Goal: Task Accomplishment & Management: Manage account settings

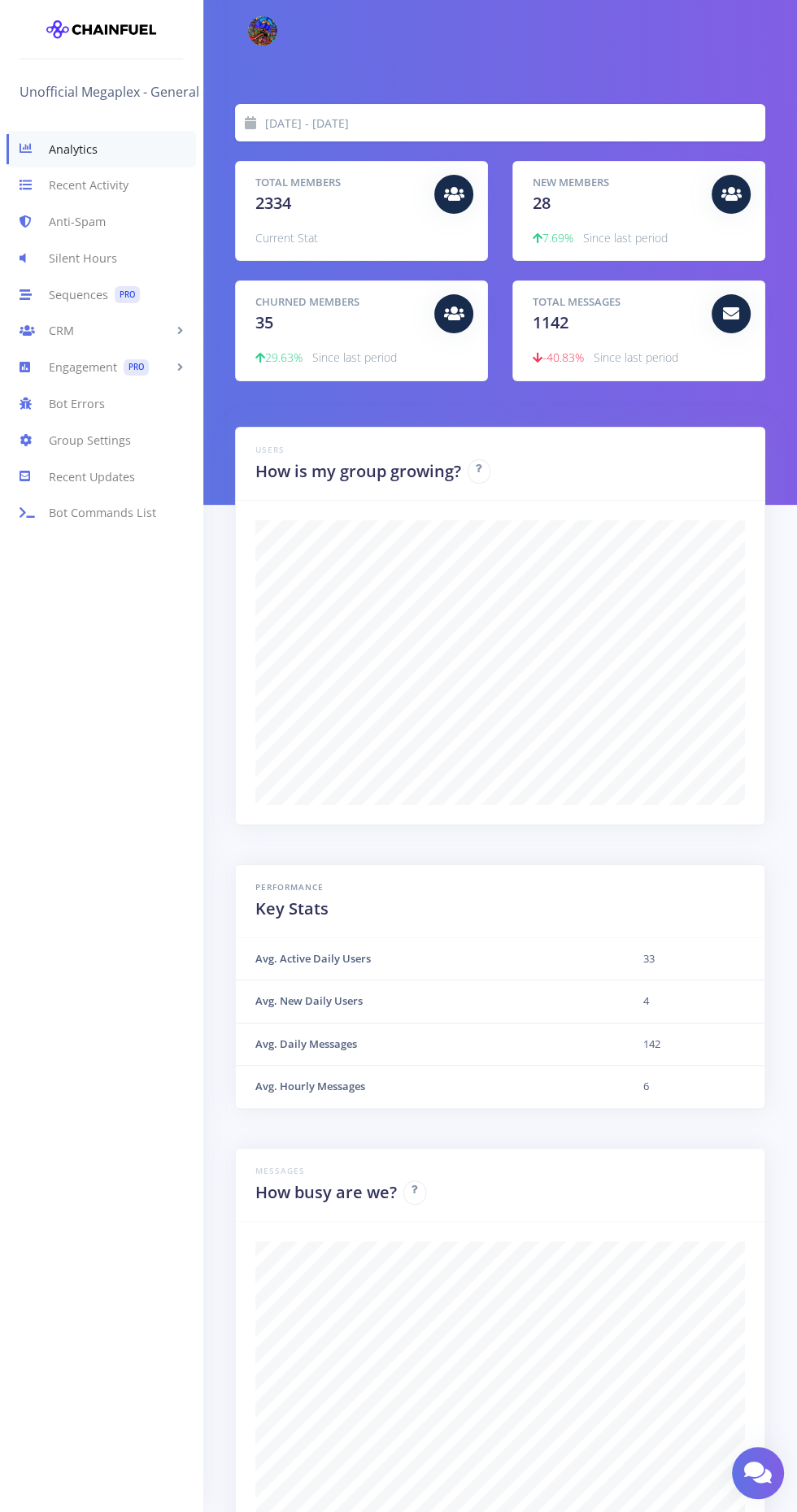
scroll to position [284, 489]
click at [94, 440] on link "Group Settings" at bounding box center [101, 440] width 202 height 37
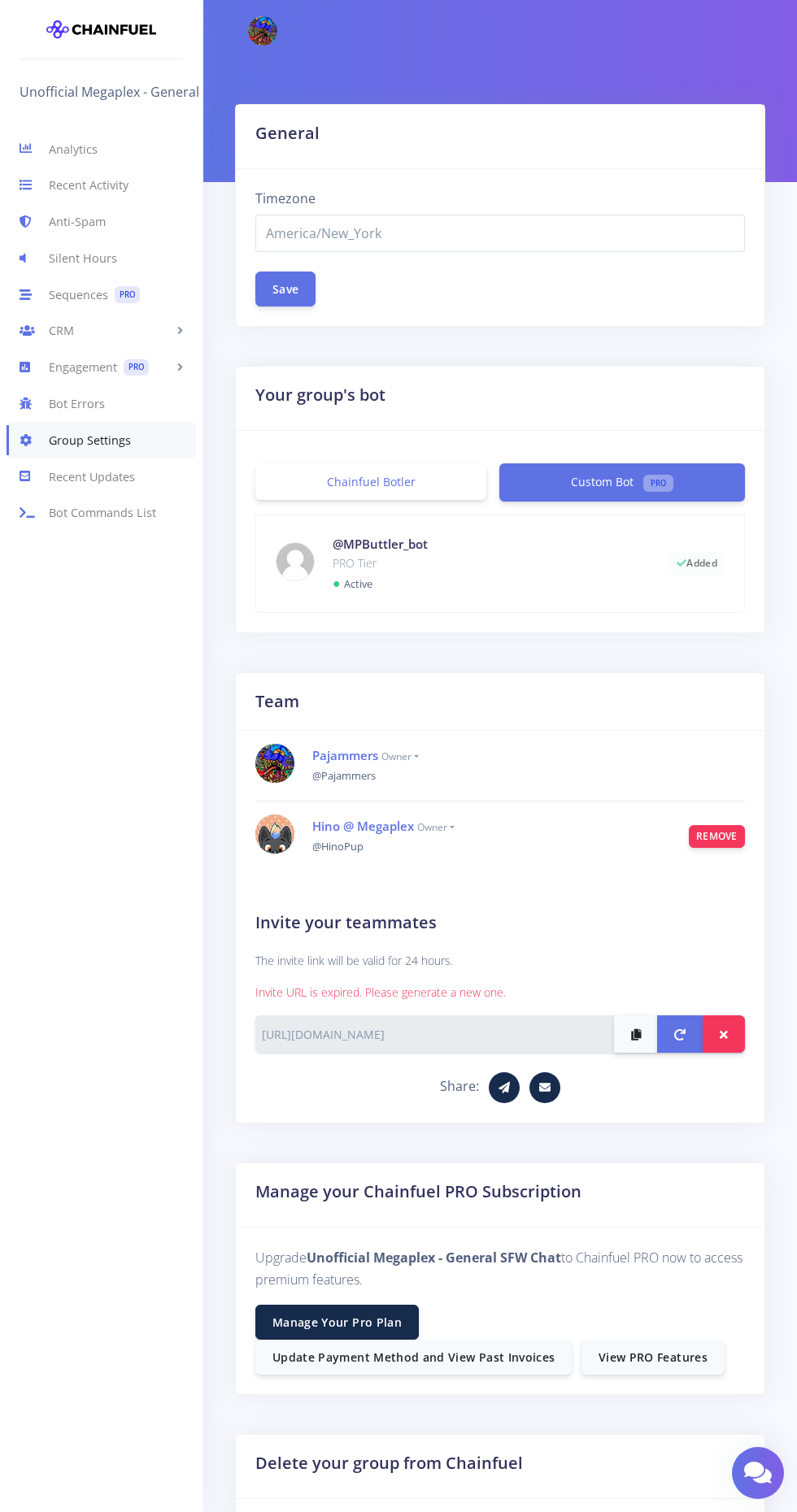
select select "America/New_York"
click at [76, 240] on link "Silent Hours" at bounding box center [101, 258] width 202 height 37
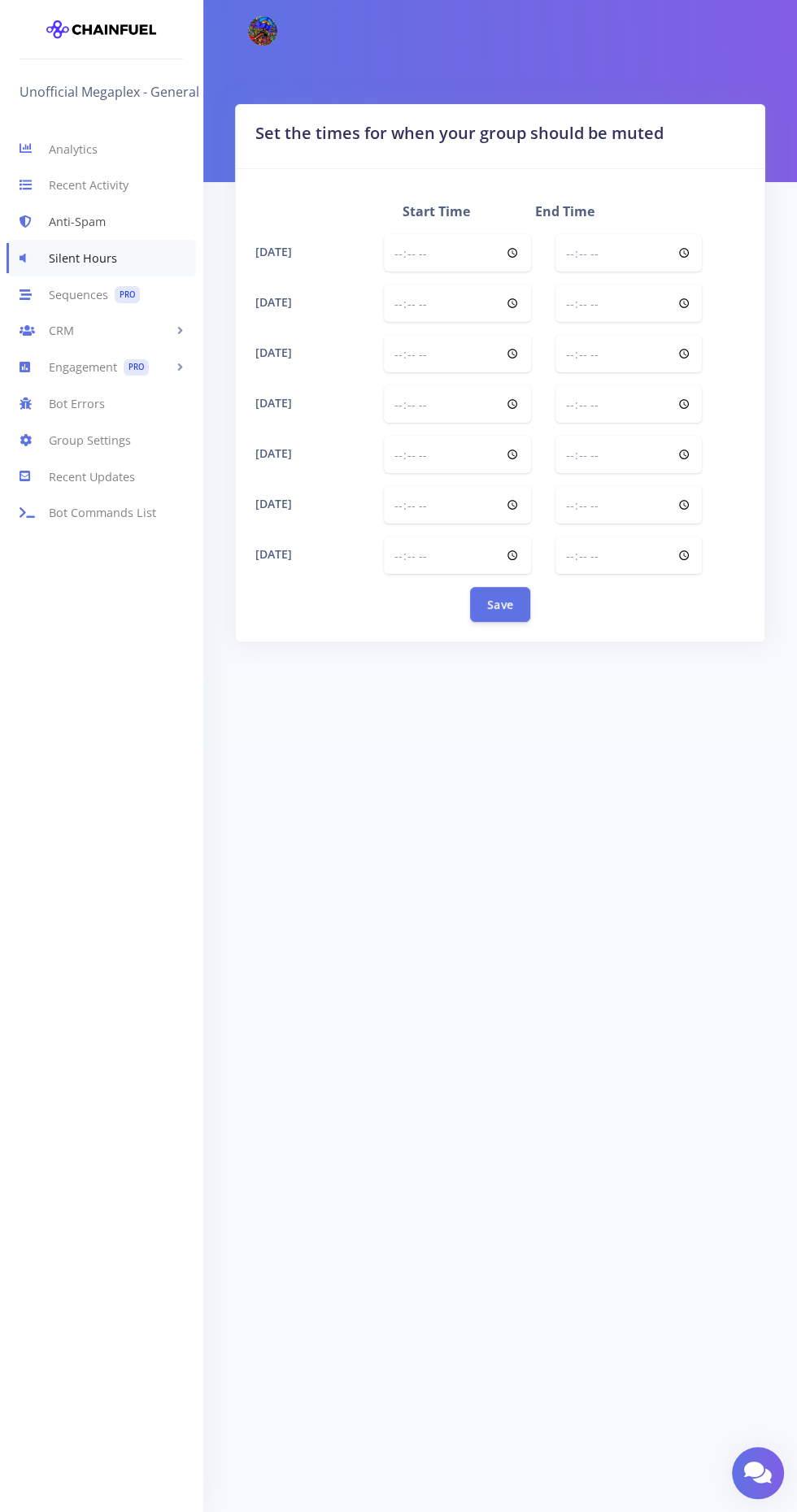
click at [78, 219] on link "Anti-Spam" at bounding box center [101, 222] width 202 height 37
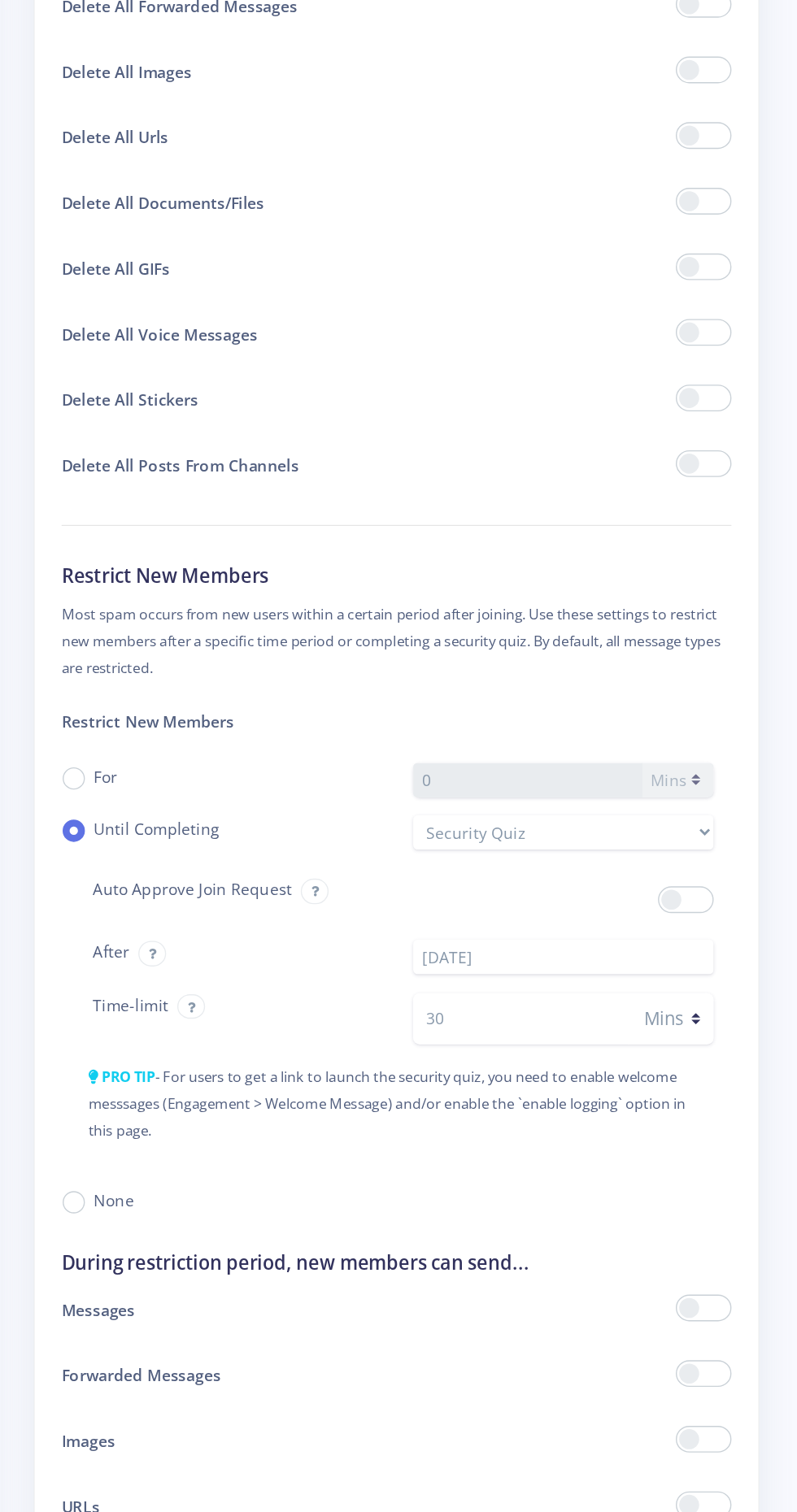
scroll to position [985, 0]
click at [725, 845] on select "Security Quiz" at bounding box center [621, 856] width 220 height 25
click at [618, 942] on input "2020-04-01" at bounding box center [621, 947] width 220 height 25
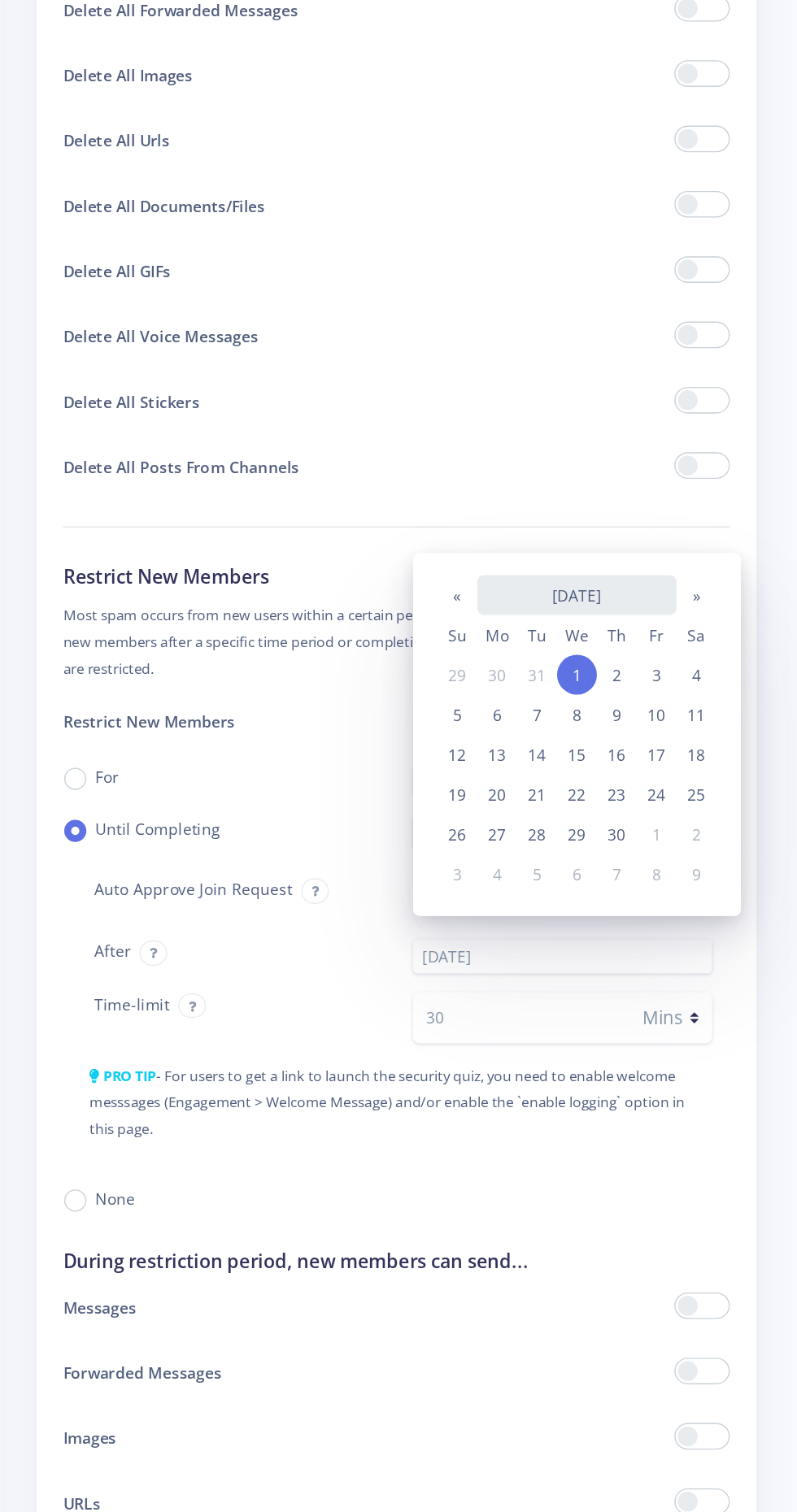
click at [656, 672] on th "April 2020" at bounding box center [632, 681] width 146 height 29
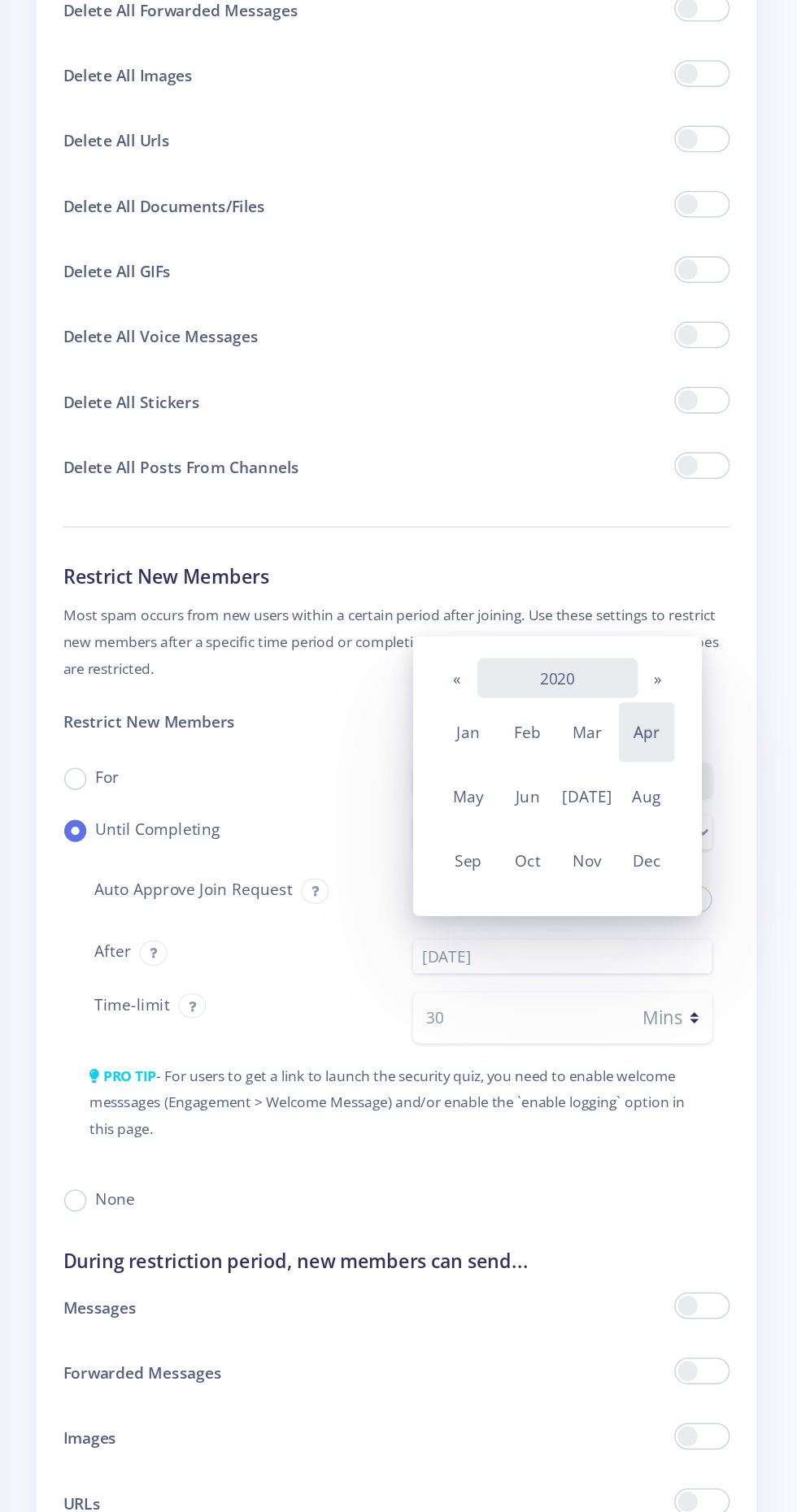
click at [627, 742] on th "2020" at bounding box center [618, 742] width 118 height 29
click at [696, 830] on span "2026" at bounding box center [683, 830] width 40 height 44
click at [600, 861] on span "Oct" at bounding box center [597, 877] width 40 height 44
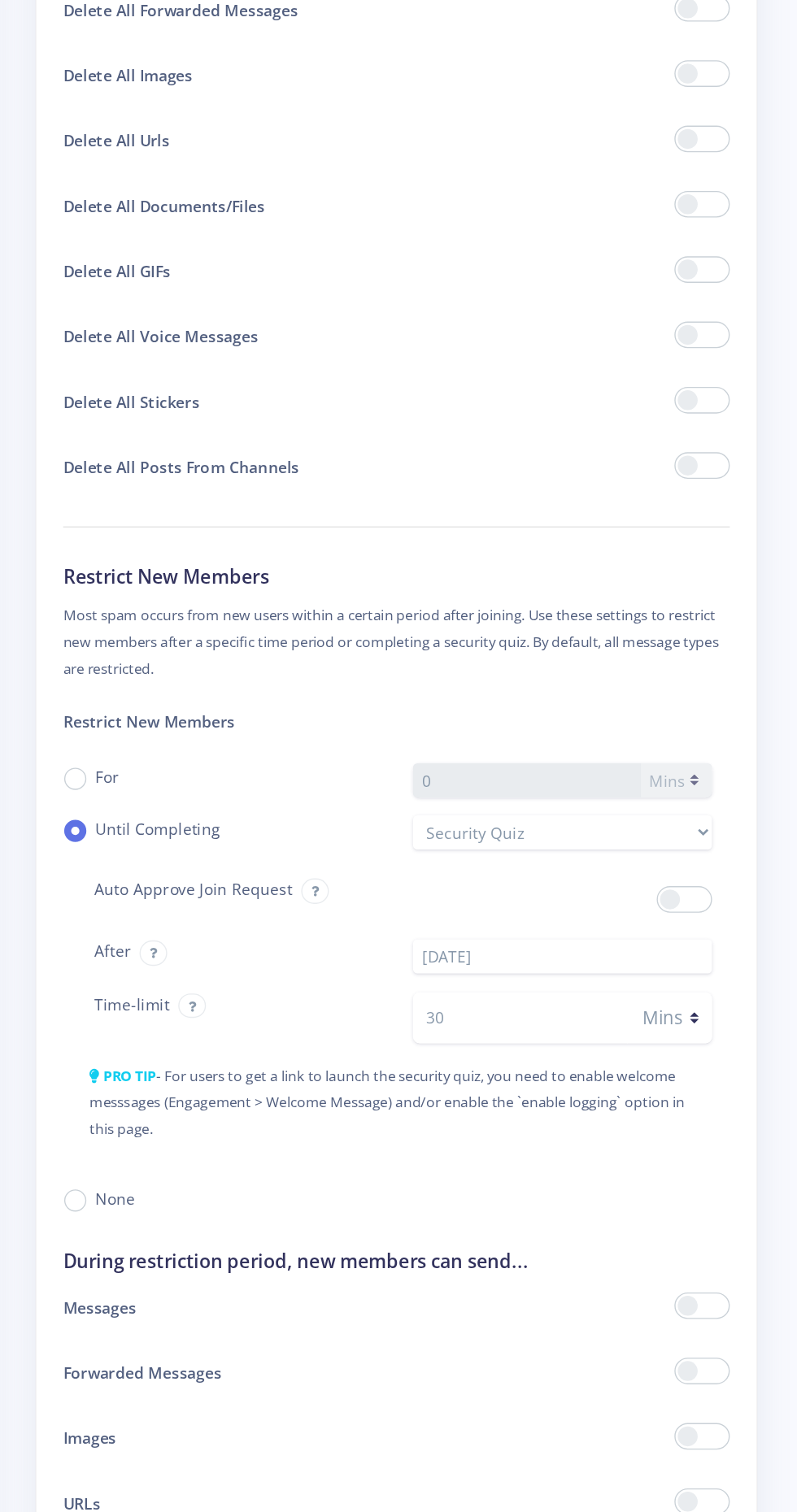
click at [614, 1125] on div "None" at bounding box center [500, 1125] width 488 height 19
click at [577, 989] on input "30" at bounding box center [591, 992] width 157 height 38
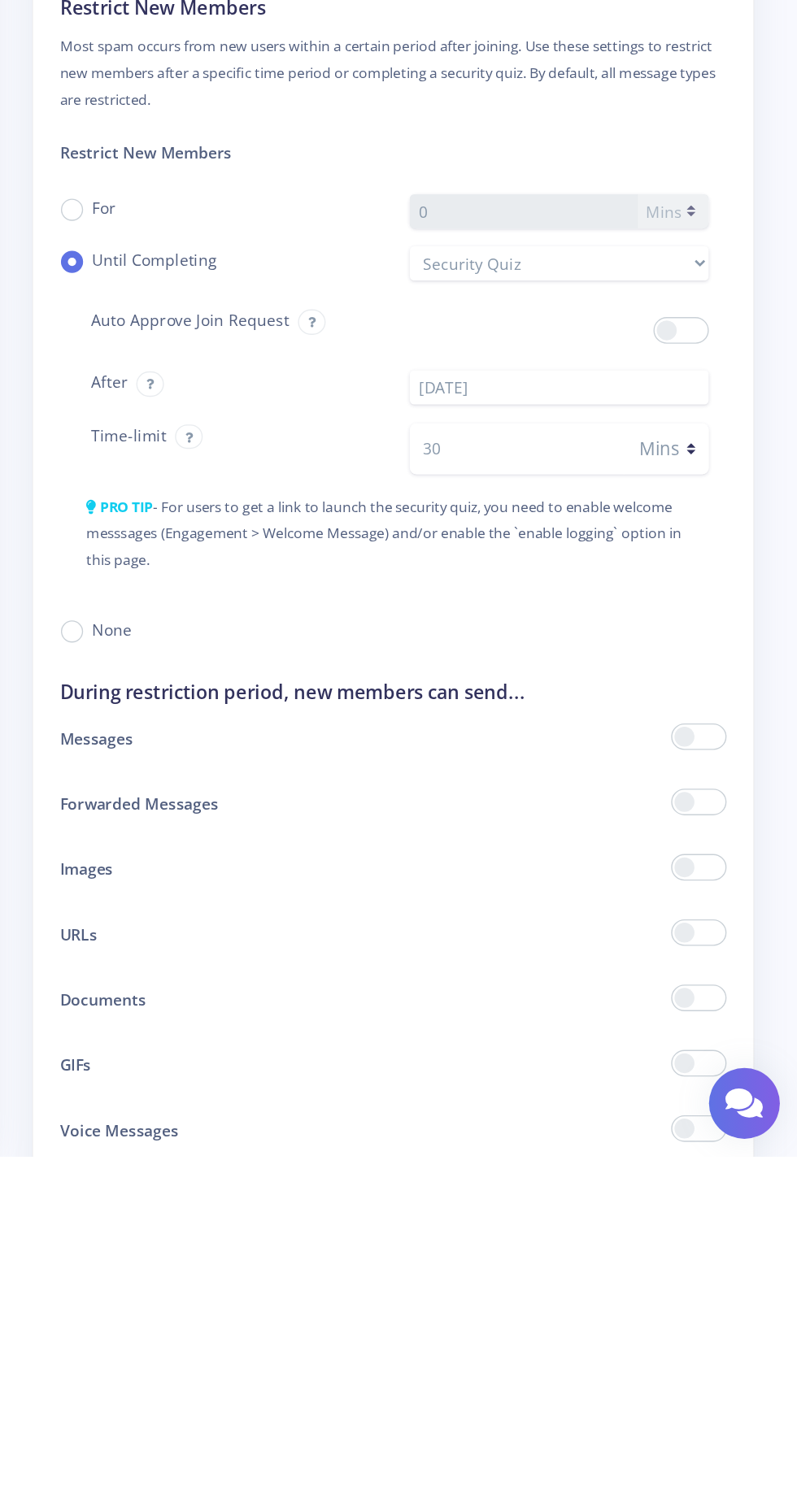
click at [726, 992] on select "None Secs Mins" at bounding box center [701, 992] width 63 height 38
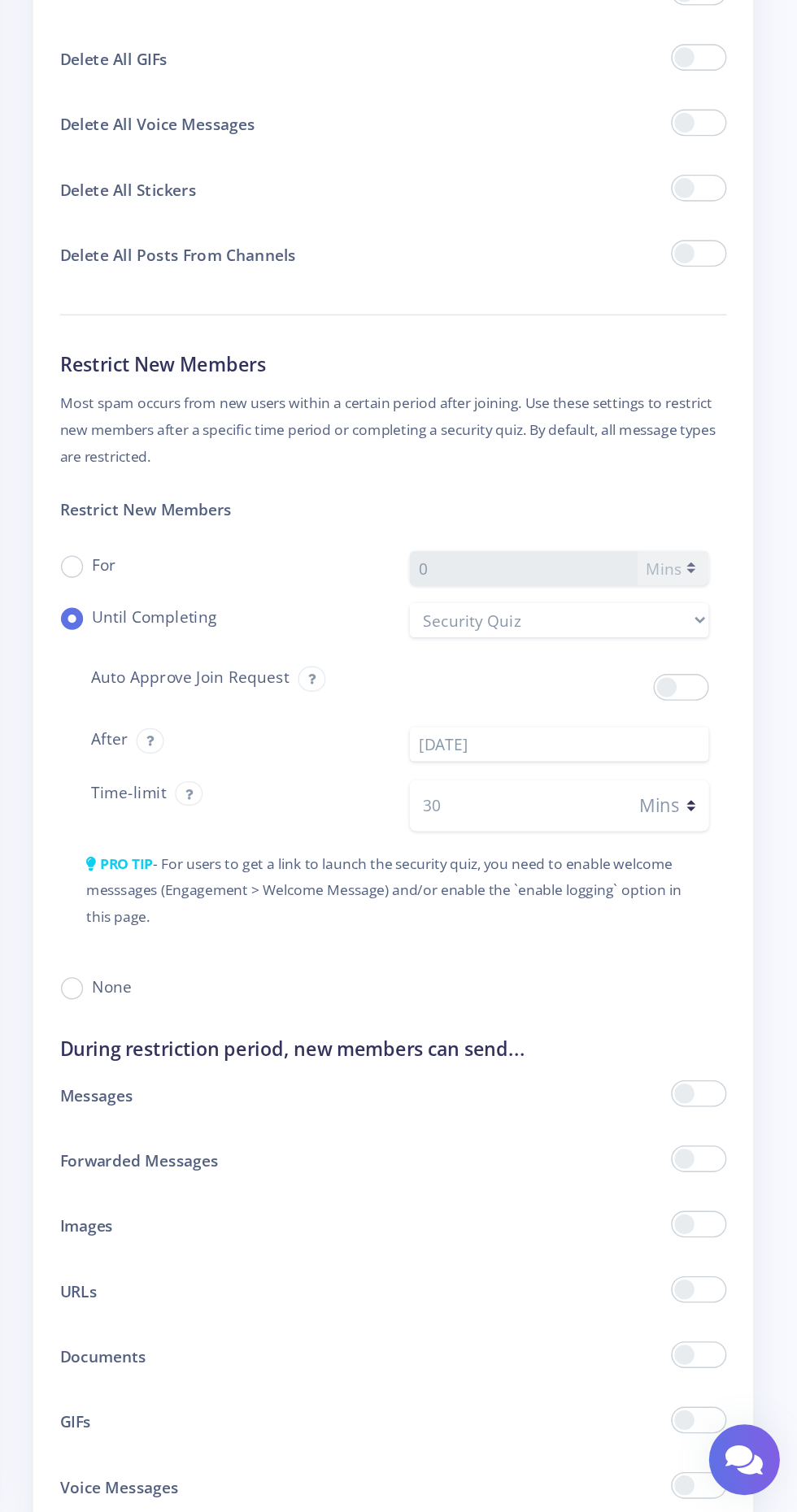
click at [585, 985] on input "30" at bounding box center [591, 992] width 157 height 38
type input "3"
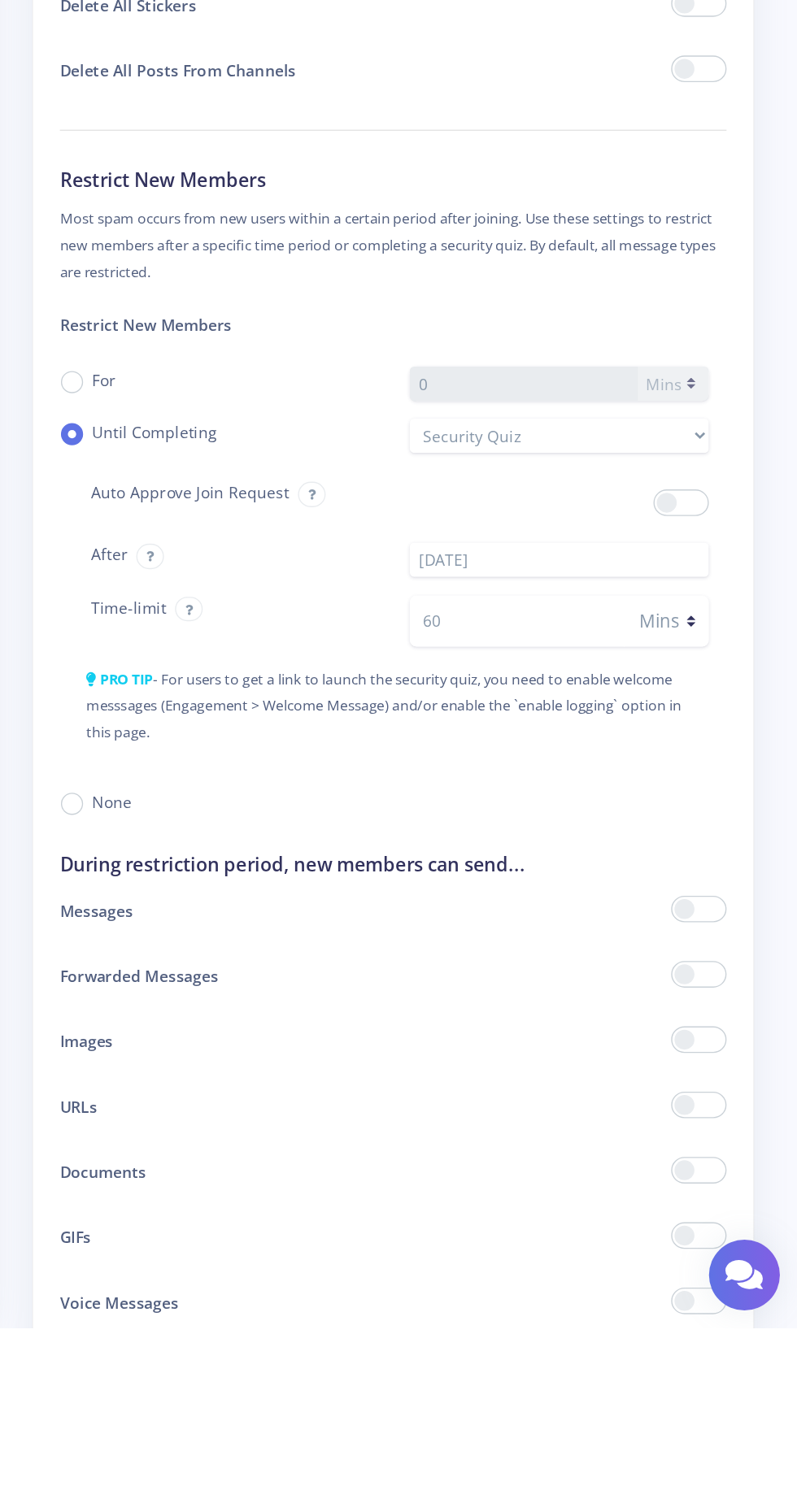
type input "60"
click at [710, 1066] on div "PRO TIP - For users to get a link to launch the security quiz, you need to enab…" at bounding box center [500, 1063] width 489 height 78
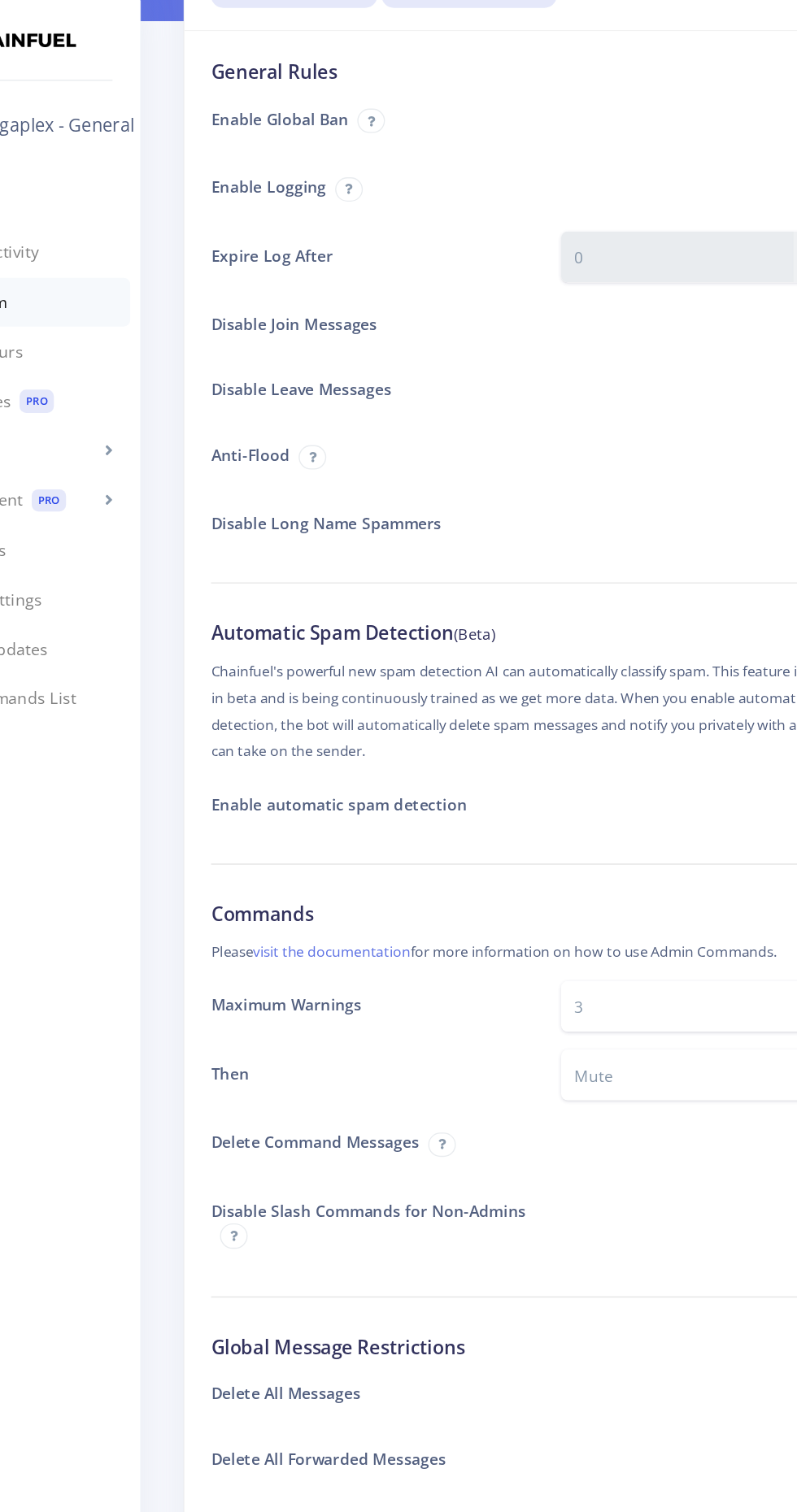
scroll to position [133, 0]
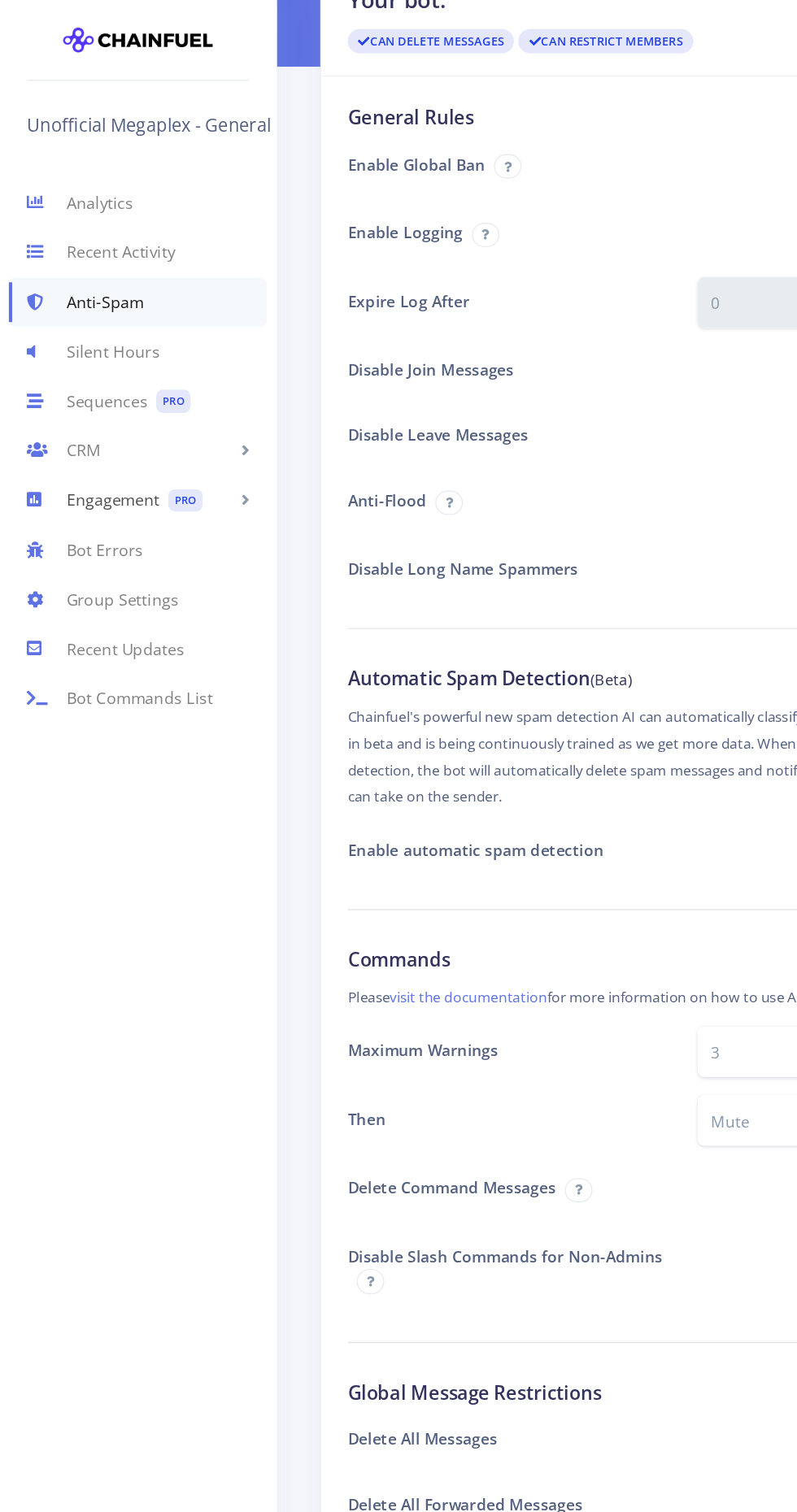
click at [128, 366] on span "PRO" at bounding box center [136, 368] width 25 height 17
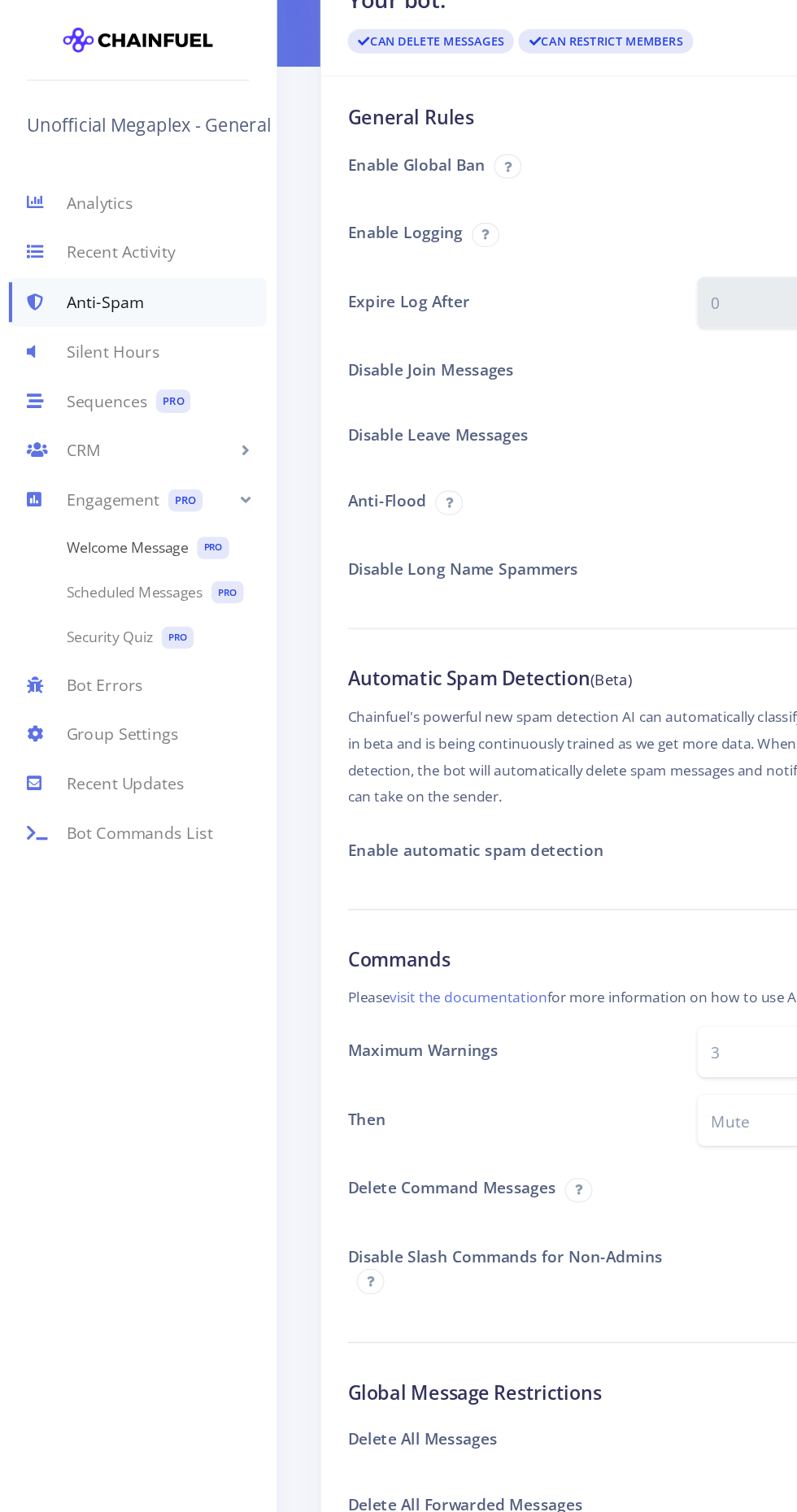
click at [110, 401] on link "Welcome Message PRO" at bounding box center [101, 402] width 202 height 33
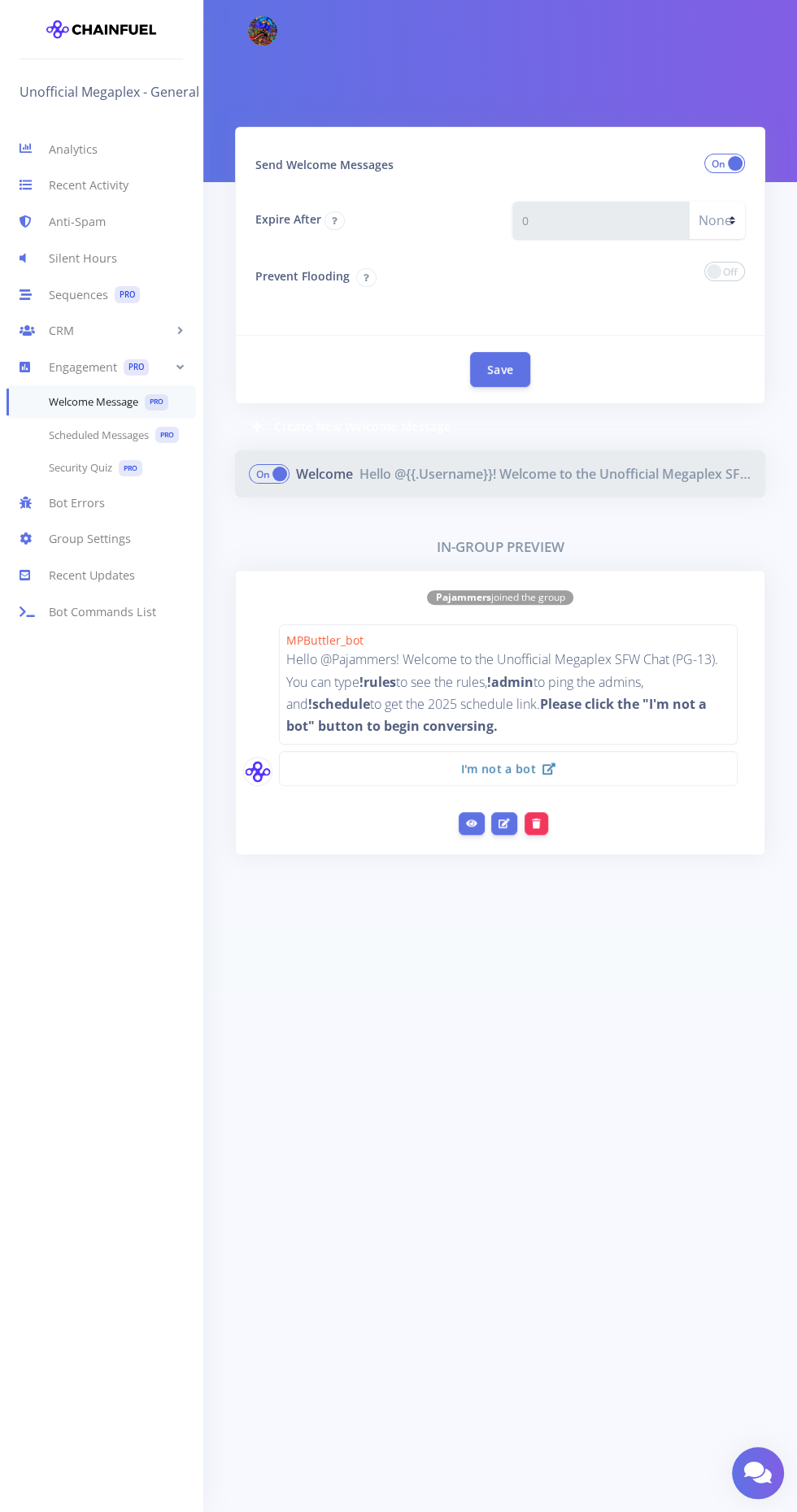
click at [364, 277] on icon at bounding box center [366, 277] width 6 height 7
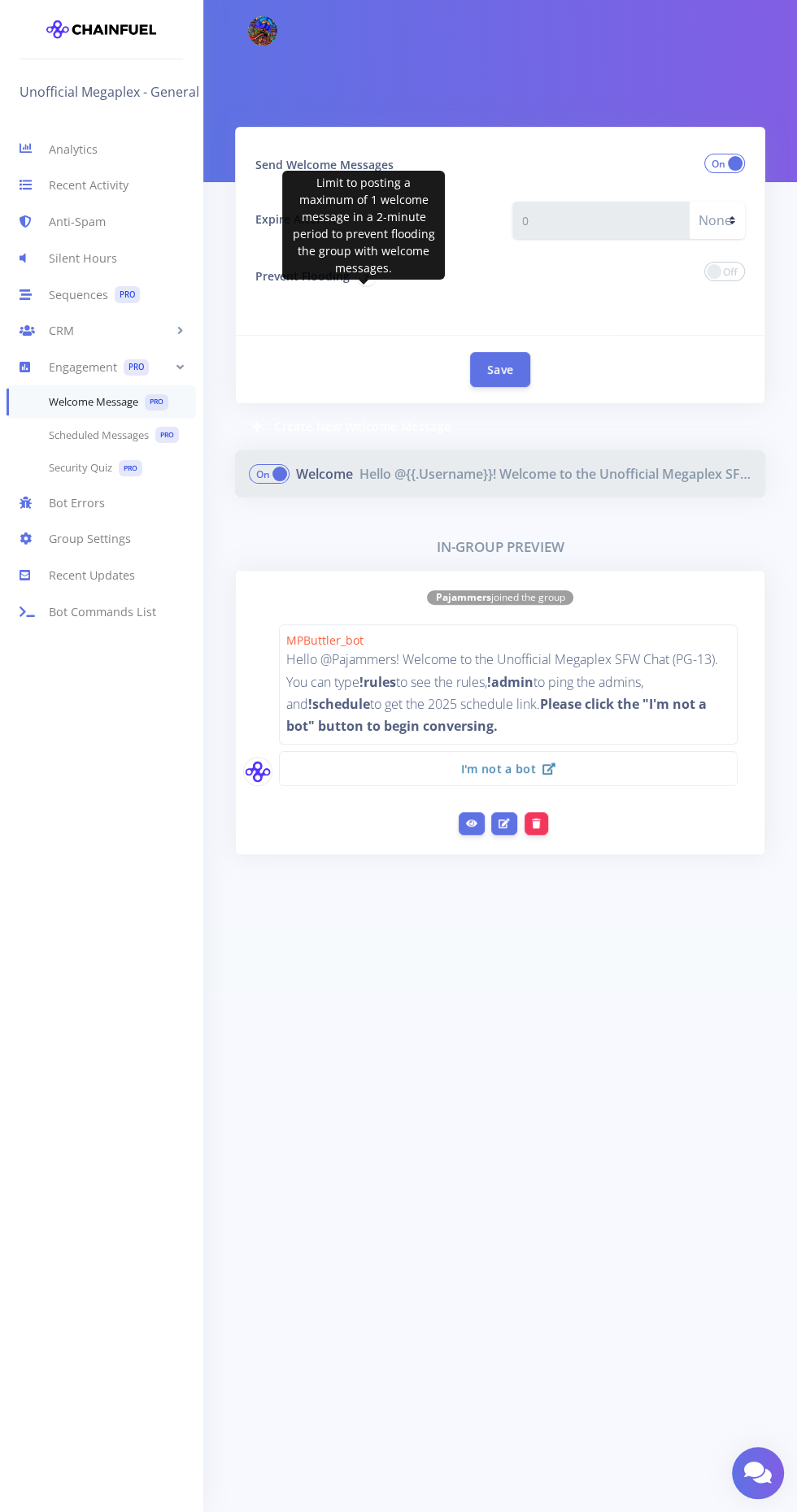
click at [736, 275] on span at bounding box center [724, 271] width 40 height 19
click at [0, 0] on input "checkbox" at bounding box center [0, 0] width 0 height 0
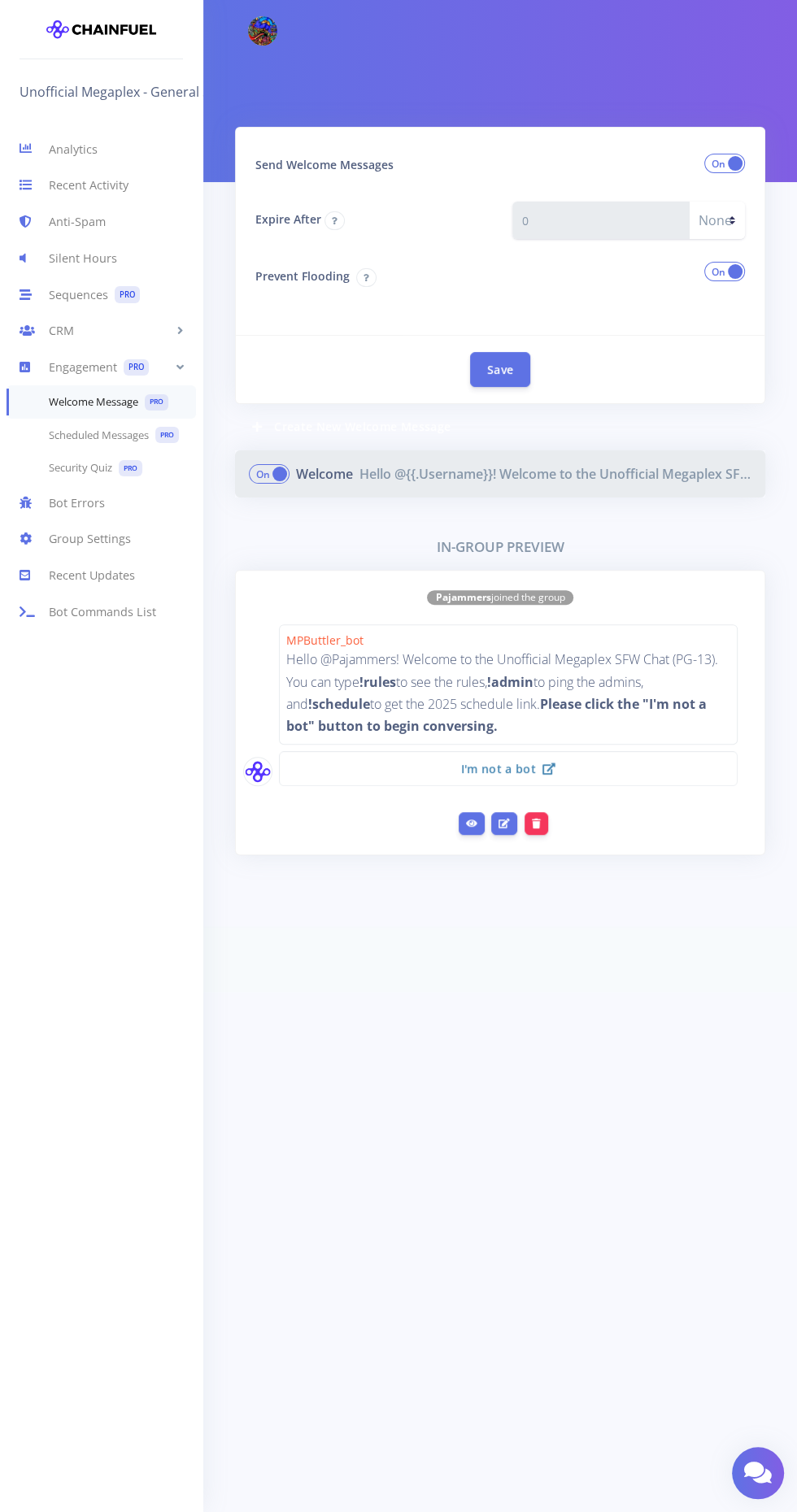
click at [730, 219] on select "None Secs Mins" at bounding box center [717, 219] width 56 height 38
click at [89, 472] on link "Security Quiz PRO" at bounding box center [101, 469] width 202 height 33
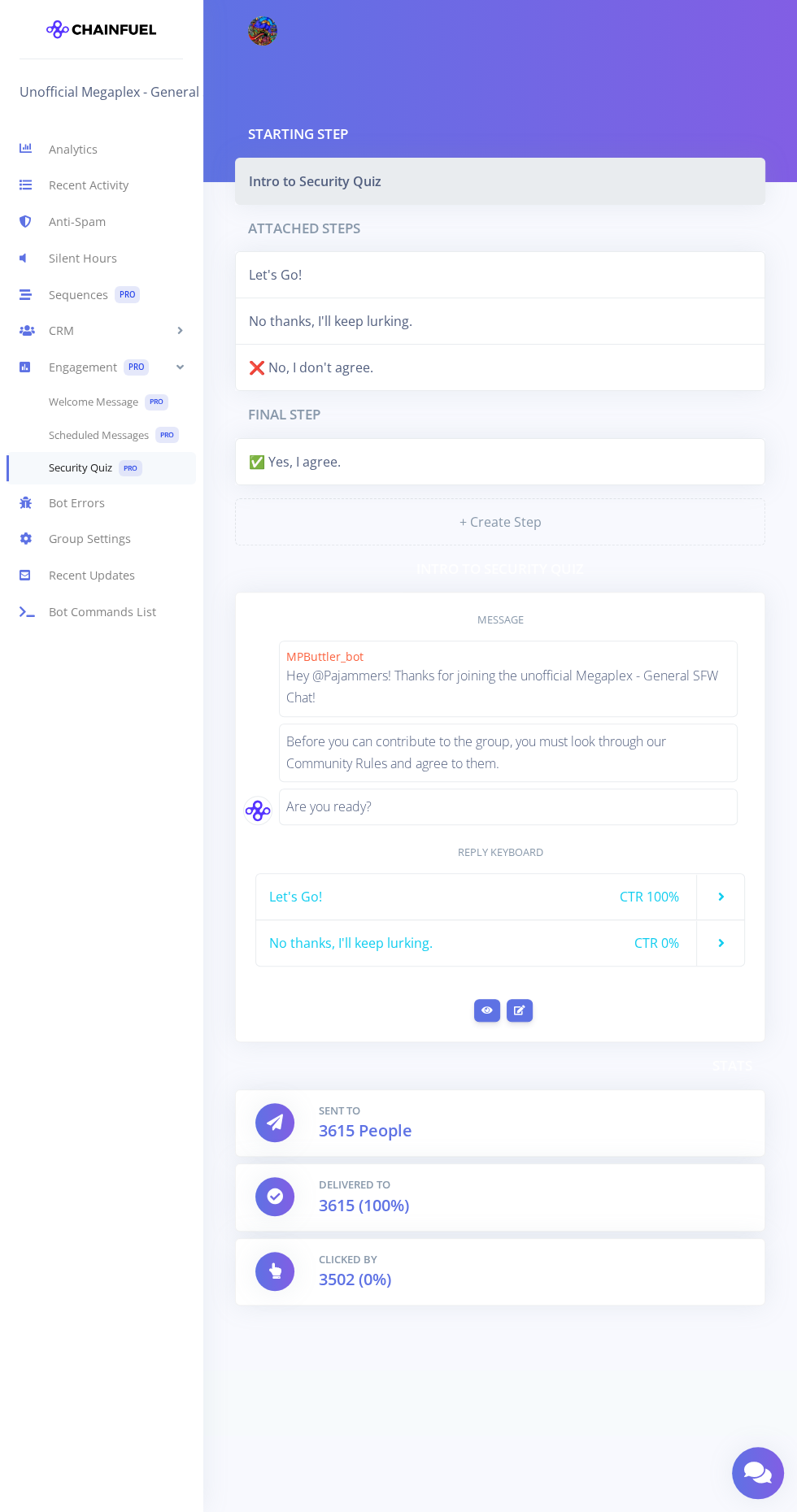
click at [740, 895] on div "Let's Go! CTR 100%" at bounding box center [500, 896] width 489 height 47
click at [523, 1006] on icon at bounding box center [519, 1009] width 11 height 10
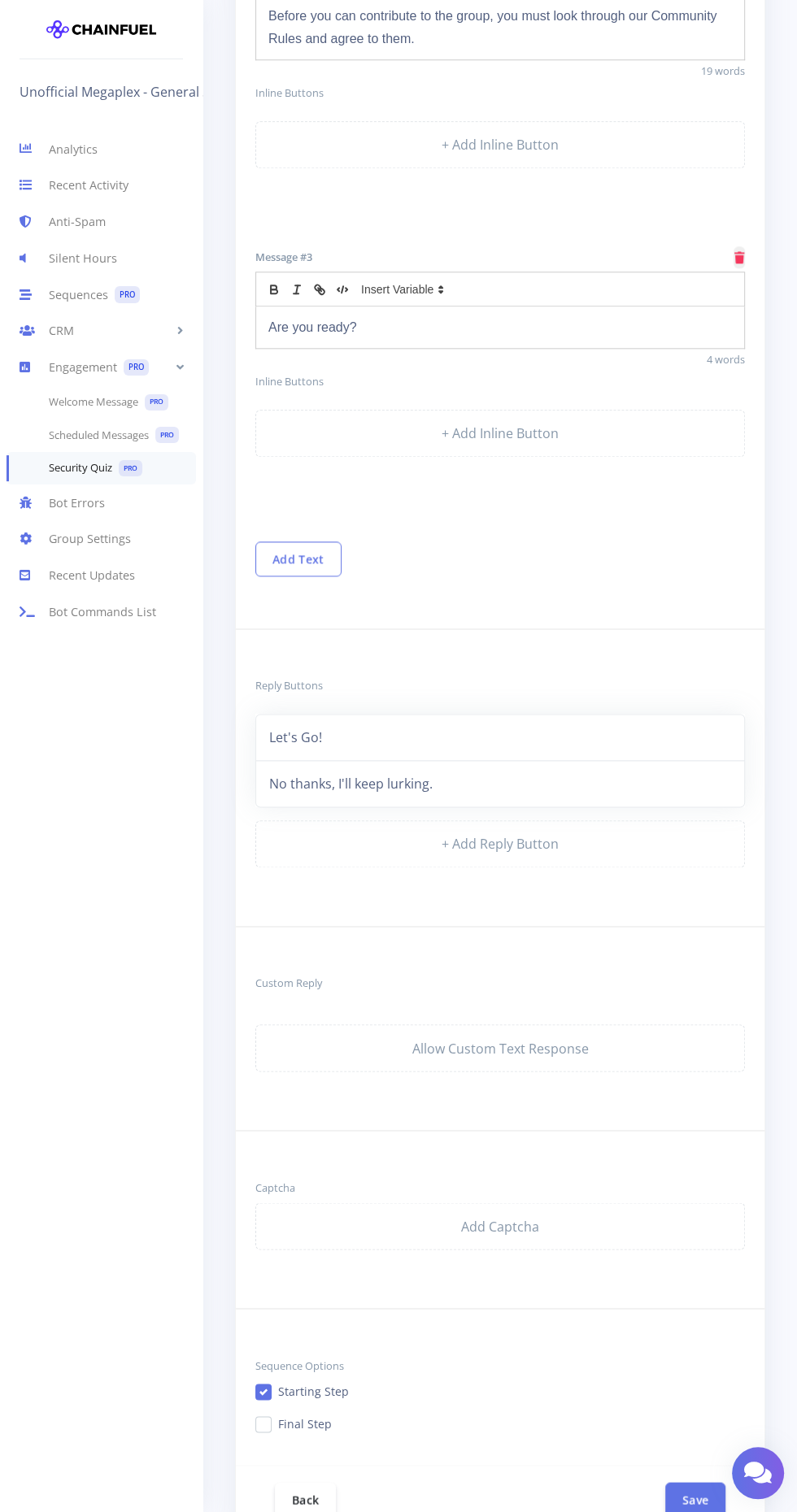
scroll to position [1092, 0]
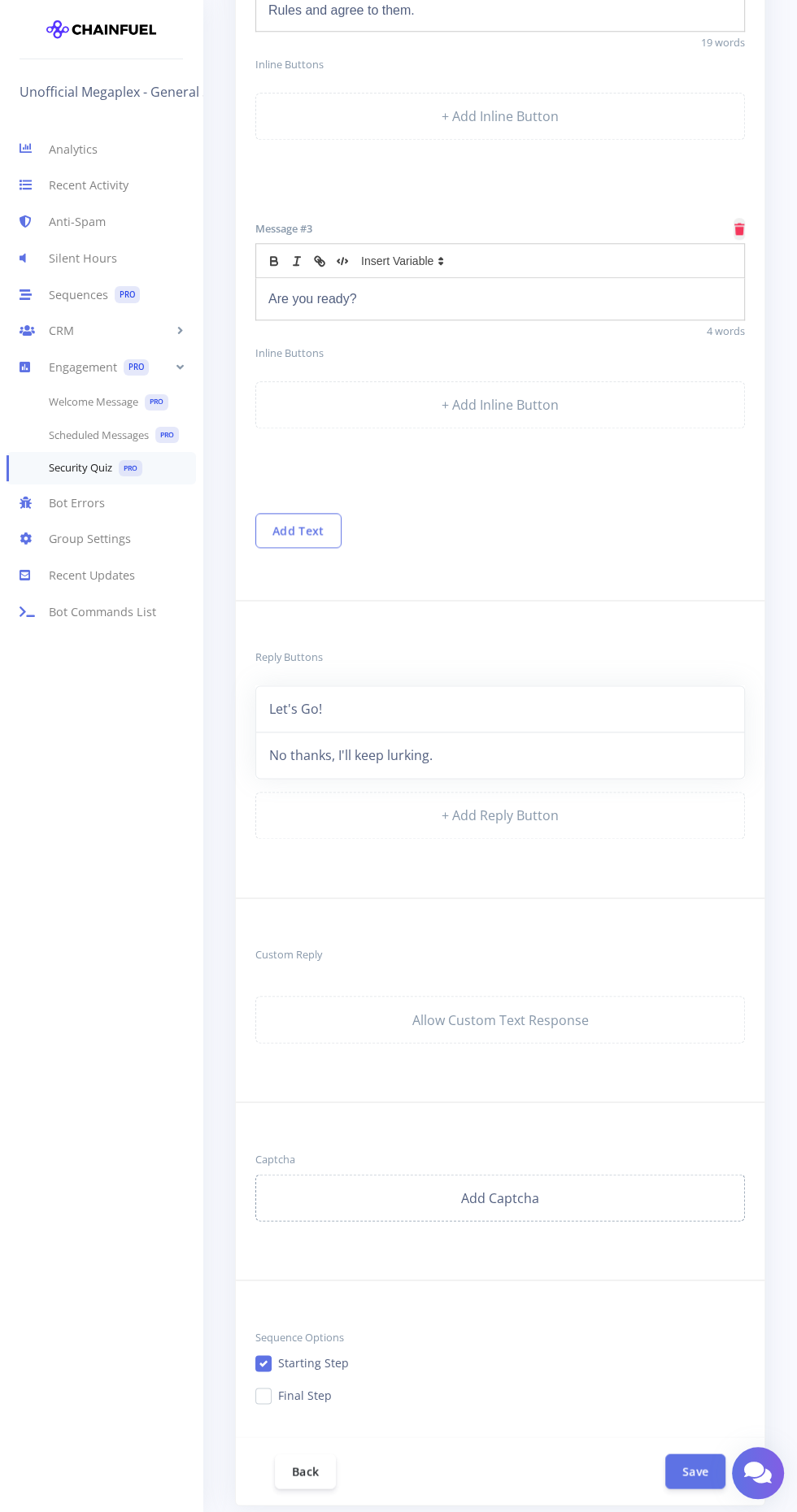
click at [528, 1189] on link "Add Captcha" at bounding box center [500, 1197] width 489 height 47
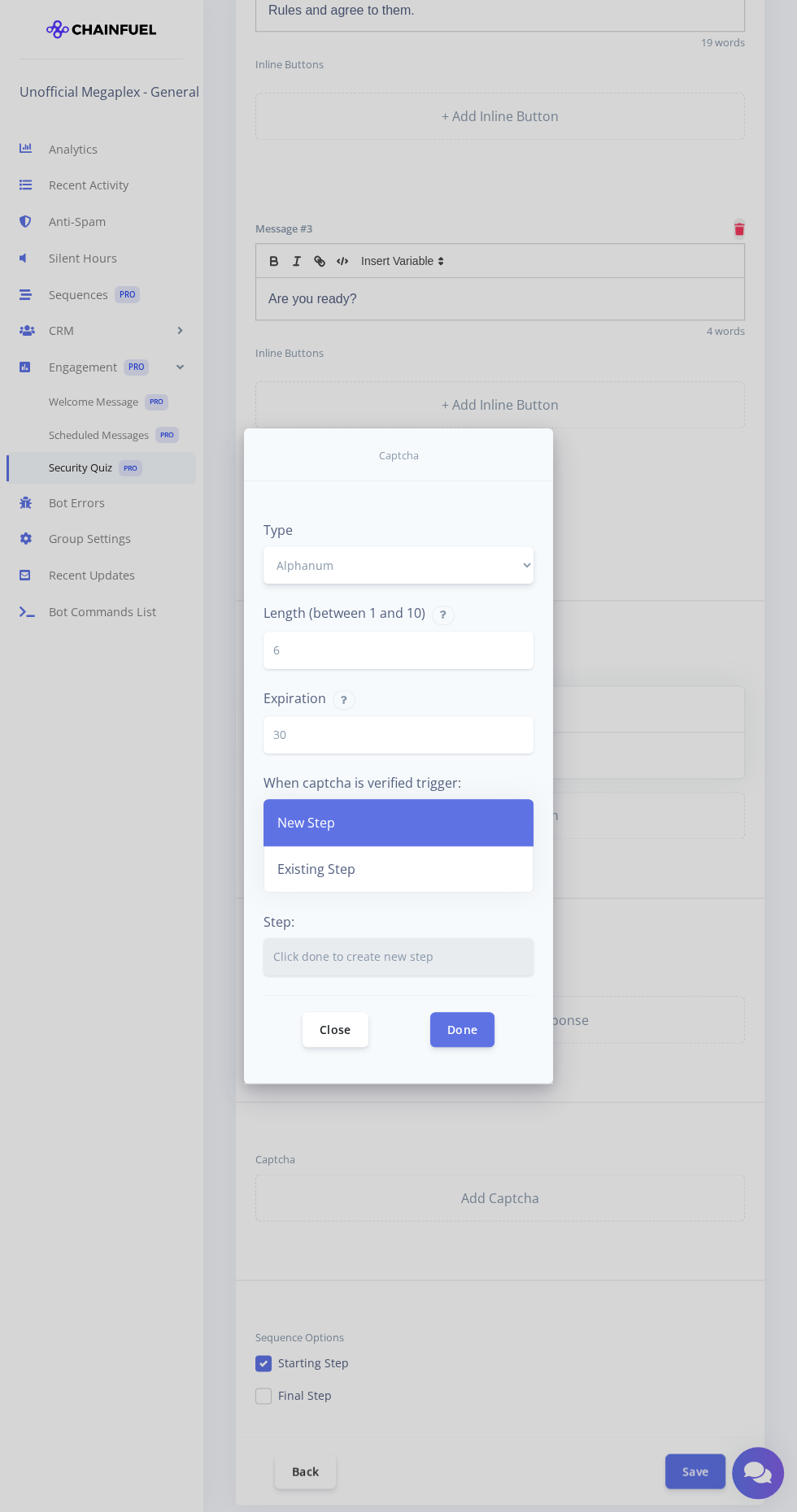
click at [481, 583] on select "Alphanum Math Shuffle" at bounding box center [398, 565] width 270 height 38
select select "Shuffle"
click at [263, 583] on select "Alphanum Math Shuffle" at bounding box center [398, 565] width 270 height 38
click at [471, 1046] on button "Done" at bounding box center [462, 1028] width 64 height 35
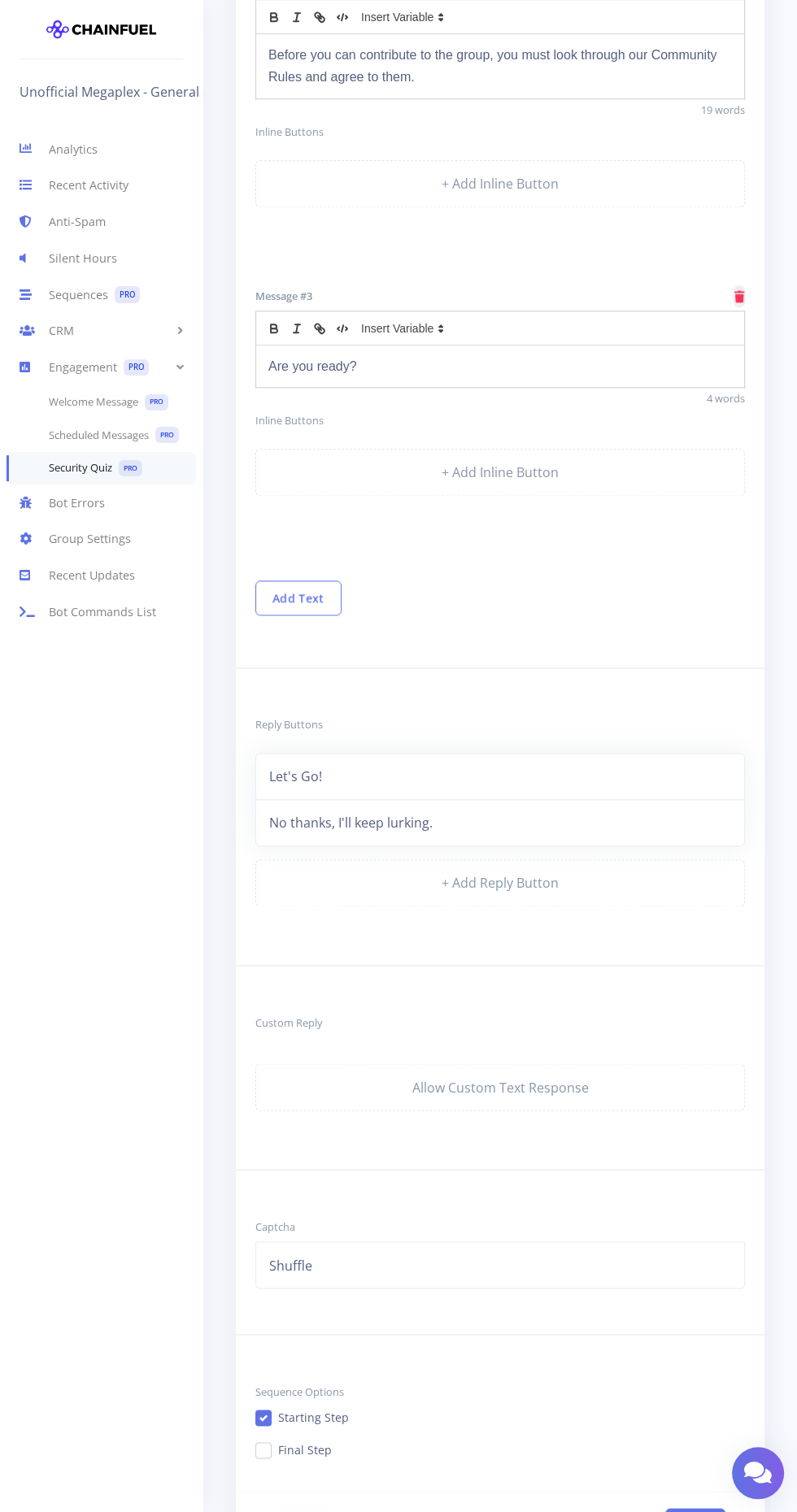
scroll to position [1075, 0]
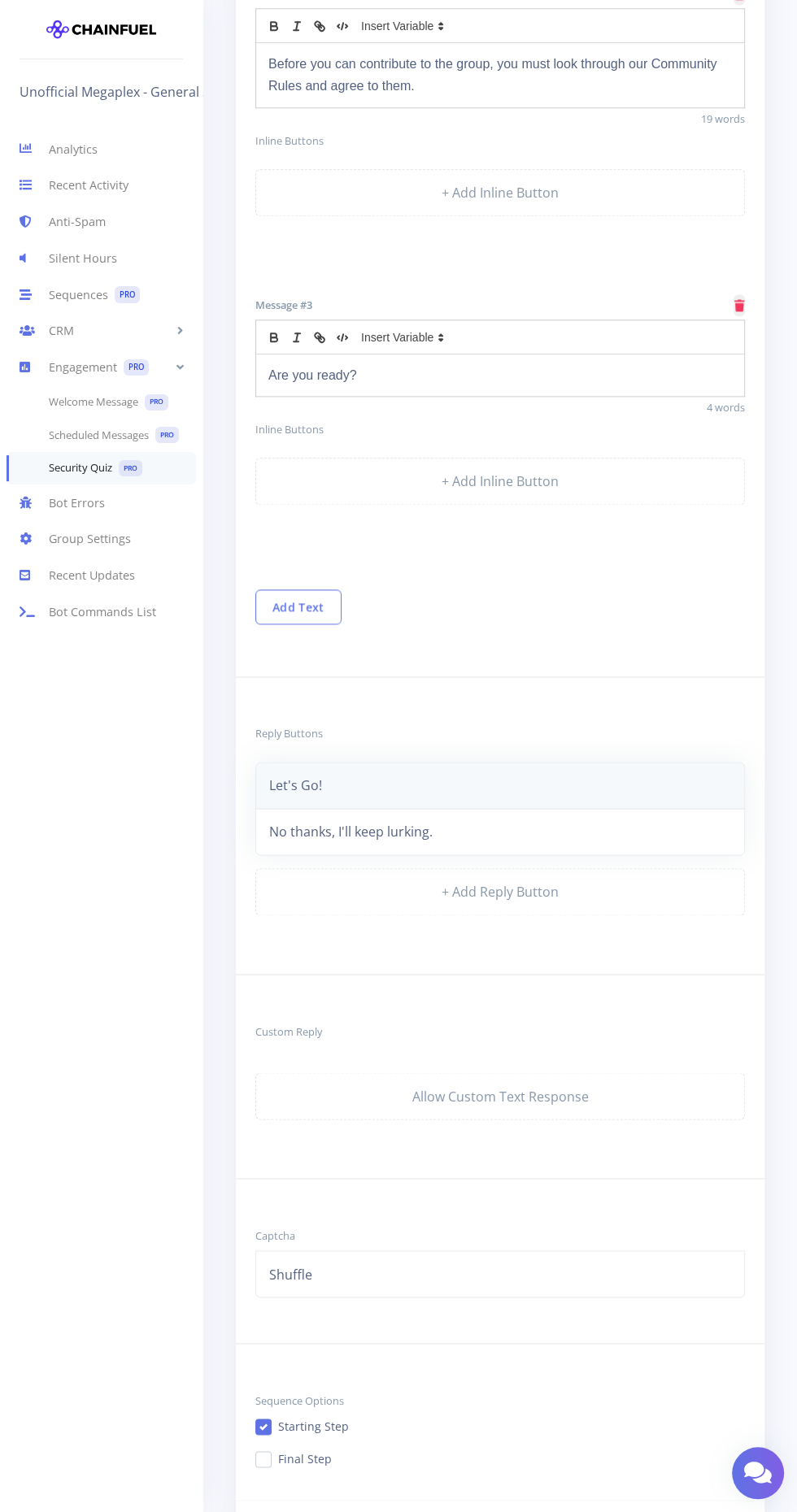
click at [517, 763] on link "Let's Go!" at bounding box center [500, 785] width 489 height 47
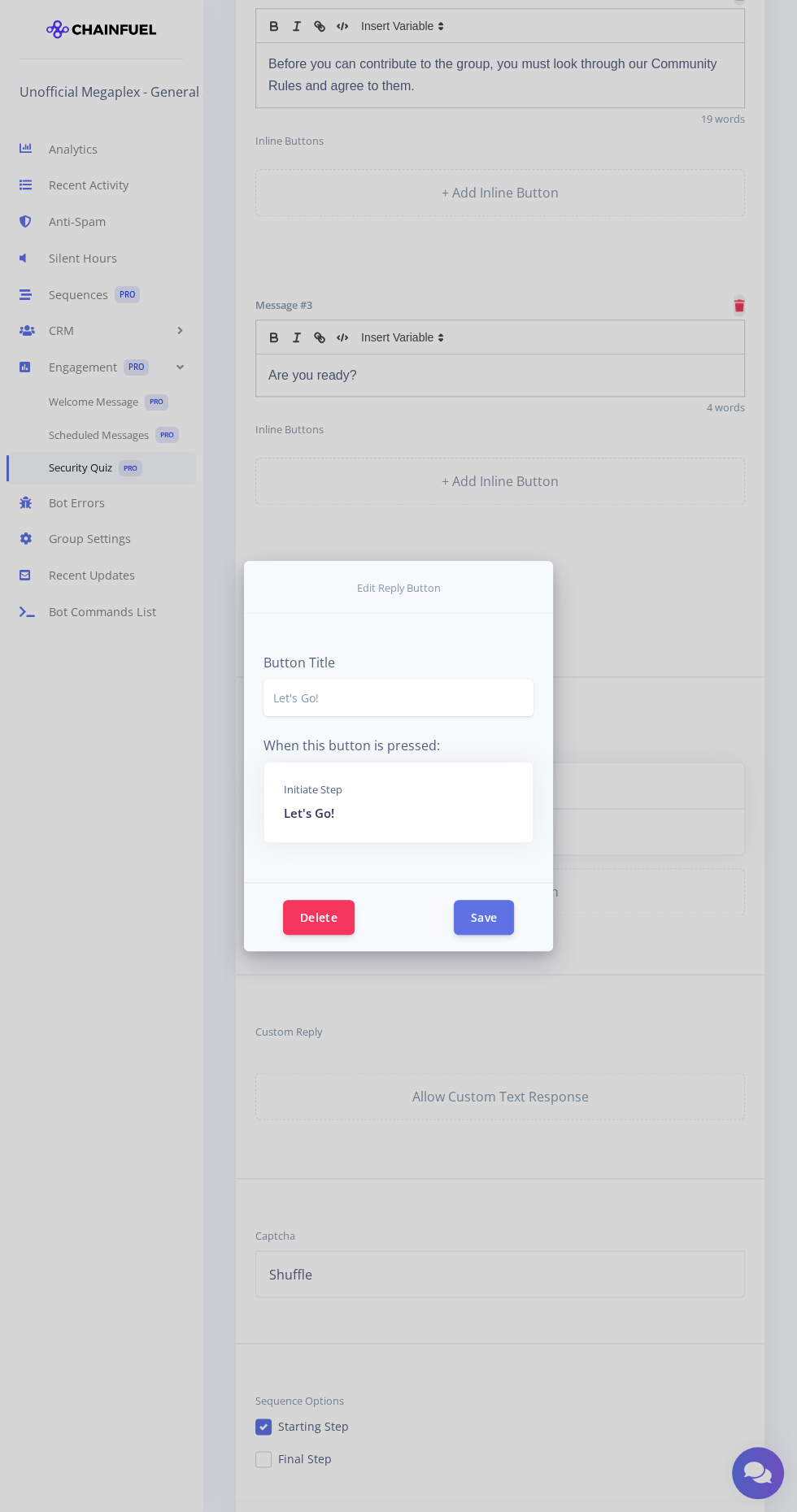
click at [690, 1003] on form "Edit Reply Button Button Title Let's Go! When this button is pressed: Initiate …" at bounding box center [398, 756] width 797 height 1512
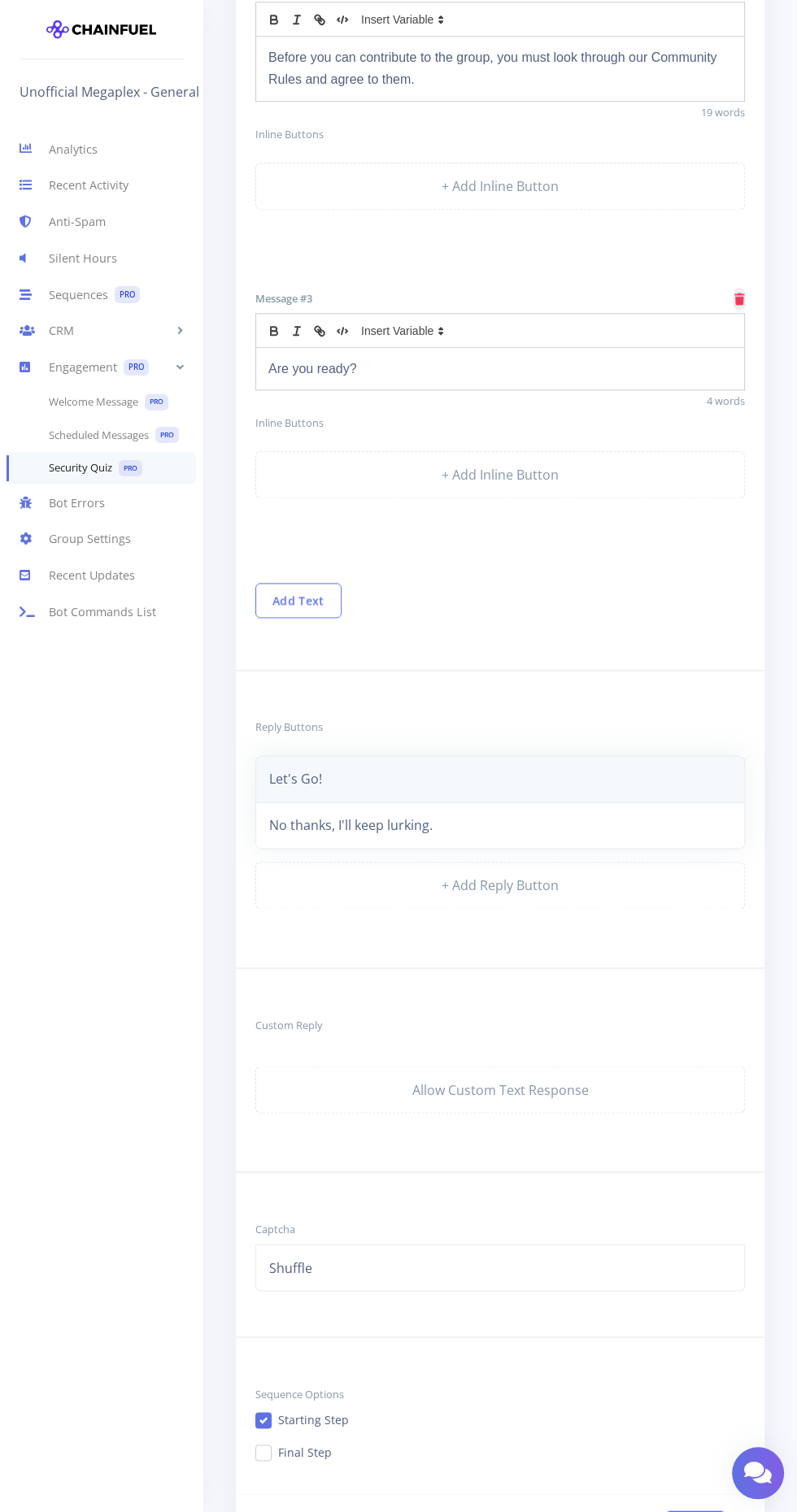
scroll to position [1138, 0]
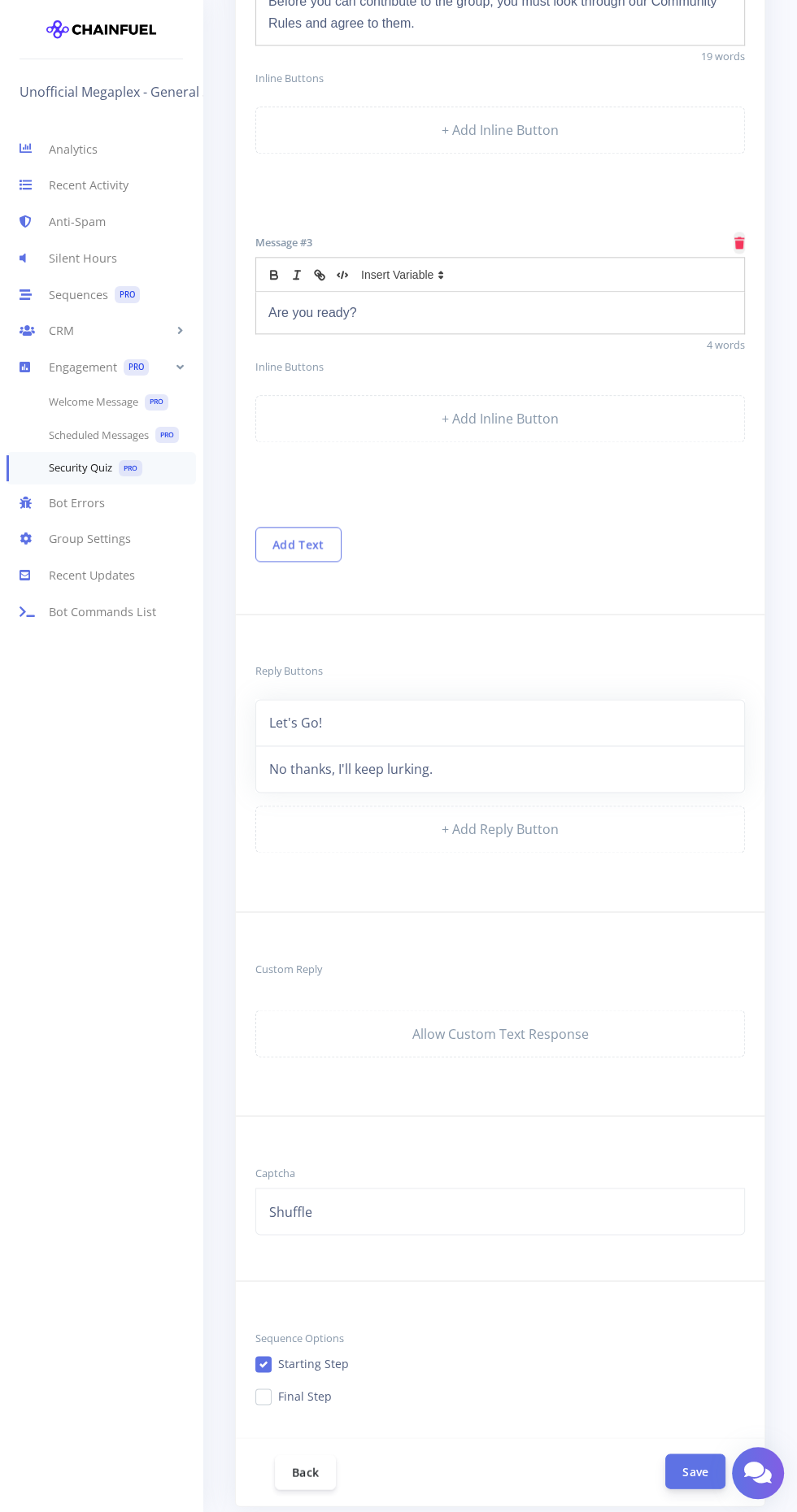
click at [702, 1468] on button "Save" at bounding box center [695, 1471] width 60 height 35
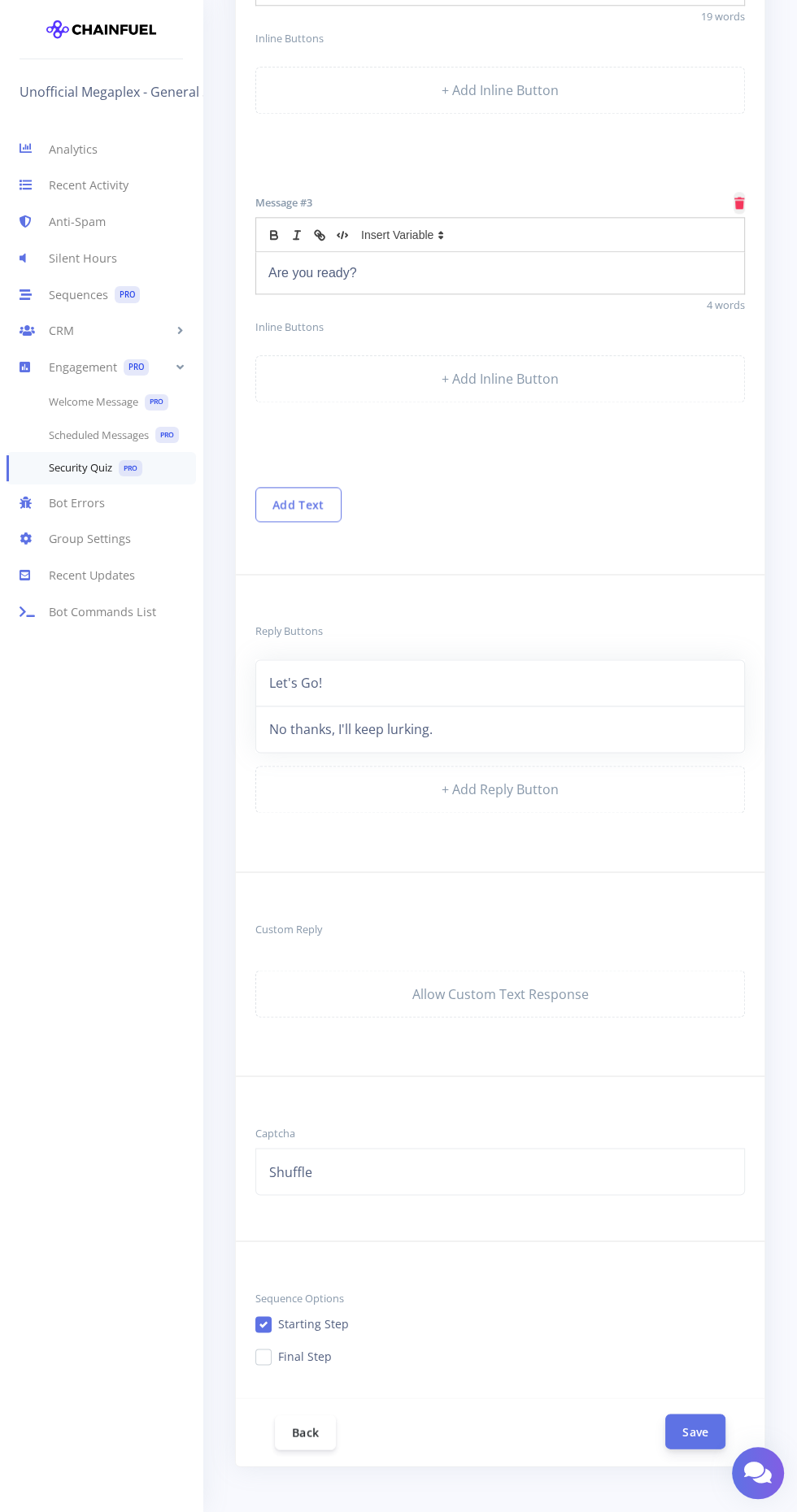
scroll to position [1241, 0]
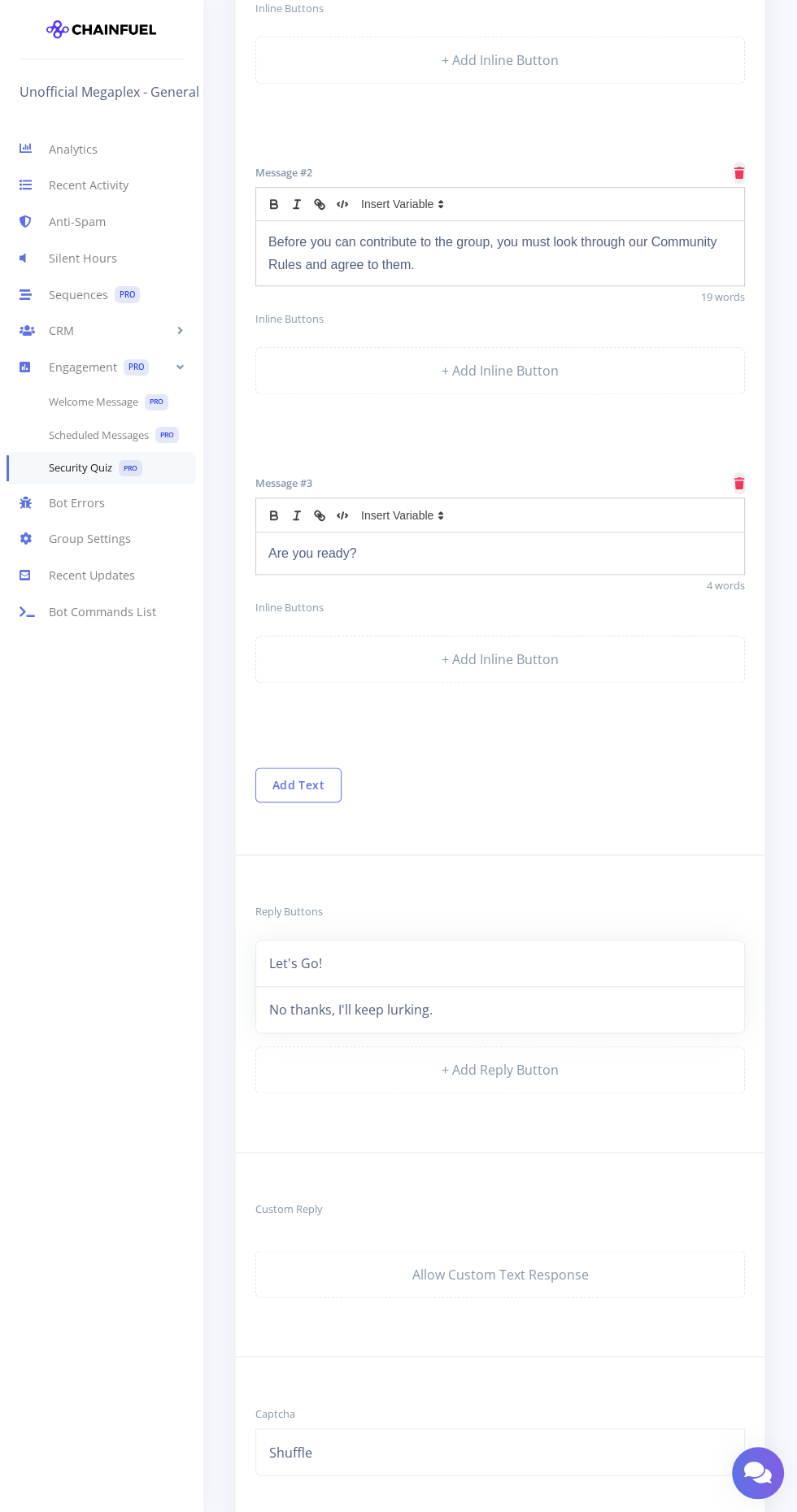
scroll to position [865, 0]
click at [631, 957] on link "Let's Go!" at bounding box center [500, 963] width 489 height 47
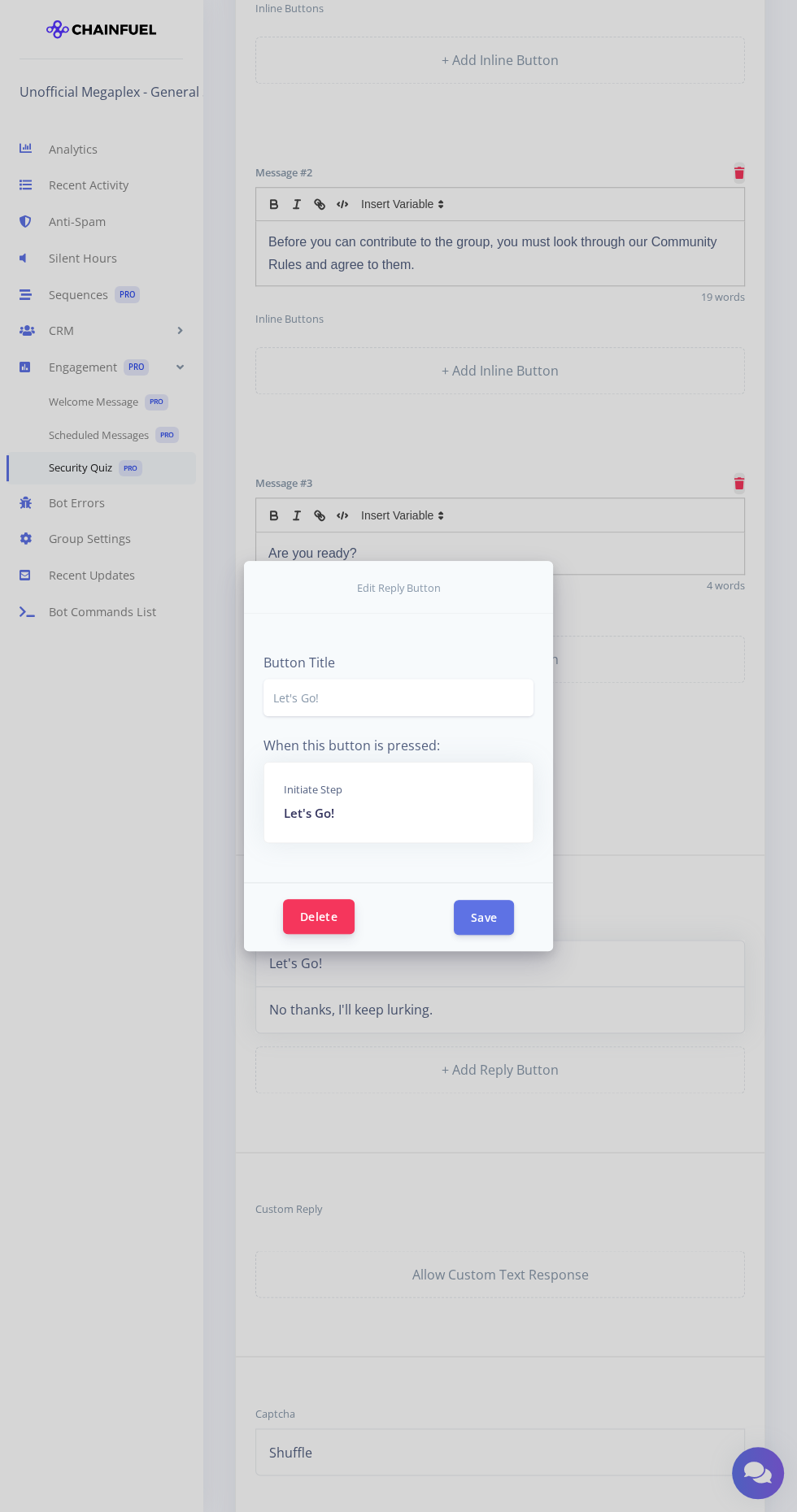
click at [321, 934] on button "Delete" at bounding box center [318, 916] width 72 height 35
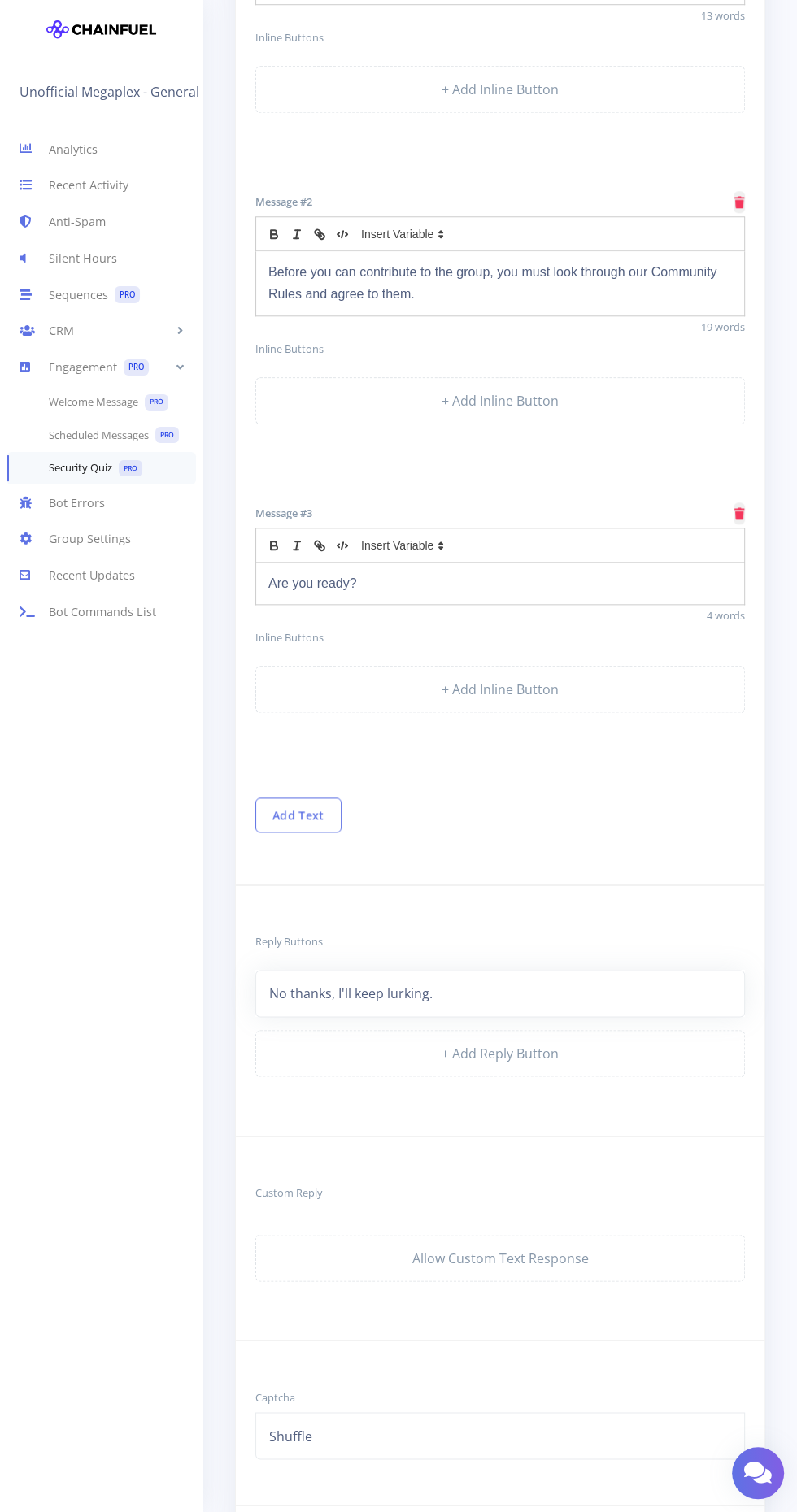
scroll to position [899, 0]
click at [637, 977] on link "No thanks, I'll keep lurking." at bounding box center [500, 988] width 489 height 47
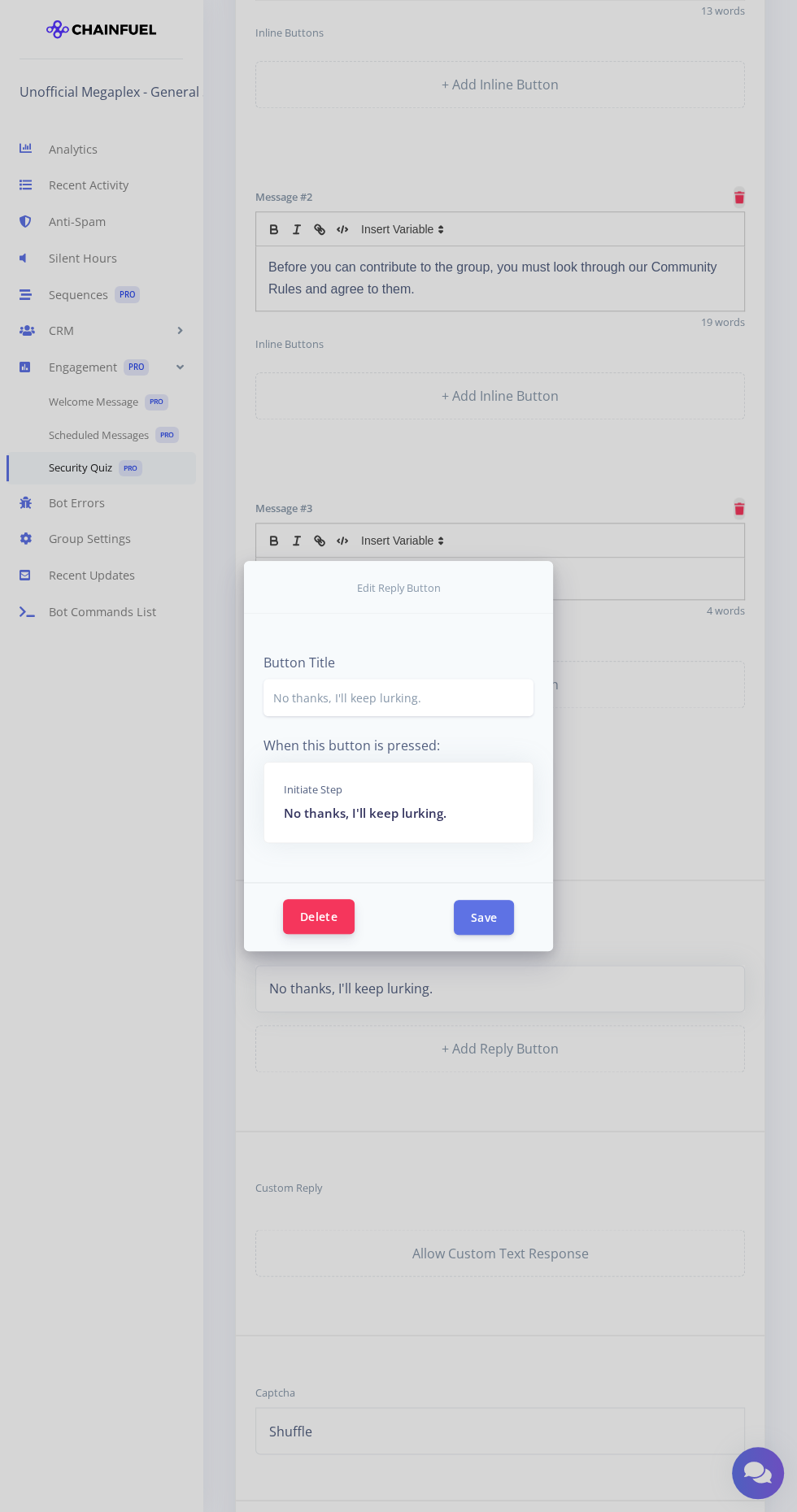
click at [304, 934] on button "Delete" at bounding box center [318, 916] width 72 height 35
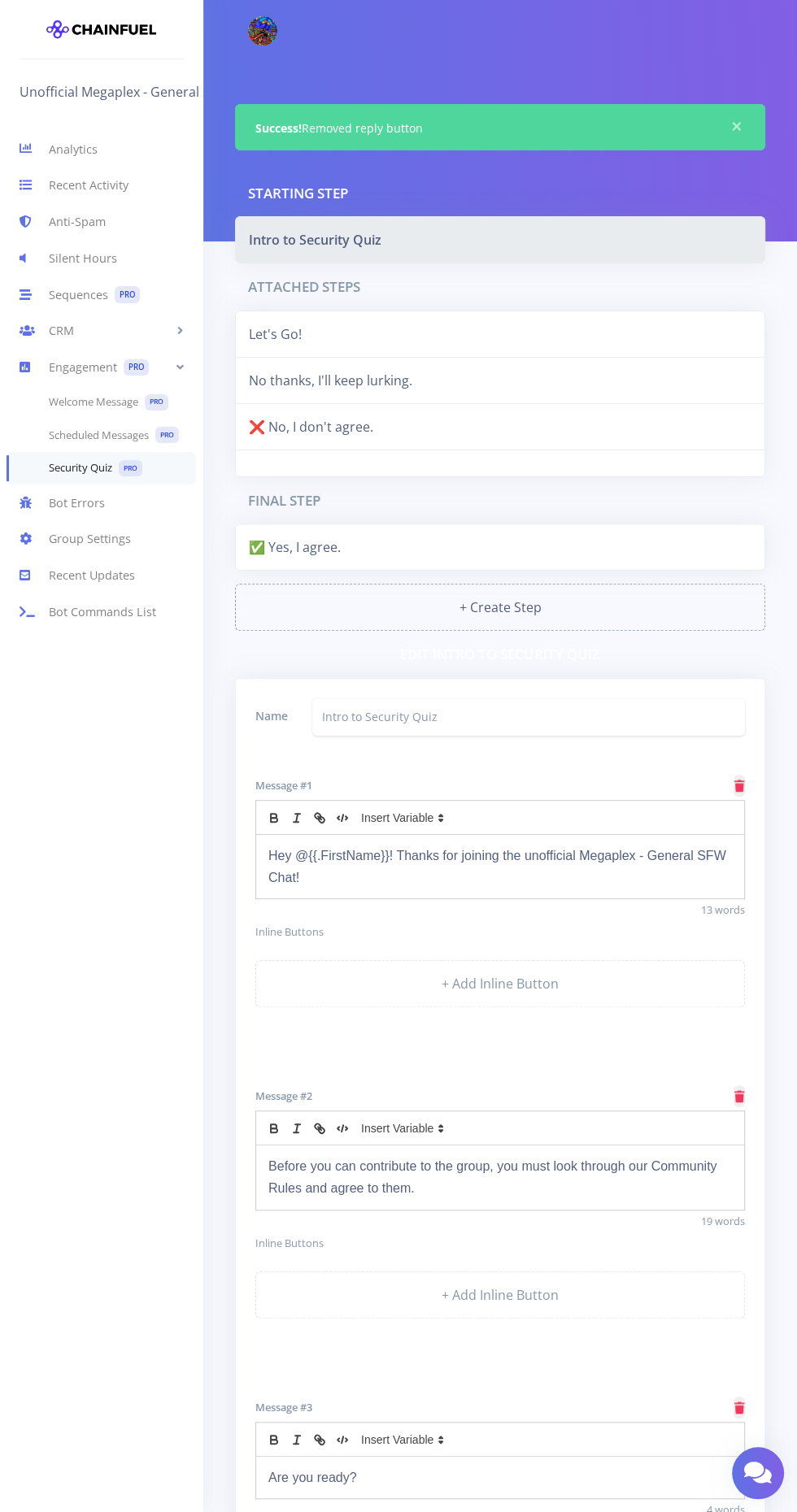
click at [568, 611] on link "+ Create Step" at bounding box center [500, 607] width 530 height 47
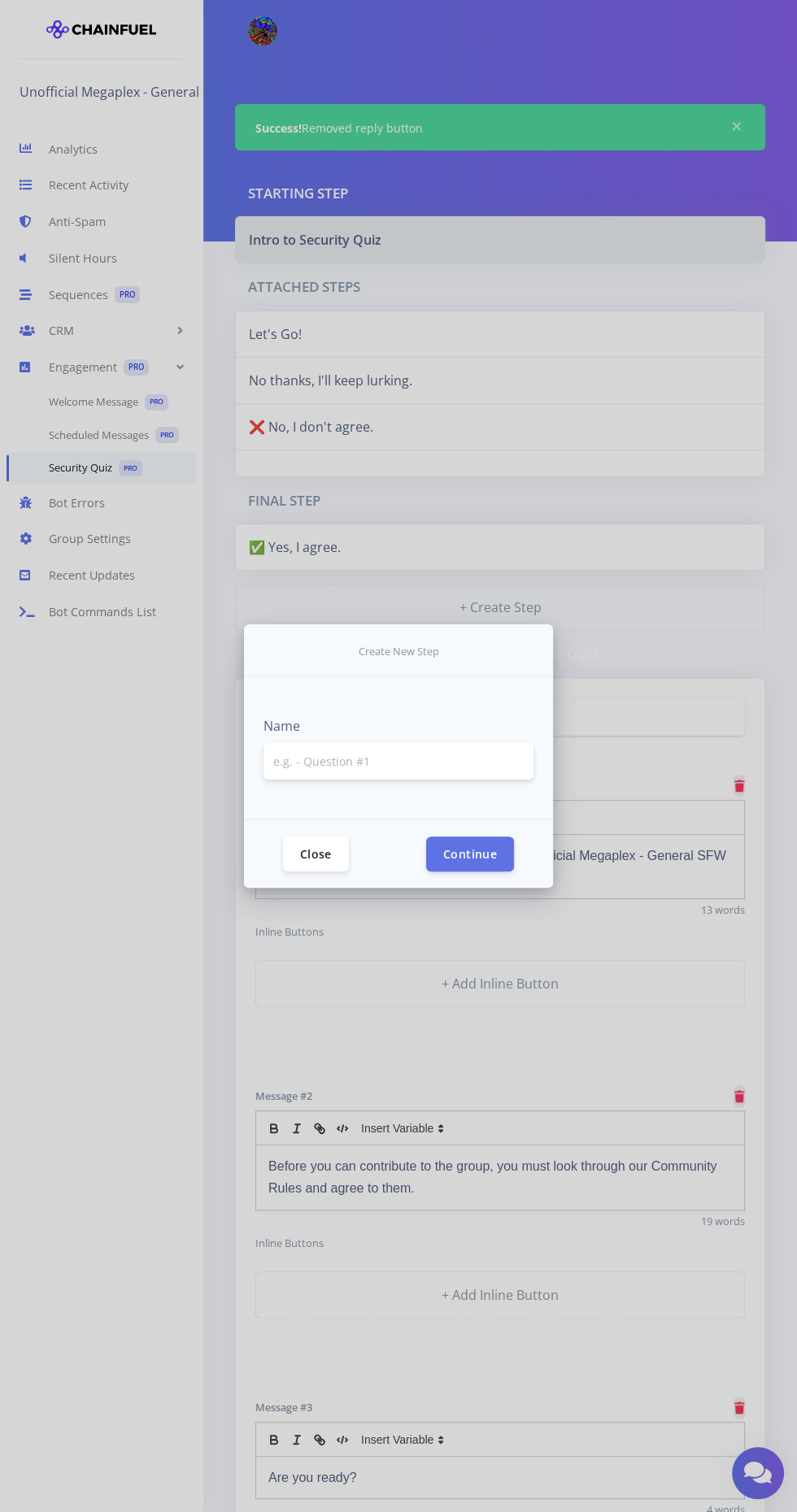
click at [416, 779] on input "text" at bounding box center [398, 760] width 270 height 38
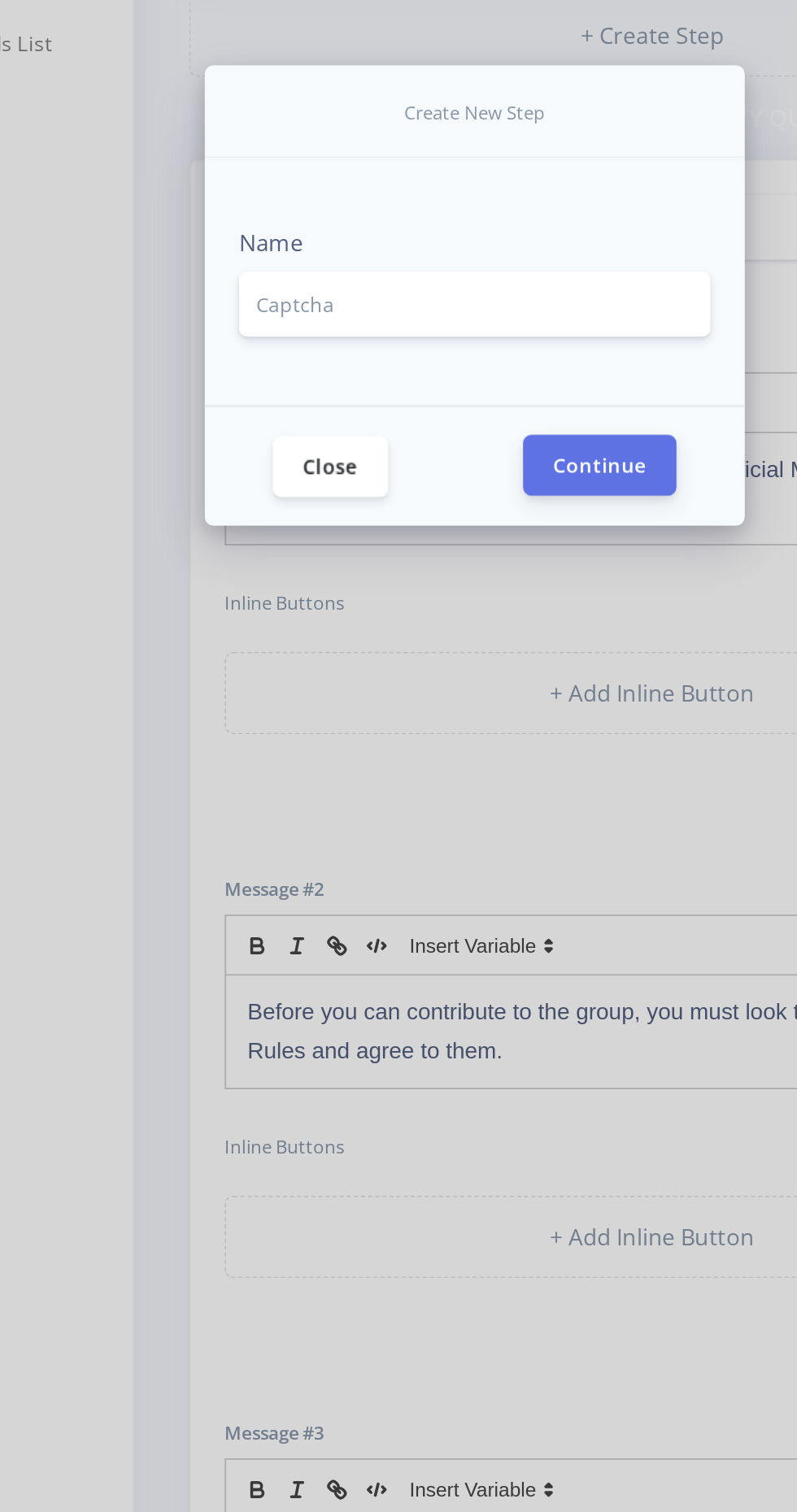
type input "Captcha"
click at [503, 870] on button "Continue" at bounding box center [470, 853] width 87 height 35
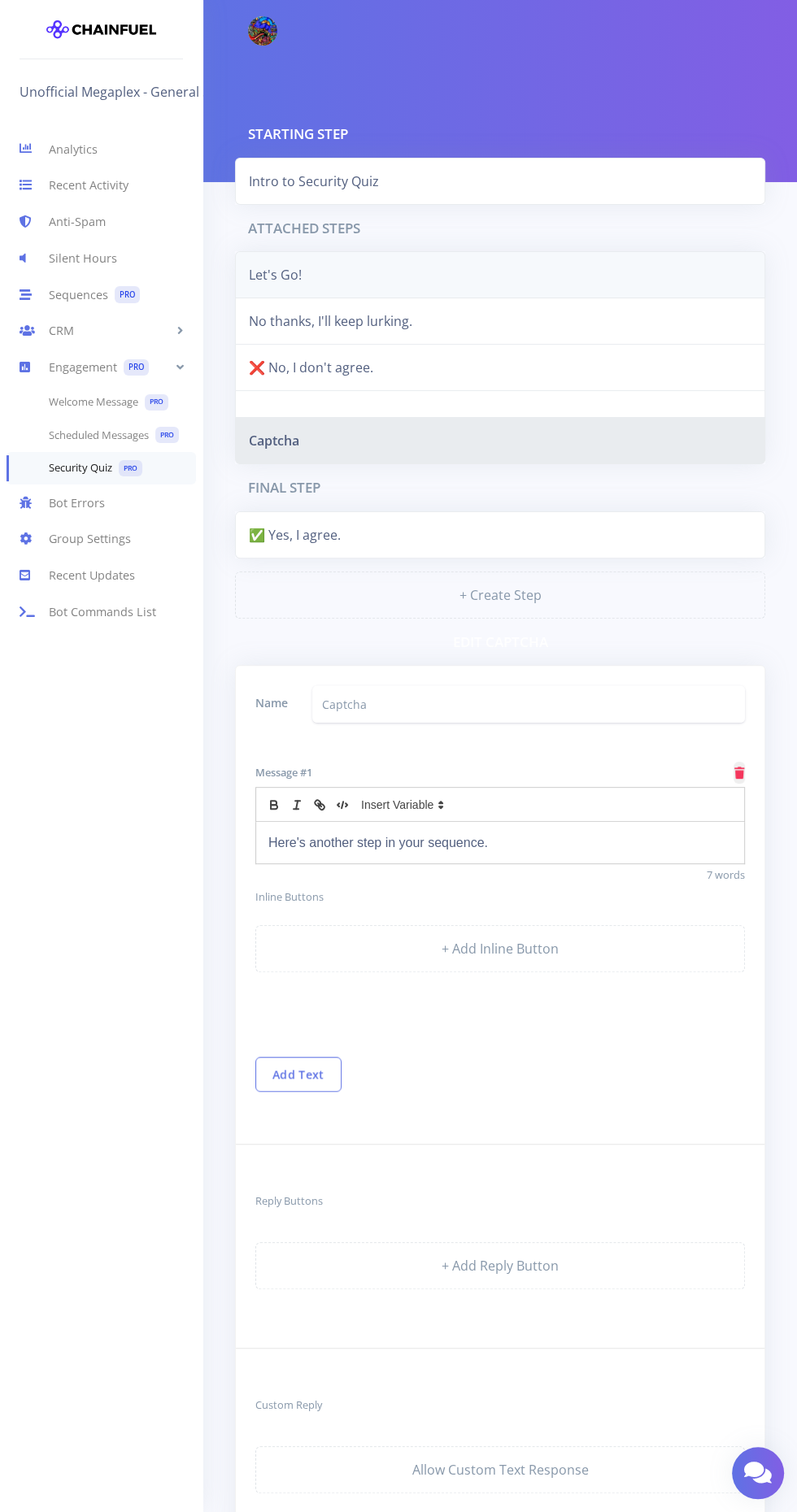
click at [489, 258] on link "Let's Go!" at bounding box center [500, 275] width 530 height 47
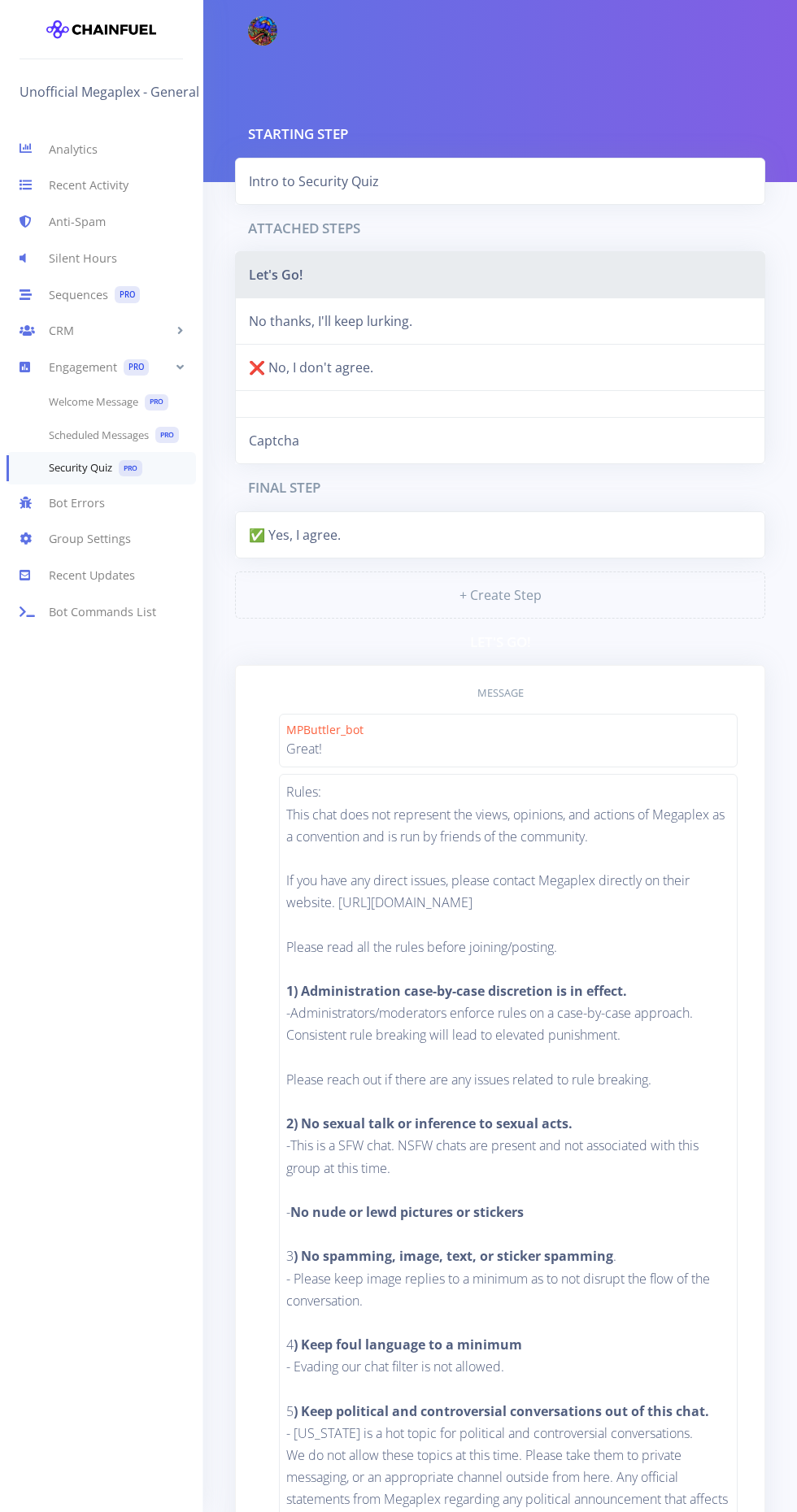
scroll to position [1156, 0]
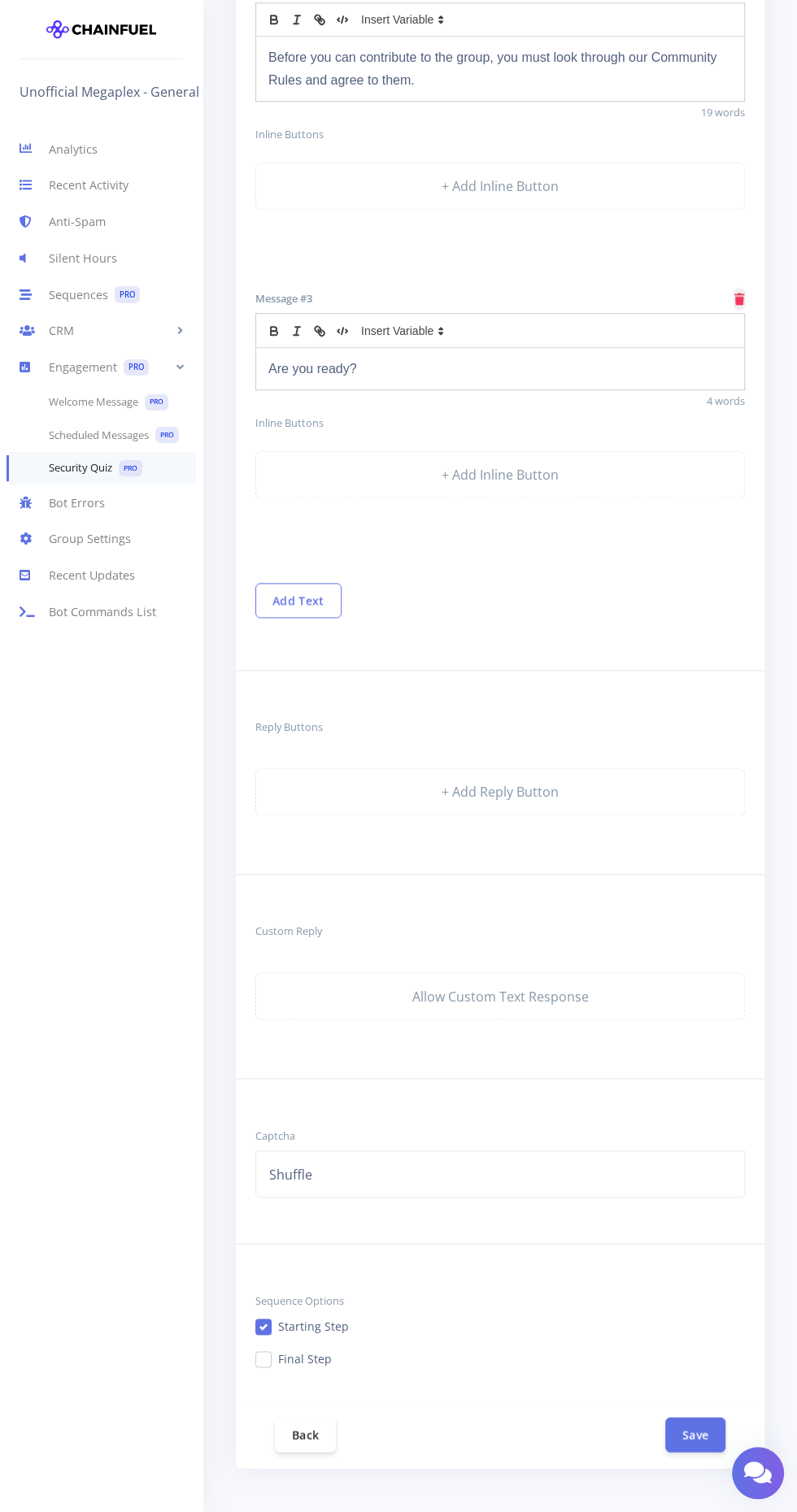
scroll to position [1167, 0]
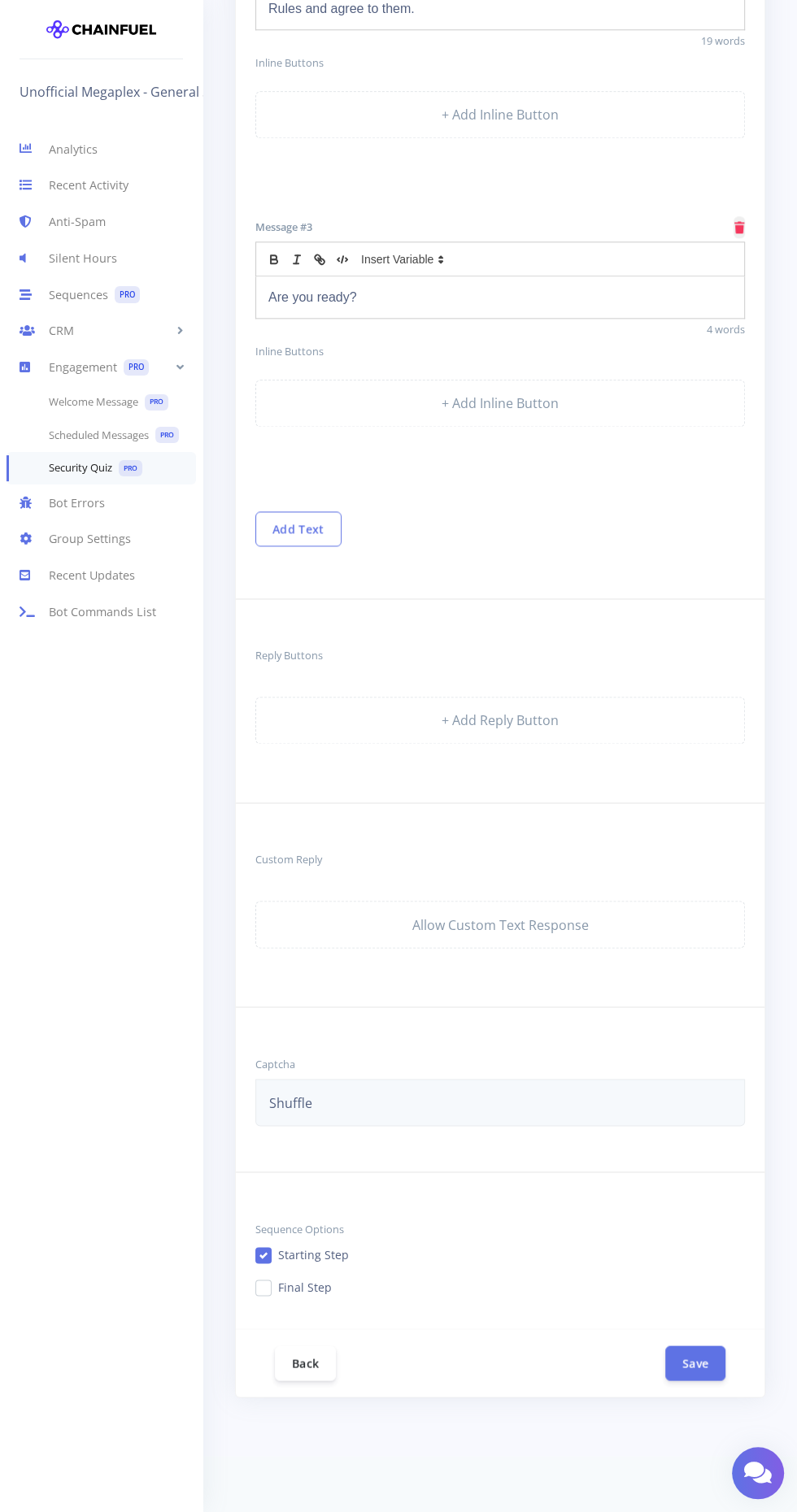
click at [636, 1089] on link "Shuffle" at bounding box center [500, 1102] width 489 height 47
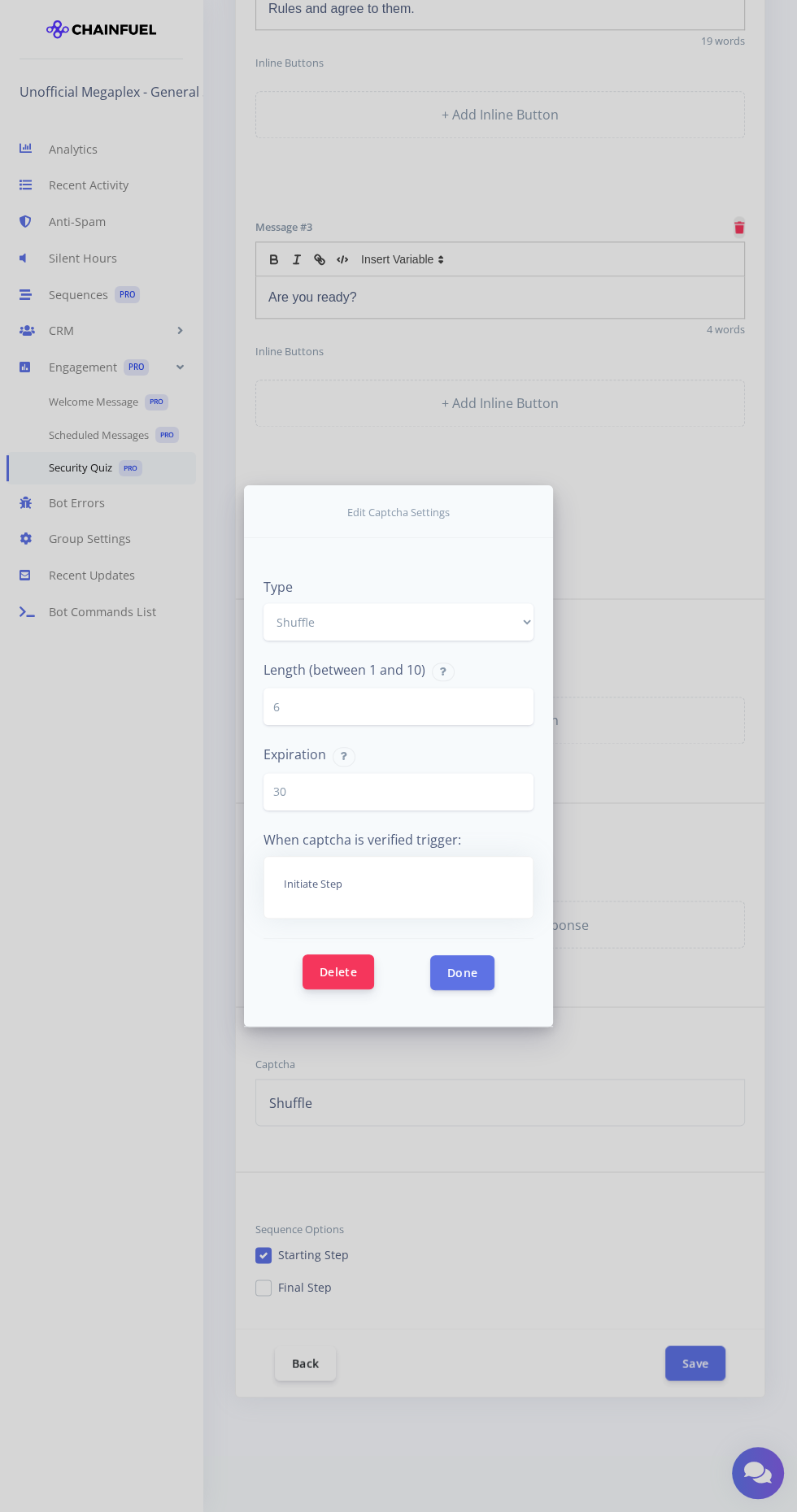
click at [335, 989] on button "Delete" at bounding box center [339, 972] width 72 height 35
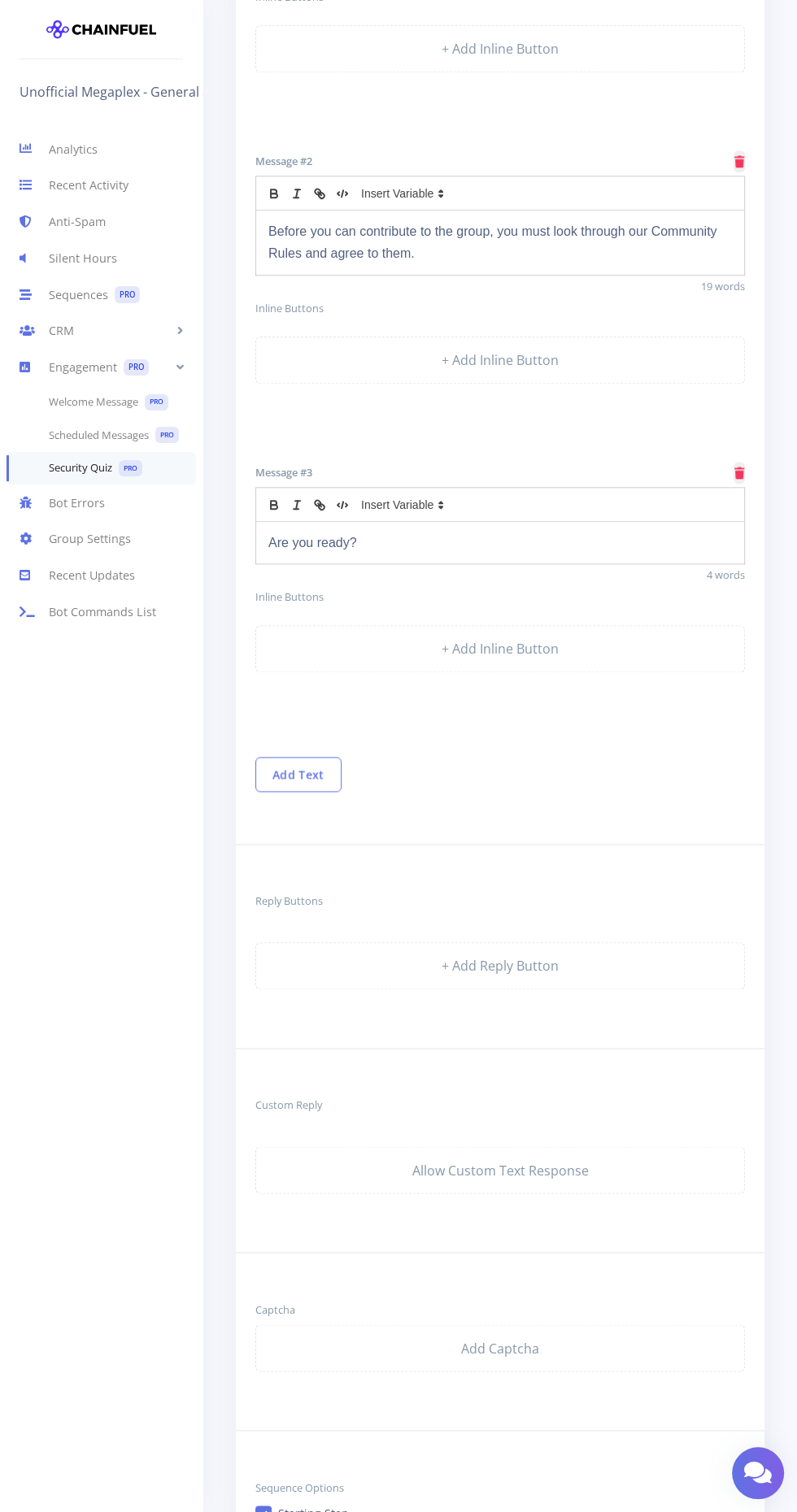
scroll to position [982, 0]
click at [588, 959] on link "+ Add Reply Button" at bounding box center [500, 965] width 489 height 47
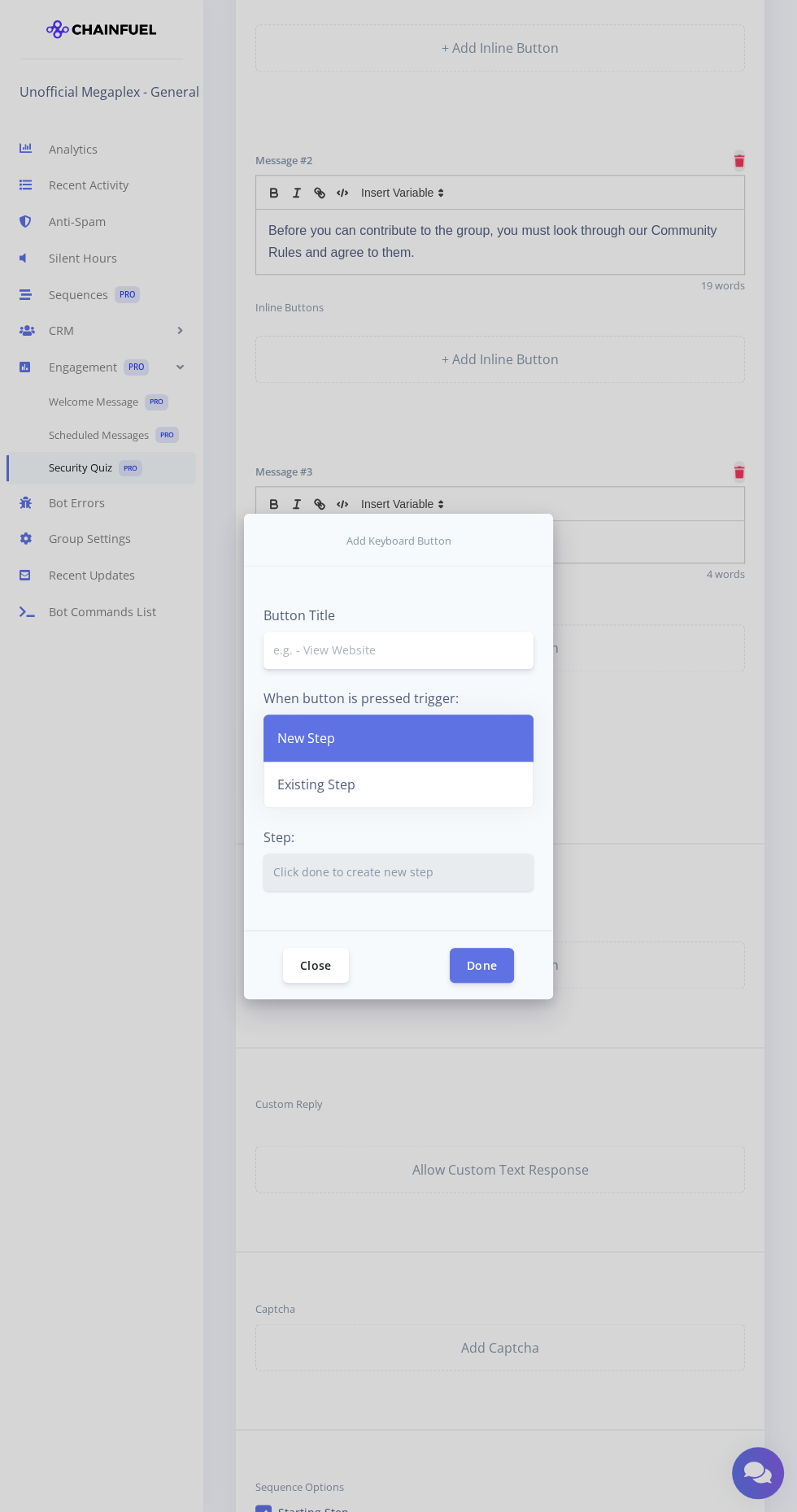
click at [456, 669] on input "text" at bounding box center [398, 650] width 270 height 38
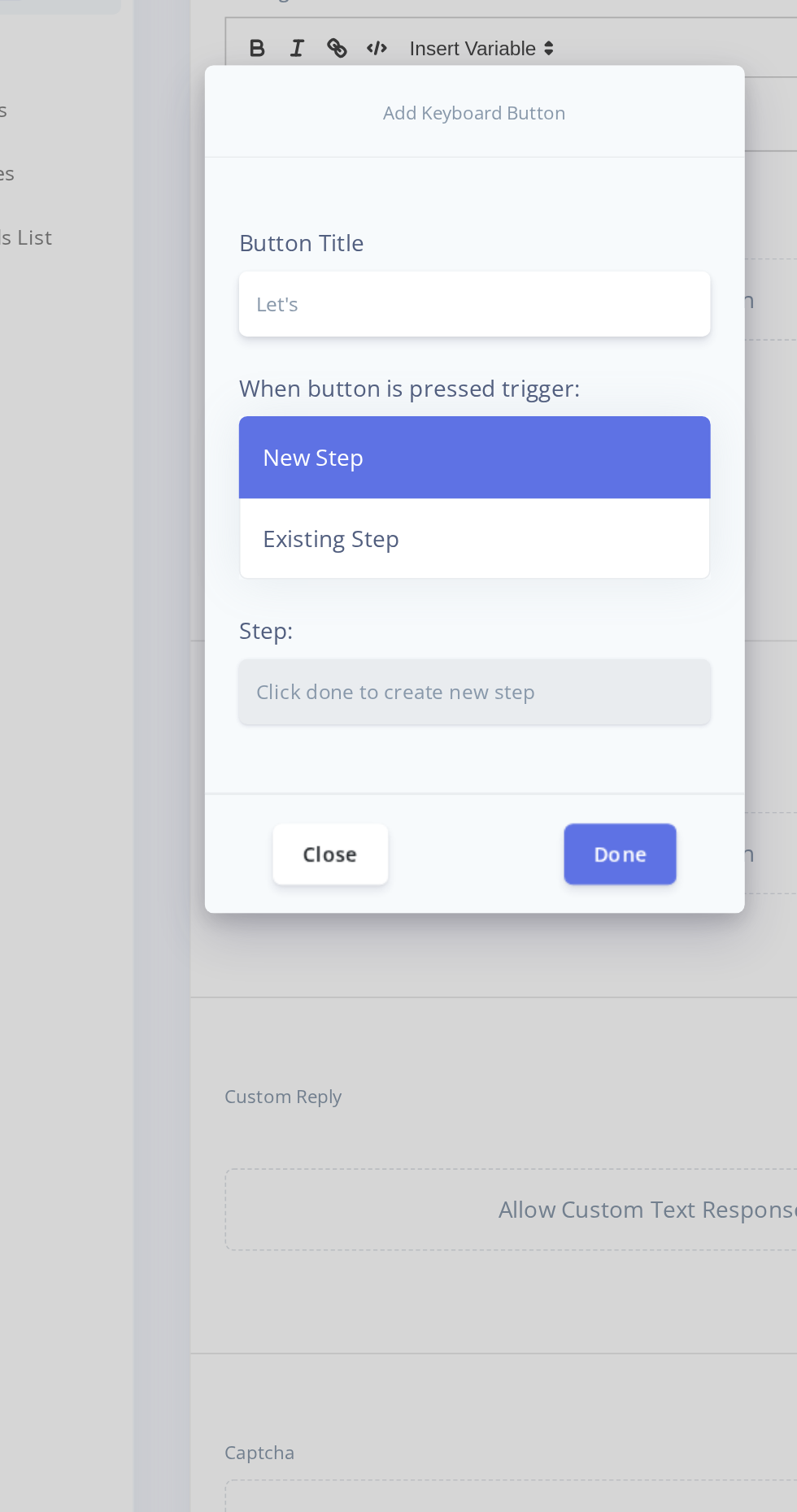
type input "Let's Go!"
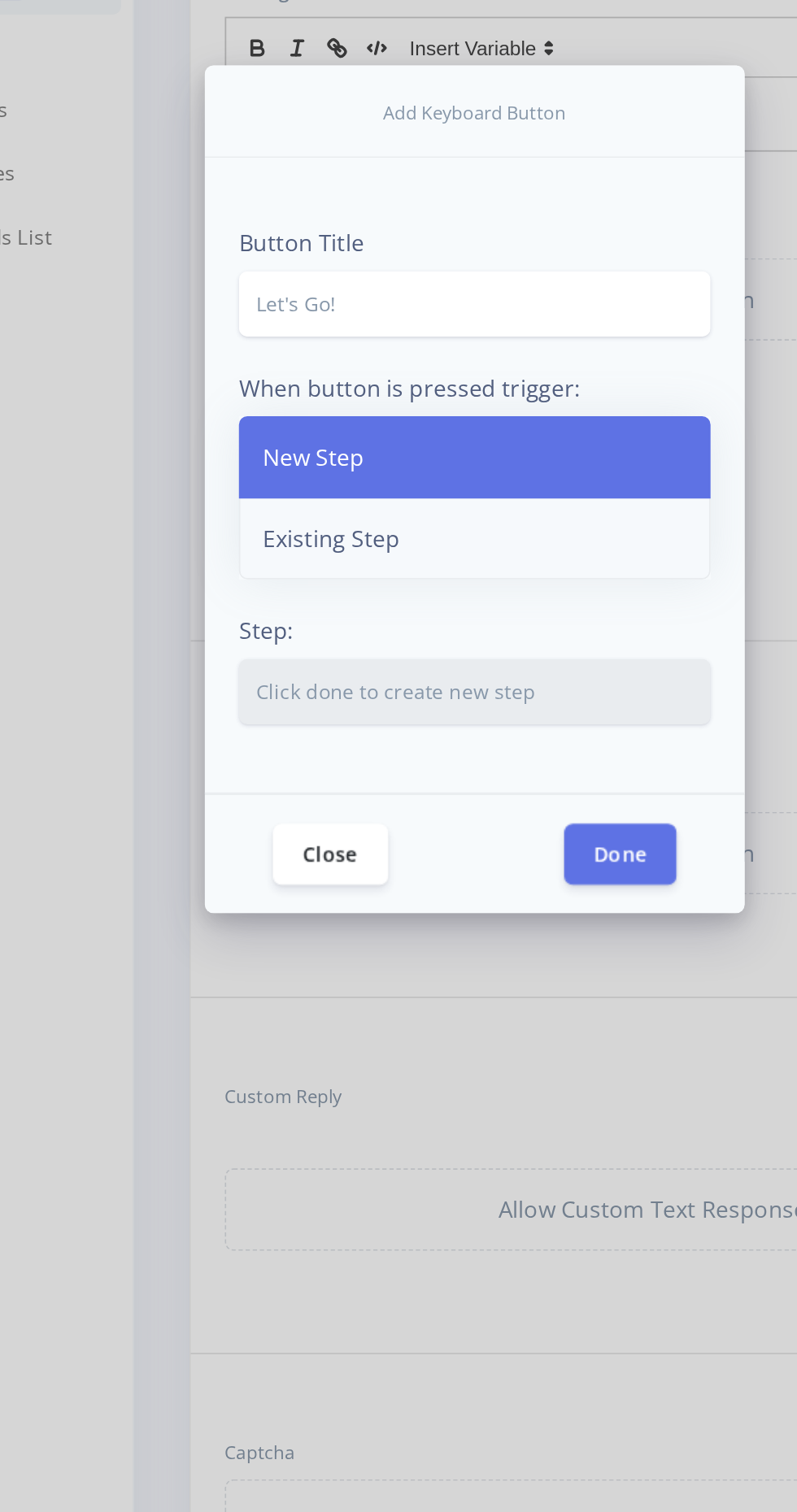
click at [311, 808] on link "Existing Step" at bounding box center [398, 784] width 270 height 47
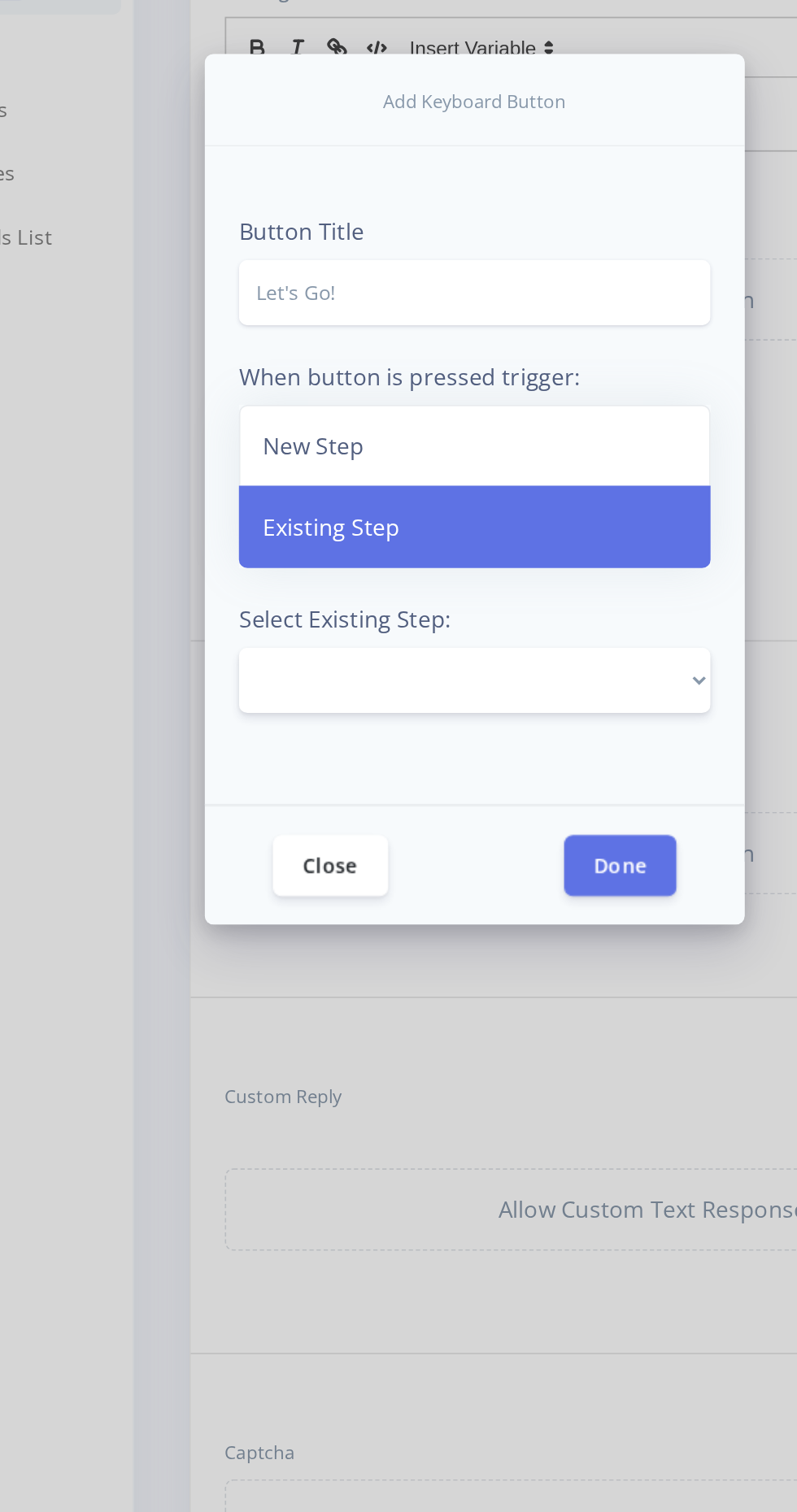
click at [297, 884] on select "Intro to Security Quiz Let's Go! No thanks, I'll keep lurking. ✅ Yes, I agree. …" at bounding box center [398, 865] width 270 height 38
select select "1325027164054539"
click at [263, 884] on select "Intro to Security Quiz Let's Go! No thanks, I'll keep lurking. ✅ Yes, I agree. …" at bounding box center [398, 865] width 270 height 38
click at [497, 988] on button "Done" at bounding box center [481, 971] width 64 height 35
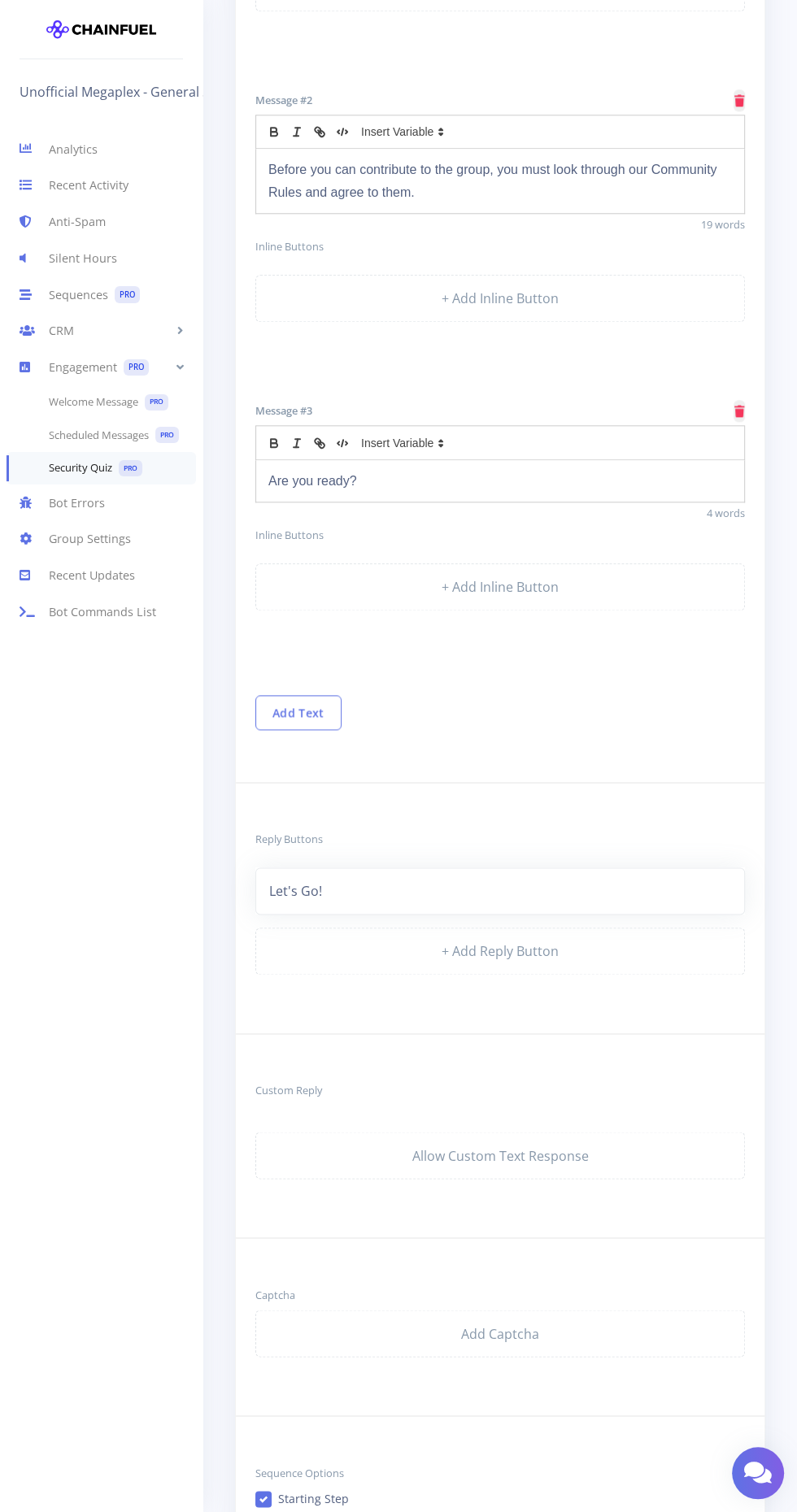
scroll to position [1118, 0]
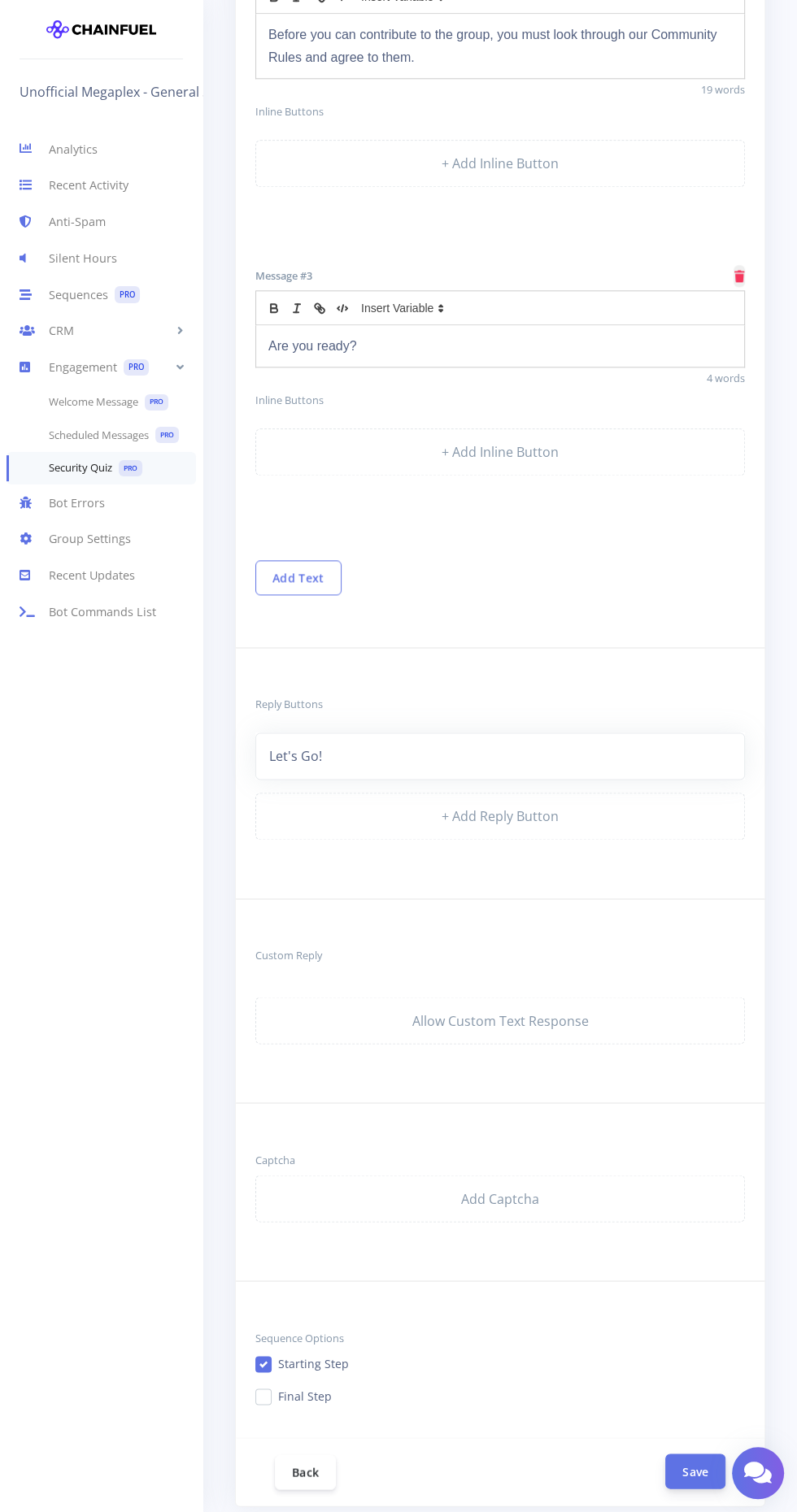
click at [696, 1459] on button "Save" at bounding box center [695, 1471] width 60 height 35
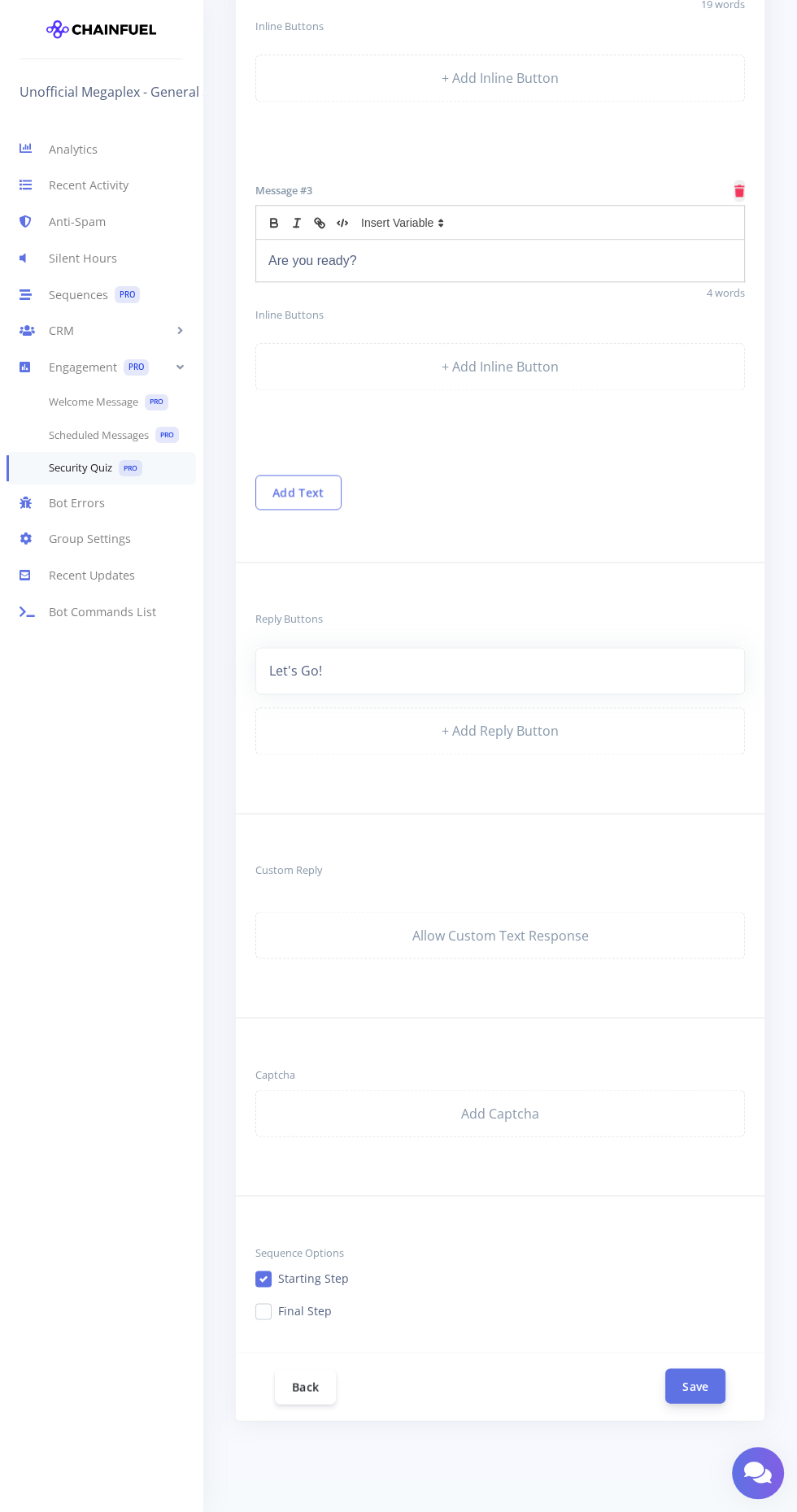
scroll to position [1223, 0]
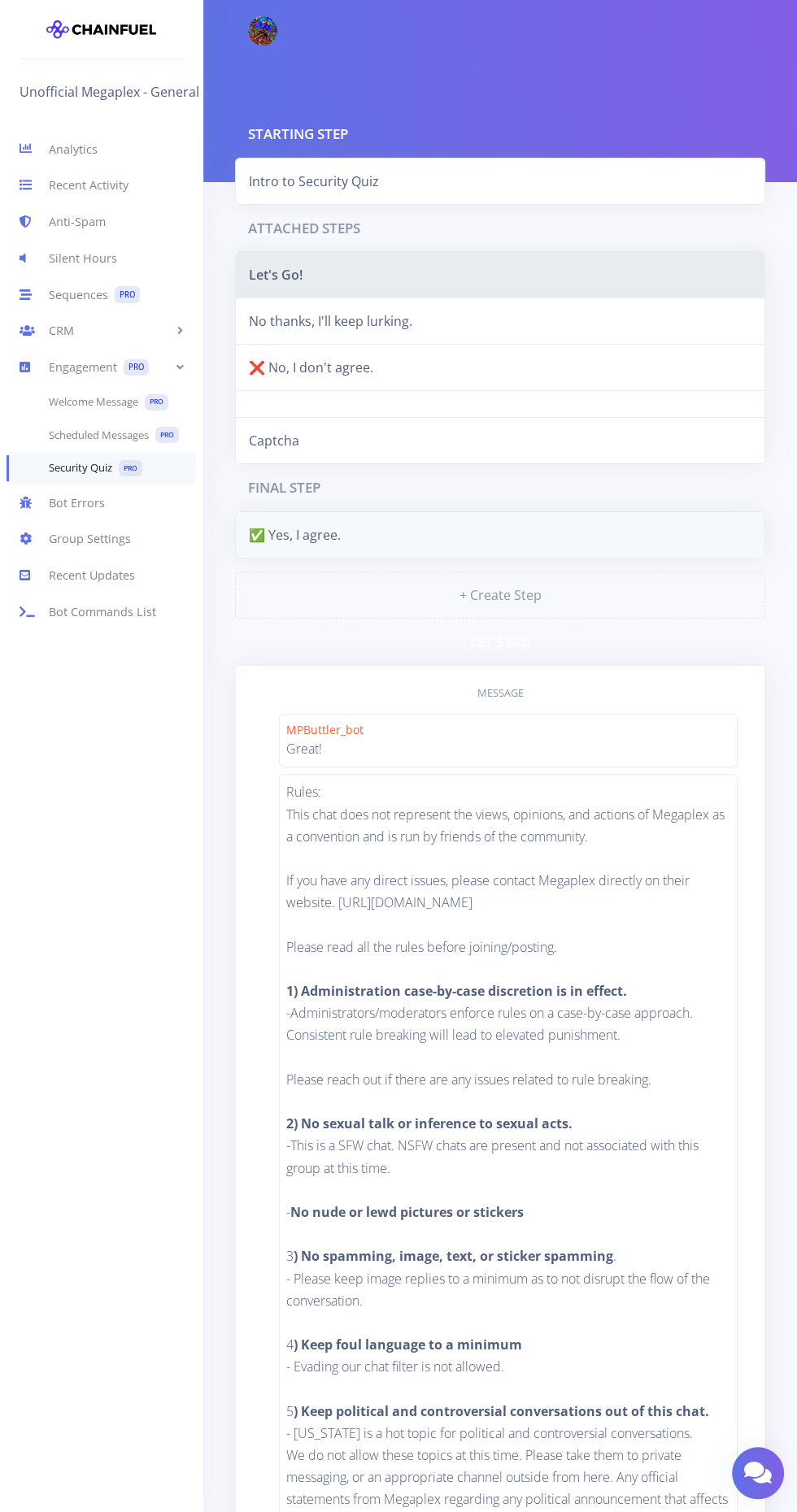
click at [332, 512] on link "✅ Yes, I agree." at bounding box center [500, 535] width 530 height 47
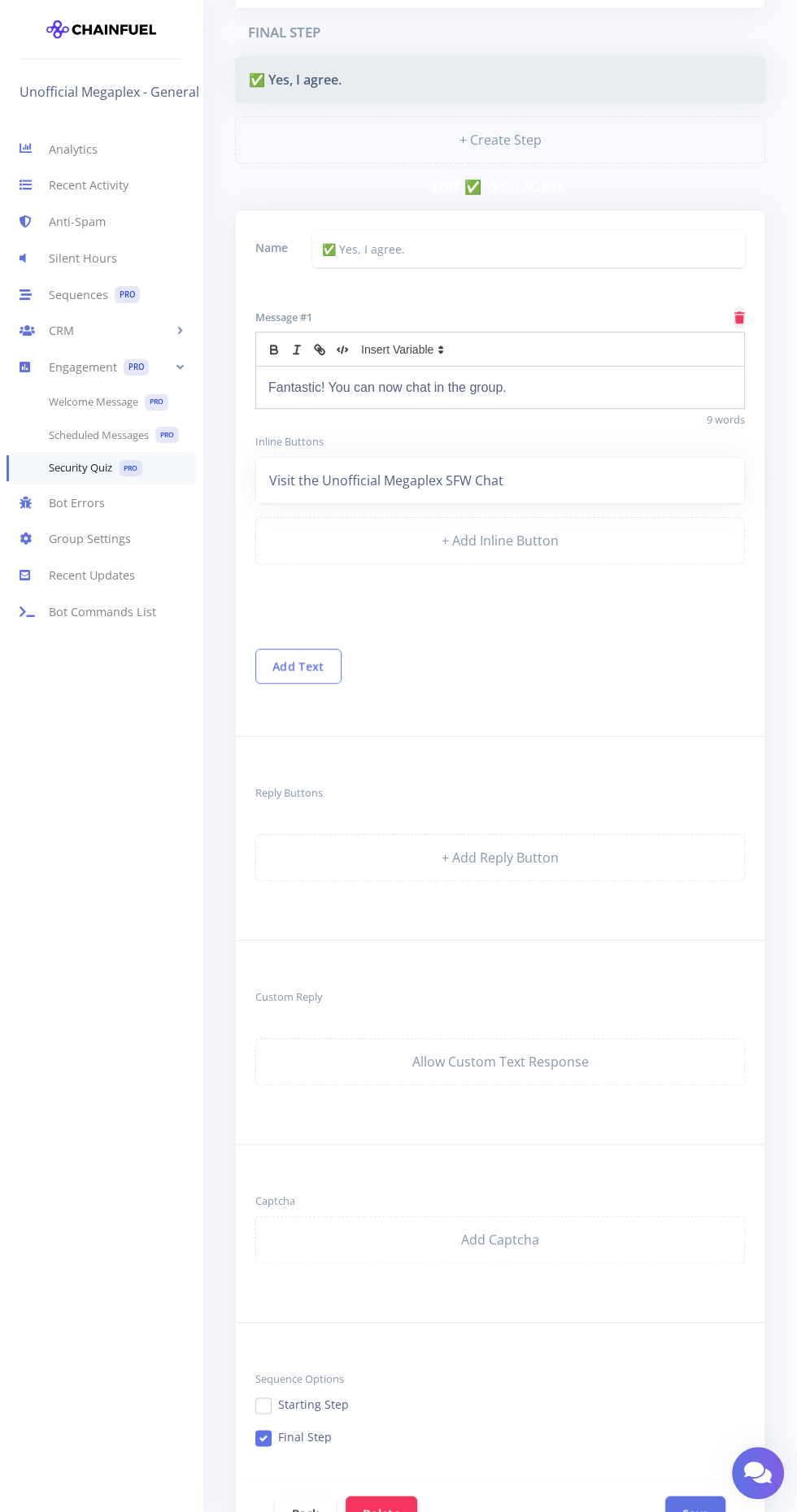
scroll to position [498, 0]
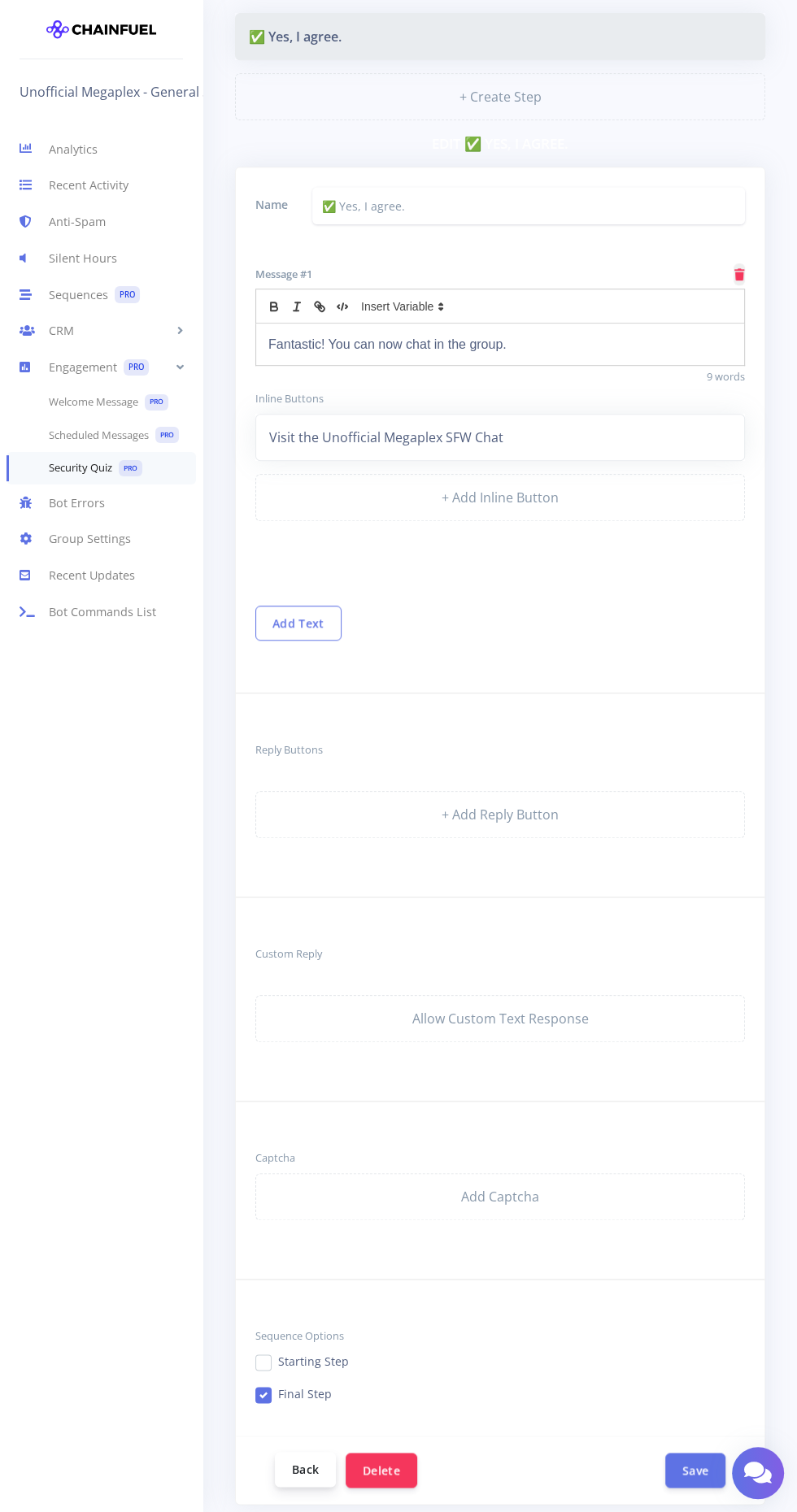
click at [276, 1465] on link "Back" at bounding box center [305, 1469] width 61 height 35
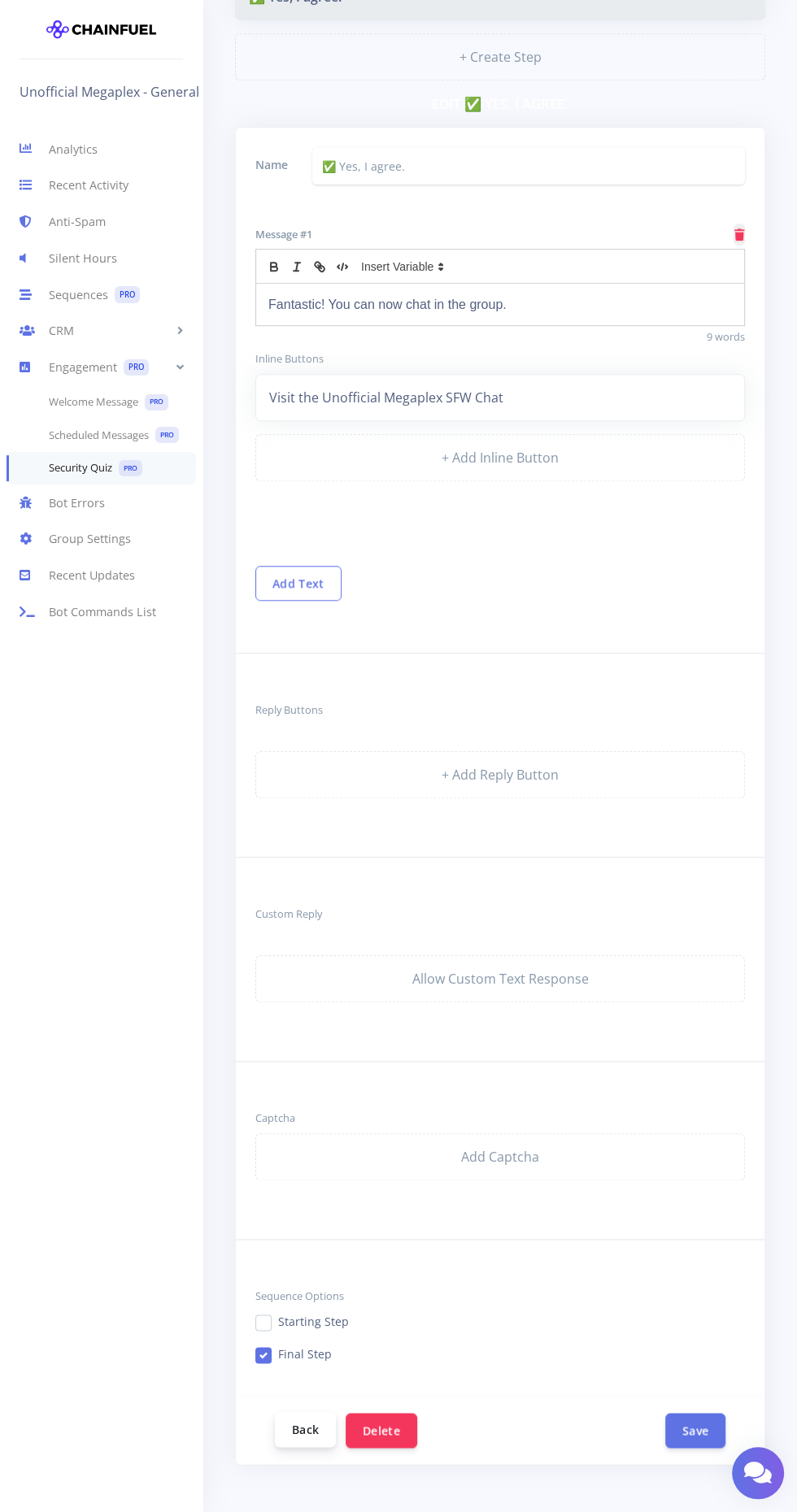
scroll to position [602, 0]
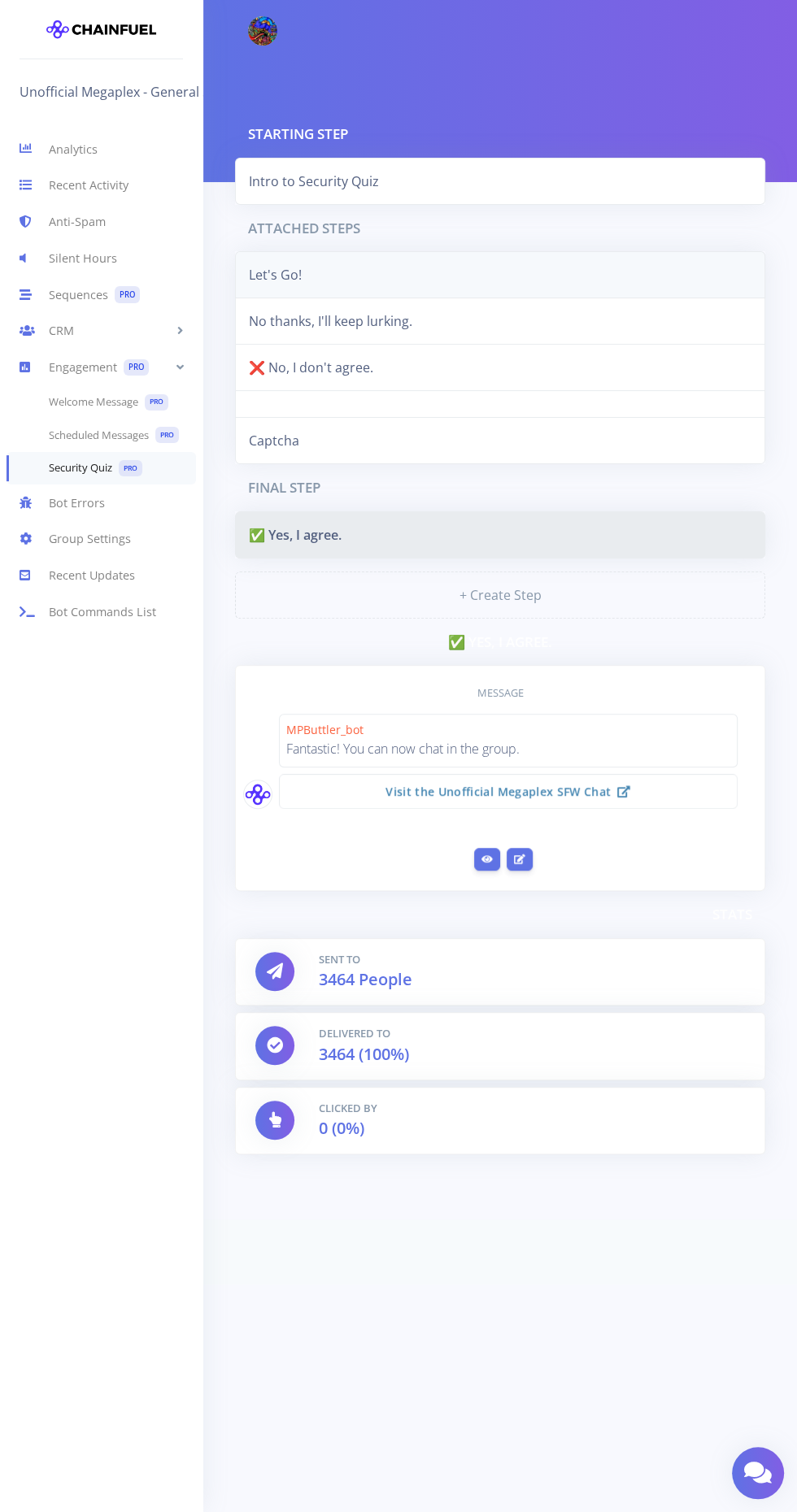
click at [305, 276] on link "Let's Go!" at bounding box center [500, 275] width 530 height 47
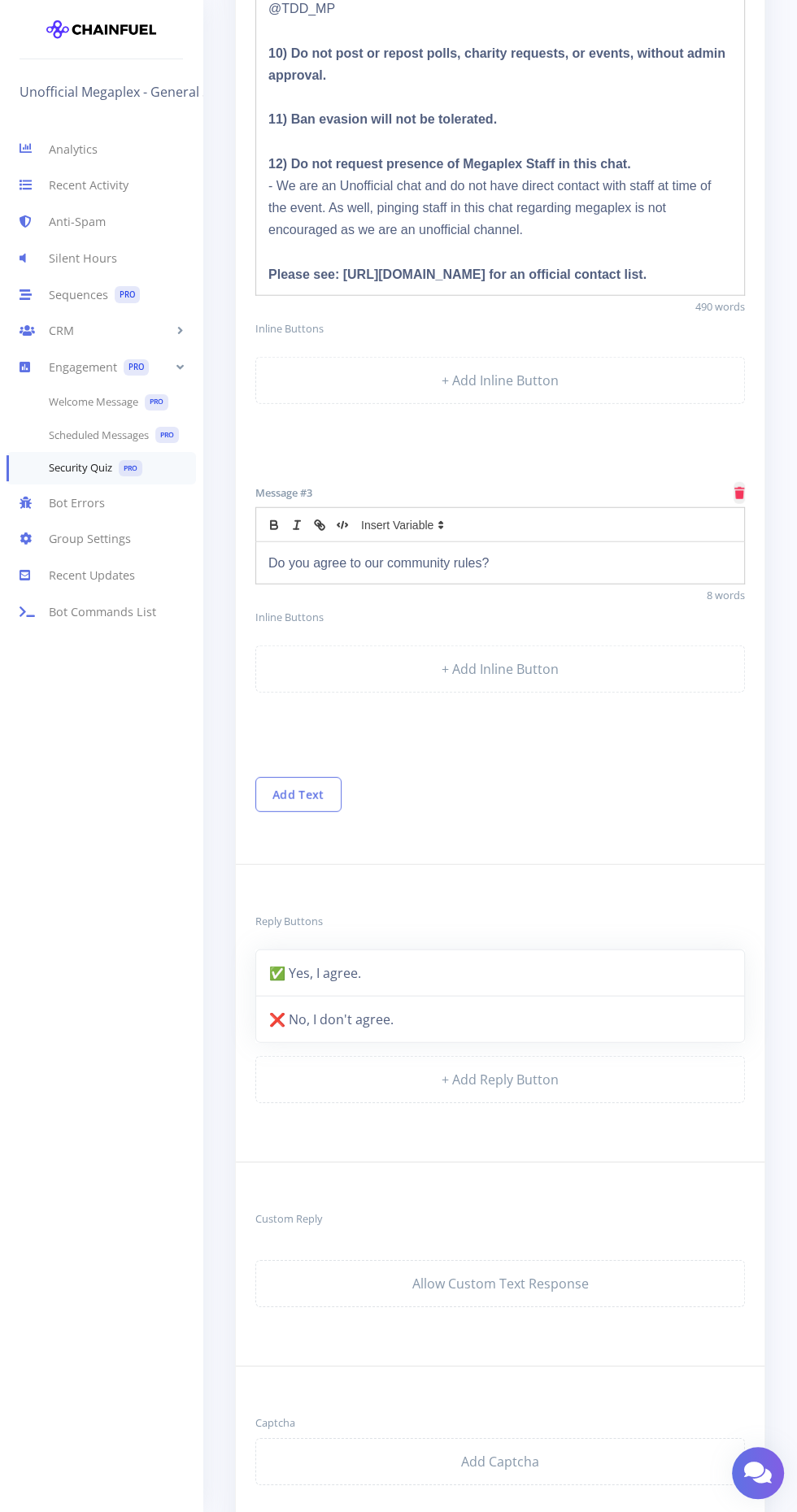
scroll to position [2567, 0]
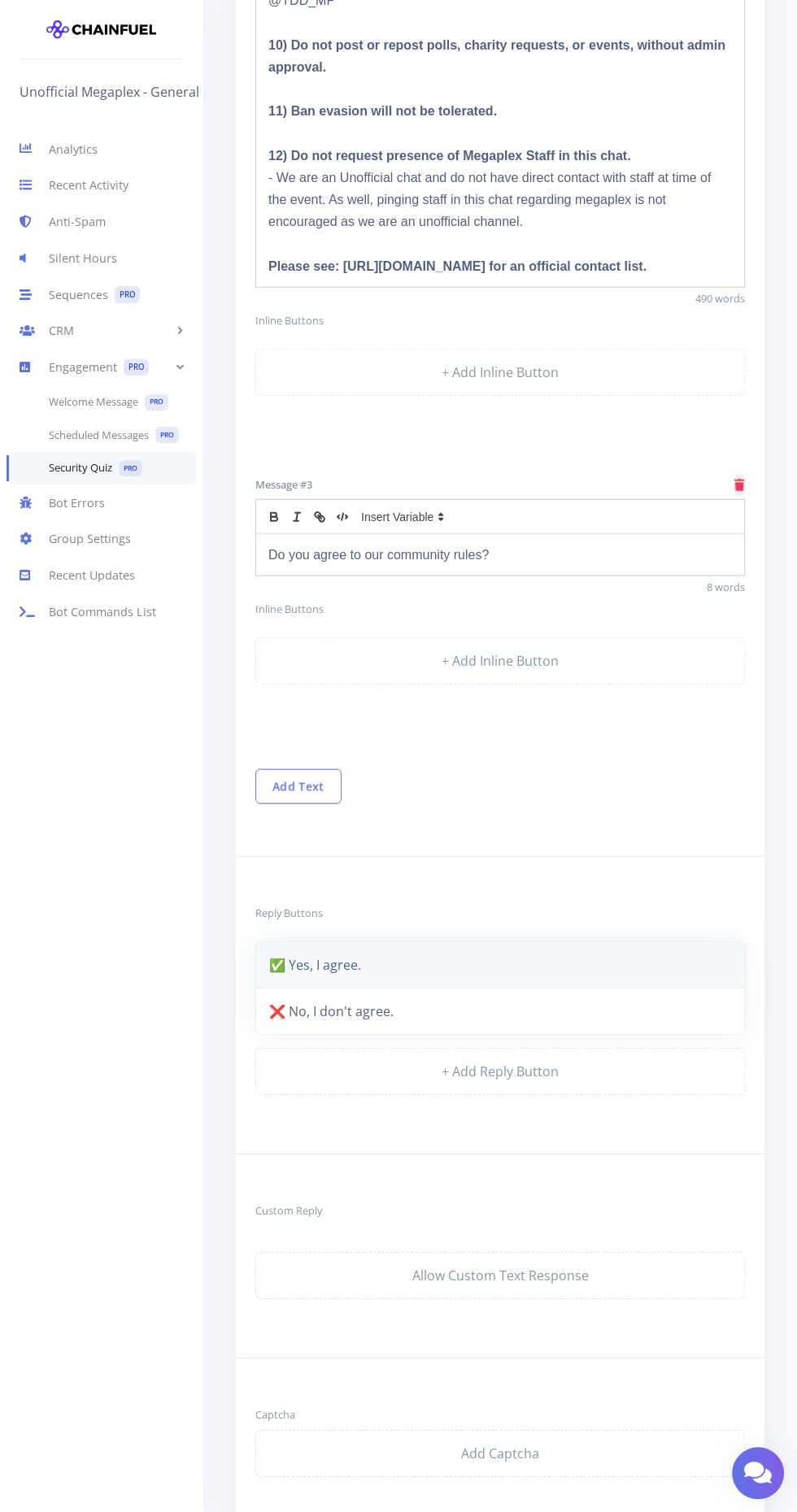
click at [306, 950] on link "✅ Yes, I agree." at bounding box center [500, 965] width 489 height 47
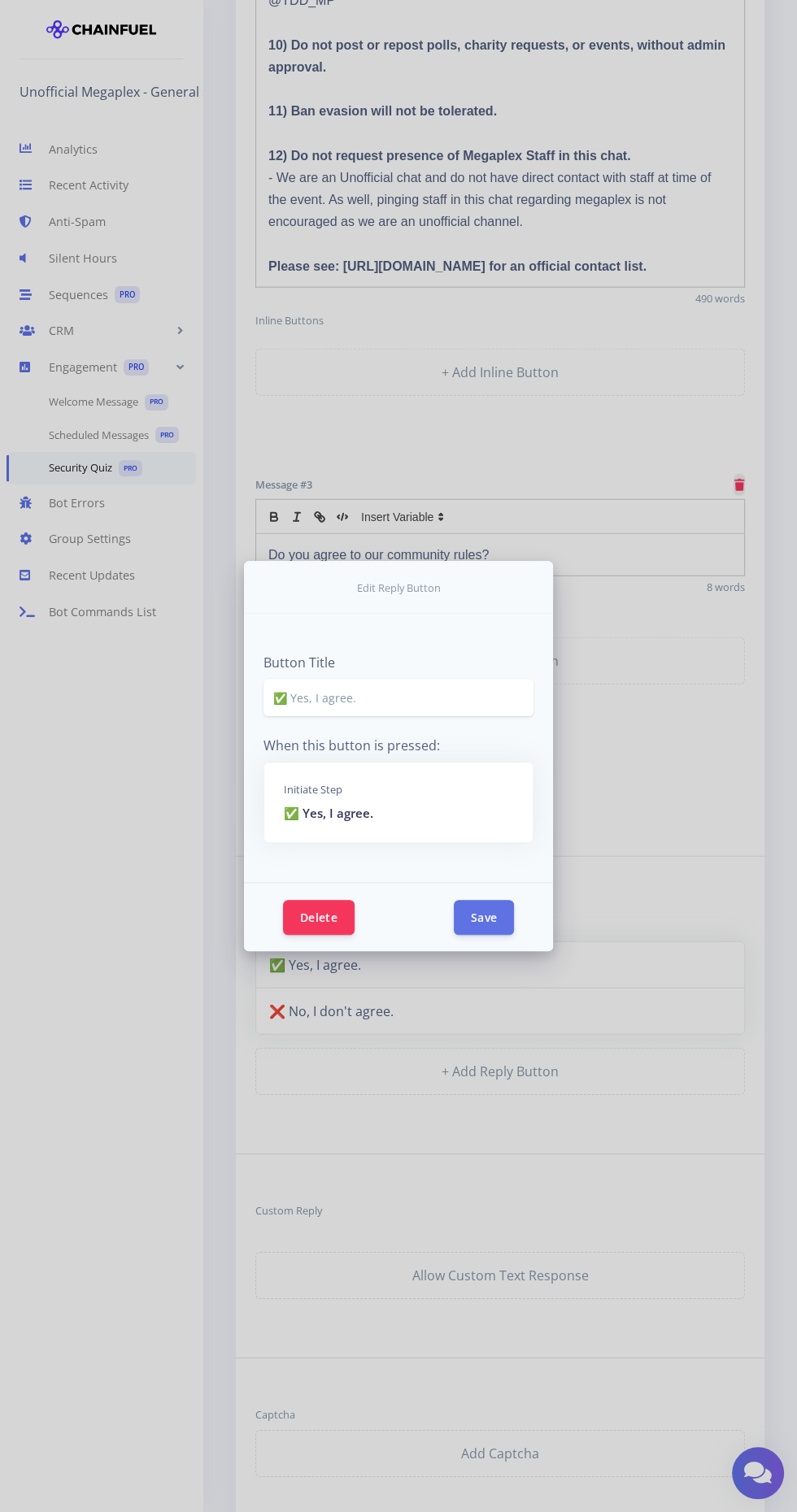
click at [322, 842] on div "Initiate Step ✅ Yes, I agree." at bounding box center [398, 802] width 269 height 80
click at [339, 822] on p "✅ Yes, I agree." at bounding box center [398, 812] width 229 height 18
click at [309, 934] on button "Delete" at bounding box center [318, 916] width 72 height 35
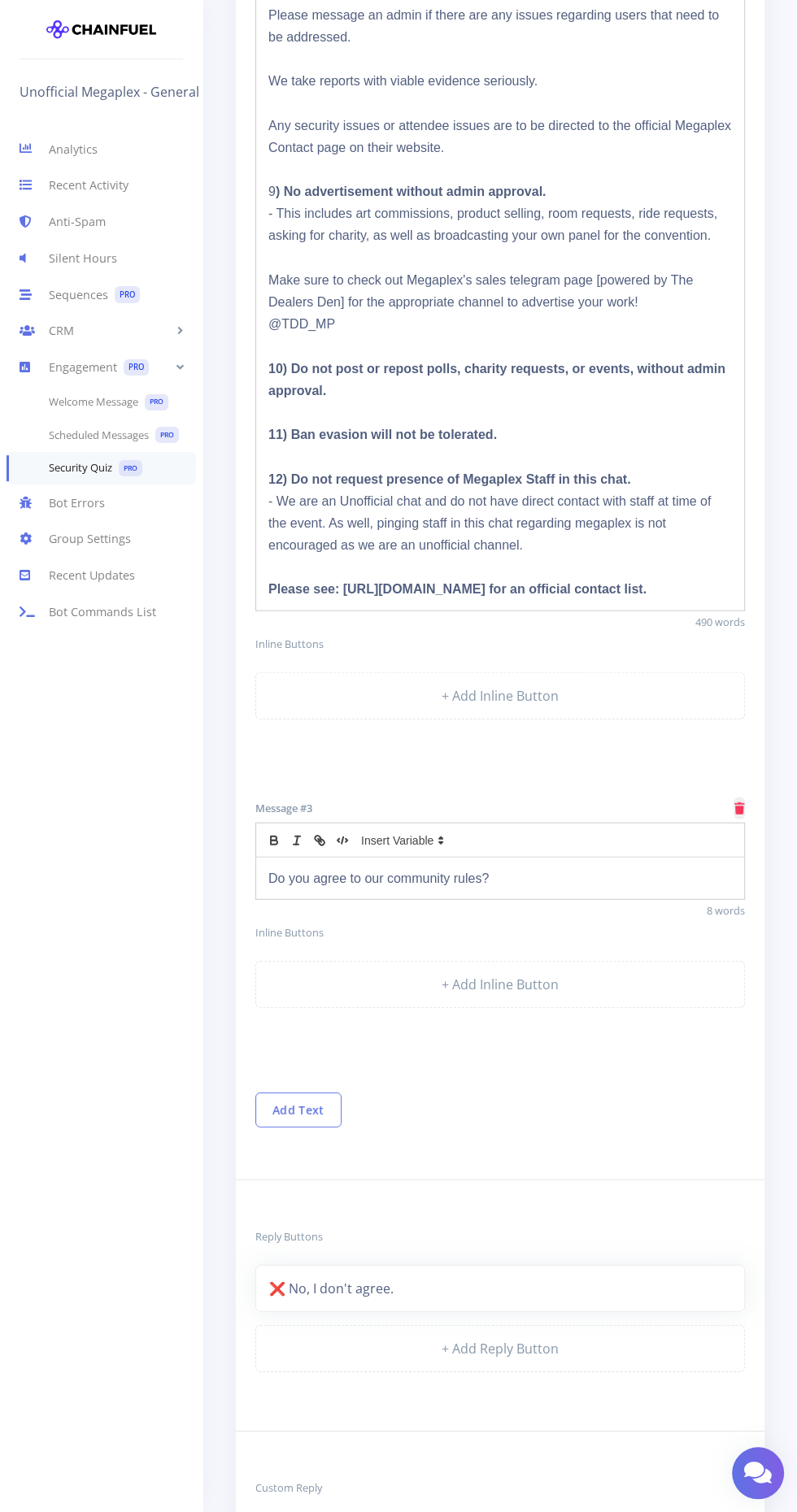
scroll to position [2287, 0]
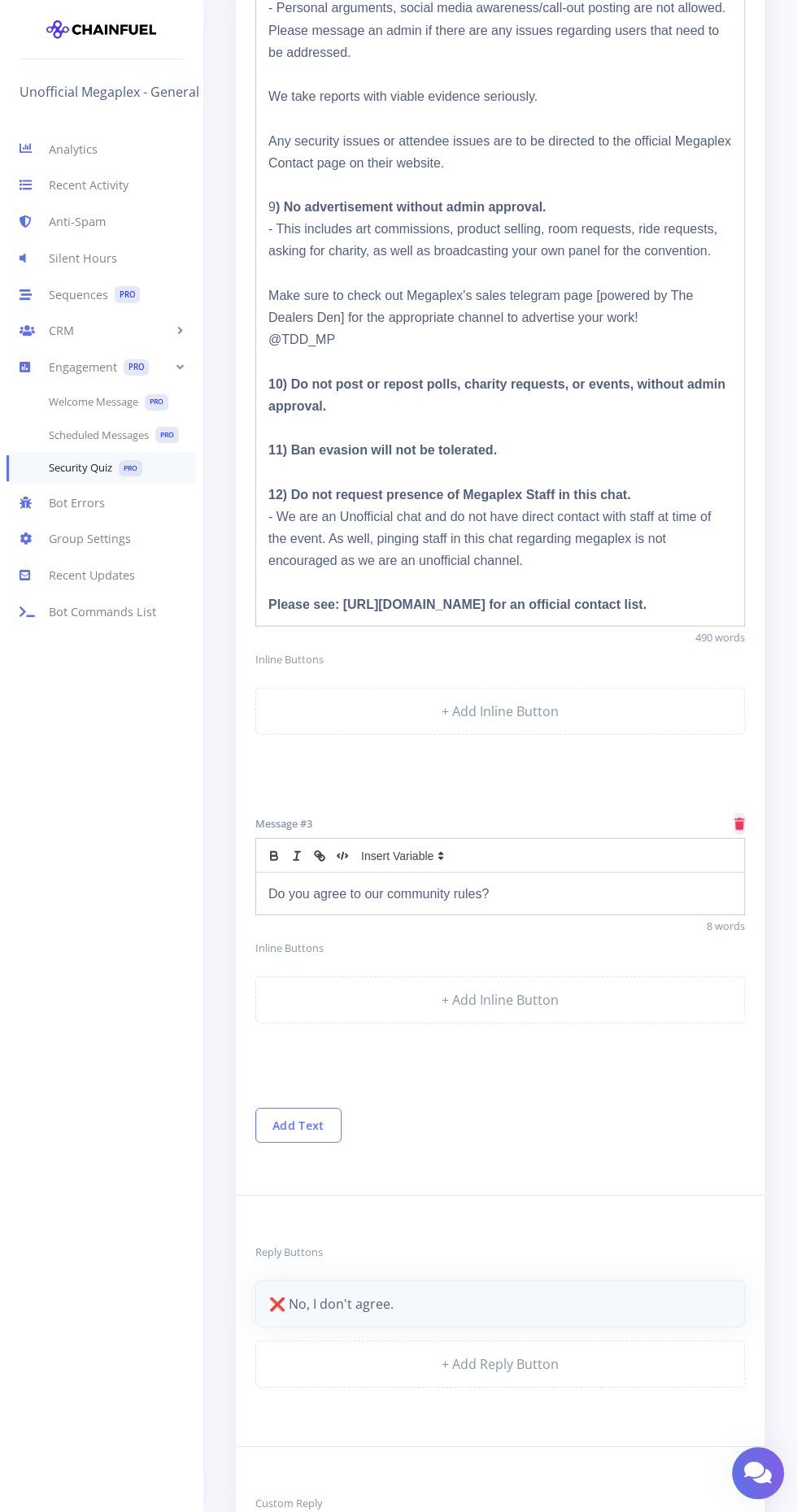
click at [604, 1280] on link "❌ No, I don't agree." at bounding box center [500, 1304] width 489 height 47
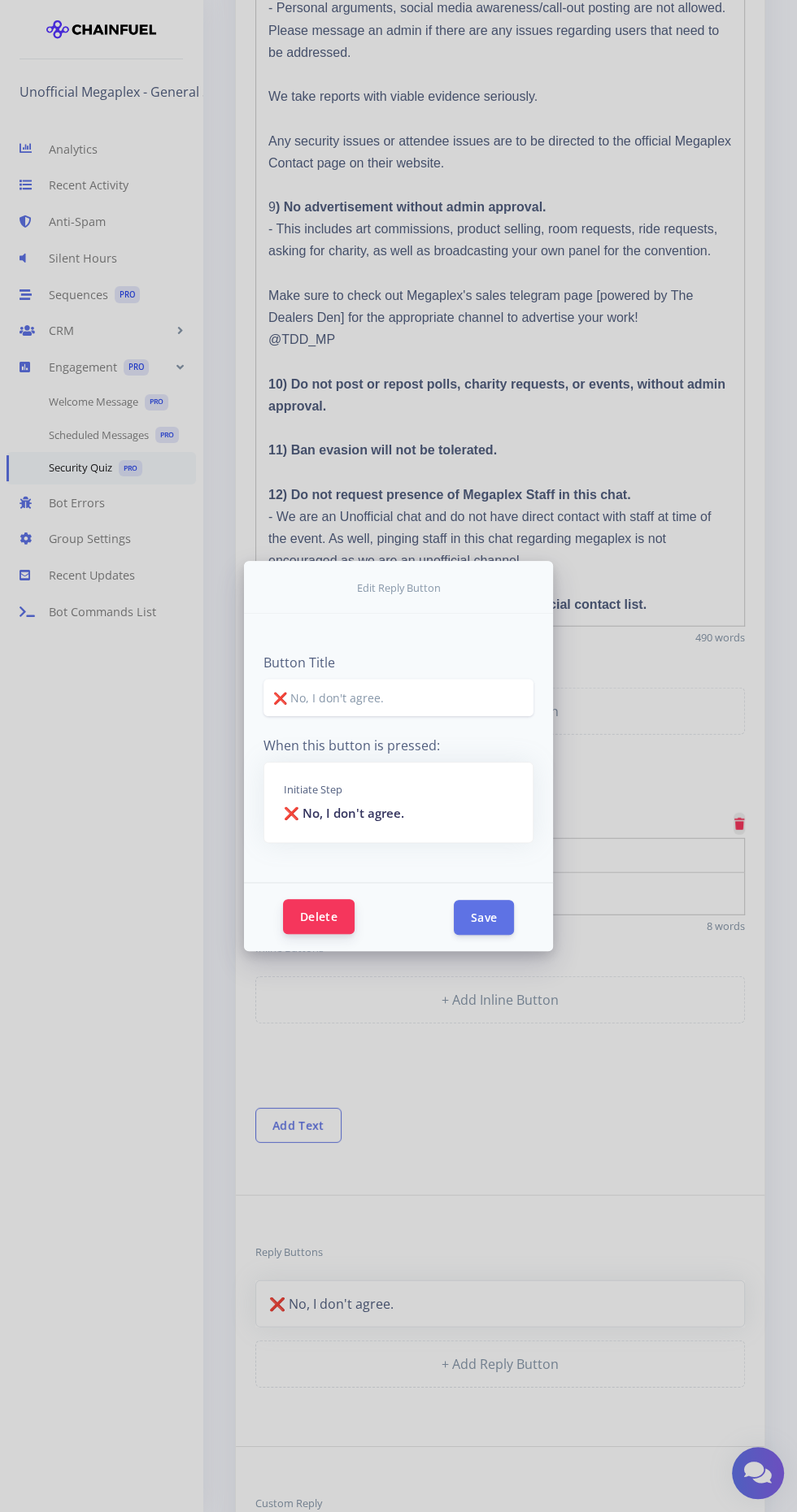
click at [344, 934] on button "Delete" at bounding box center [318, 916] width 72 height 35
click at [565, 1362] on form "Edit Reply Button Button Title ❌ No, I don't agree. When this button is pressed…" at bounding box center [398, 756] width 797 height 1512
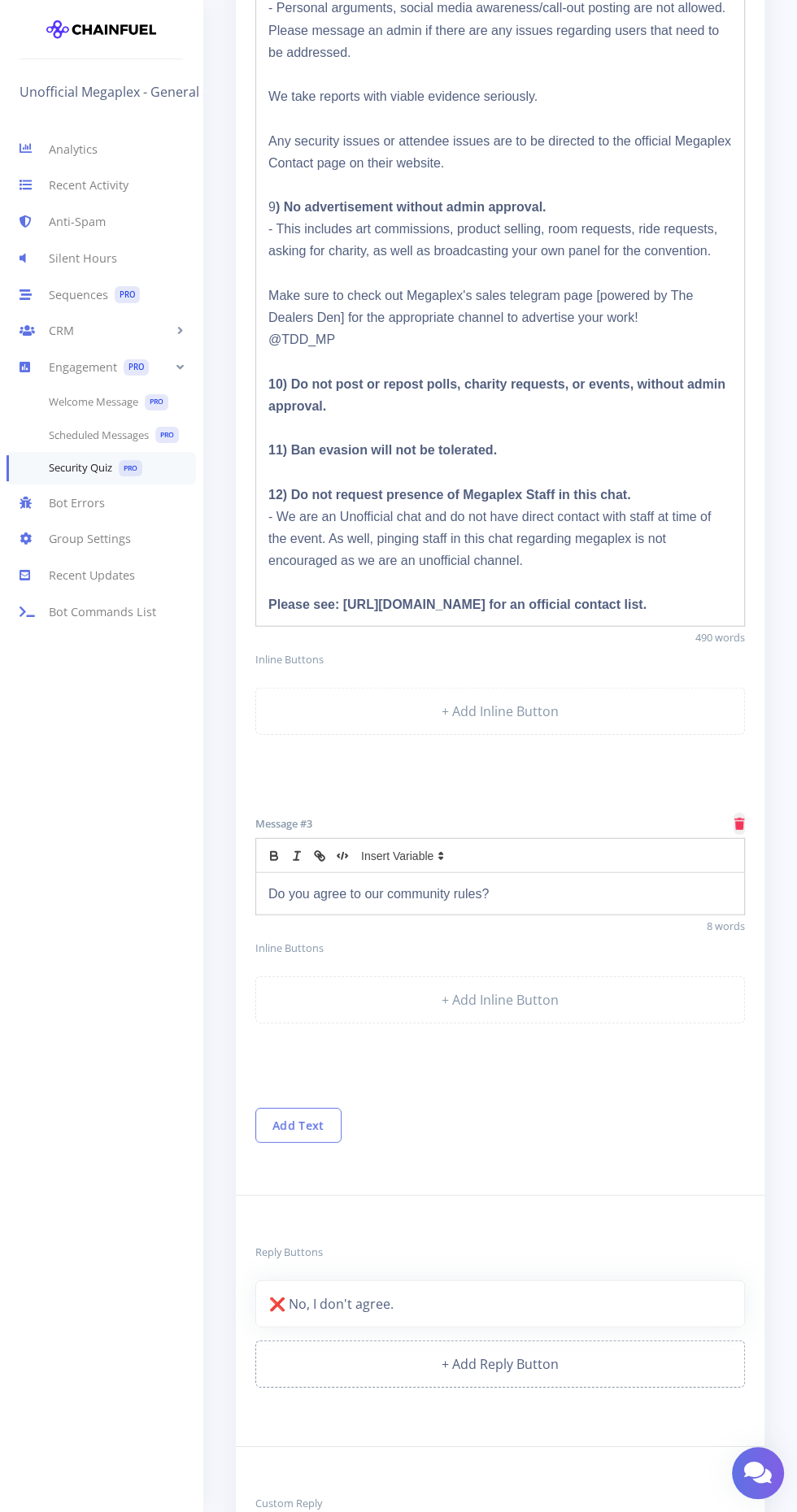
click at [551, 1348] on link "+ Add Reply Button" at bounding box center [500, 1363] width 489 height 47
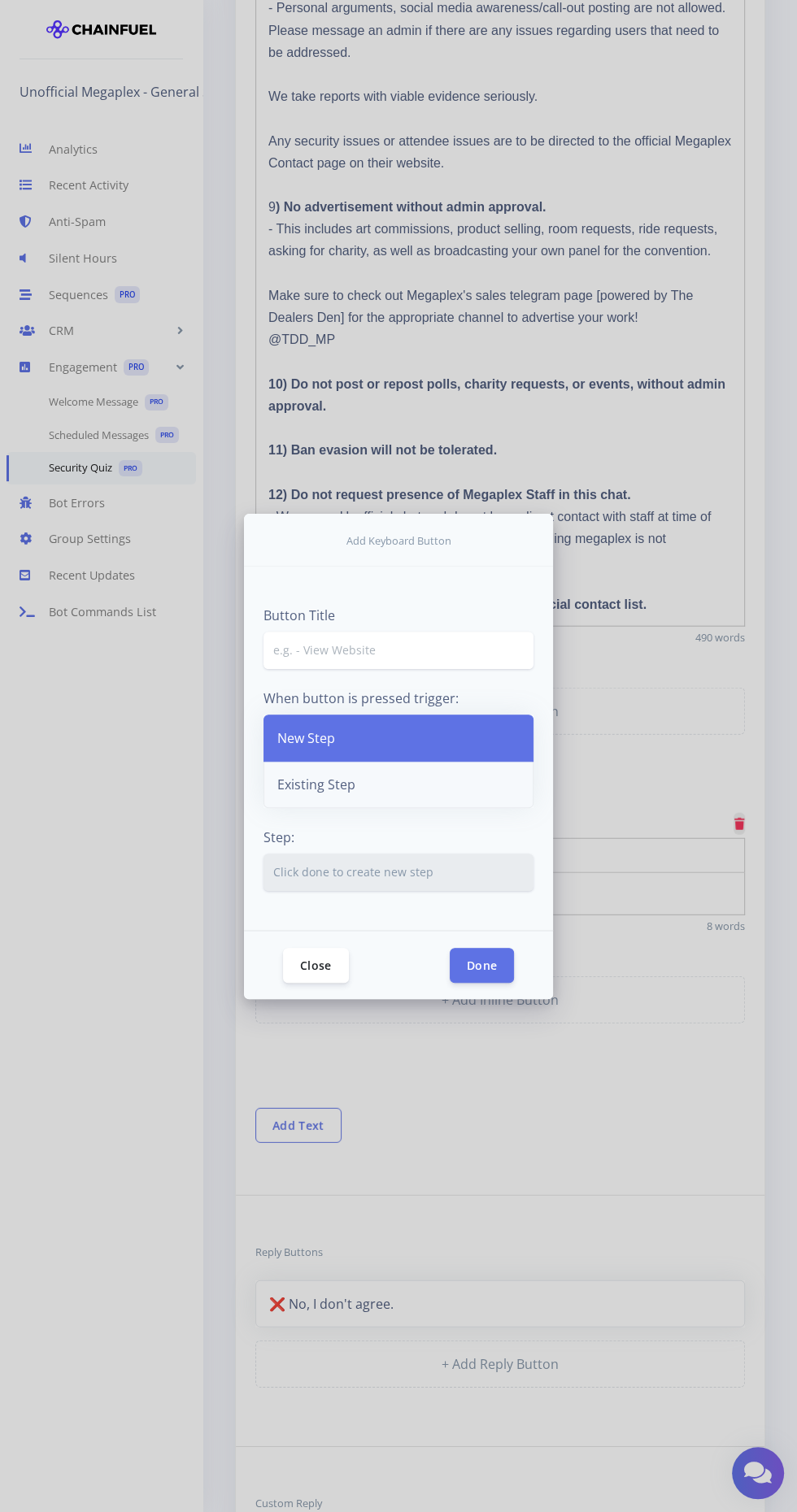
click at [322, 808] on link "Existing Step" at bounding box center [398, 784] width 270 height 47
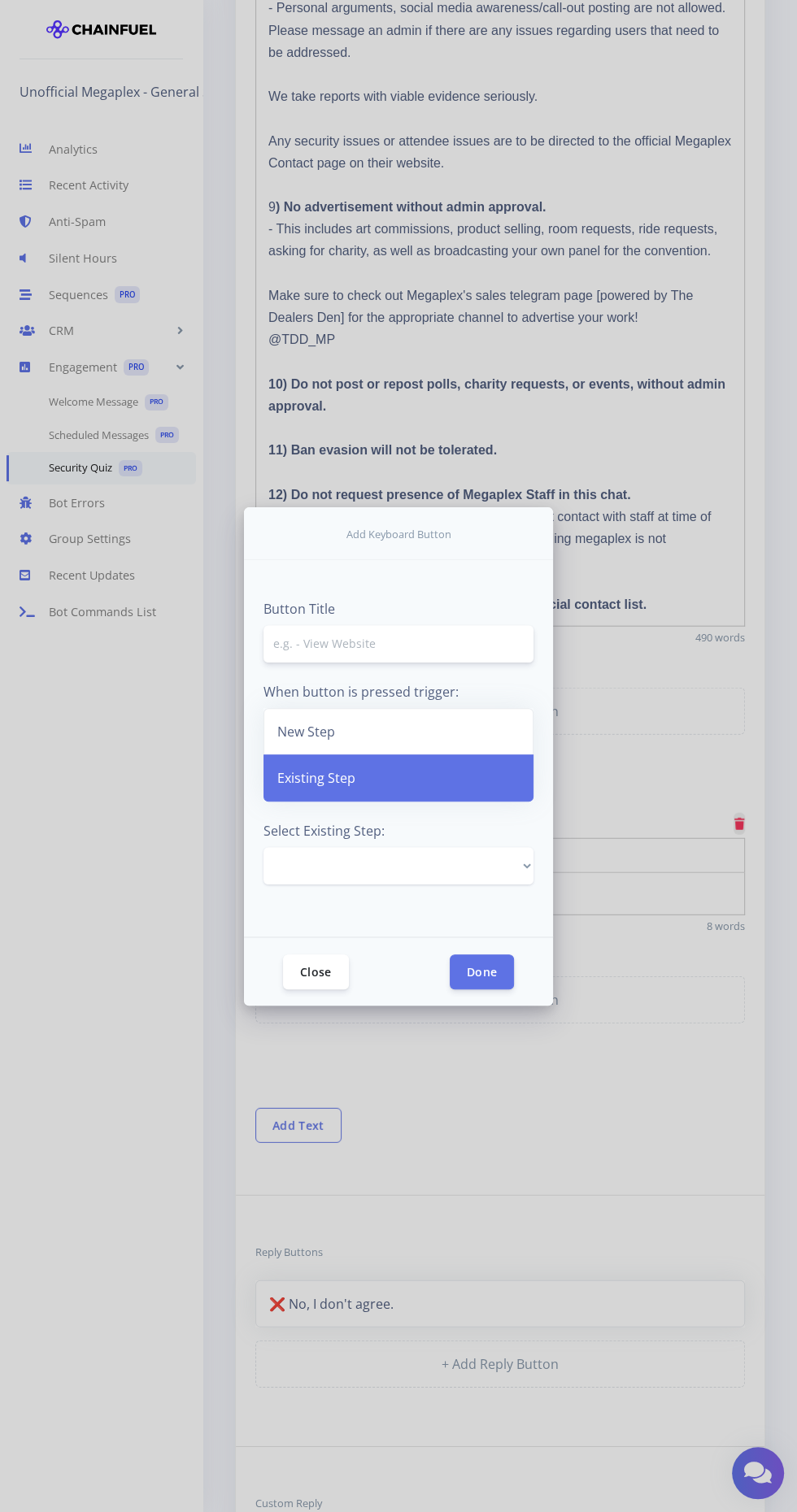
click at [311, 662] on input "text" at bounding box center [398, 644] width 270 height 38
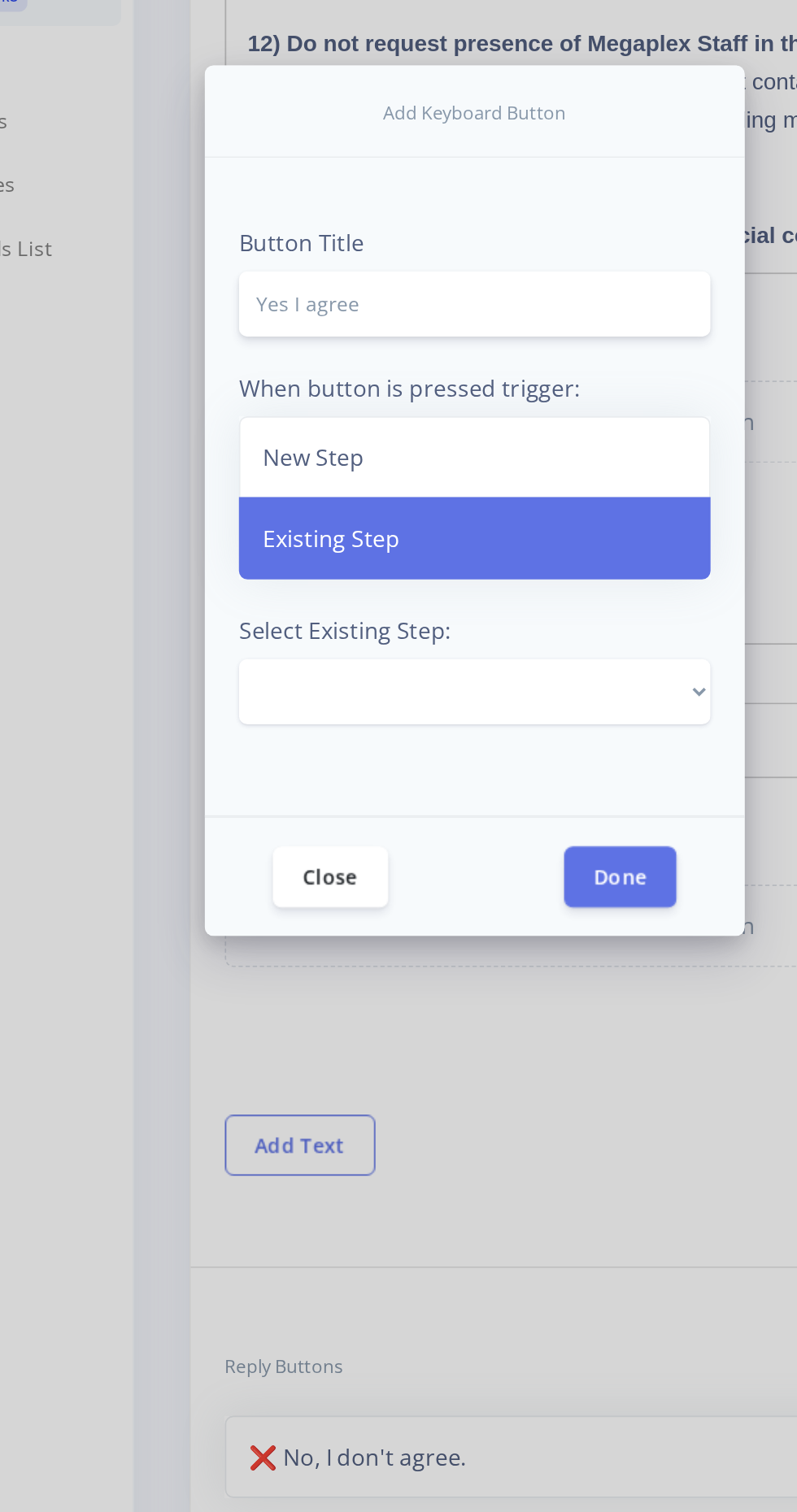
click at [285, 662] on input "Yes I agree" at bounding box center [398, 644] width 270 height 38
click at [289, 662] on input "Yes I agree" at bounding box center [398, 644] width 270 height 38
type input "Yes, I agree"
click at [311, 847] on select "Intro to Security Quiz Let's Go! No thanks, I'll keep lurking. ✅ Yes, I agree. …" at bounding box center [398, 865] width 270 height 38
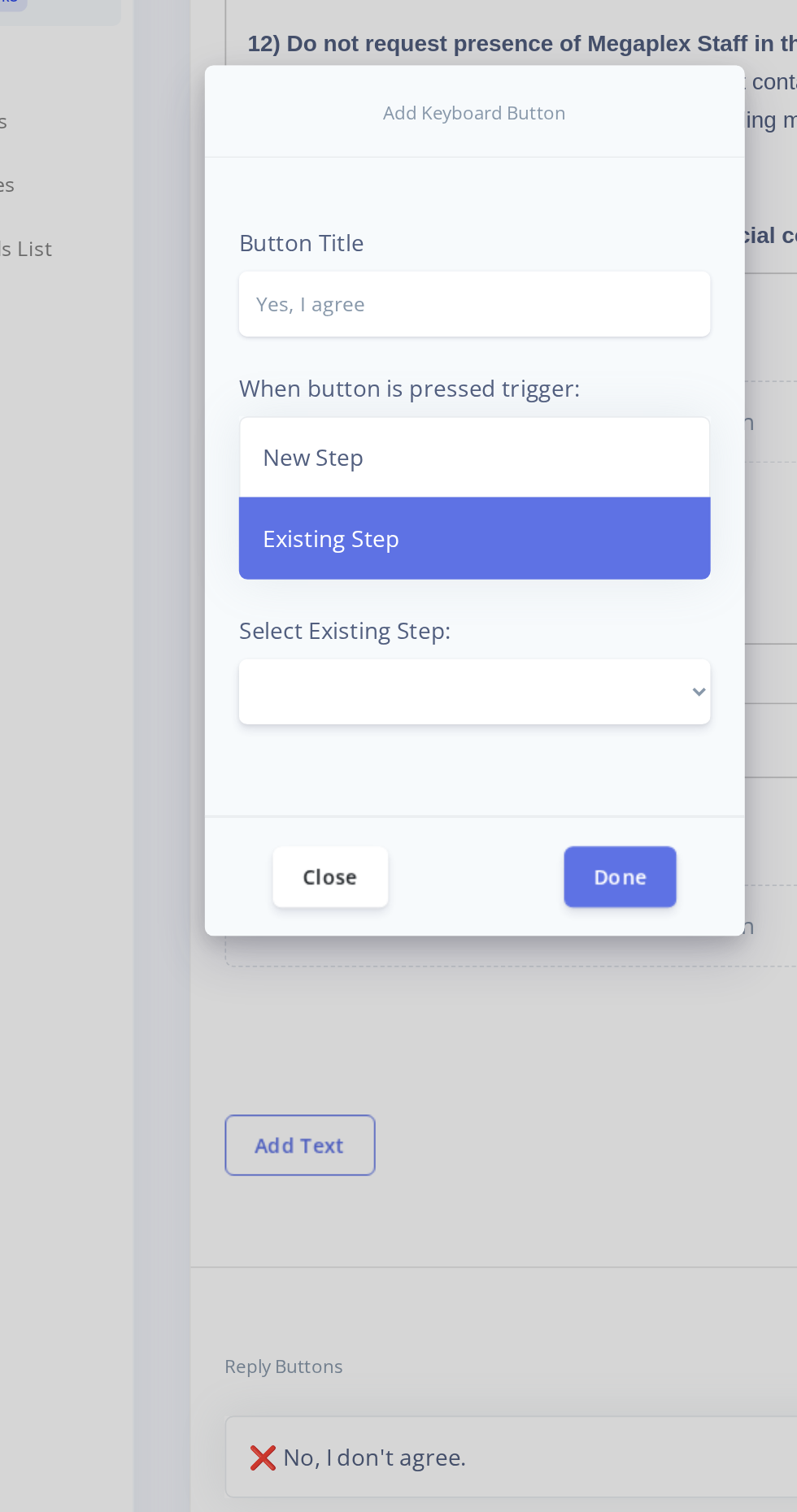
select select "2036835588884502"
click at [263, 847] on select "Intro to Security Quiz Let's Go! No thanks, I'll keep lurking. ✅ Yes, I agree. …" at bounding box center [398, 865] width 270 height 38
click at [494, 953] on button "Done" at bounding box center [481, 971] width 64 height 35
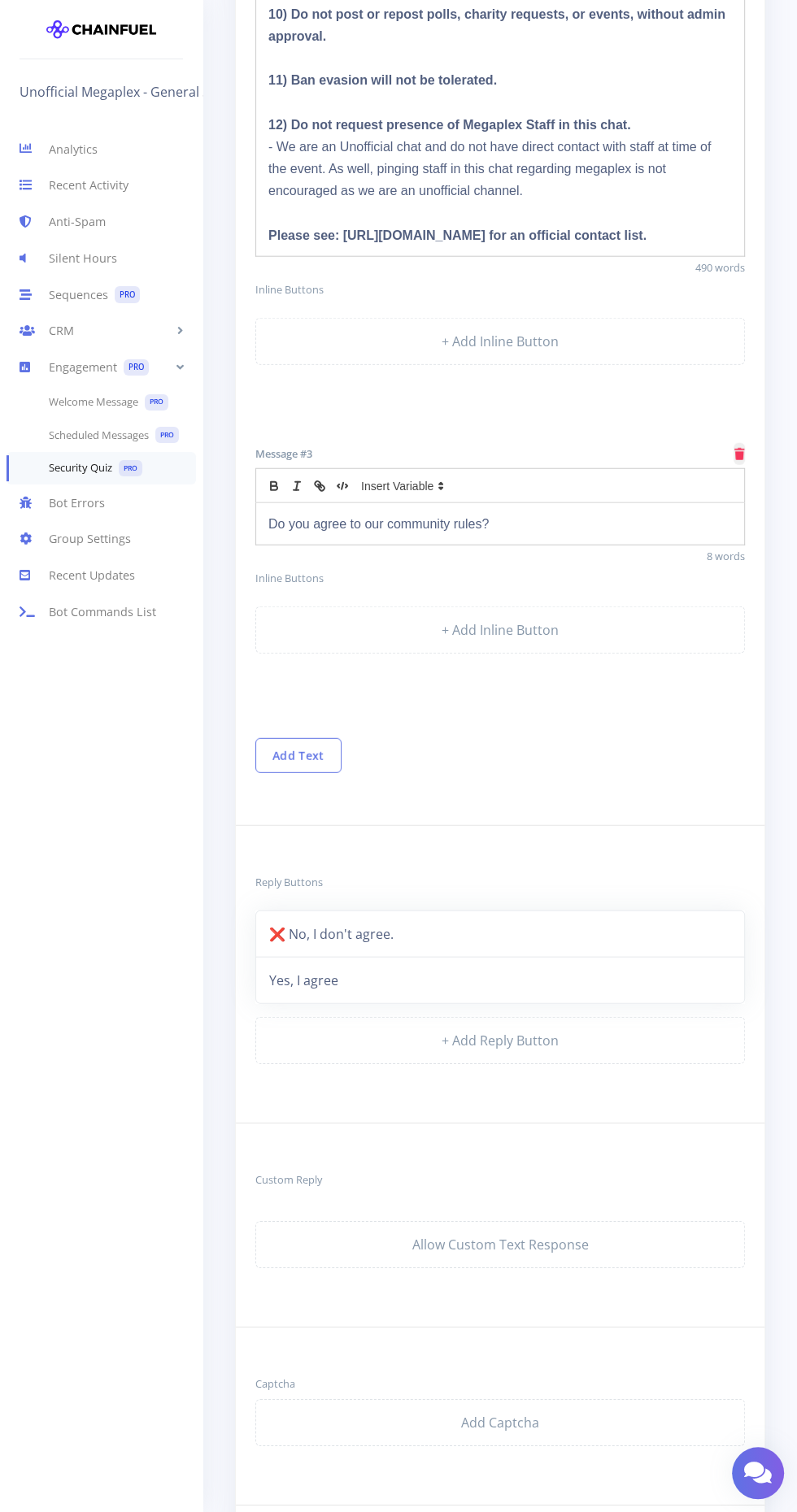
scroll to position [2604, 0]
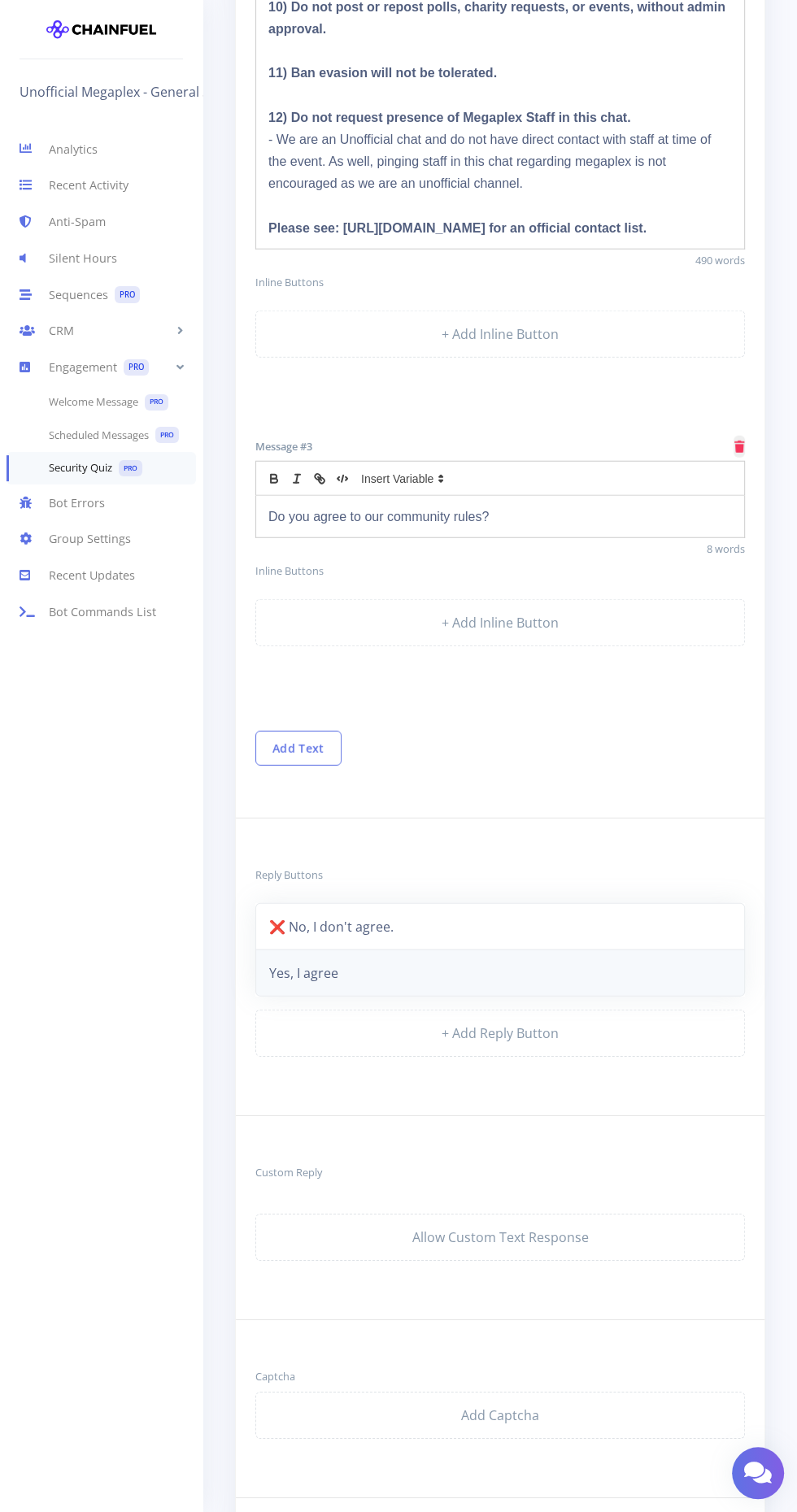
click at [299, 967] on link "Yes, I agree" at bounding box center [500, 972] width 489 height 47
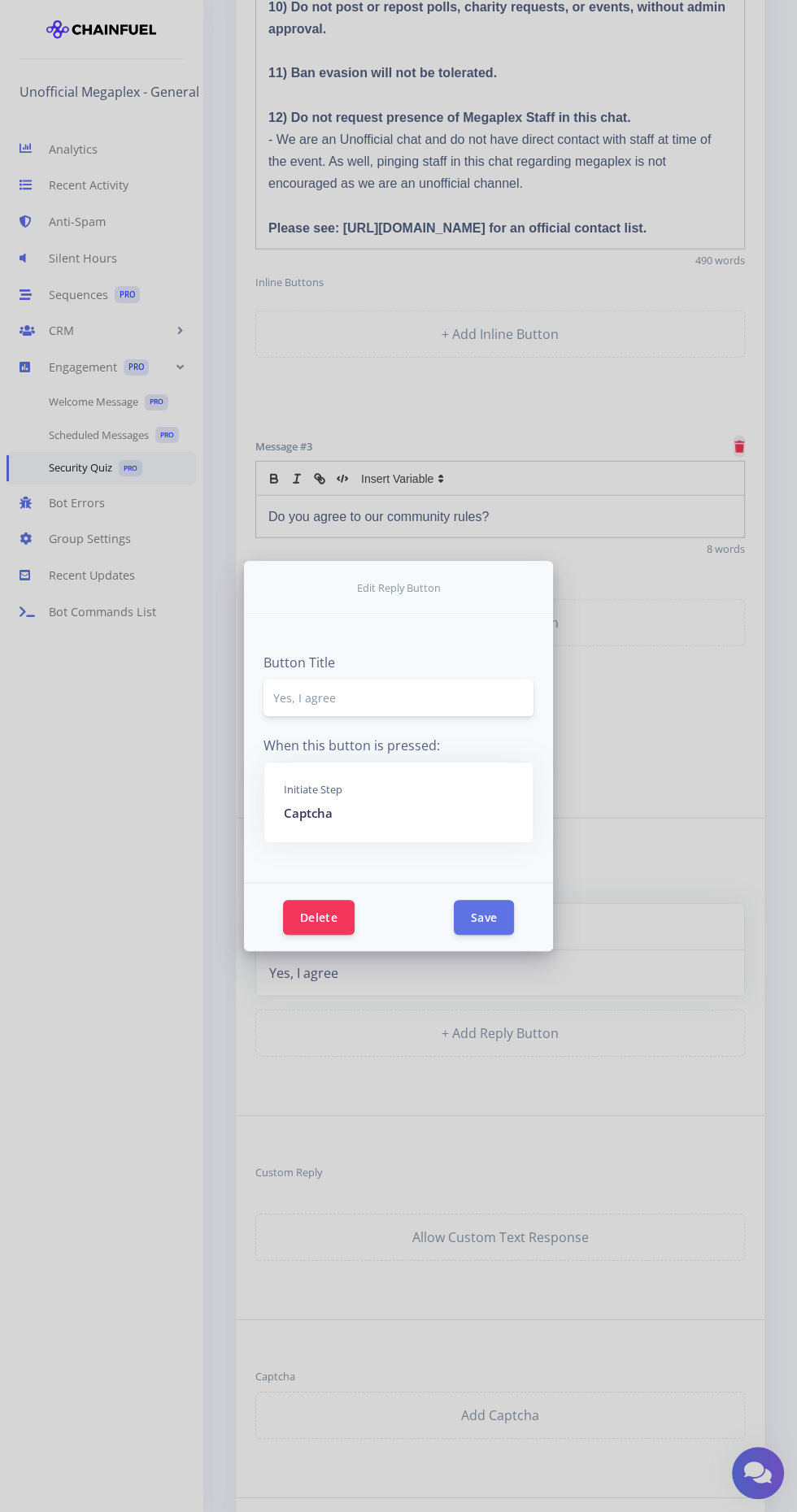
click at [293, 716] on input "Yes, I agree" at bounding box center [398, 697] width 270 height 38
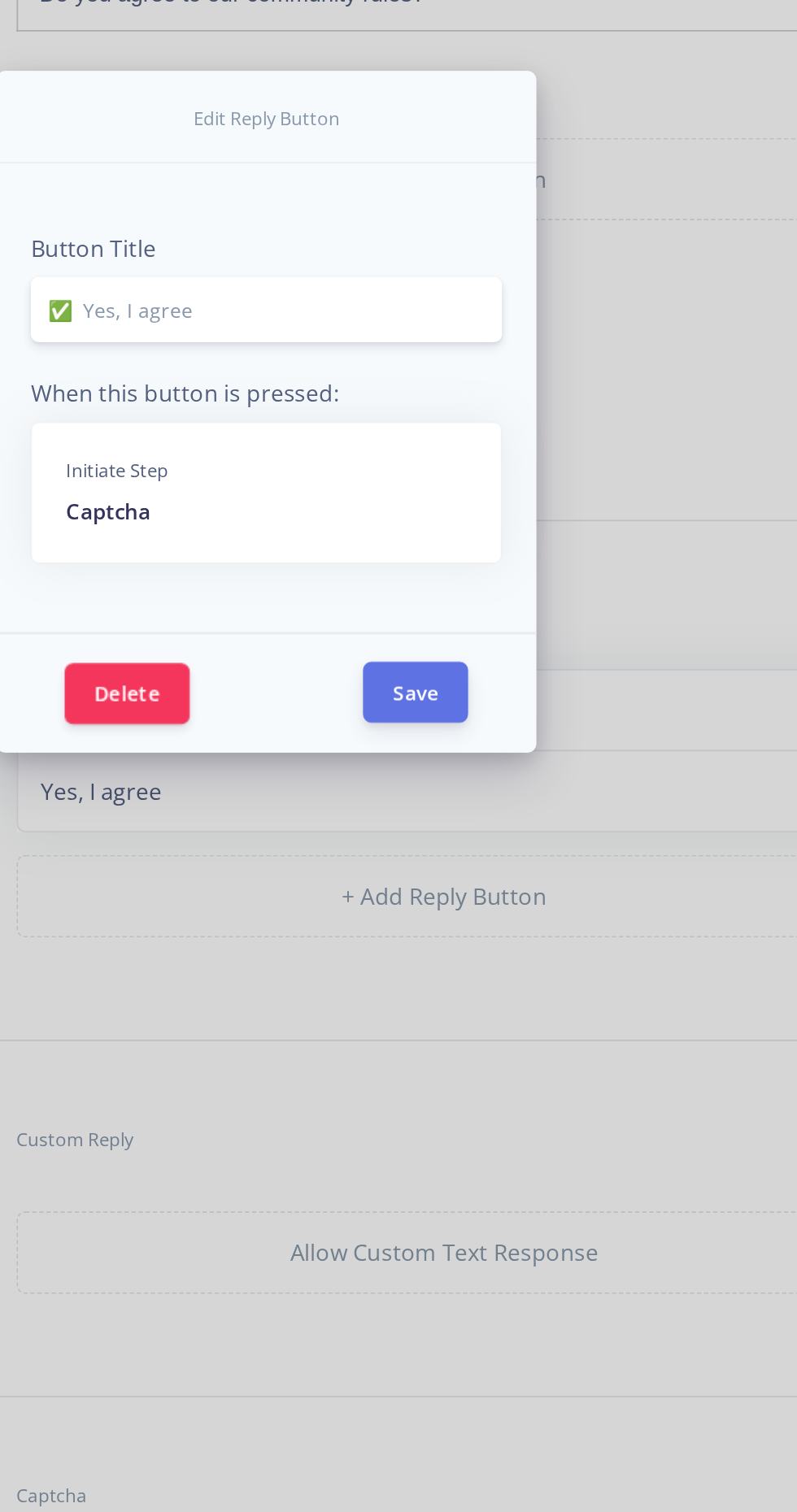
type input "✅ Yes, I agree"
click at [480, 934] on button "Save" at bounding box center [484, 916] width 60 height 35
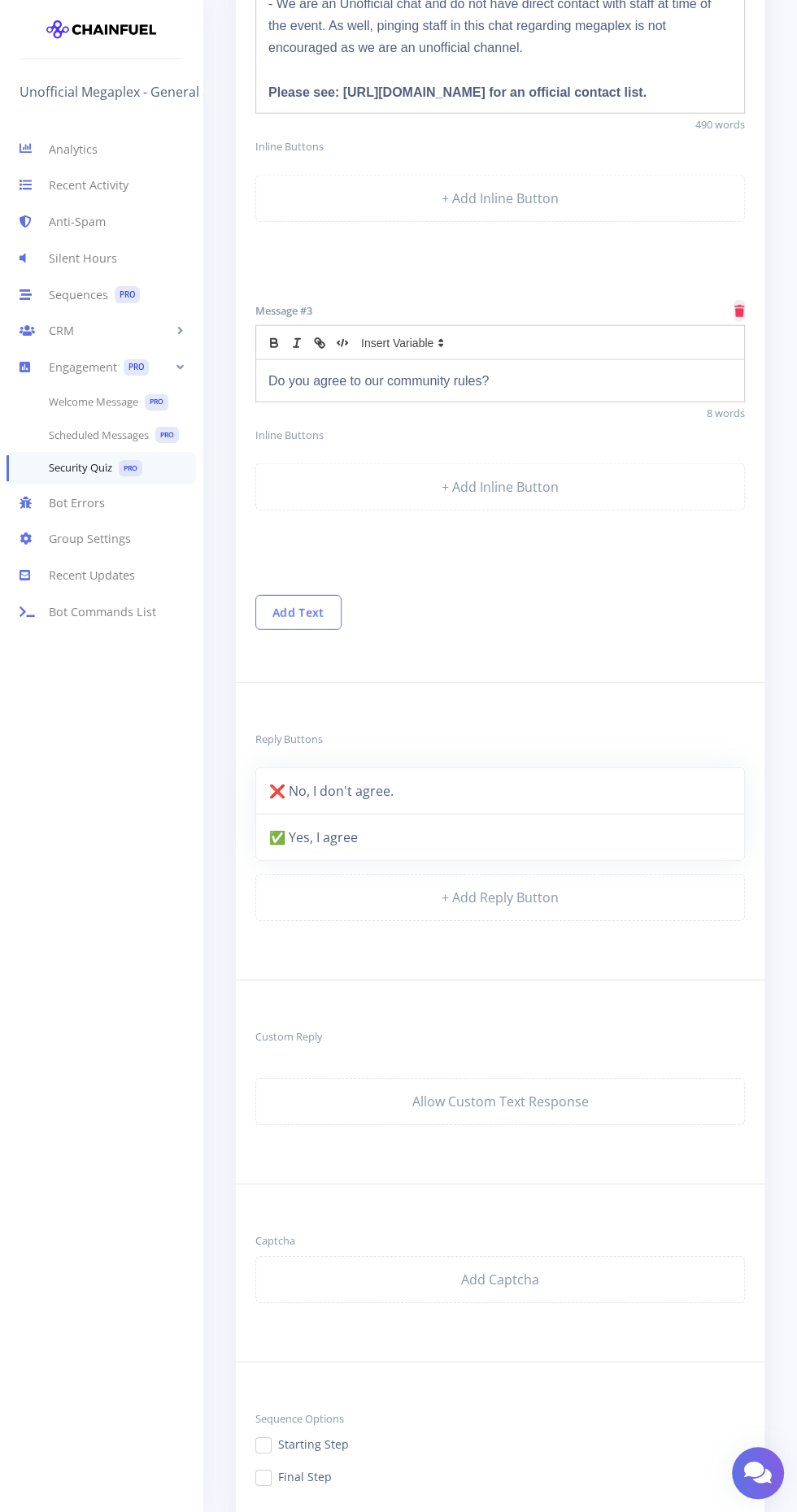
scroll to position [2822, 0]
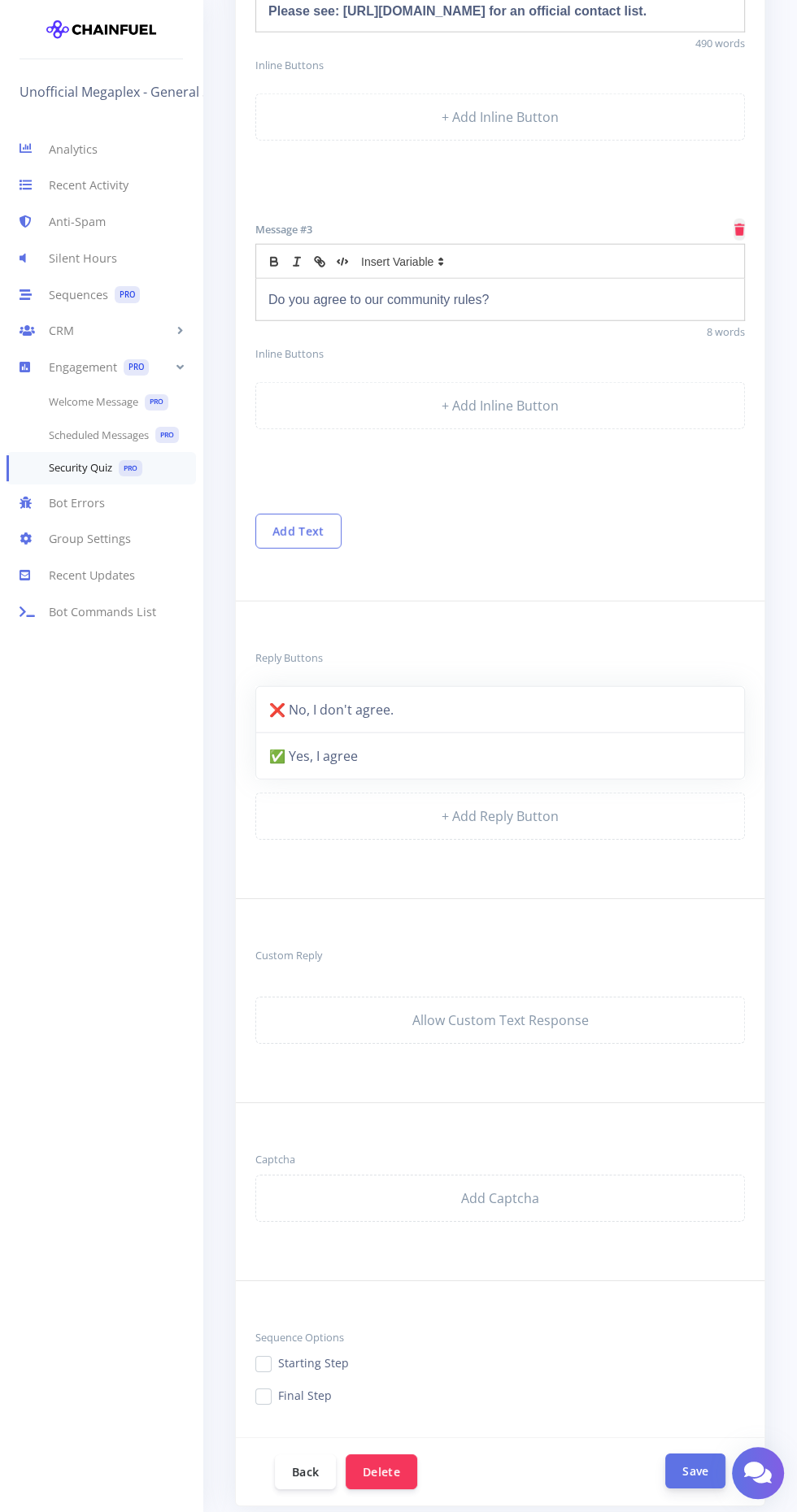
click at [695, 1462] on button "Save" at bounding box center [695, 1471] width 60 height 35
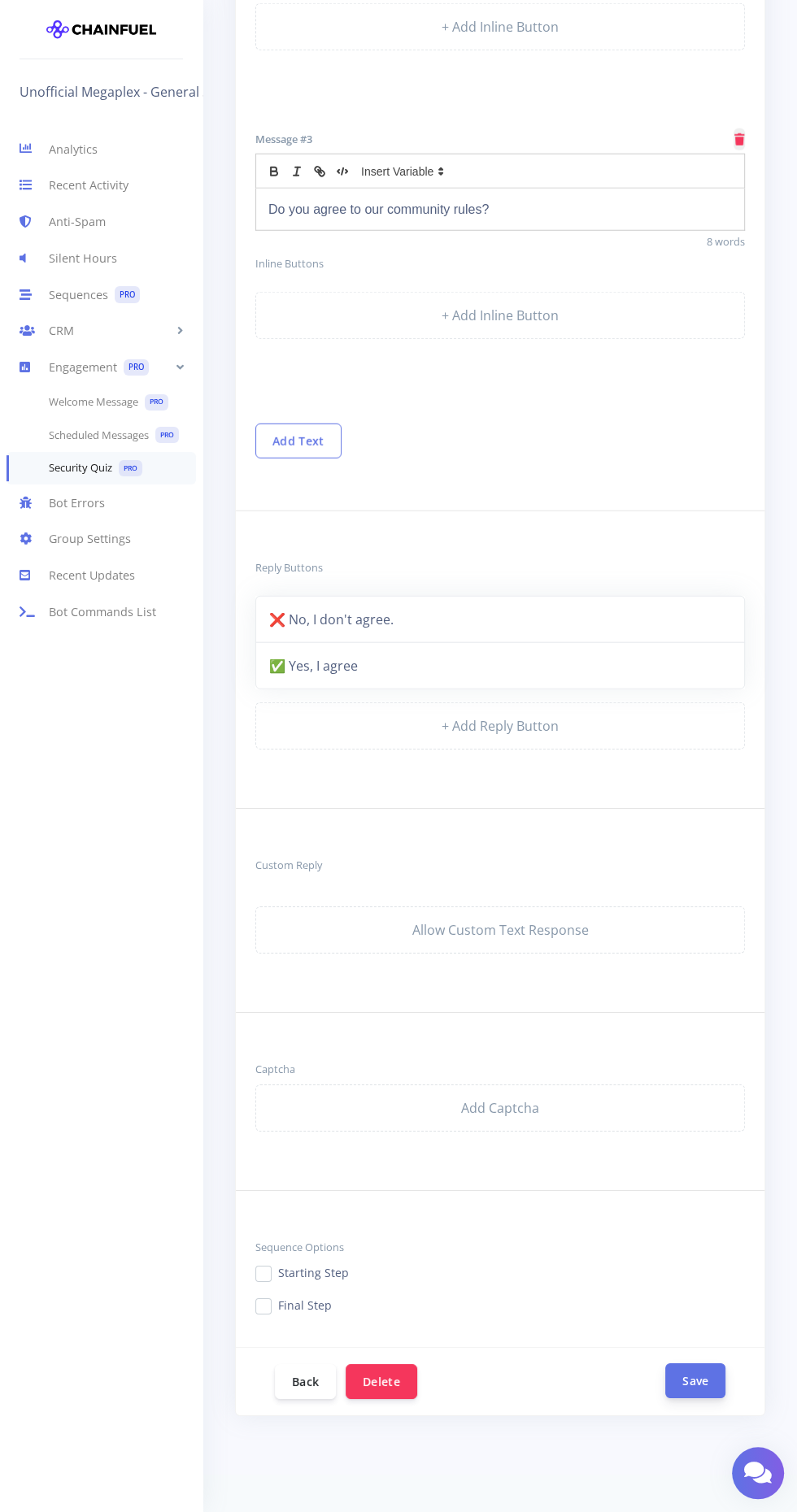
scroll to position [2926, 0]
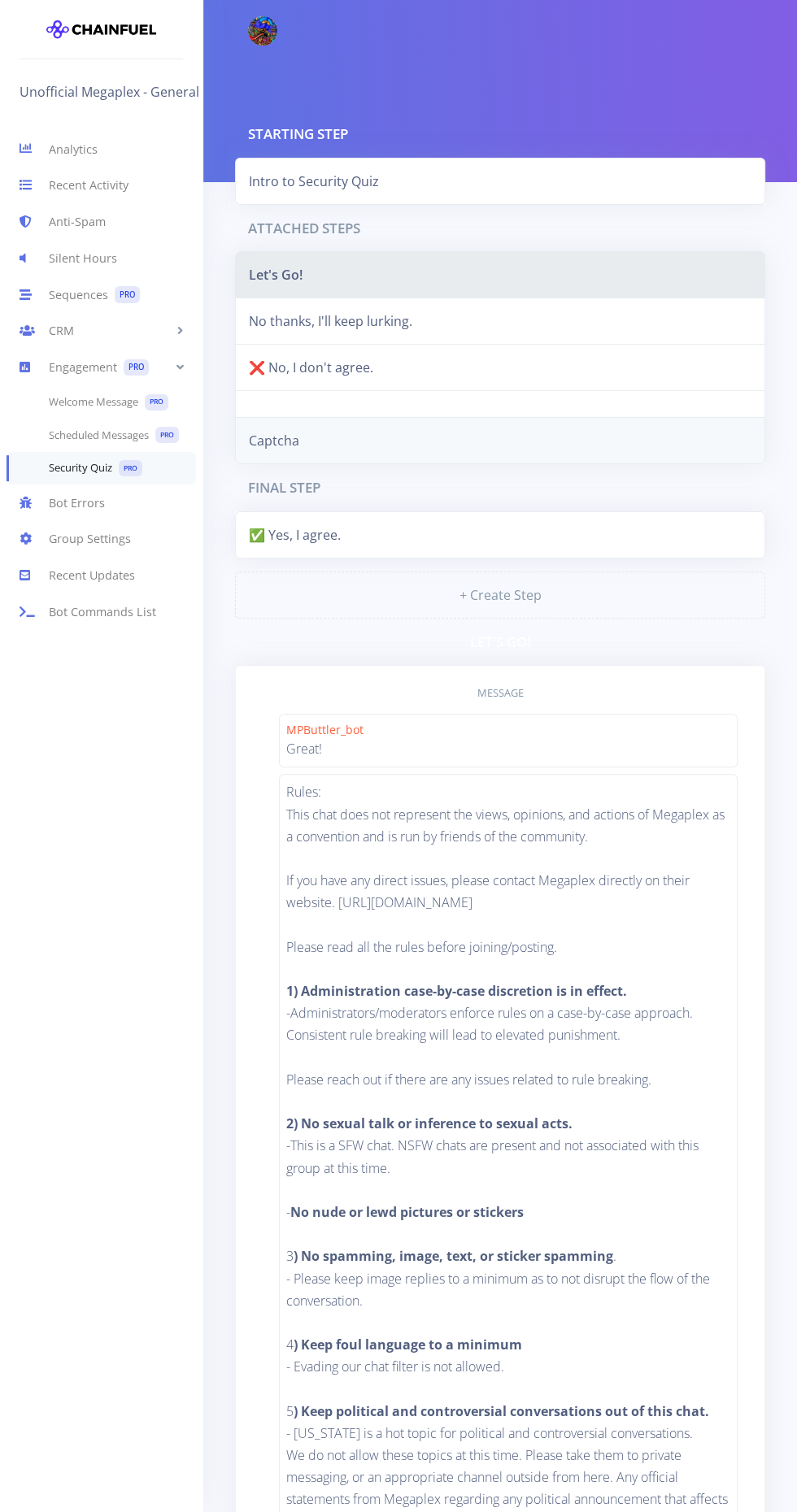
click at [327, 445] on link "Captcha" at bounding box center [500, 441] width 530 height 47
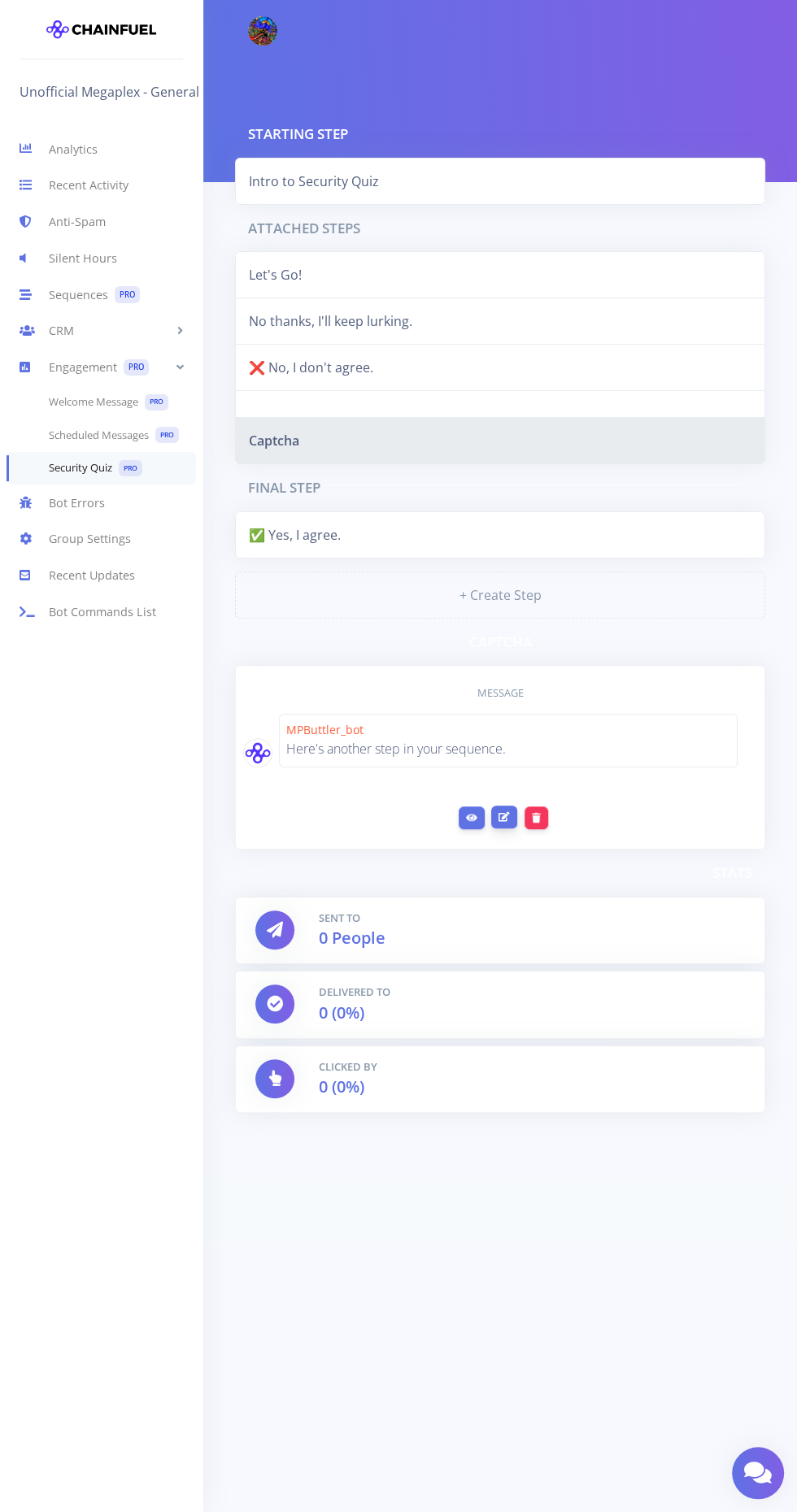
click at [503, 813] on icon at bounding box center [504, 816] width 11 height 10
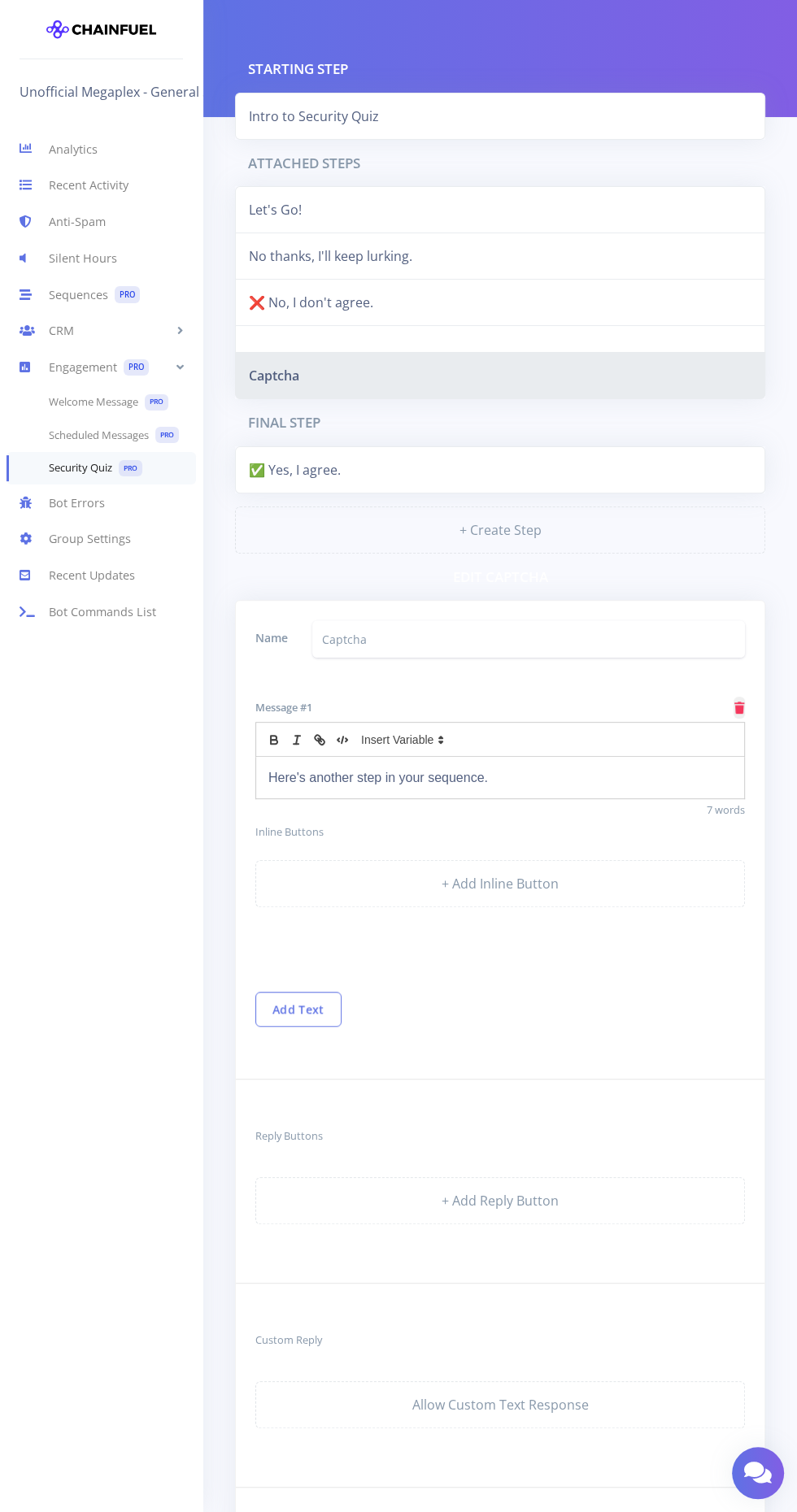
scroll to position [58, 0]
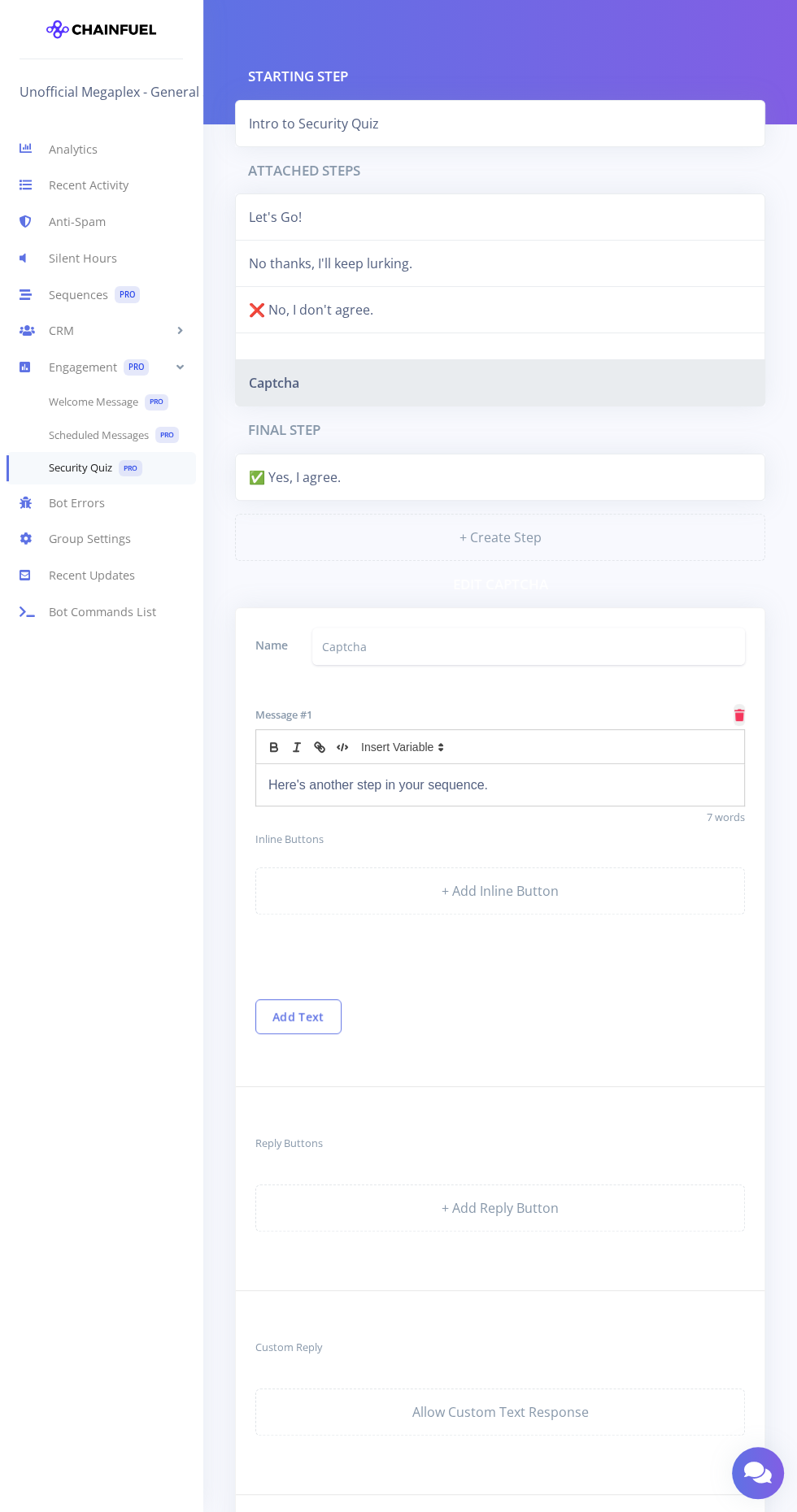
click at [369, 778] on p "Here's another step in your sequence." at bounding box center [500, 784] width 464 height 22
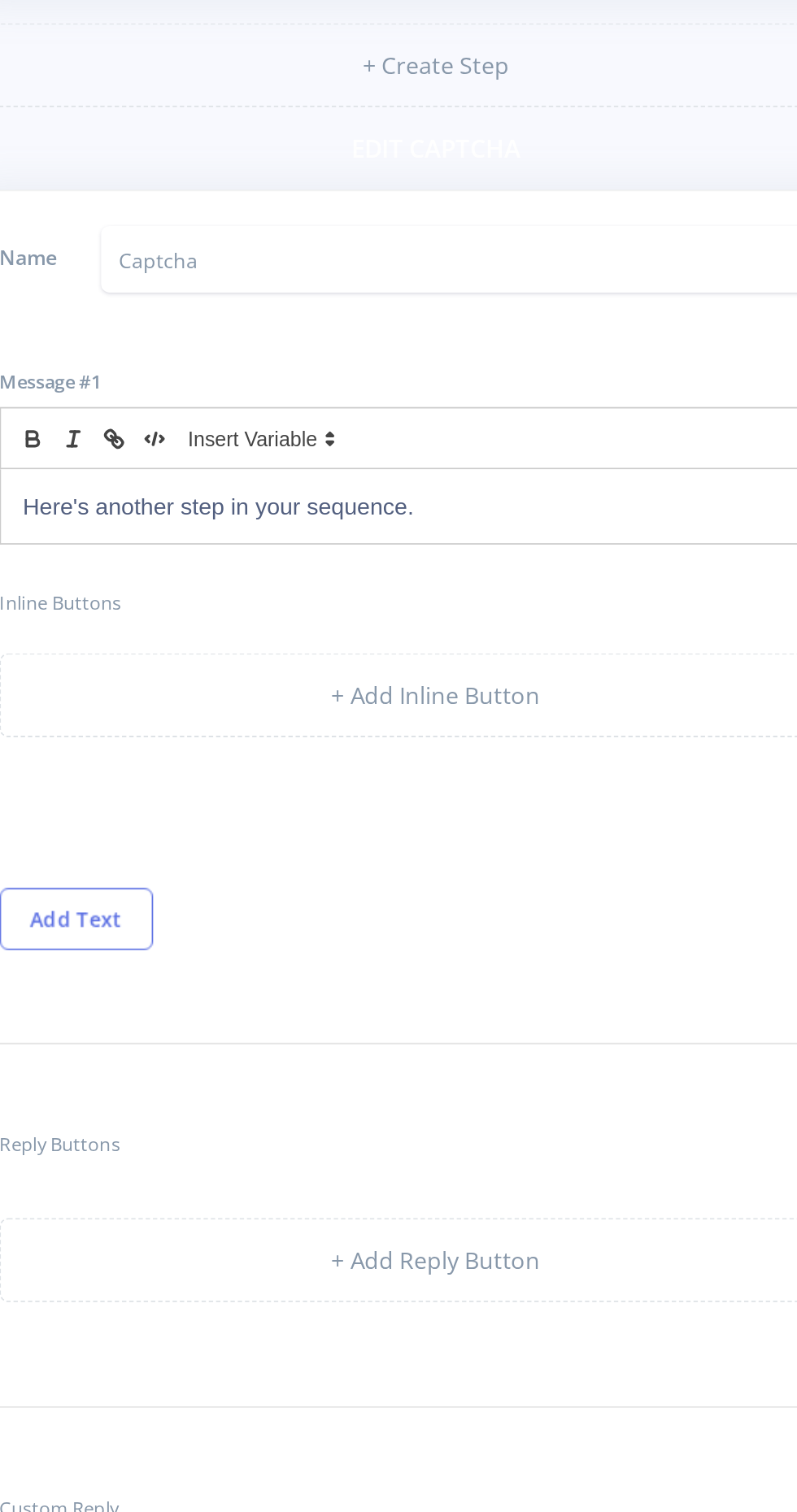
click at [517, 758] on p "Here's another step in your sequence." at bounding box center [500, 756] width 464 height 22
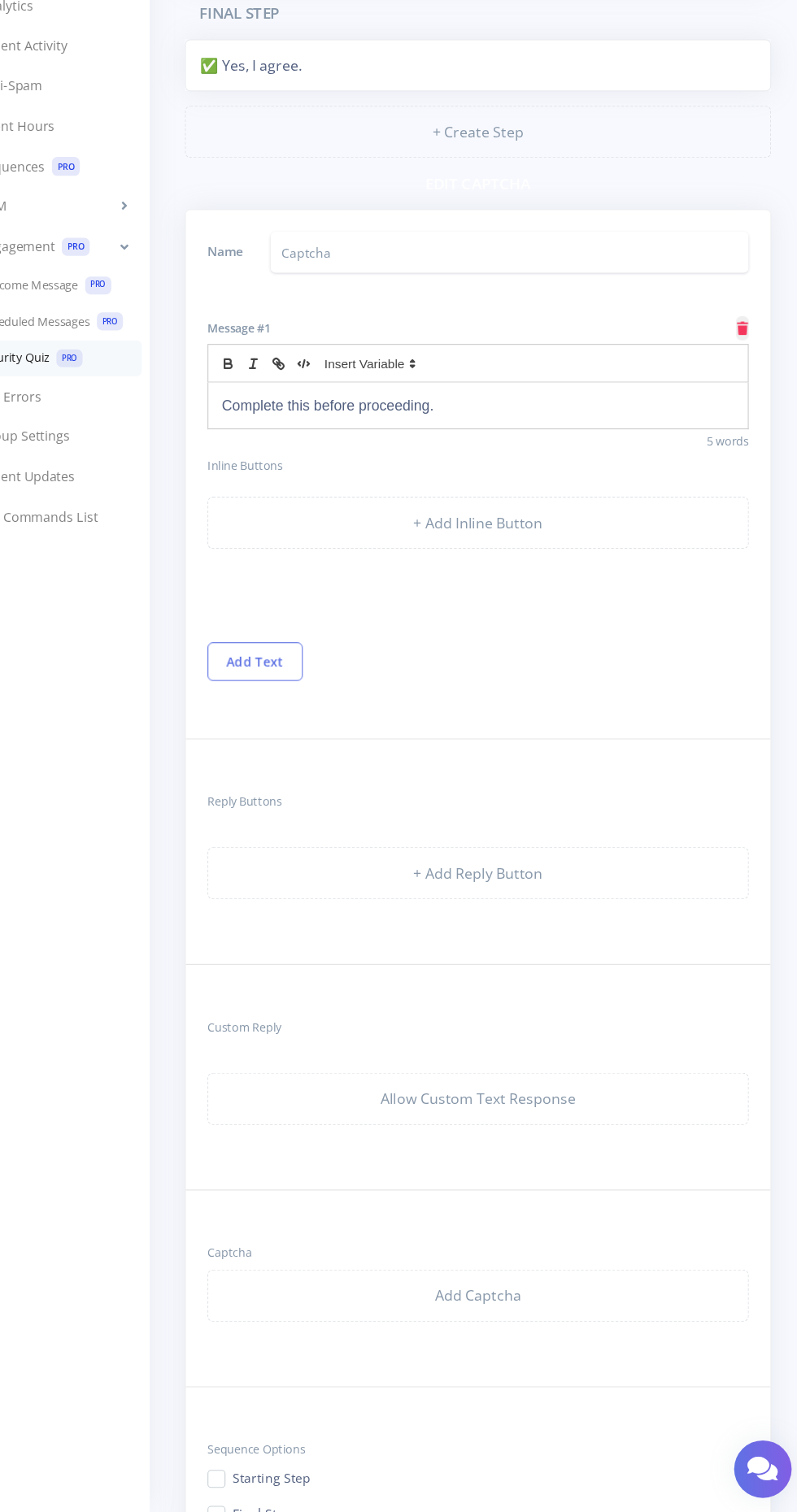
scroll to position [334, 0]
click at [570, 1319] on link "Add Captcha" at bounding box center [500, 1313] width 489 height 47
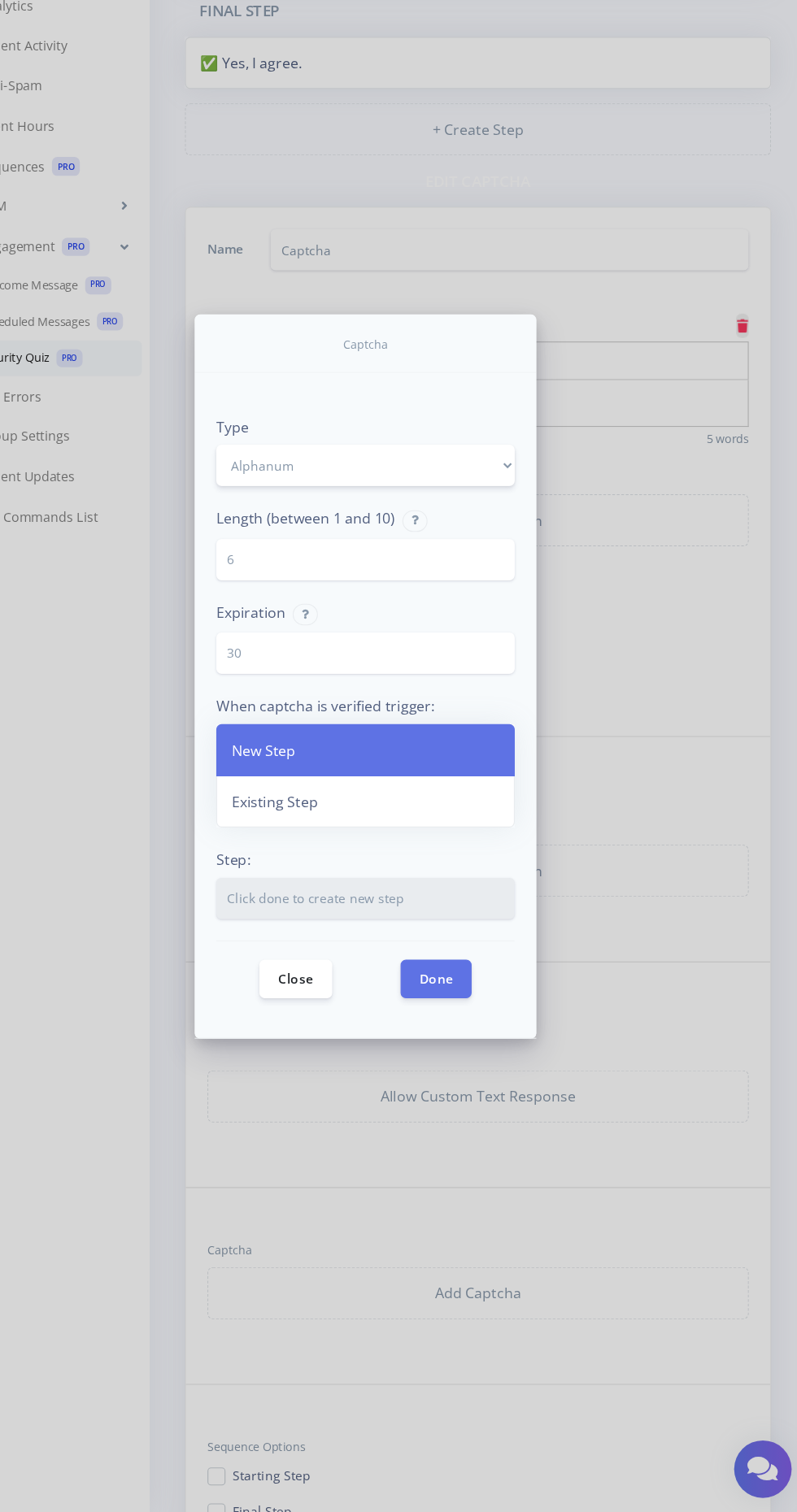
click at [333, 583] on select "Alphanum Math Shuffle" at bounding box center [398, 565] width 270 height 38
select select "Shuffle"
click at [263, 583] on select "Alphanum Math Shuffle" at bounding box center [398, 565] width 270 height 38
click at [347, 705] on icon at bounding box center [343, 700] width 6 height 9
click at [319, 753] on input "30" at bounding box center [398, 735] width 270 height 38
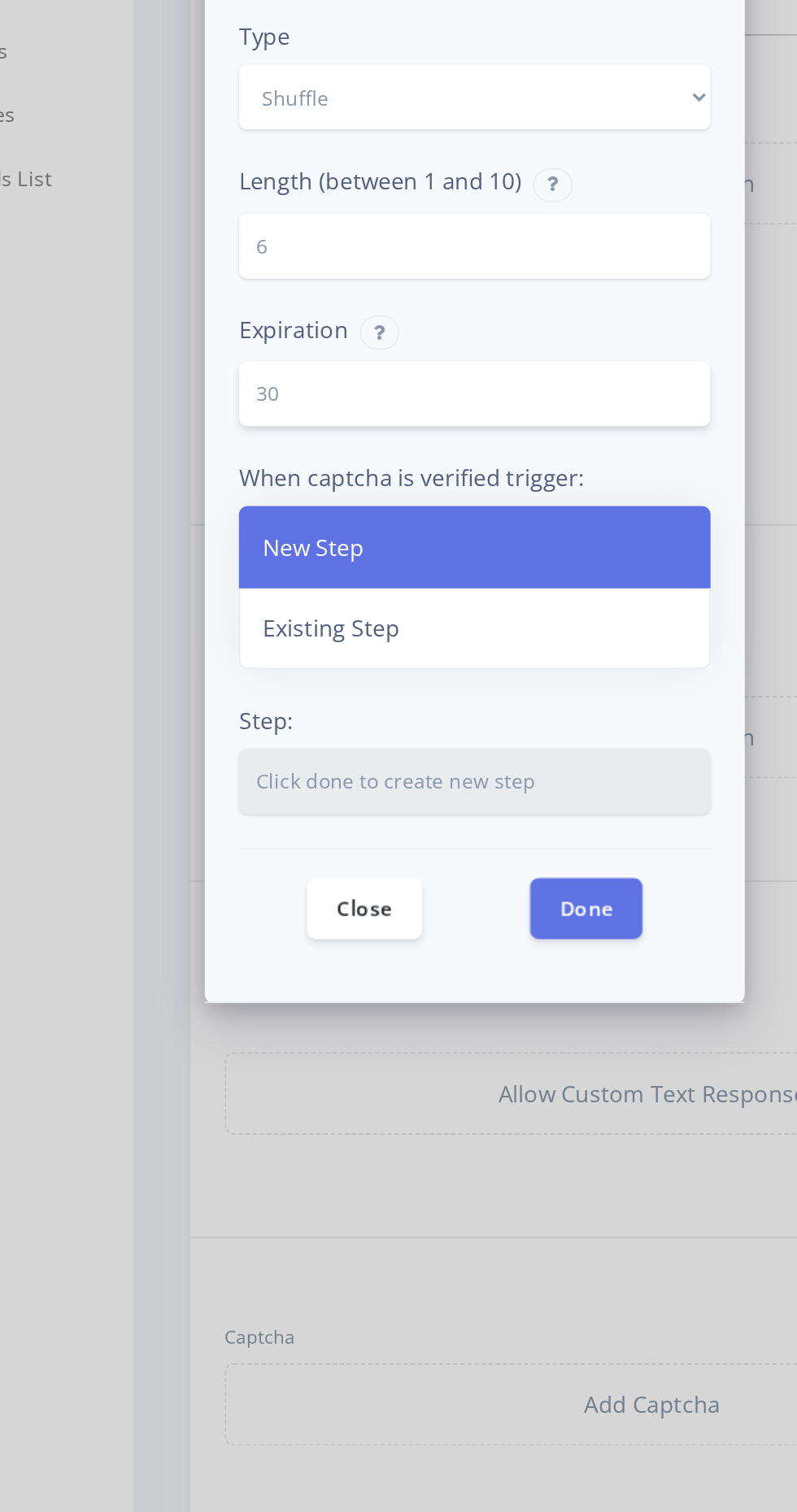
scroll to position [108, 0]
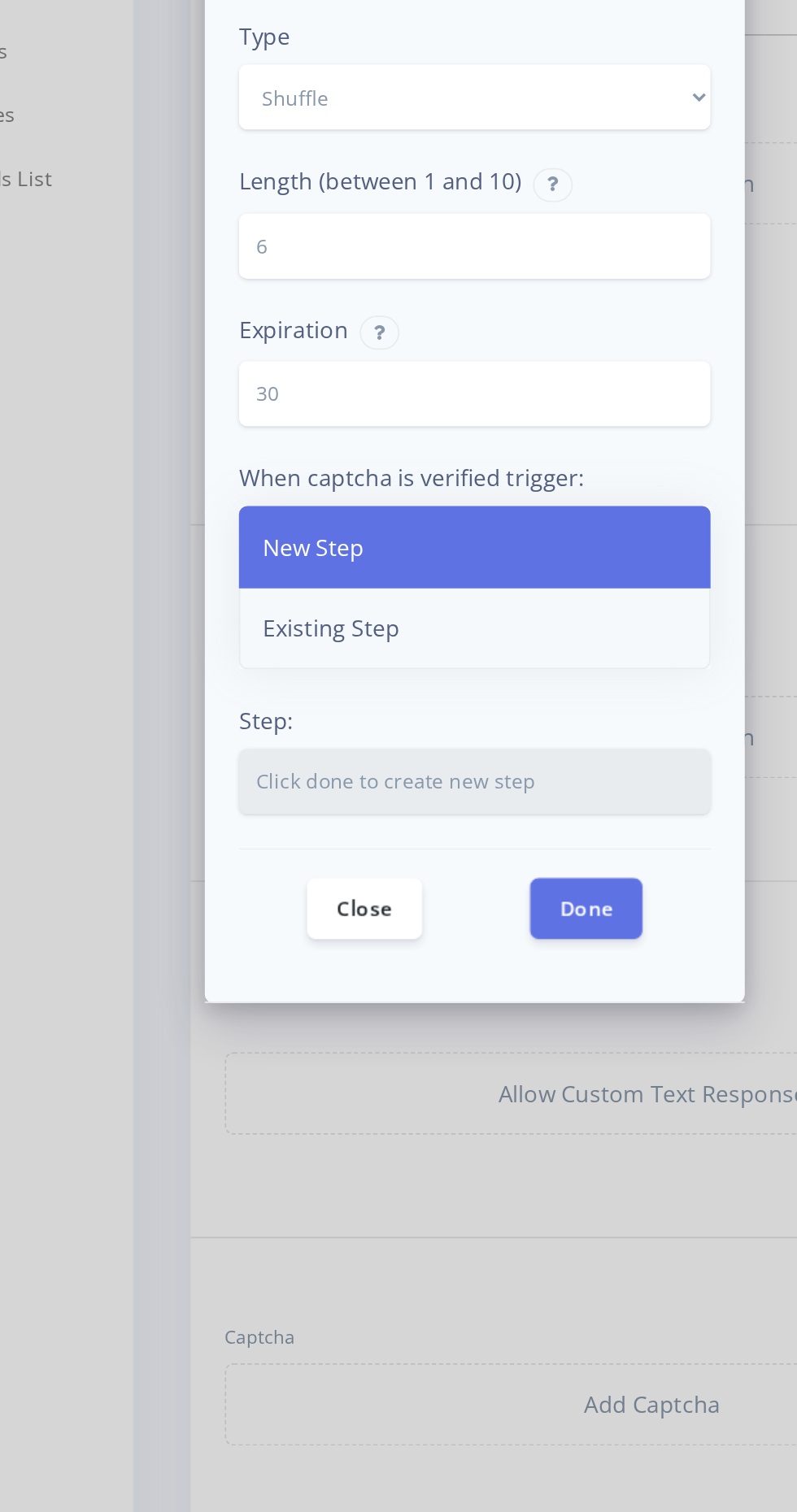
click at [304, 846] on link "Existing Step" at bounding box center [398, 869] width 270 height 47
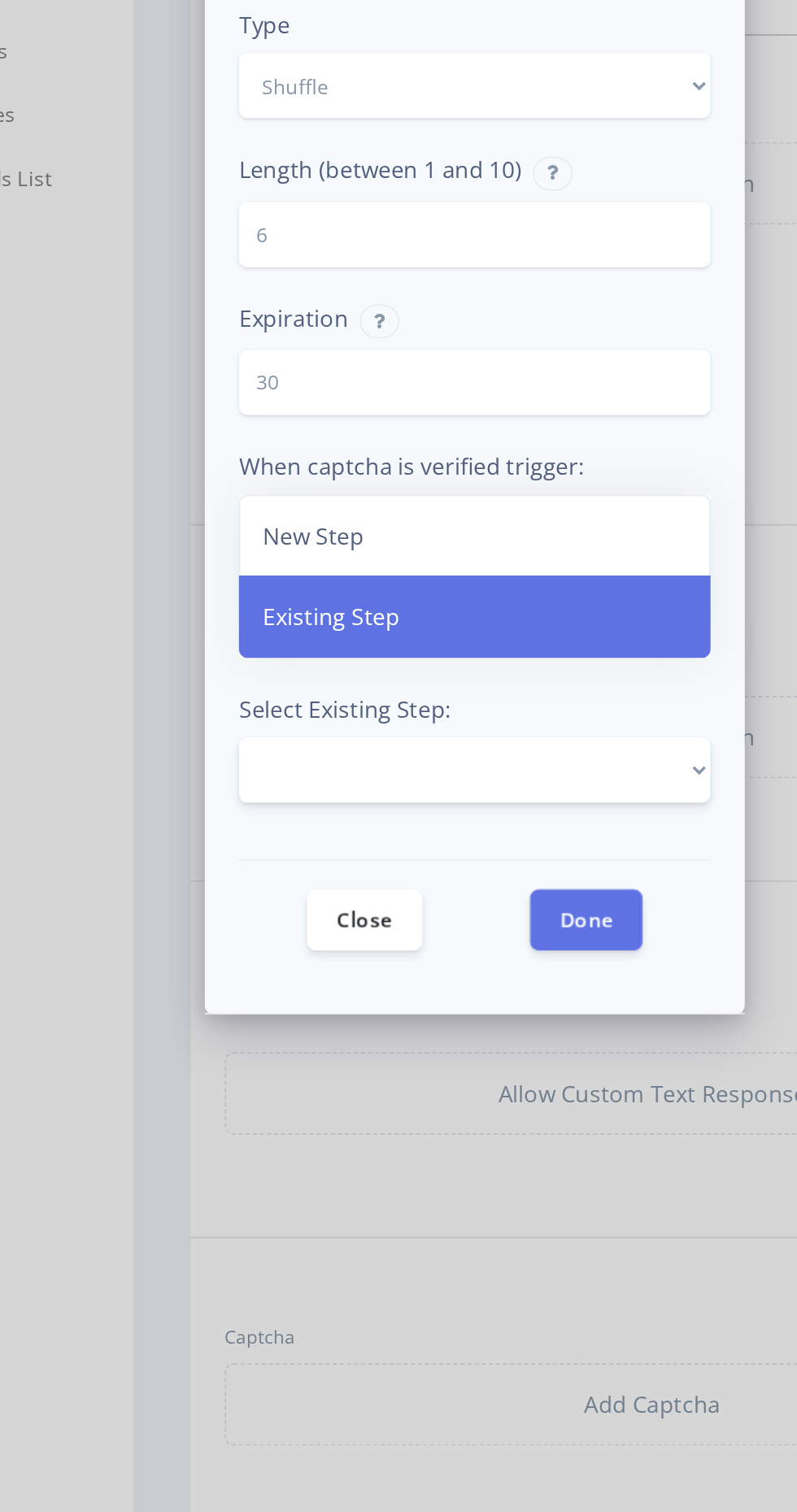
click at [309, 931] on select "Intro to Security Quiz Let's Go! No thanks, I'll keep lurking. ✅ Yes, I agree. …" at bounding box center [398, 950] width 270 height 38
select select "1325027164230673"
click at [263, 931] on select "Intro to Security Quiz Let's Go! No thanks, I'll keep lurking. ✅ Yes, I agree. …" at bounding box center [398, 950] width 270 height 38
click at [469, 1018] on button "Done" at bounding box center [462, 1035] width 64 height 35
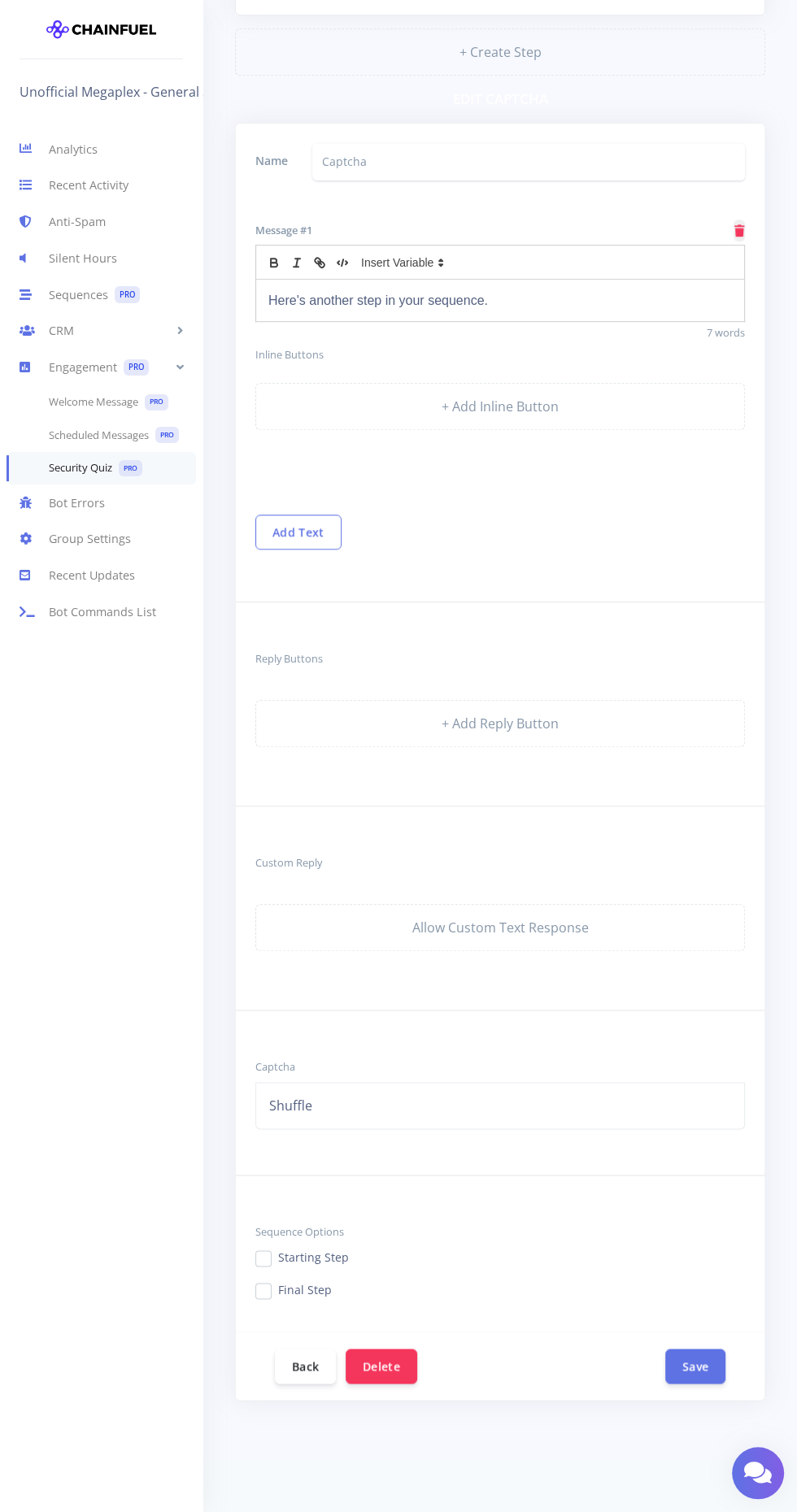
scroll to position [605, 0]
click at [690, 1349] on button "Save" at bounding box center [695, 1361] width 60 height 35
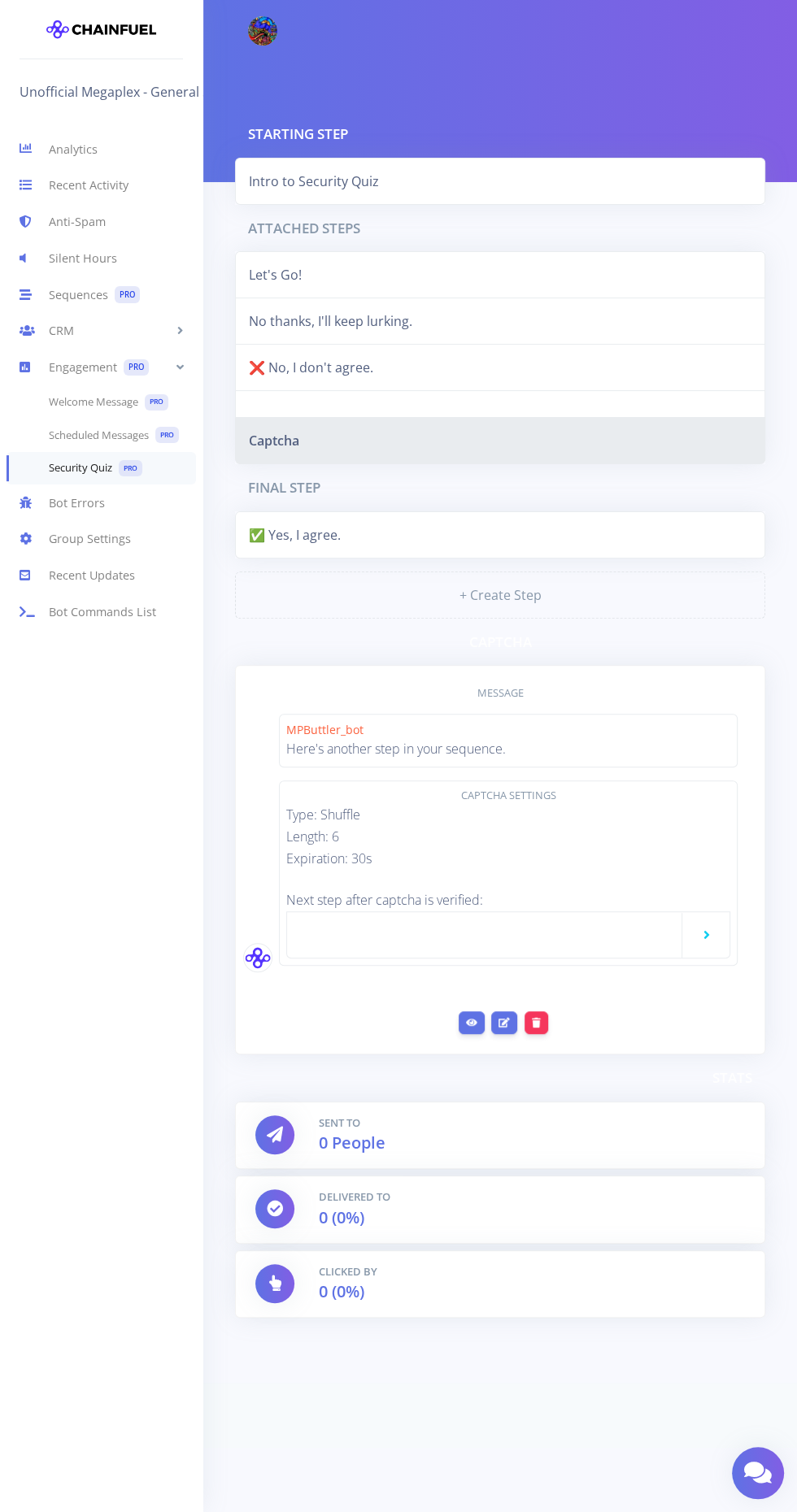
click at [351, 925] on div at bounding box center [492, 935] width 384 height 19
click at [504, 1018] on icon at bounding box center [504, 1021] width 11 height 10
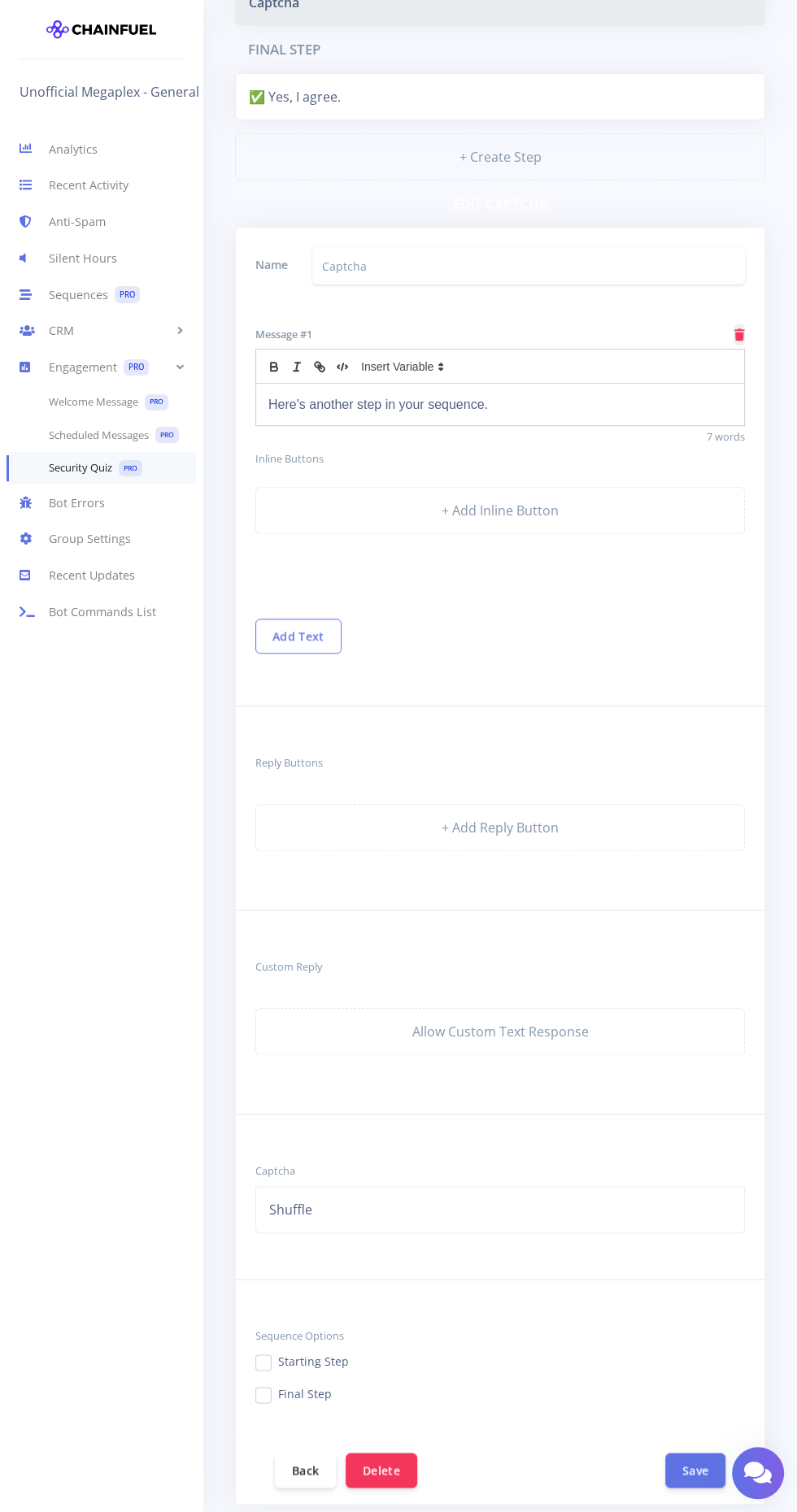
scroll to position [438, 0]
click at [335, 1200] on link "Shuffle" at bounding box center [500, 1209] width 489 height 47
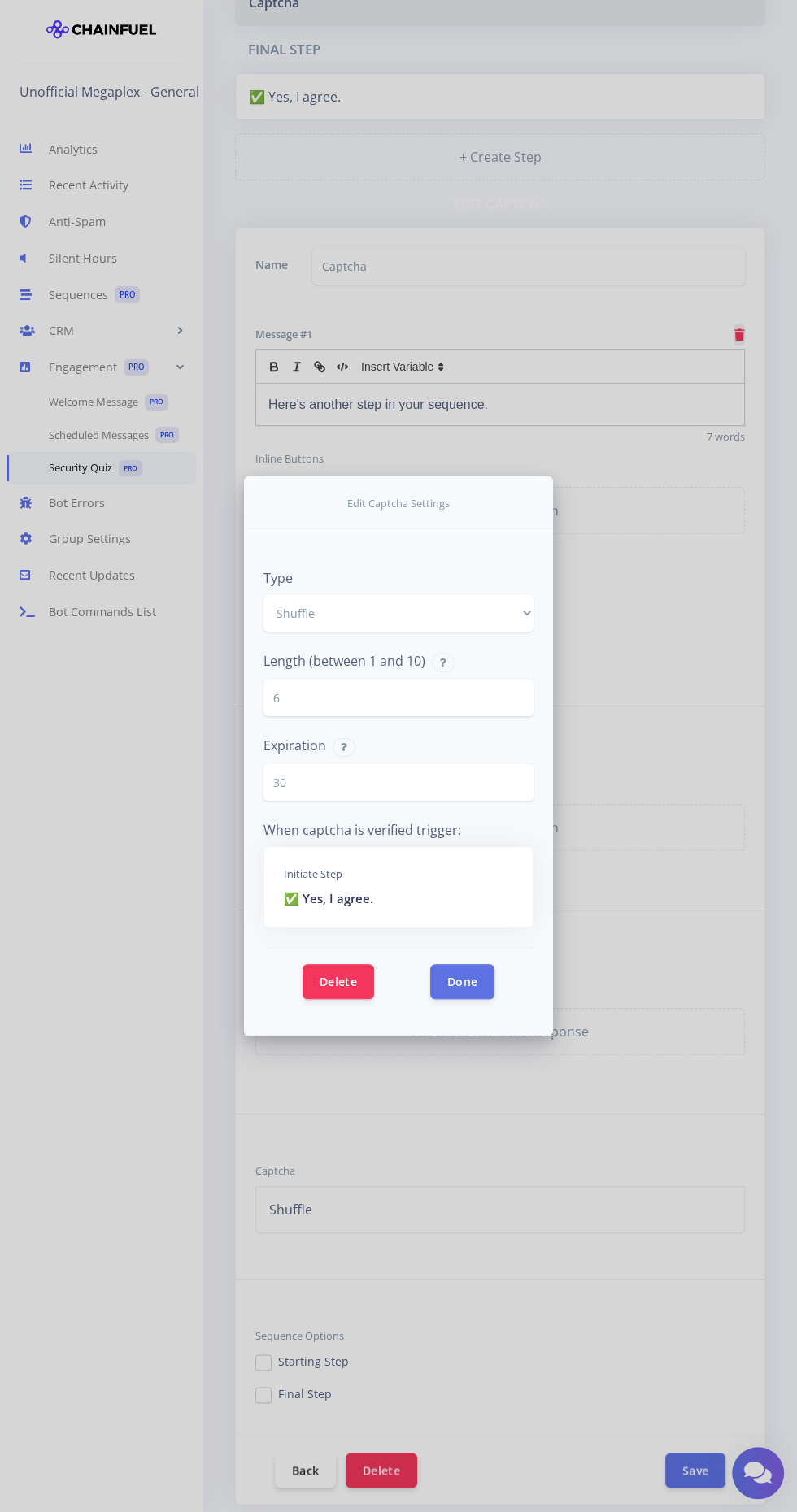
click at [678, 1428] on form "Edit Captcha Settings Type Shuffle Alphanum Math Shuffle Length (between 1 and …" at bounding box center [398, 756] width 797 height 1512
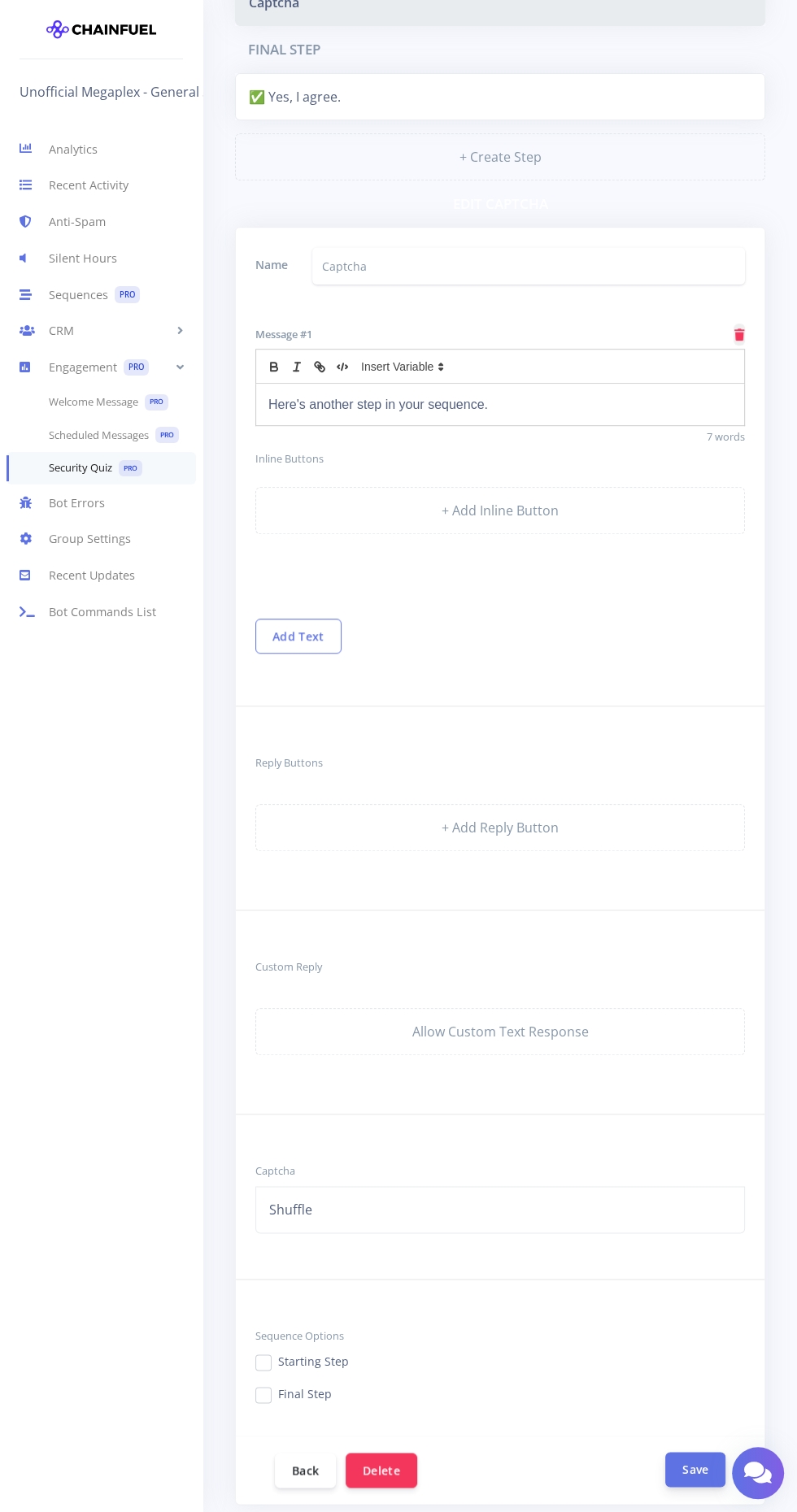
click at [696, 1467] on button "Save" at bounding box center [695, 1469] width 60 height 35
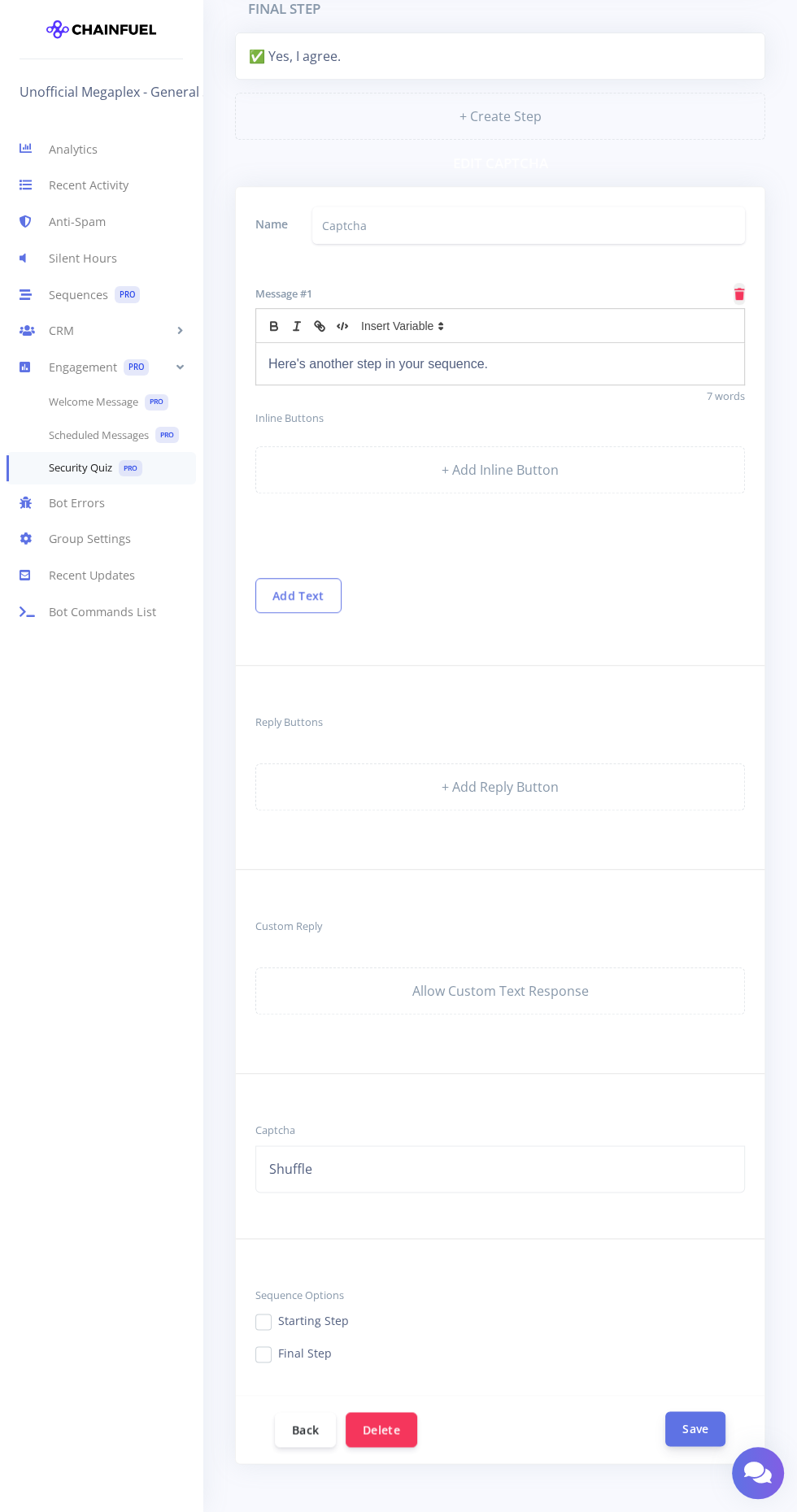
scroll to position [542, 0]
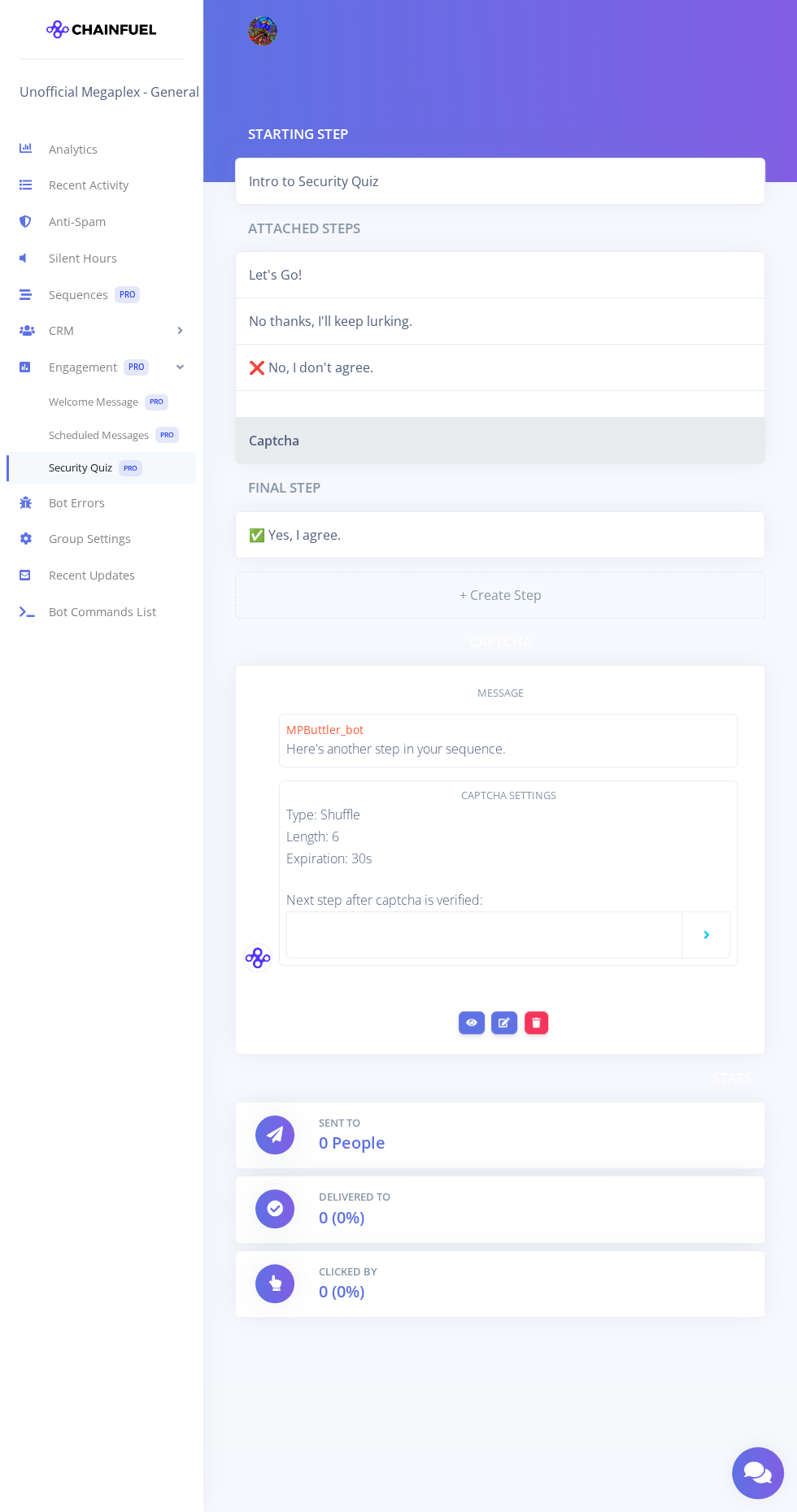
click at [405, 916] on div at bounding box center [507, 935] width 444 height 47
click at [714, 930] on link at bounding box center [700, 935] width 32 height 19
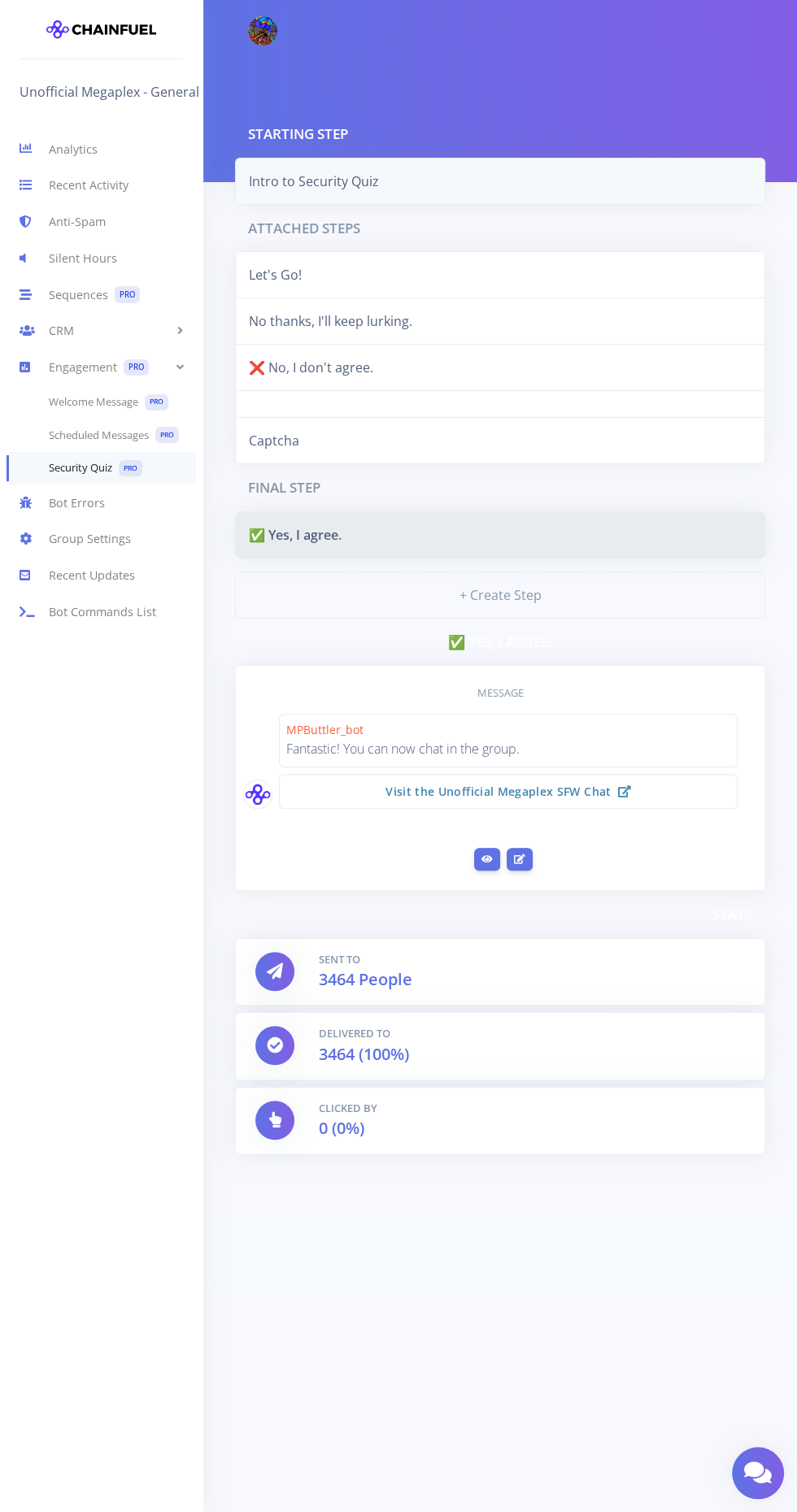
click at [341, 184] on link "Intro to Security Quiz" at bounding box center [500, 181] width 530 height 47
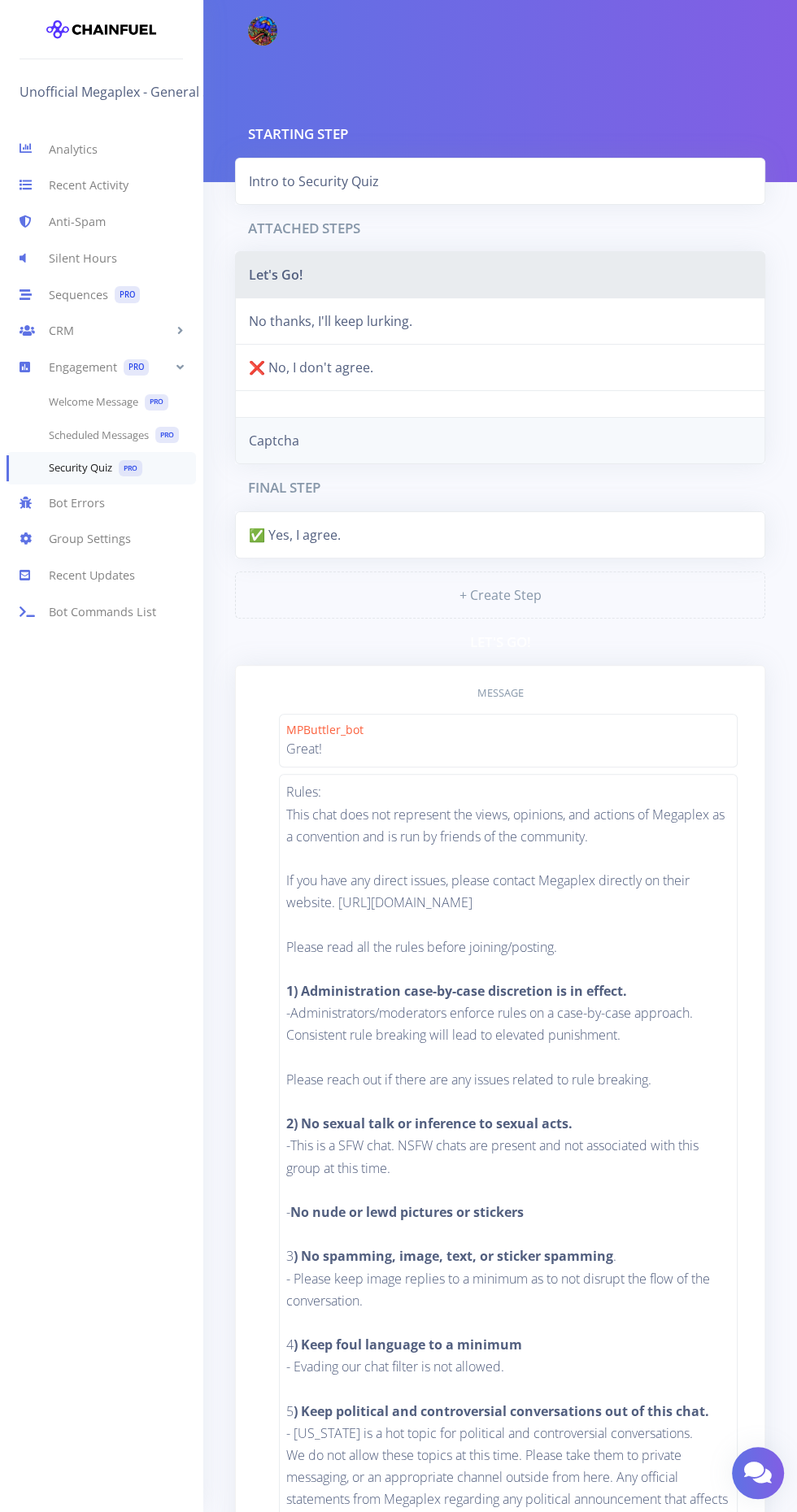
click at [330, 442] on link "Captcha" at bounding box center [500, 441] width 530 height 47
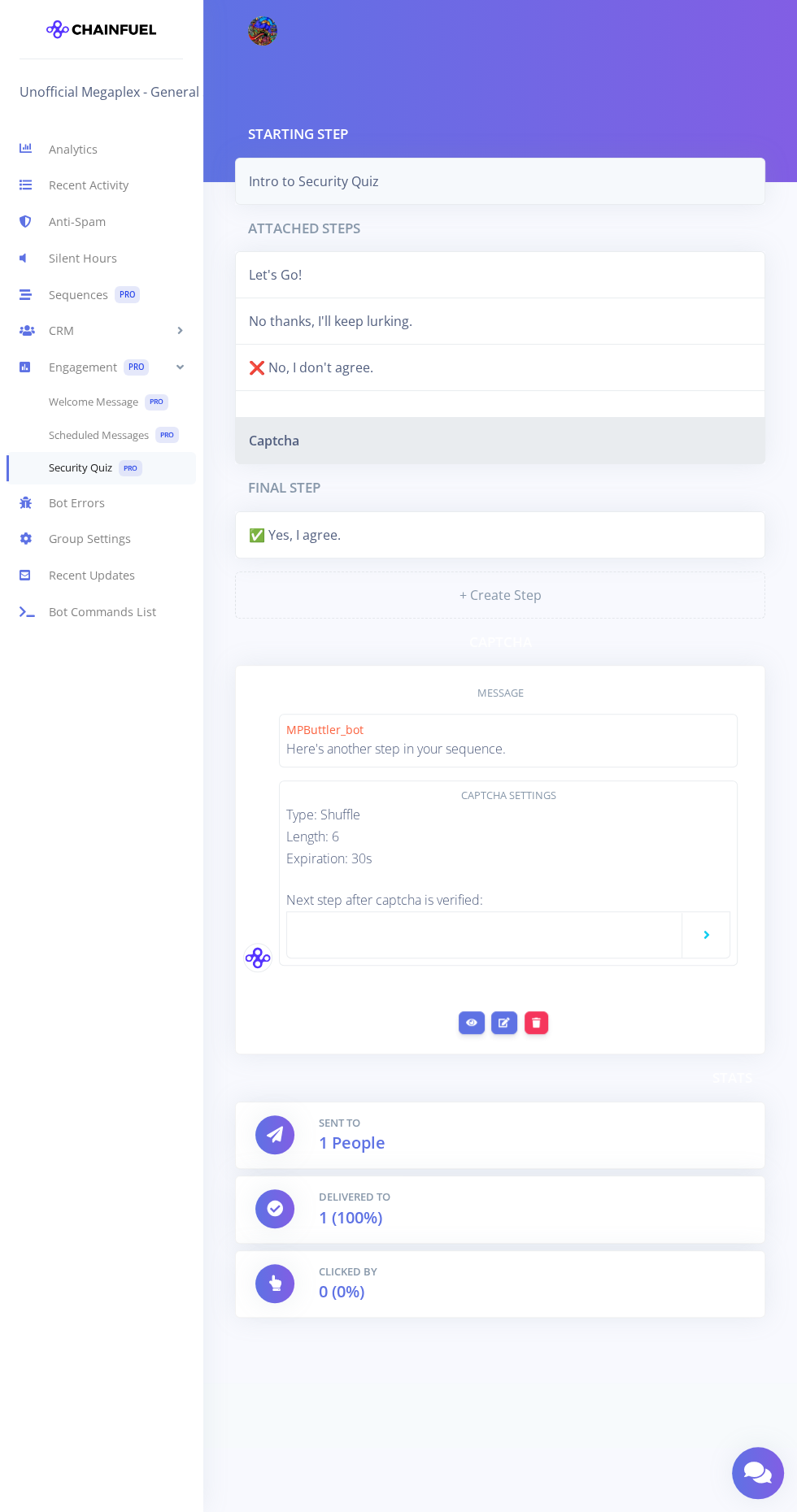
click at [304, 171] on link "Intro to Security Quiz" at bounding box center [500, 181] width 530 height 47
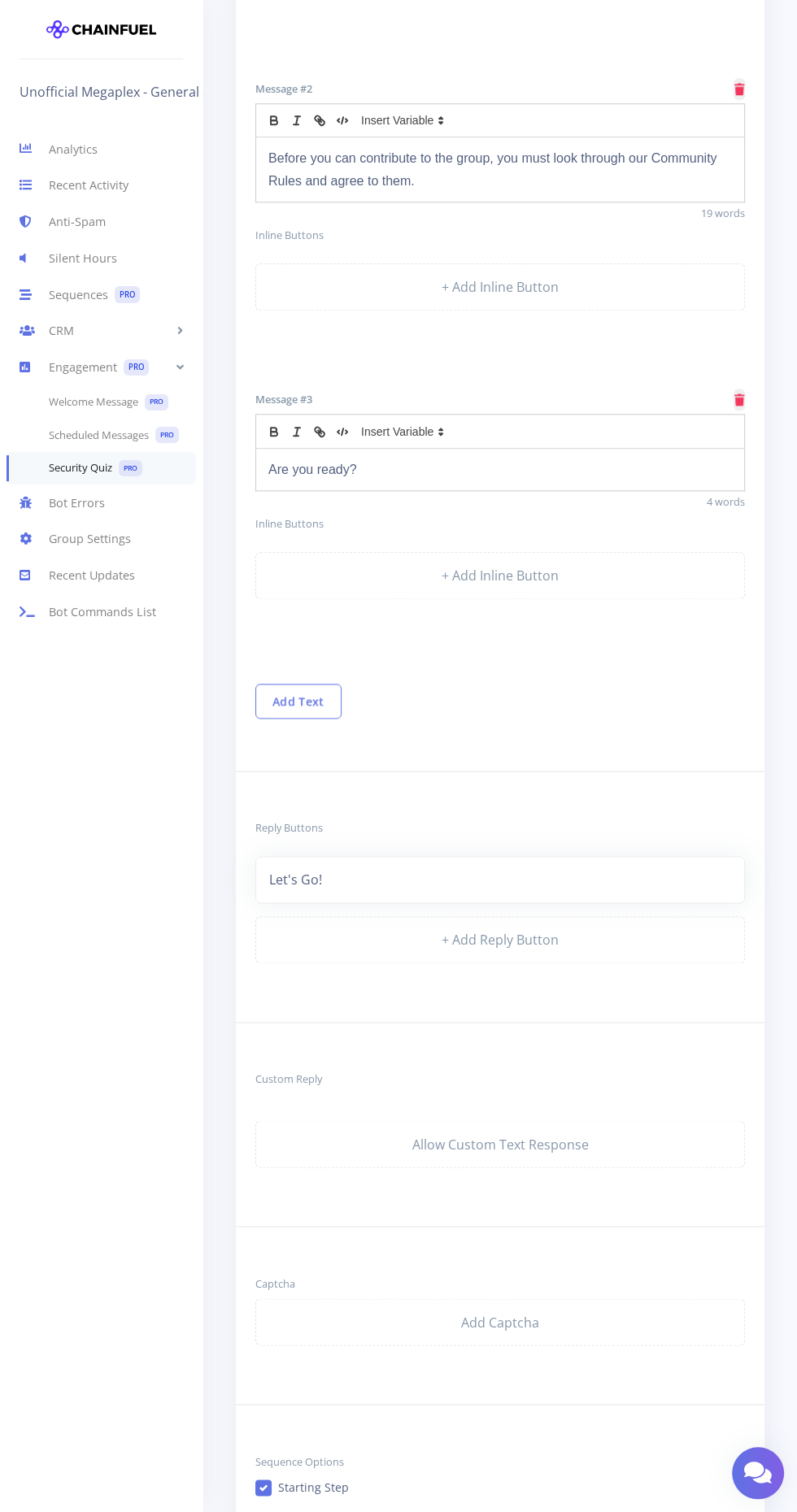
scroll to position [984, 0]
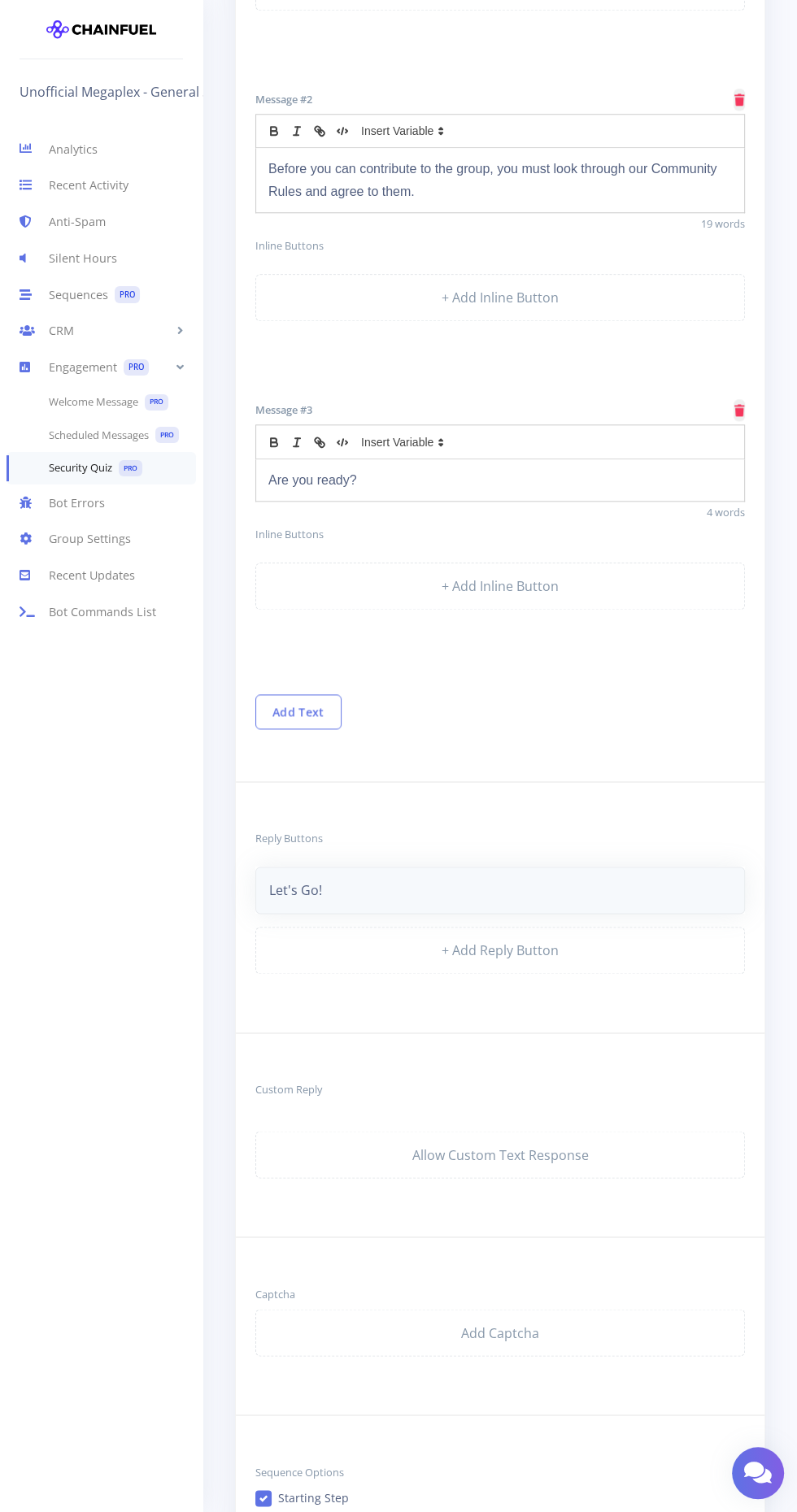
click at [332, 872] on link "Let's Go!" at bounding box center [500, 890] width 489 height 47
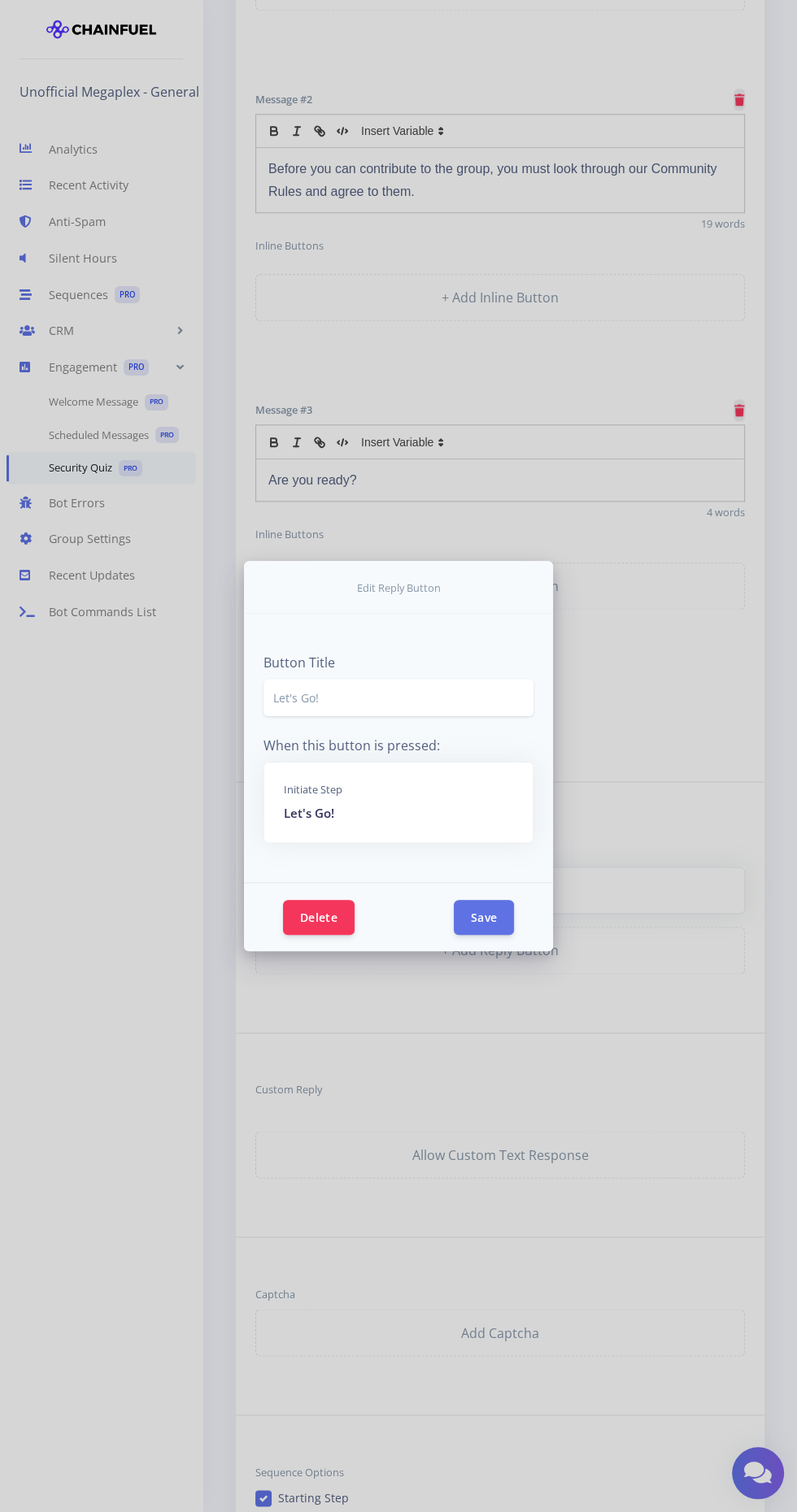
click at [347, 822] on p "Let's Go!" at bounding box center [398, 812] width 229 height 18
click at [471, 934] on button "Save" at bounding box center [484, 916] width 60 height 35
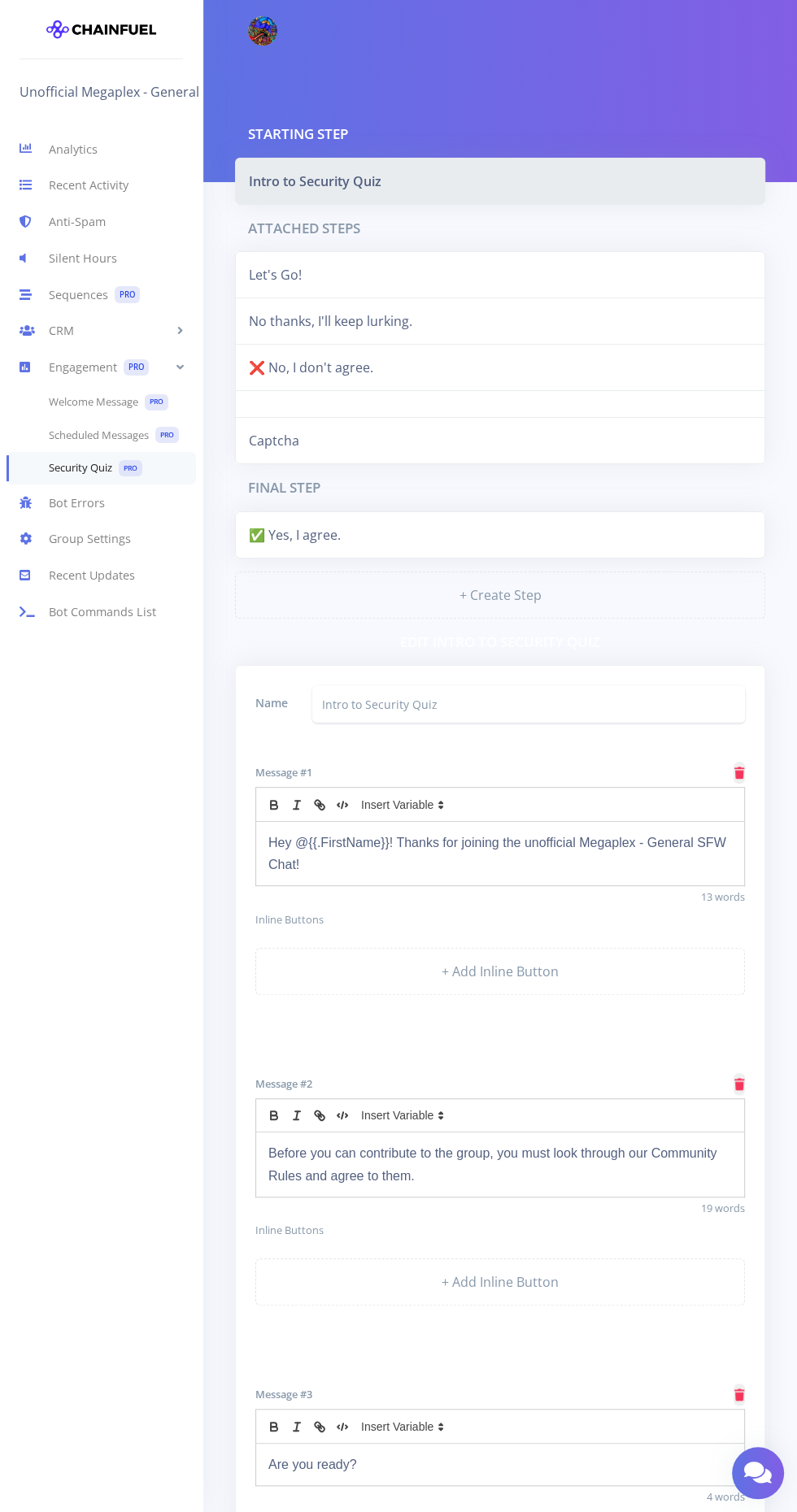
click at [351, 185] on link "Intro to Security Quiz" at bounding box center [500, 181] width 530 height 47
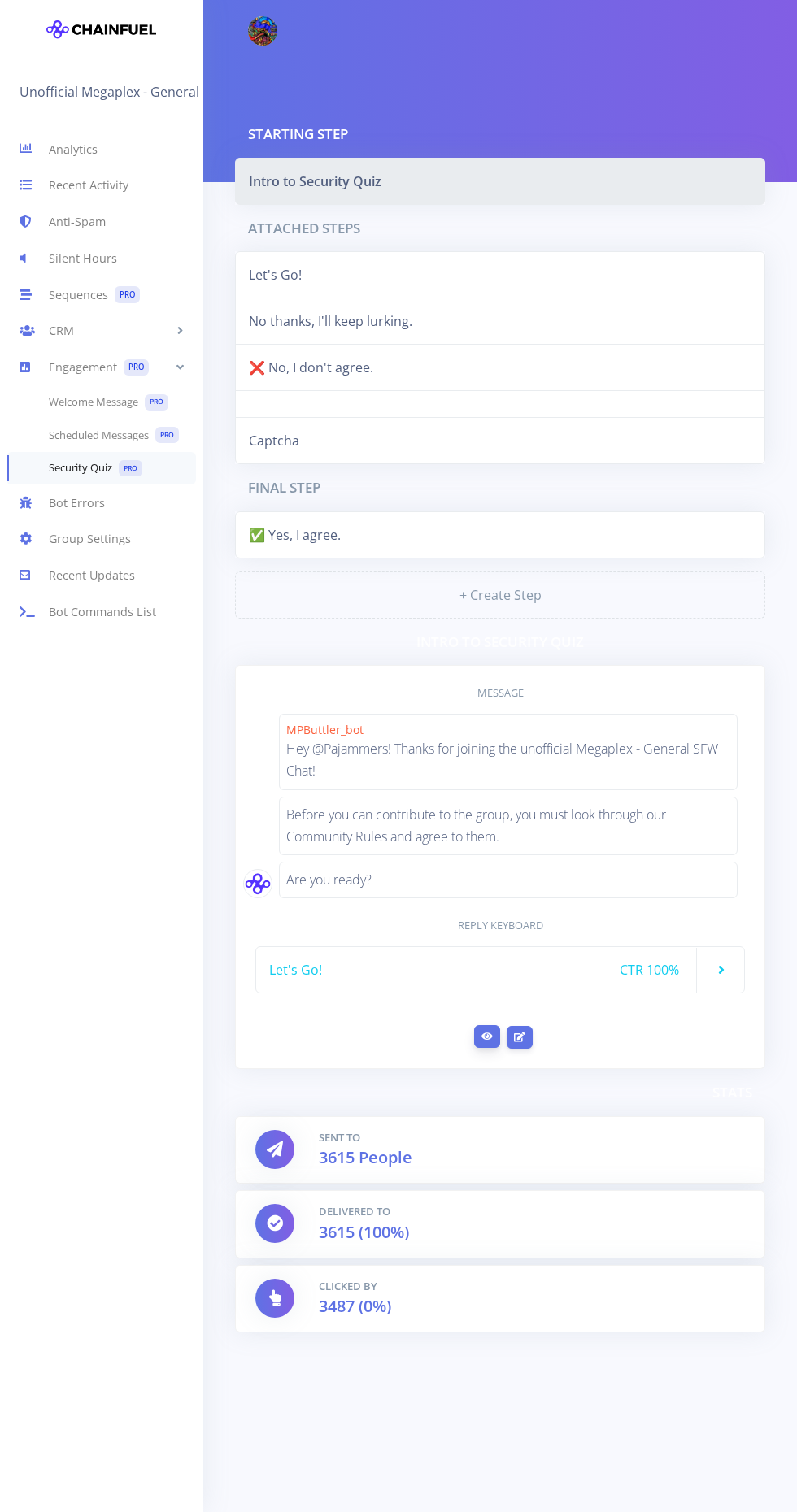
click at [487, 1031] on icon "submit" at bounding box center [486, 1035] width 11 height 10
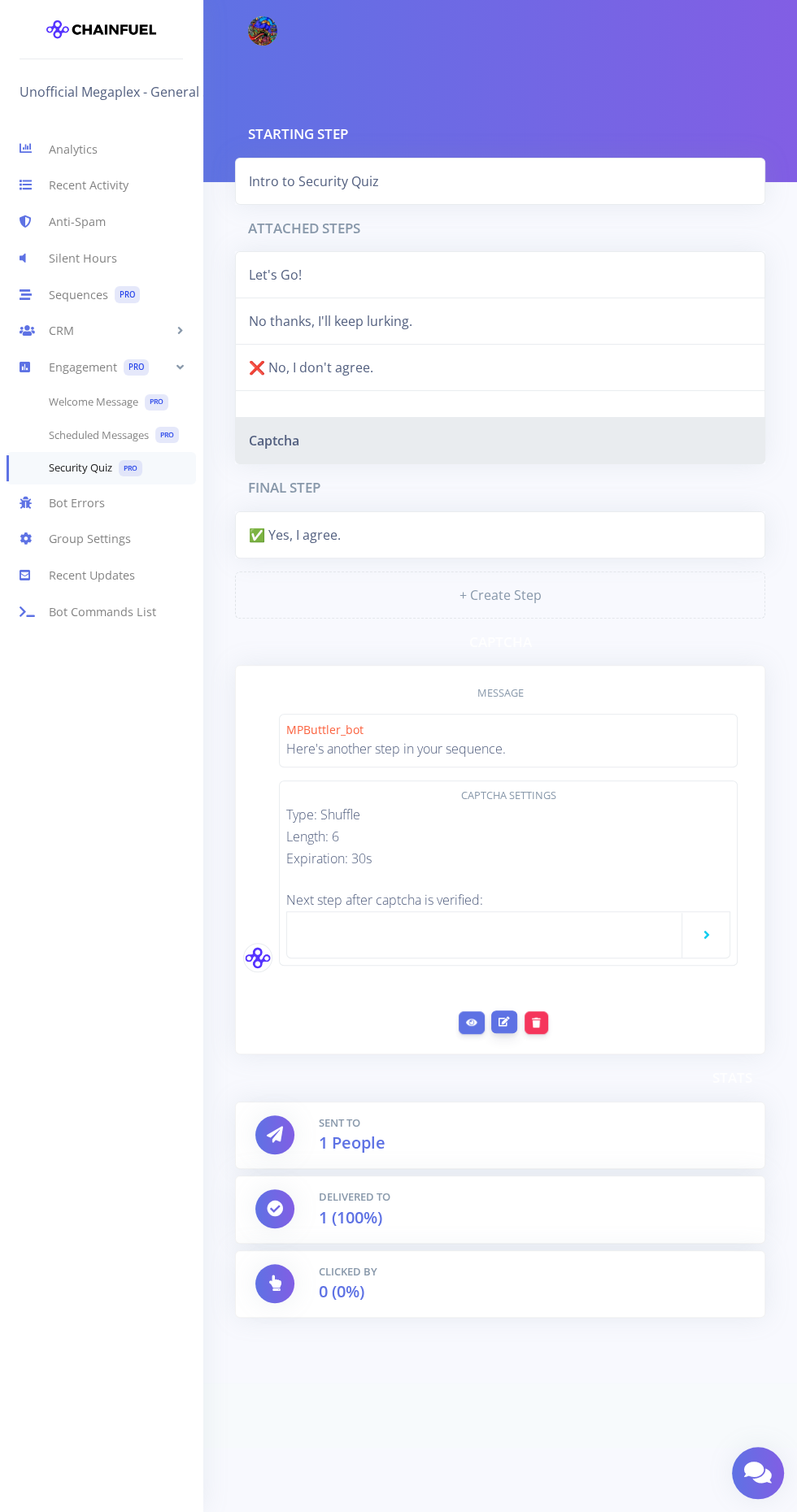
click at [504, 1018] on icon at bounding box center [504, 1021] width 11 height 10
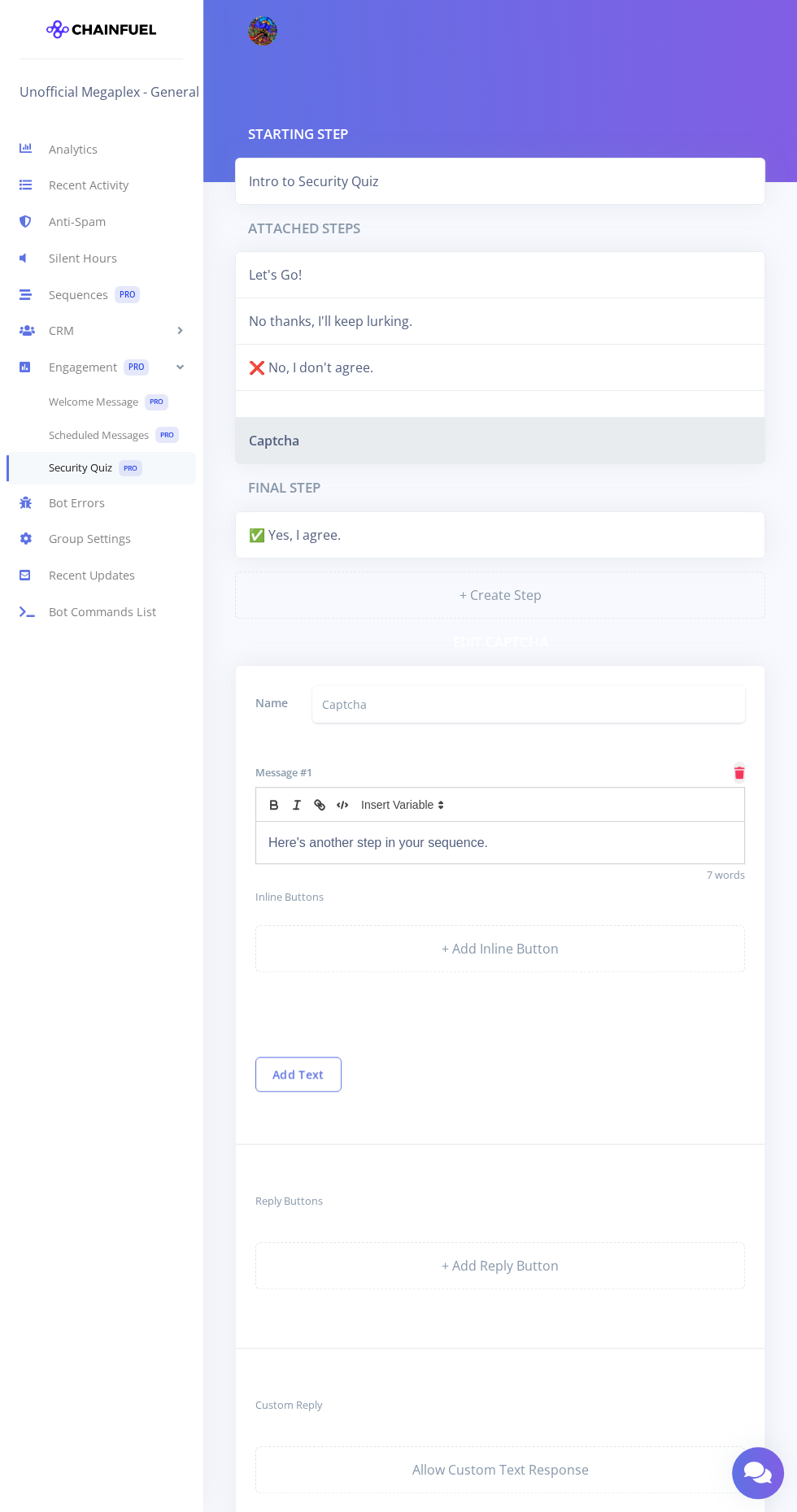
click at [506, 835] on p "Here's another step in your sequence." at bounding box center [500, 842] width 464 height 22
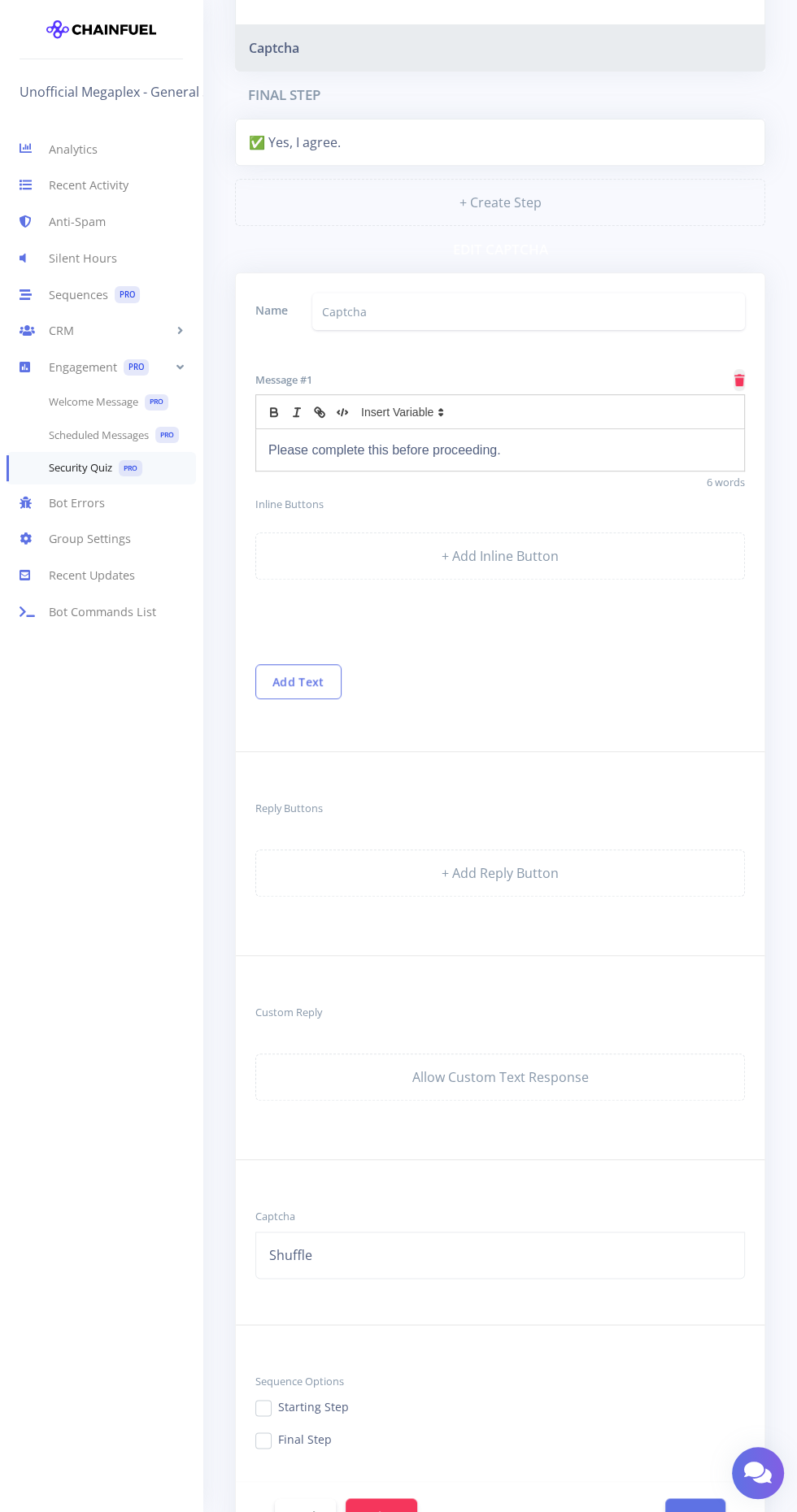
scroll to position [547, 0]
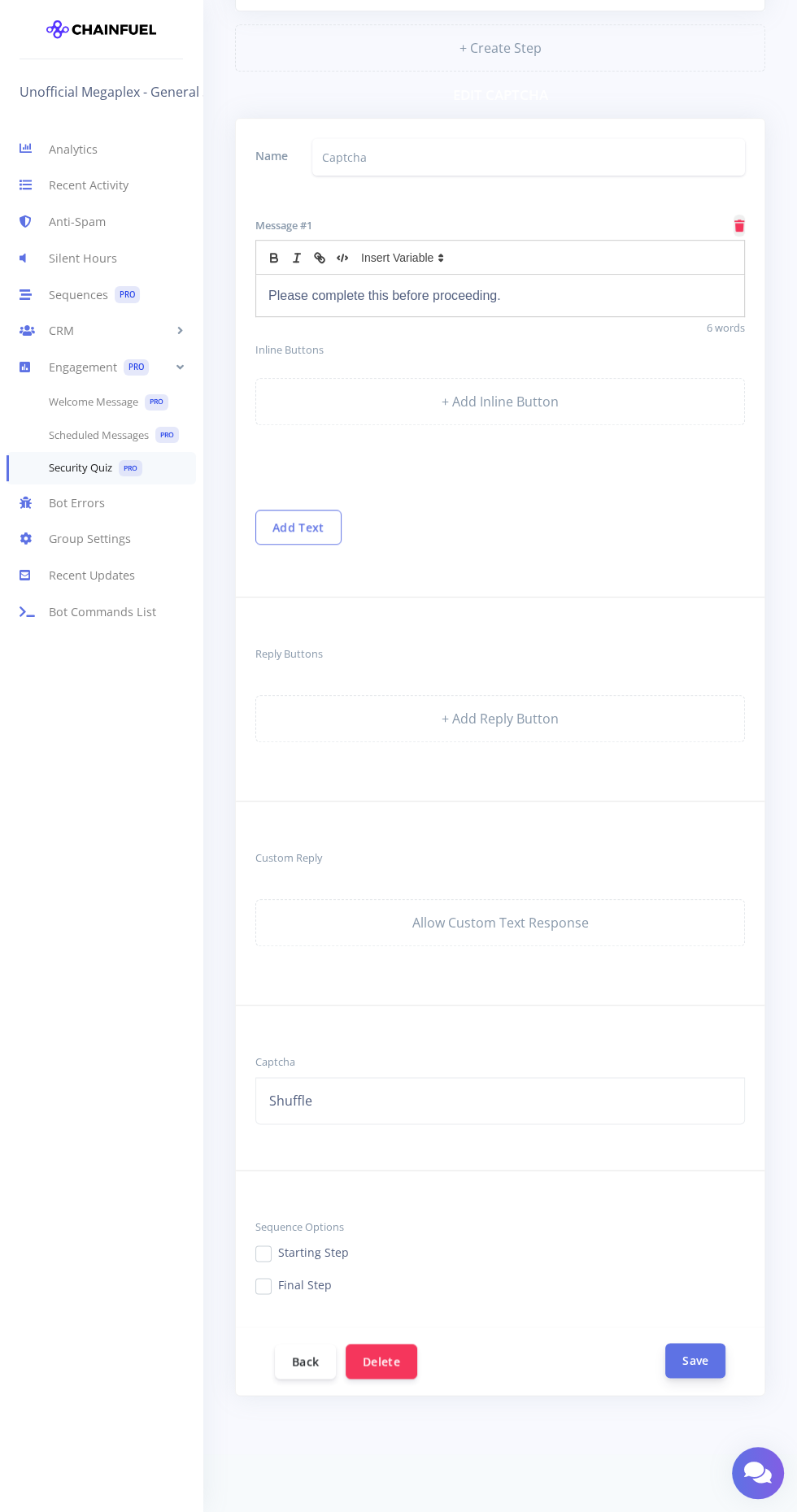
click at [696, 1346] on button "Save" at bounding box center [695, 1360] width 60 height 35
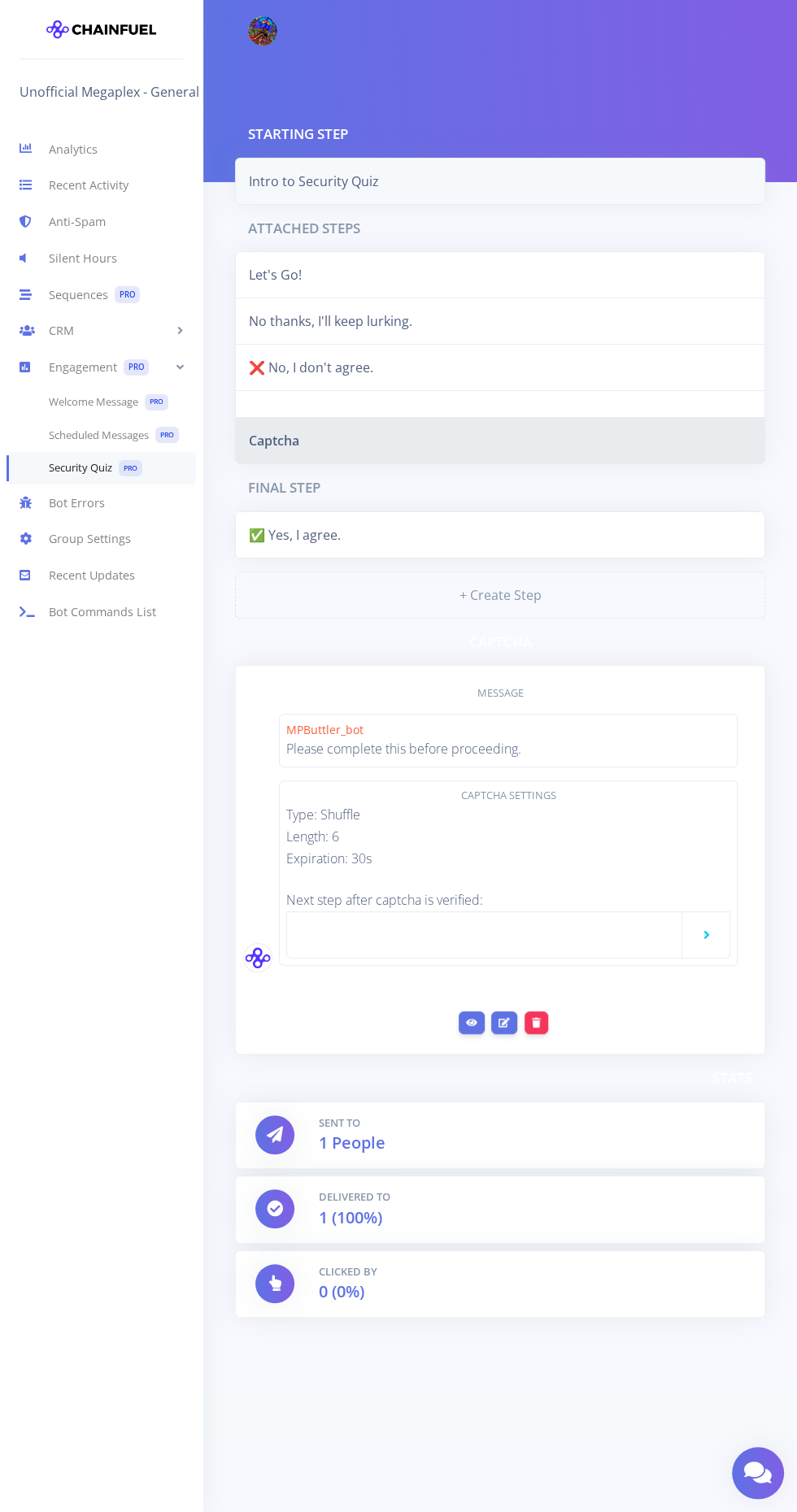
click at [354, 178] on link "Intro to Security Quiz" at bounding box center [500, 181] width 530 height 47
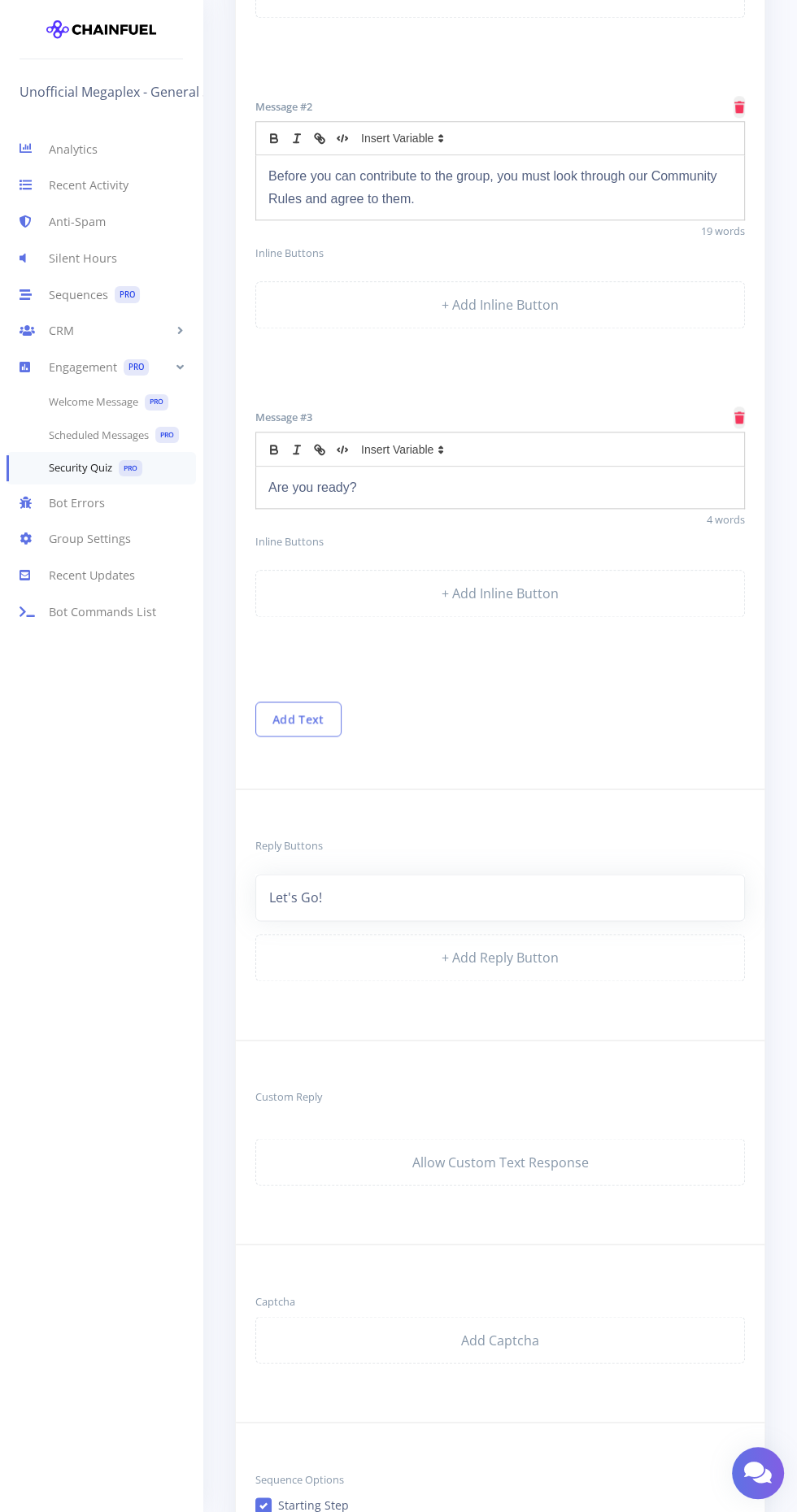
scroll to position [978, 0]
click at [332, 940] on link "+ Add Reply Button" at bounding box center [500, 957] width 489 height 47
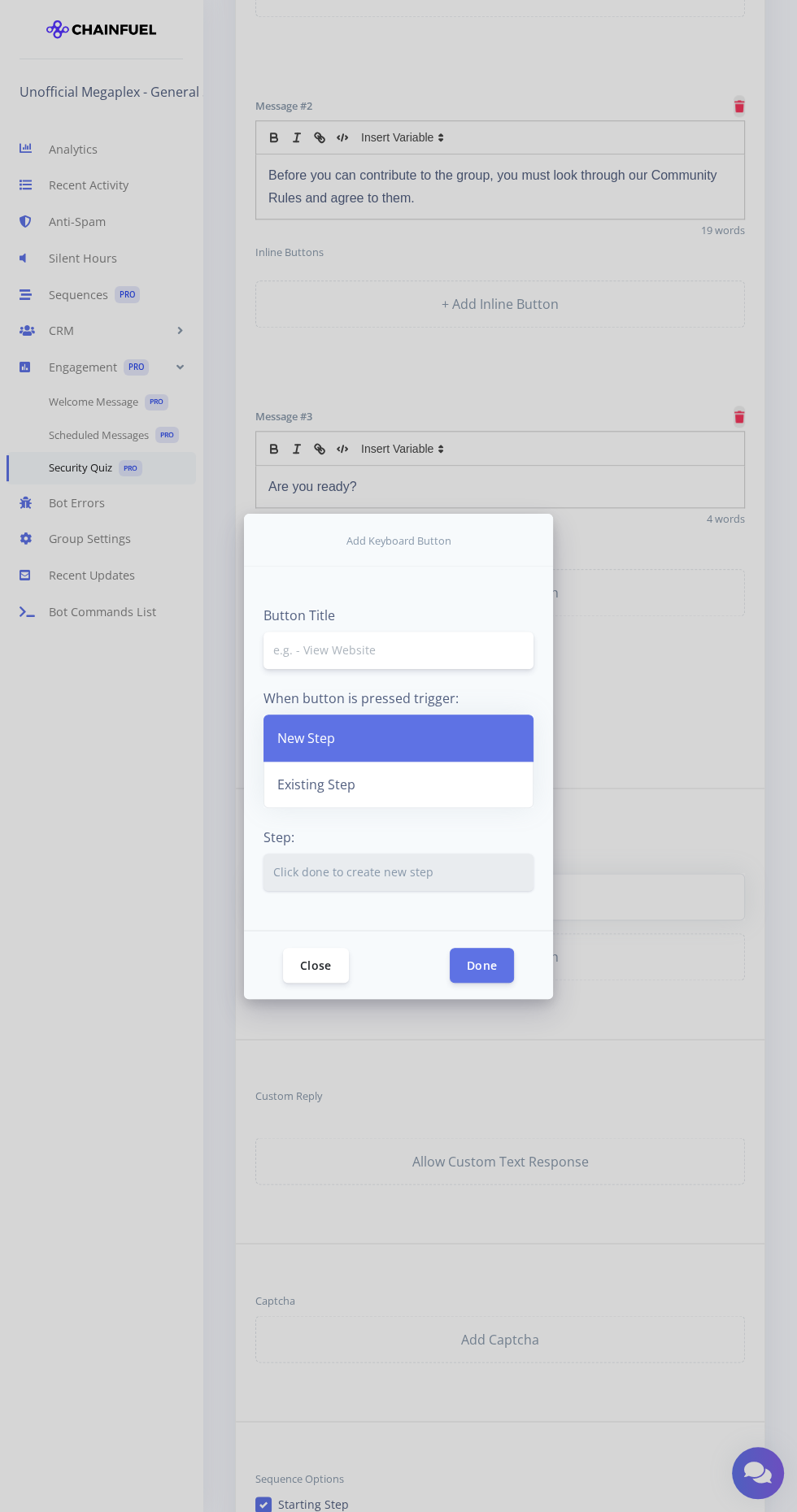
click at [332, 669] on input "text" at bounding box center [398, 650] width 270 height 38
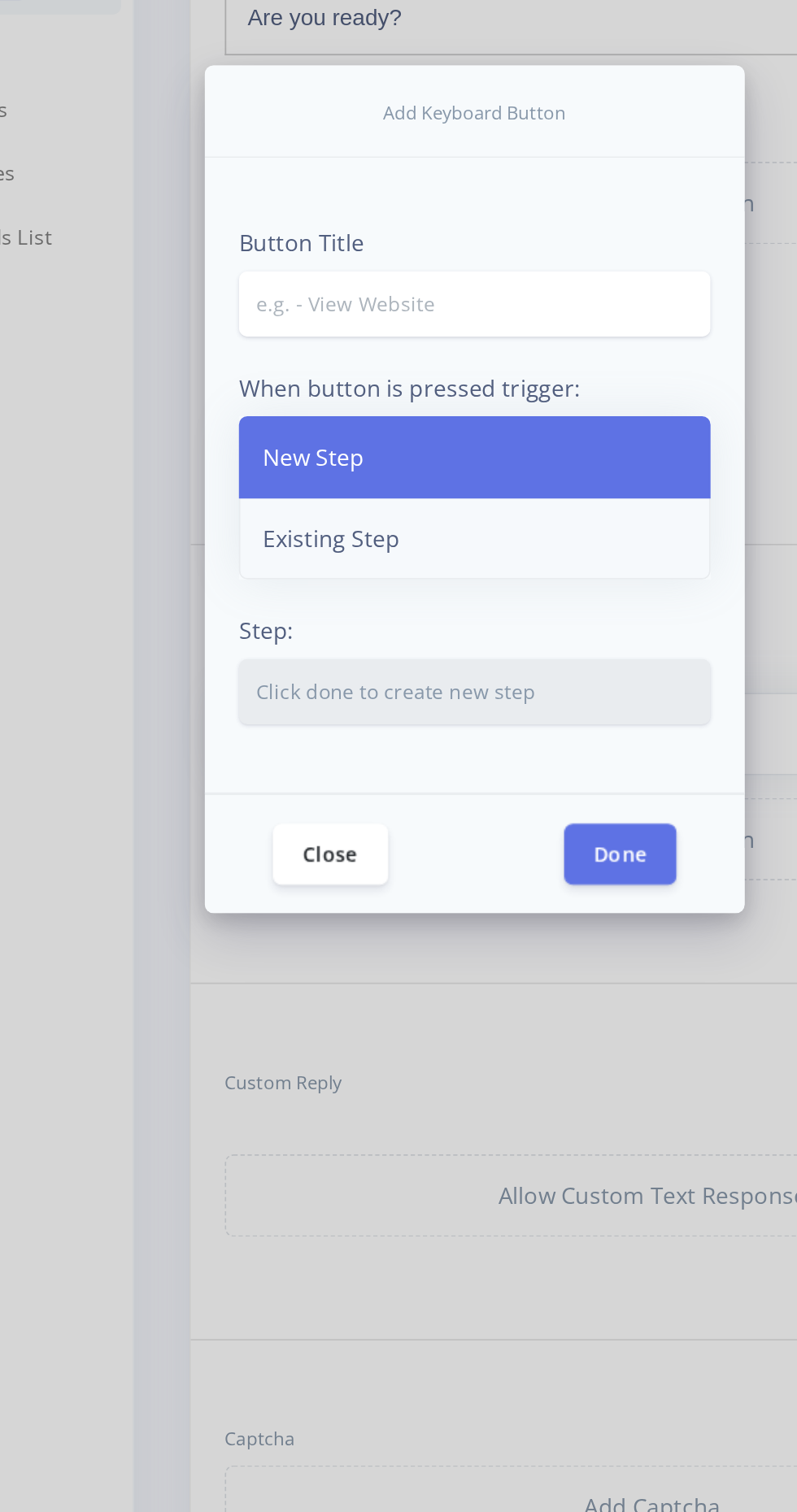
click at [315, 808] on link "Existing Step" at bounding box center [398, 784] width 270 height 47
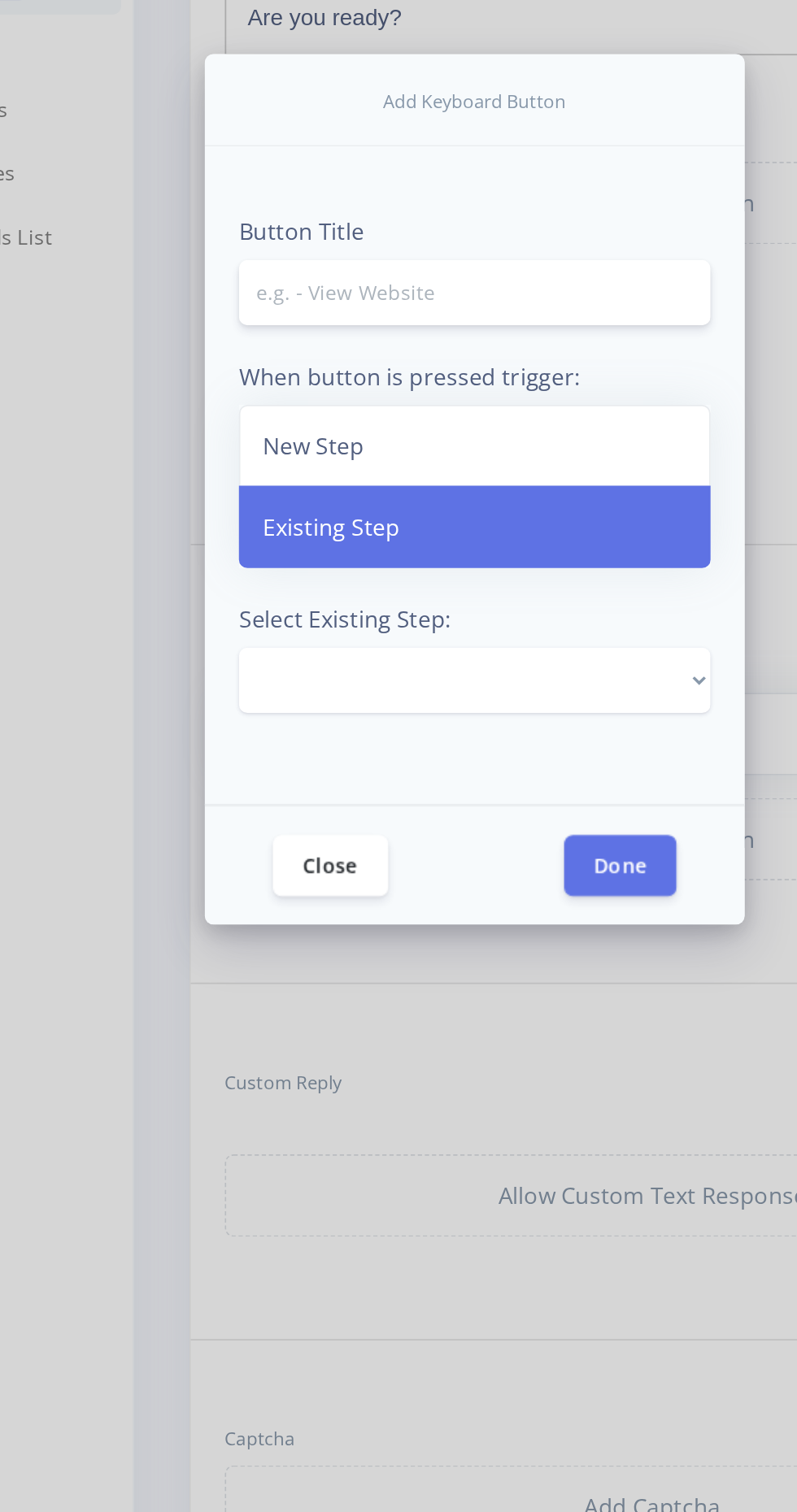
click at [326, 662] on input "text" at bounding box center [398, 644] width 270 height 38
type input "N"
type input "E"
type input "Cancl"
type input "❌ No thanks, I'll keep lurking"
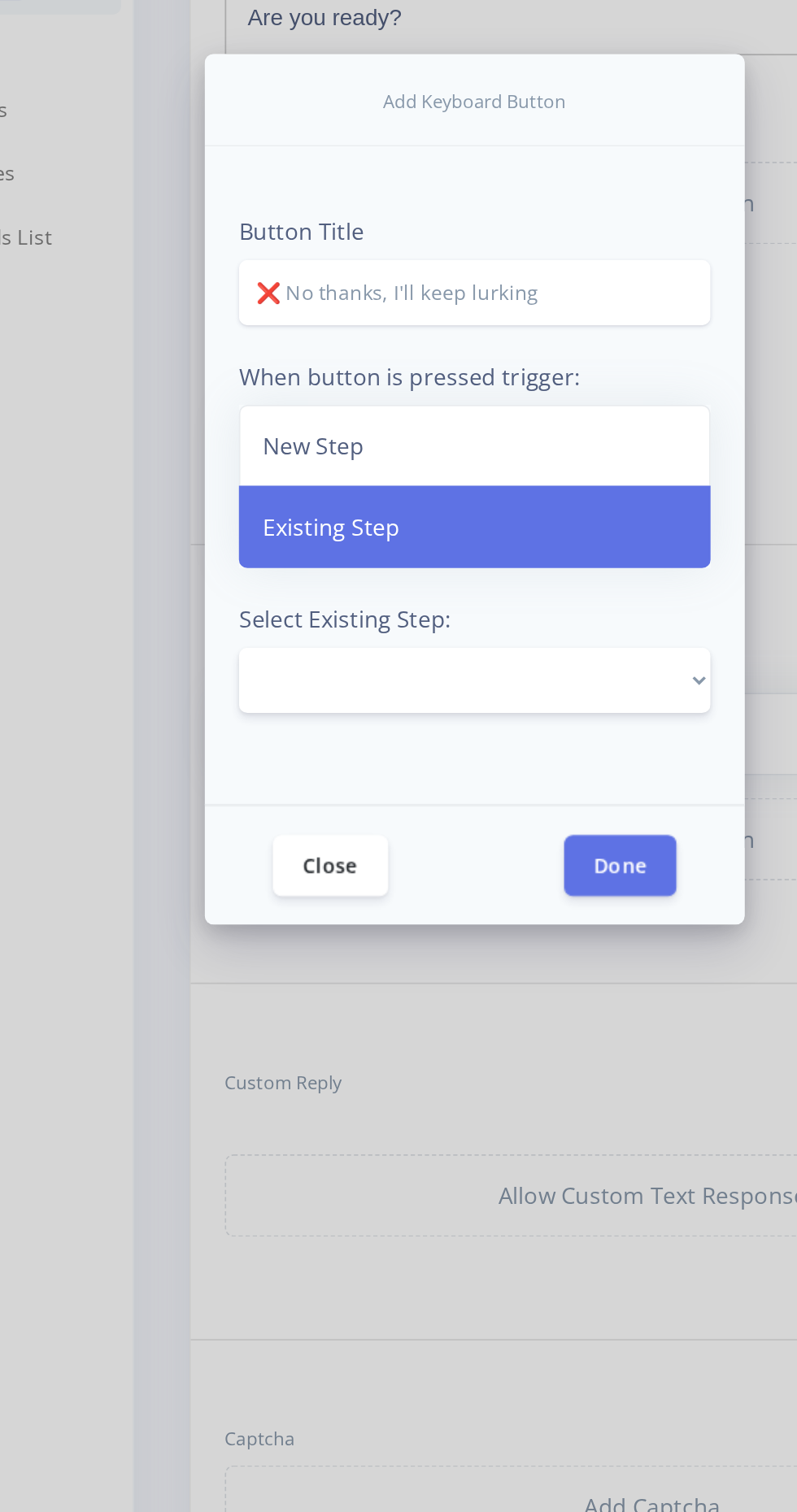
click at [324, 884] on select "Intro to Security Quiz Let's Go! No thanks, I'll keep lurking. ✅ Yes, I agree. …" at bounding box center [398, 865] width 270 height 38
select select "1325027164341268"
click at [263, 884] on select "Intro to Security Quiz Let's Go! No thanks, I'll keep lurking. ✅ Yes, I agree. …" at bounding box center [398, 865] width 270 height 38
click at [500, 988] on button "Done" at bounding box center [481, 971] width 64 height 35
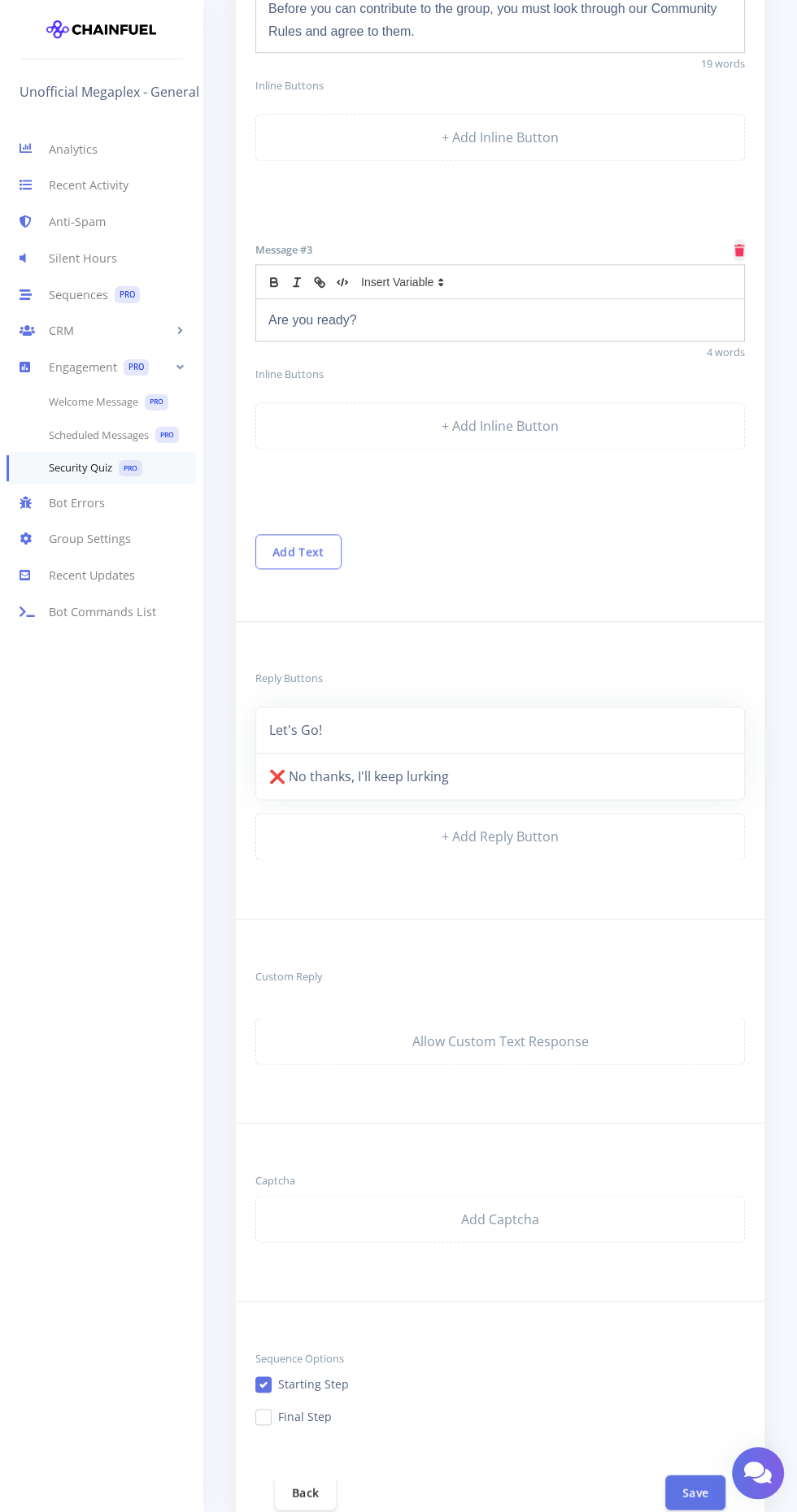
scroll to position [1164, 0]
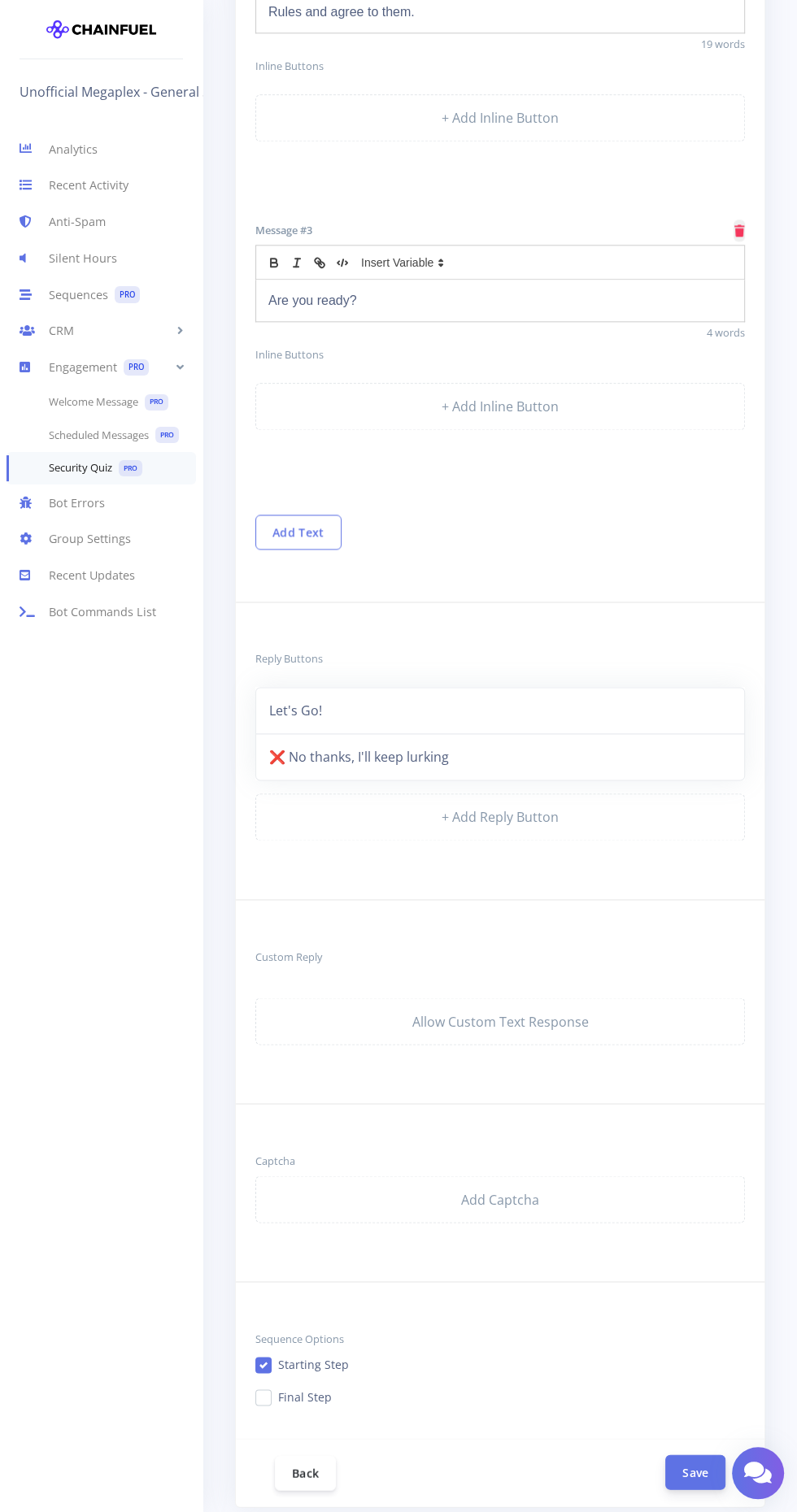
click at [703, 1462] on button "Save" at bounding box center [695, 1472] width 60 height 35
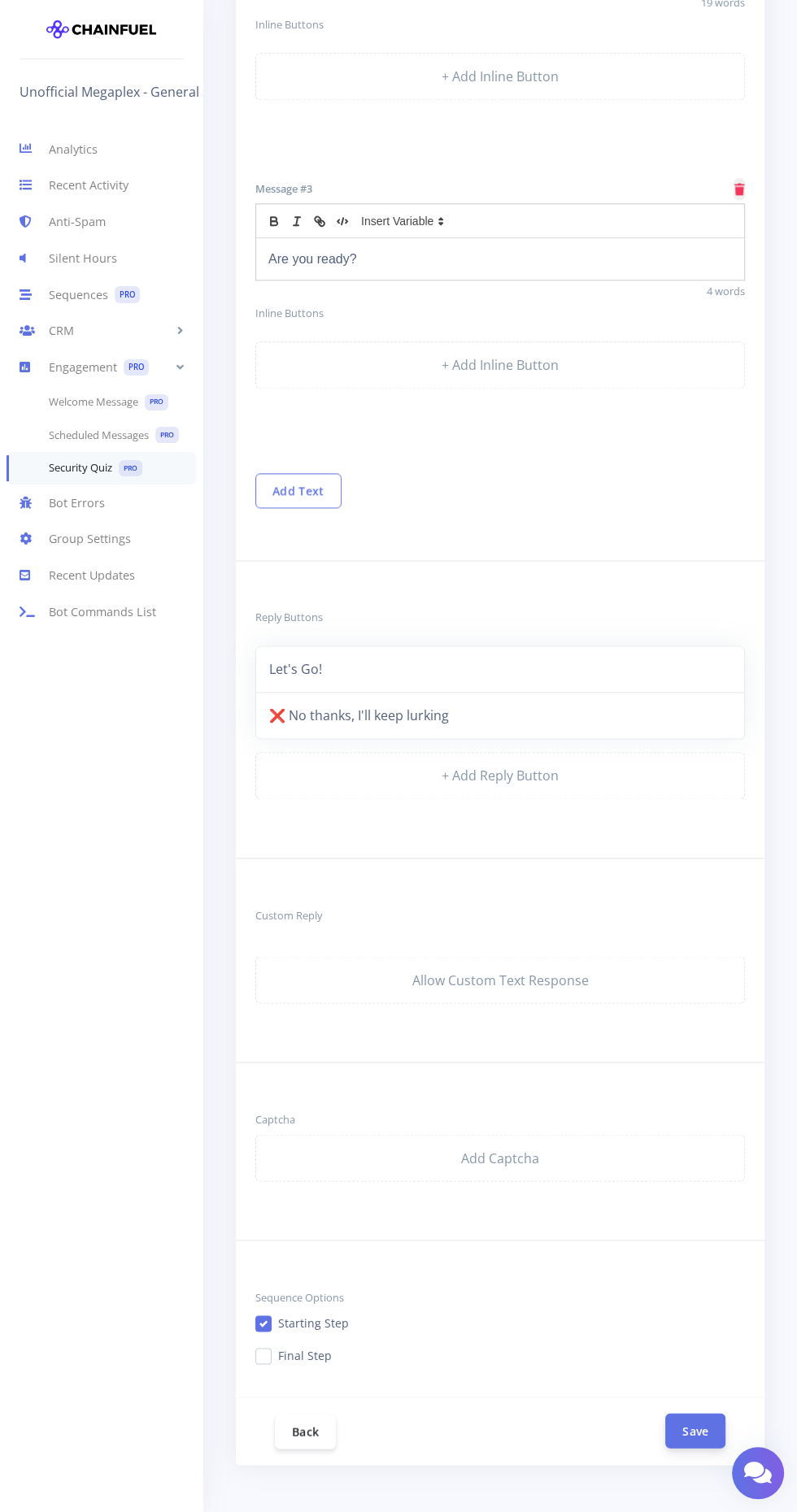
scroll to position [1268, 0]
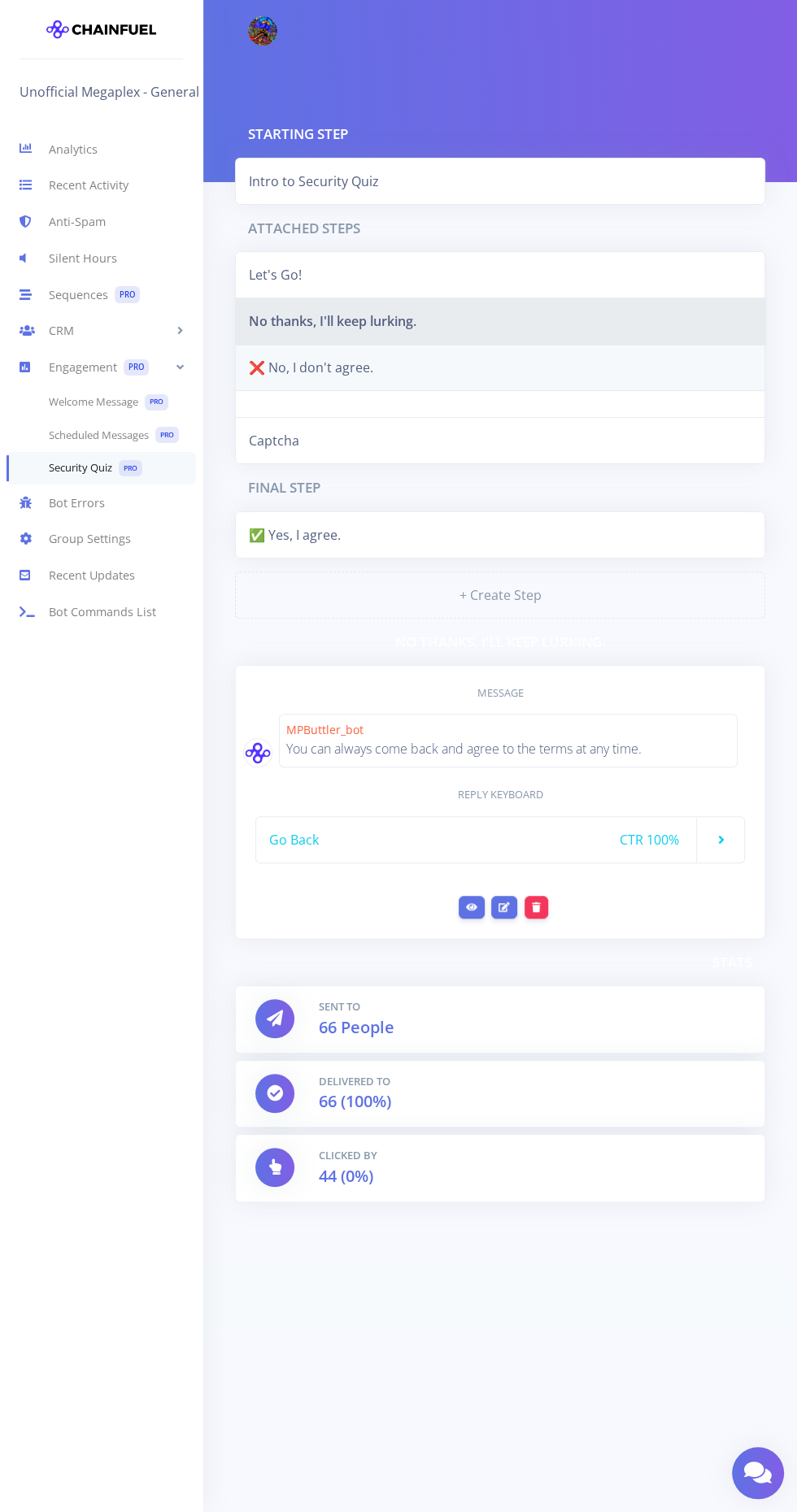
click at [331, 367] on link "❌ No, I don't agree." at bounding box center [500, 367] width 530 height 47
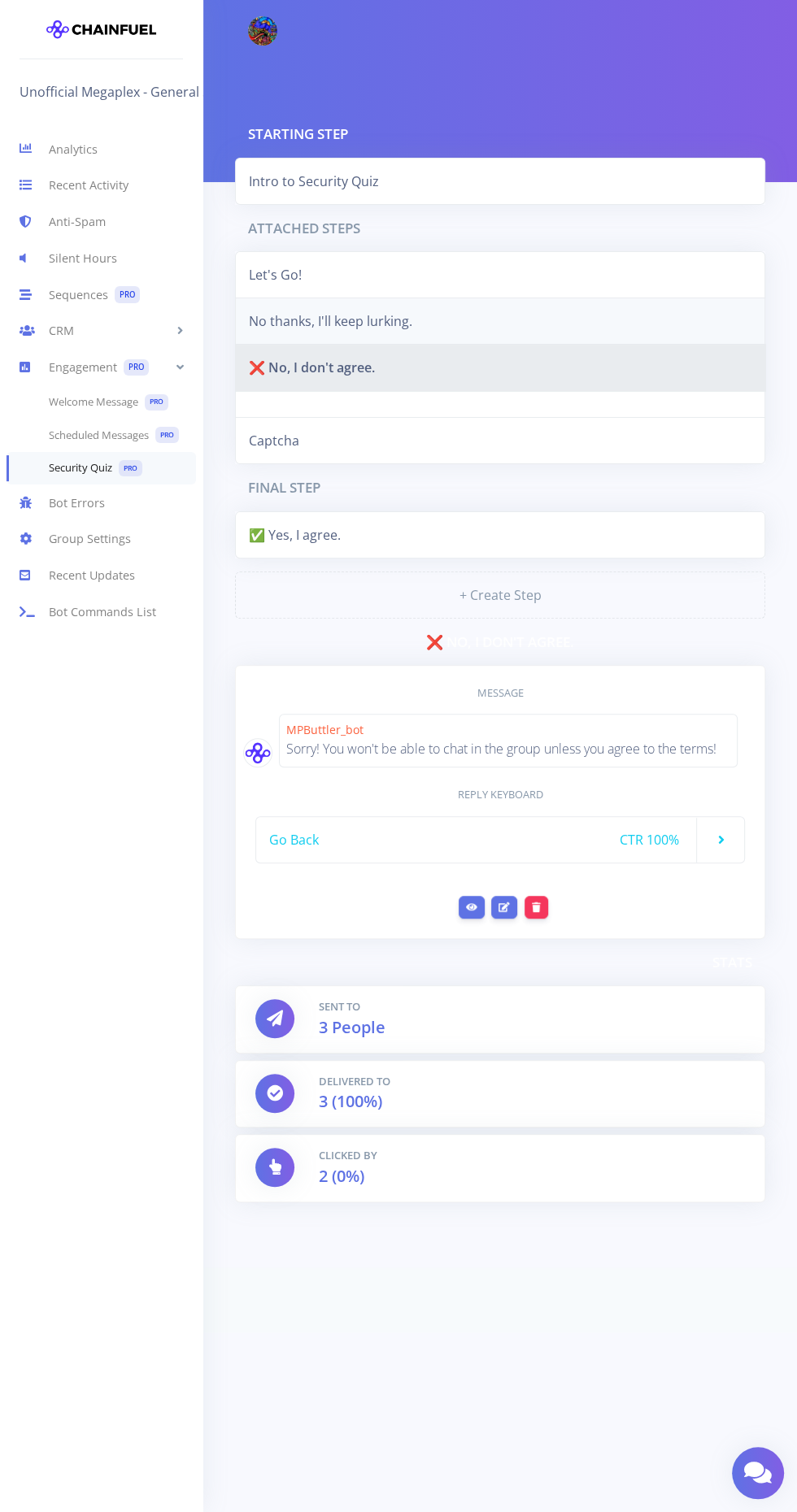
click at [354, 337] on link "No thanks, I'll keep lurking." at bounding box center [500, 321] width 530 height 47
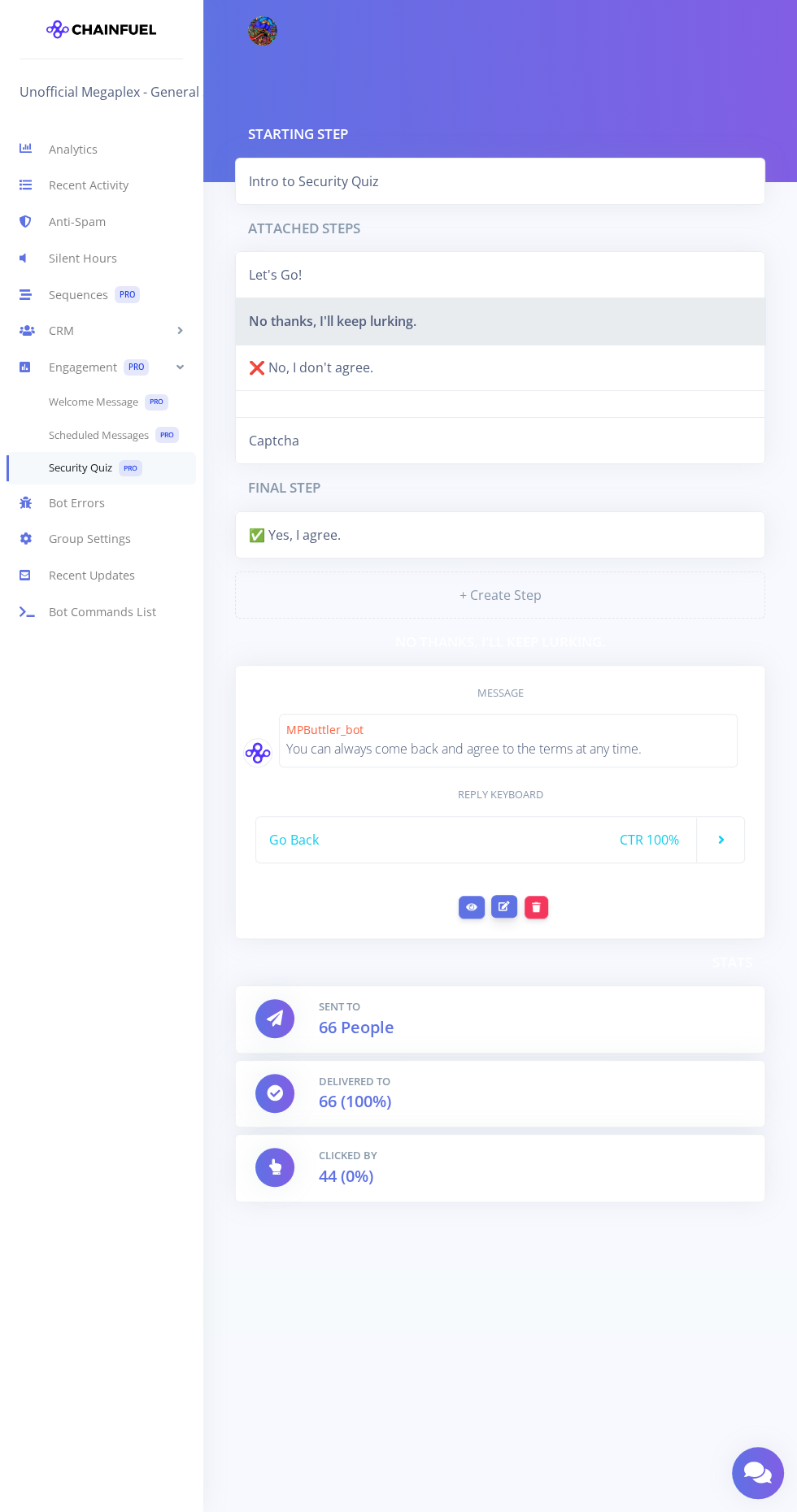
click at [504, 902] on icon at bounding box center [504, 906] width 11 height 10
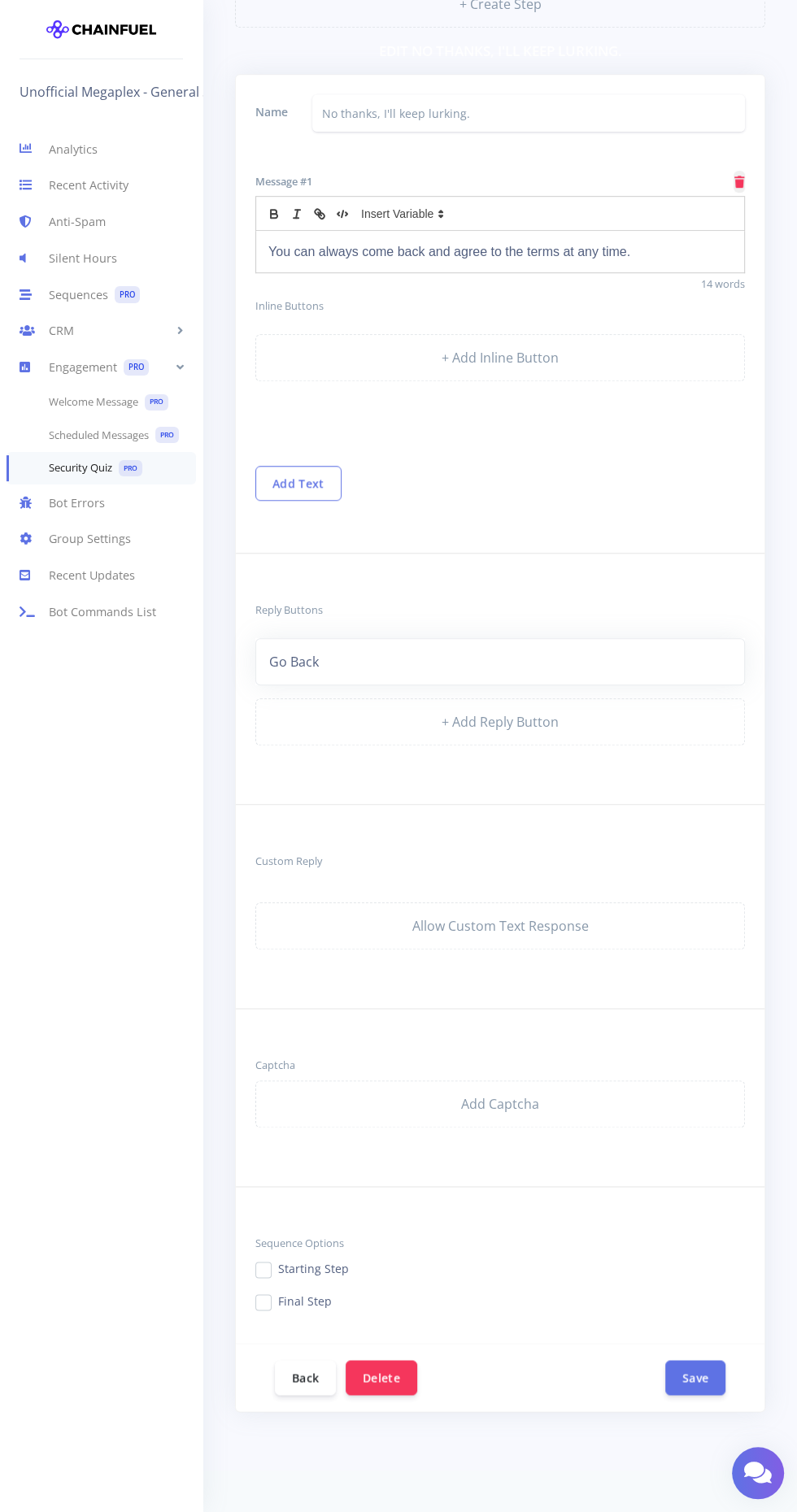
scroll to position [606, 0]
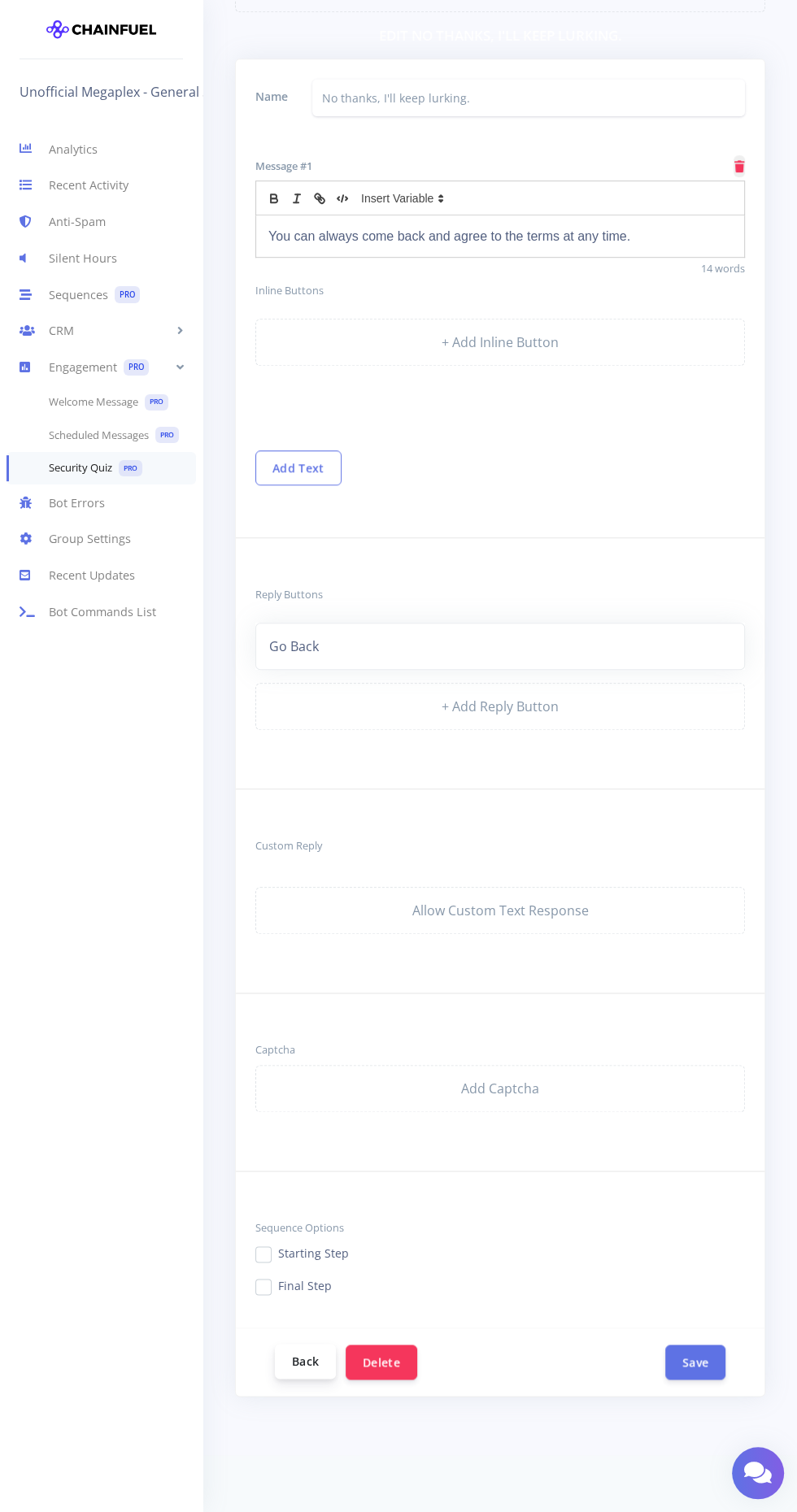
click at [282, 1355] on link "Back" at bounding box center [305, 1361] width 61 height 35
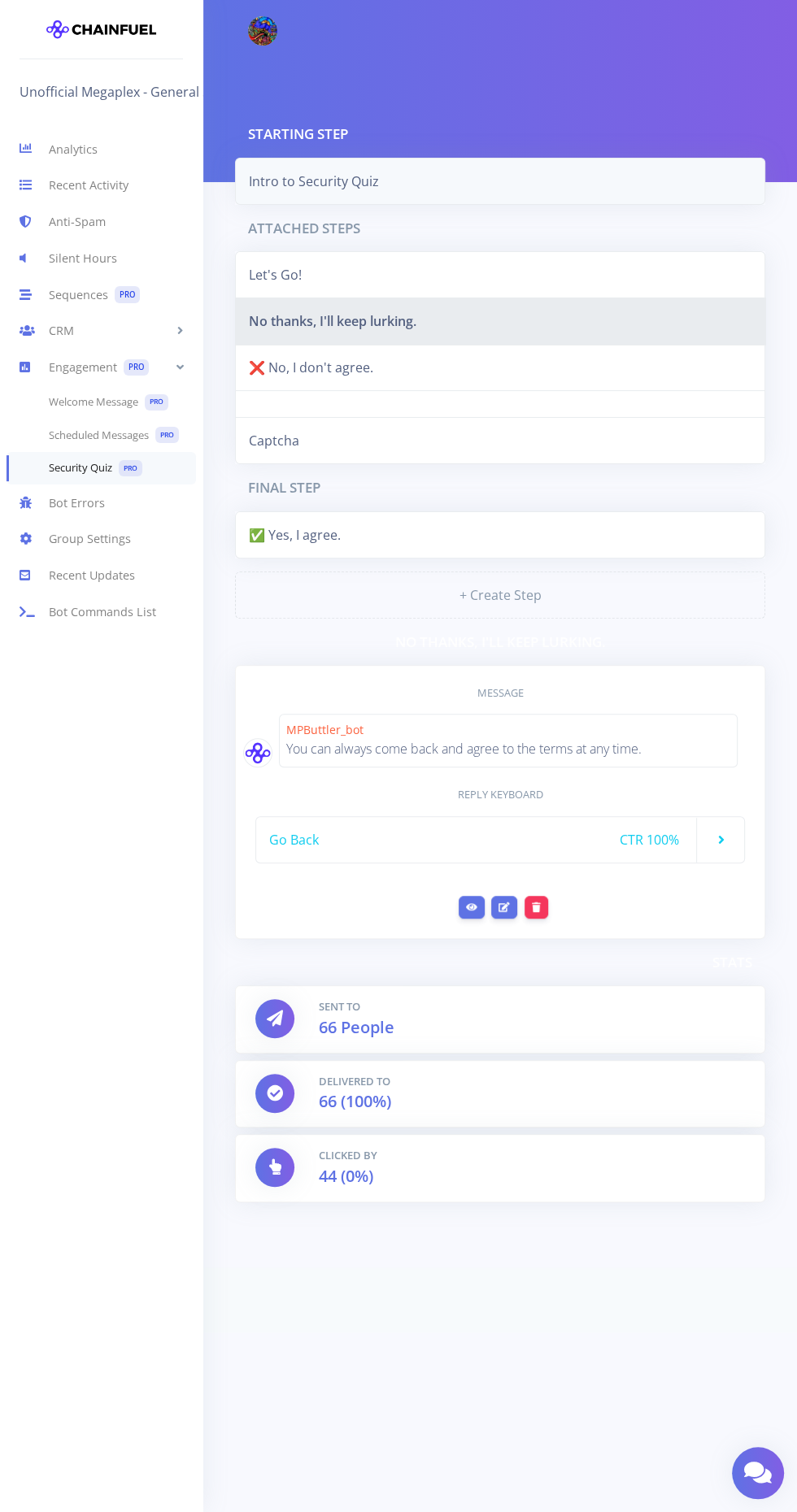
click at [328, 188] on link "Intro to Security Quiz" at bounding box center [500, 181] width 530 height 47
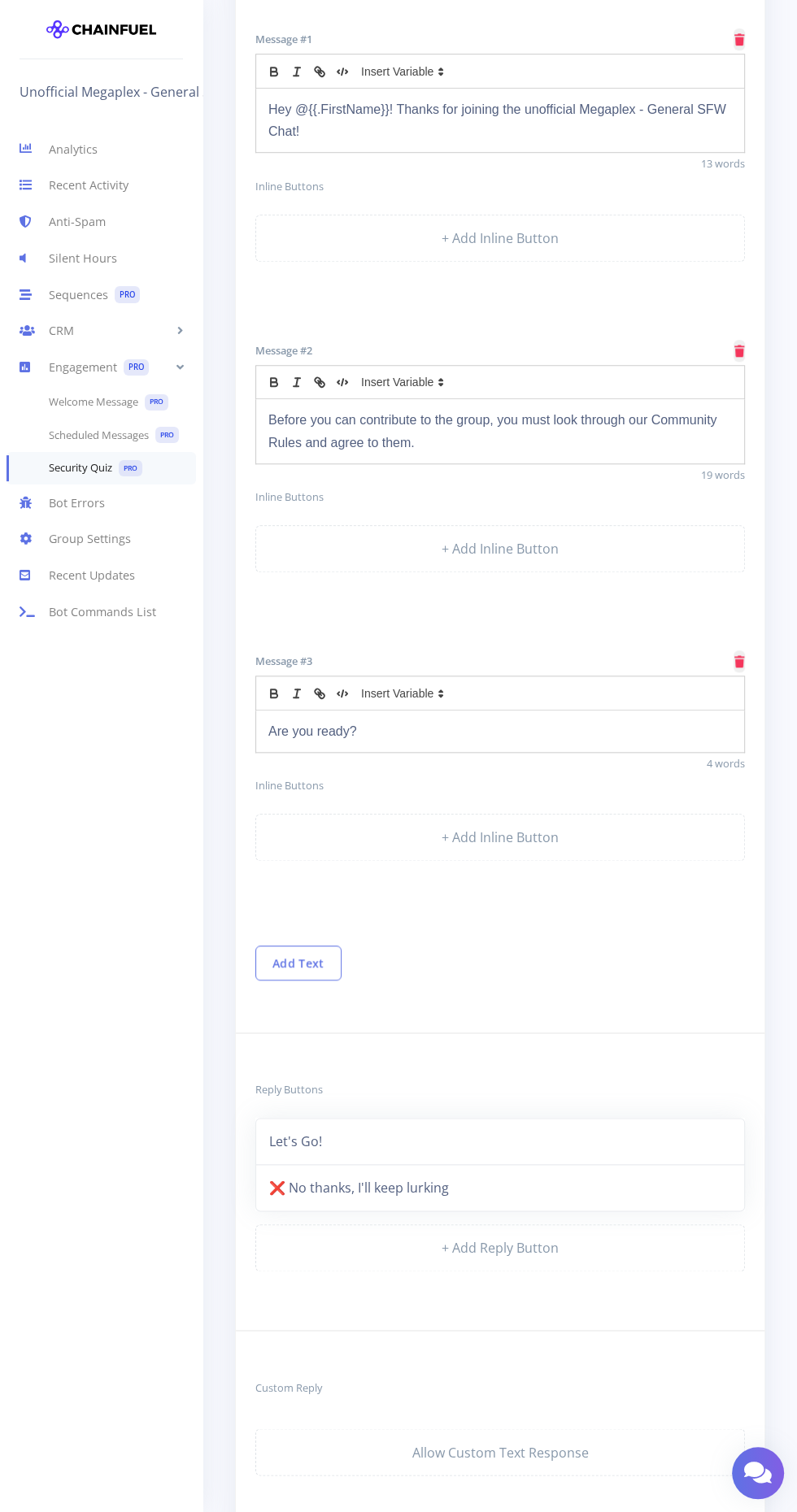
scroll to position [735, 0]
click at [471, 1173] on link "❌ No thanks, I'll keep lurking" at bounding box center [500, 1185] width 489 height 47
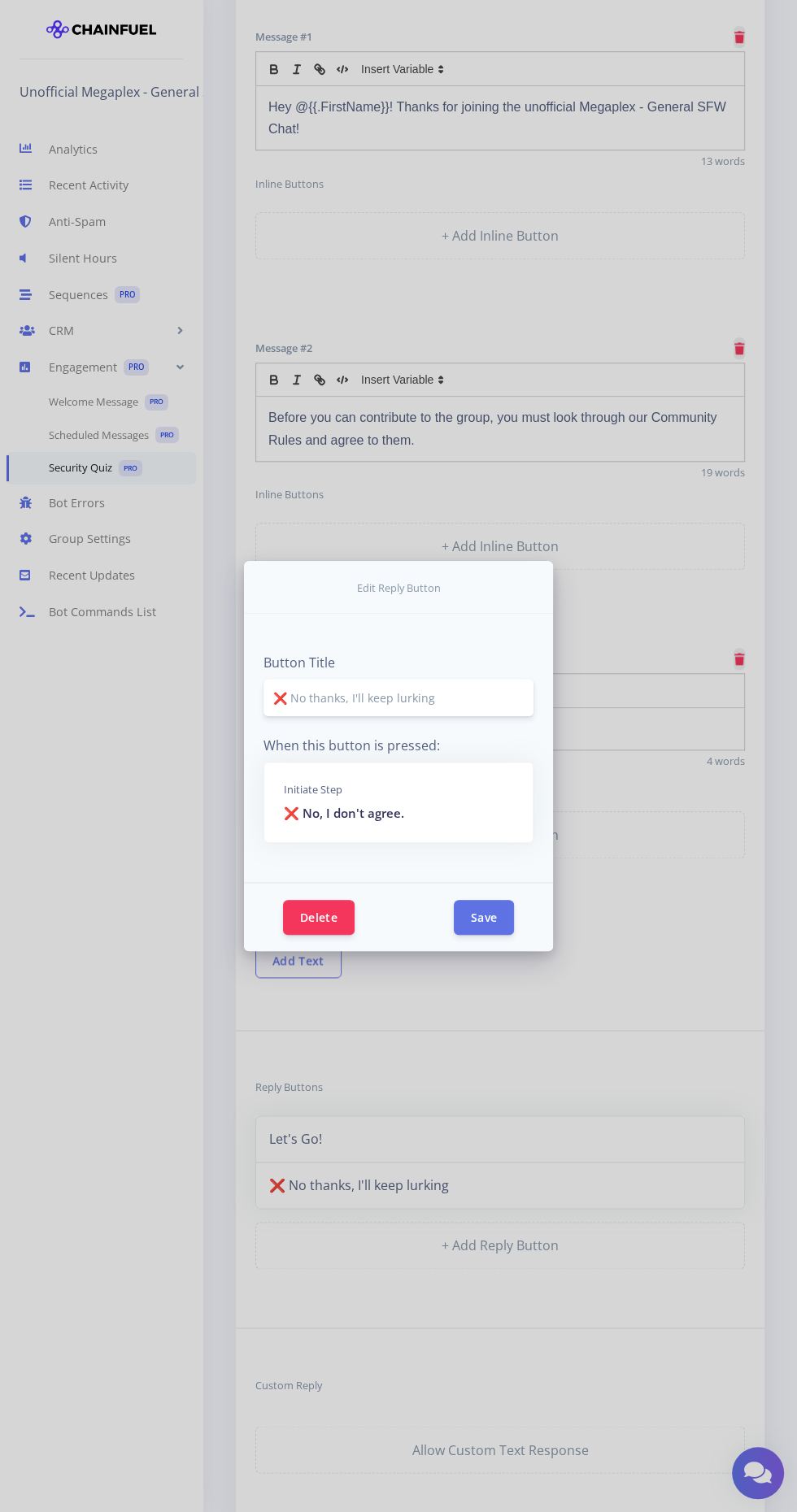
click at [463, 716] on input "❌ No thanks, I'll keep lurking" at bounding box center [398, 697] width 270 height 38
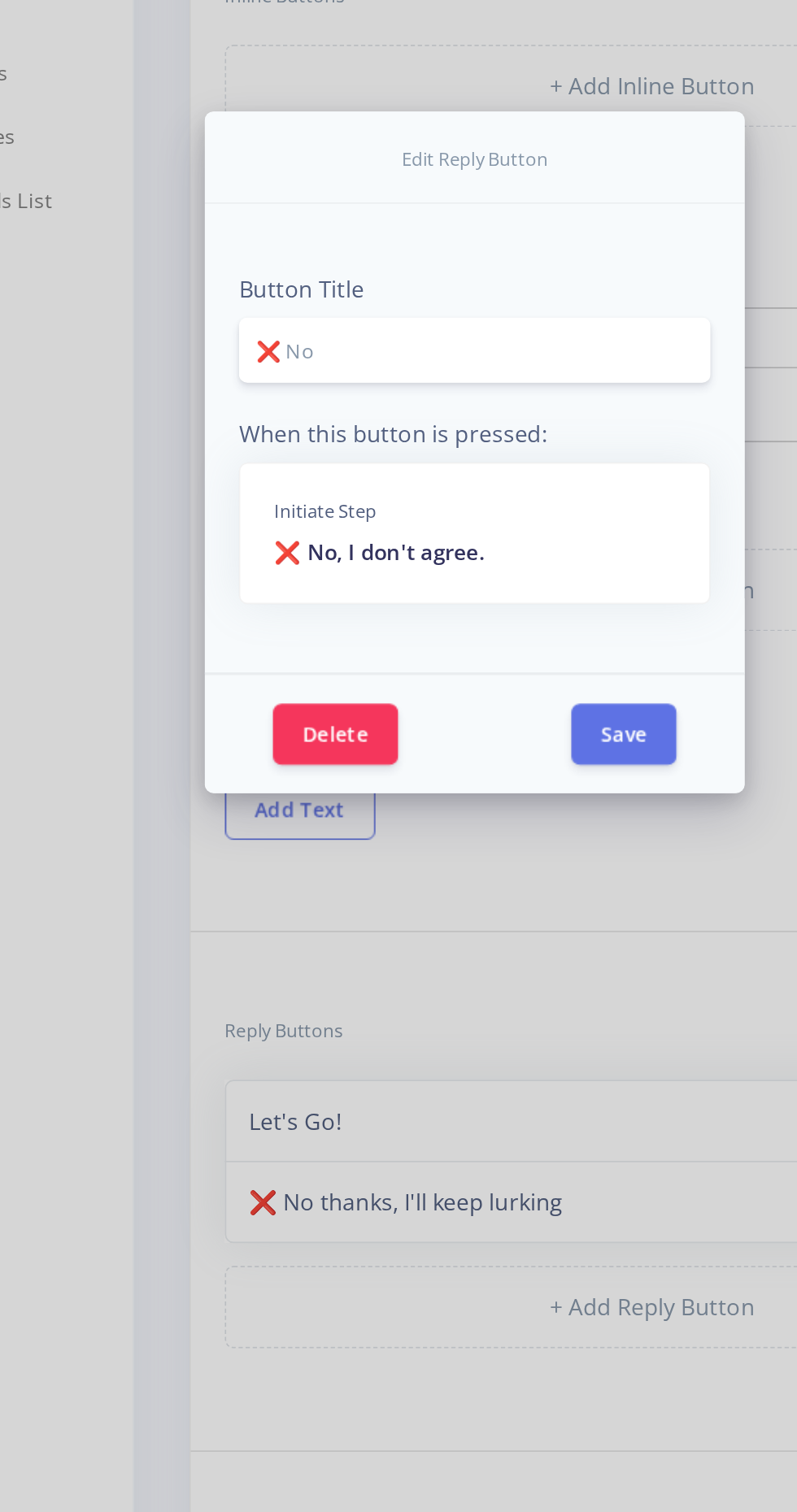
click at [273, 716] on input "❌ No" at bounding box center [398, 697] width 270 height 38
click at [291, 716] on input "❌ No" at bounding box center [398, 697] width 270 height 38
click at [299, 716] on input "No" at bounding box center [398, 697] width 270 height 38
type input "No."
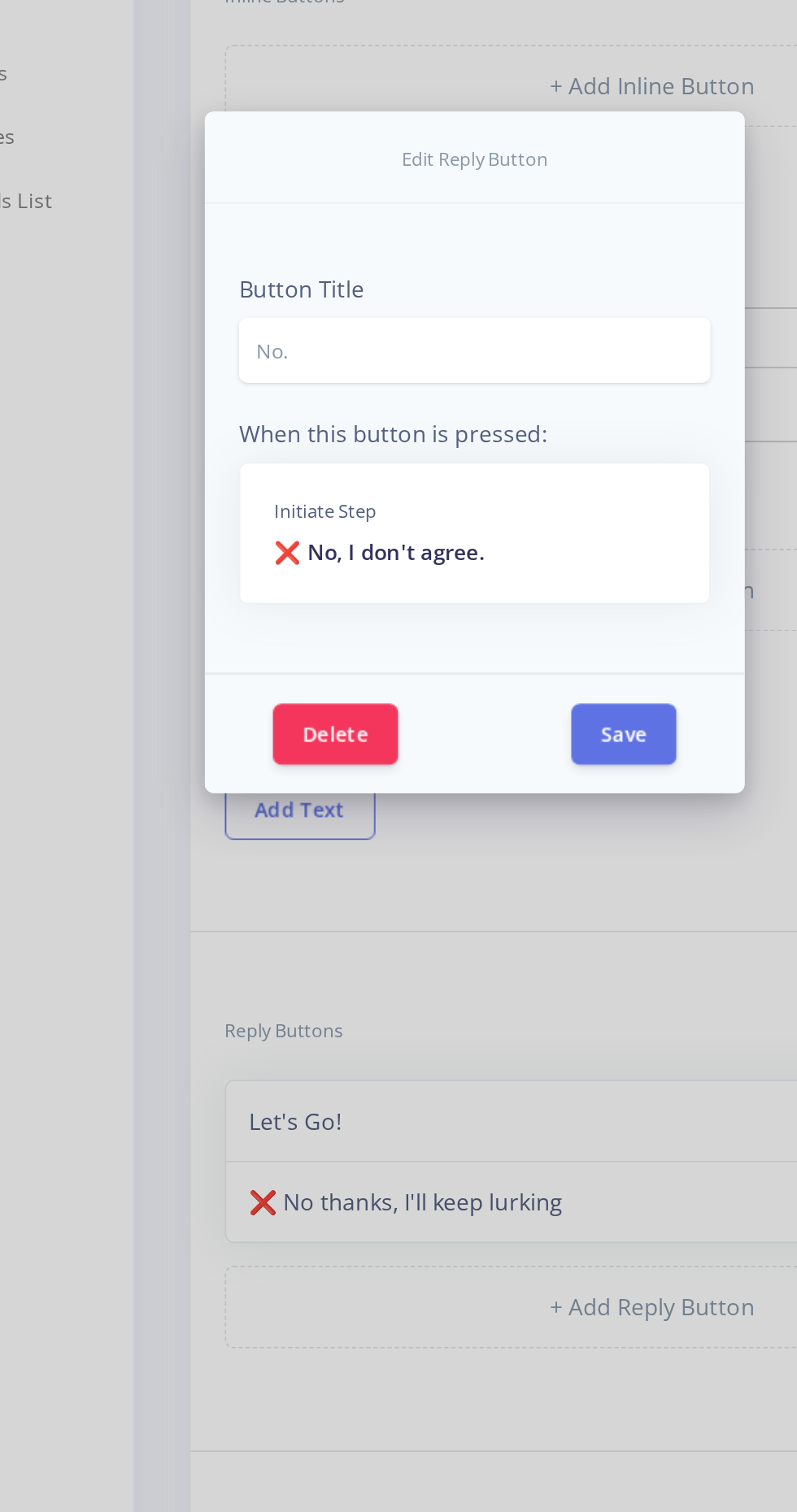
click at [390, 816] on p "❌ No, I don't agree." at bounding box center [398, 812] width 229 height 18
click at [400, 822] on p "❌ No, I don't agree." at bounding box center [398, 812] width 229 height 18
click at [326, 804] on p "❌ No, I don't agree." at bounding box center [398, 812] width 229 height 18
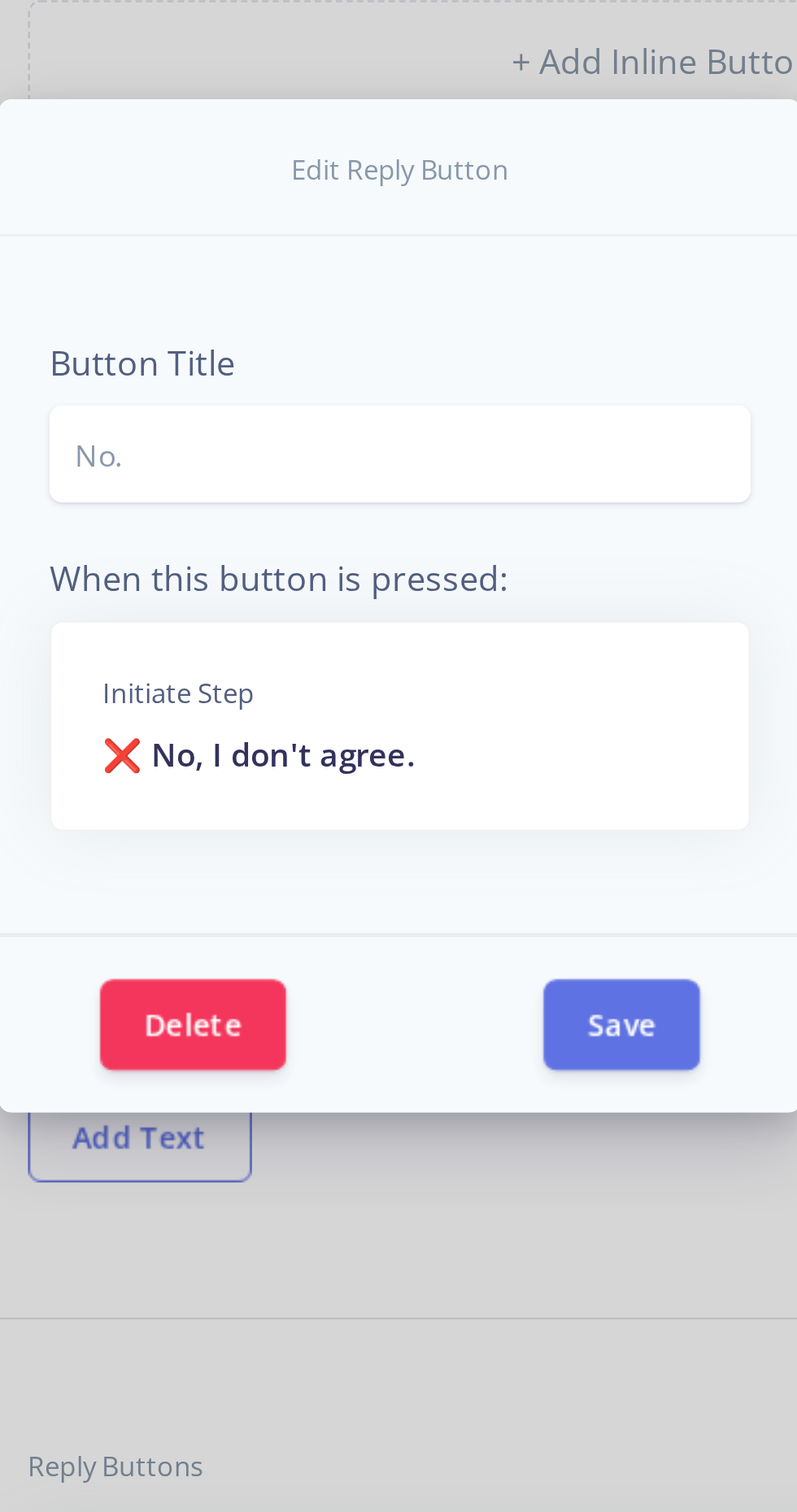
scroll to position [735, 0]
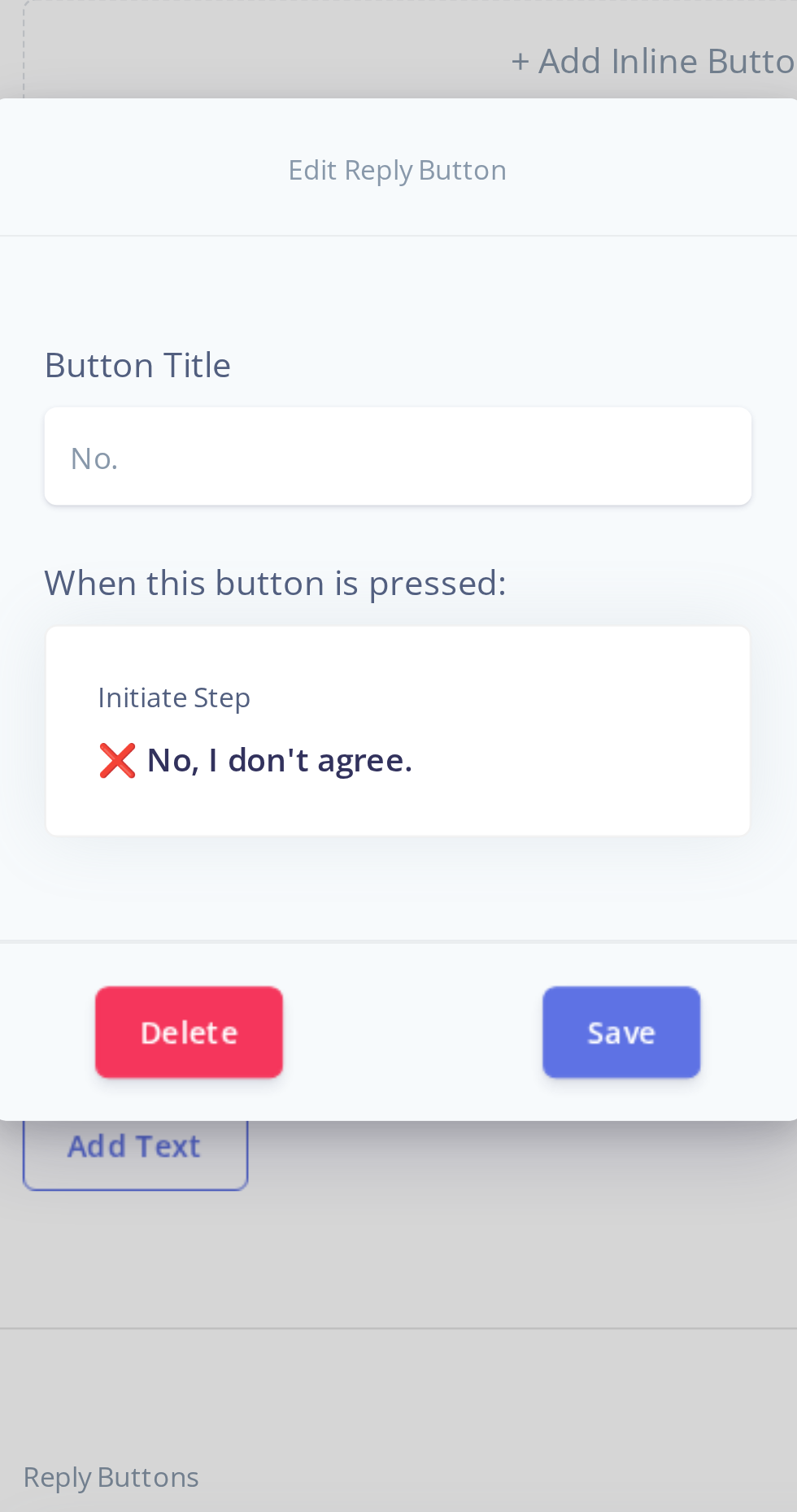
click at [367, 814] on p "❌ No, I don't agree." at bounding box center [398, 812] width 229 height 18
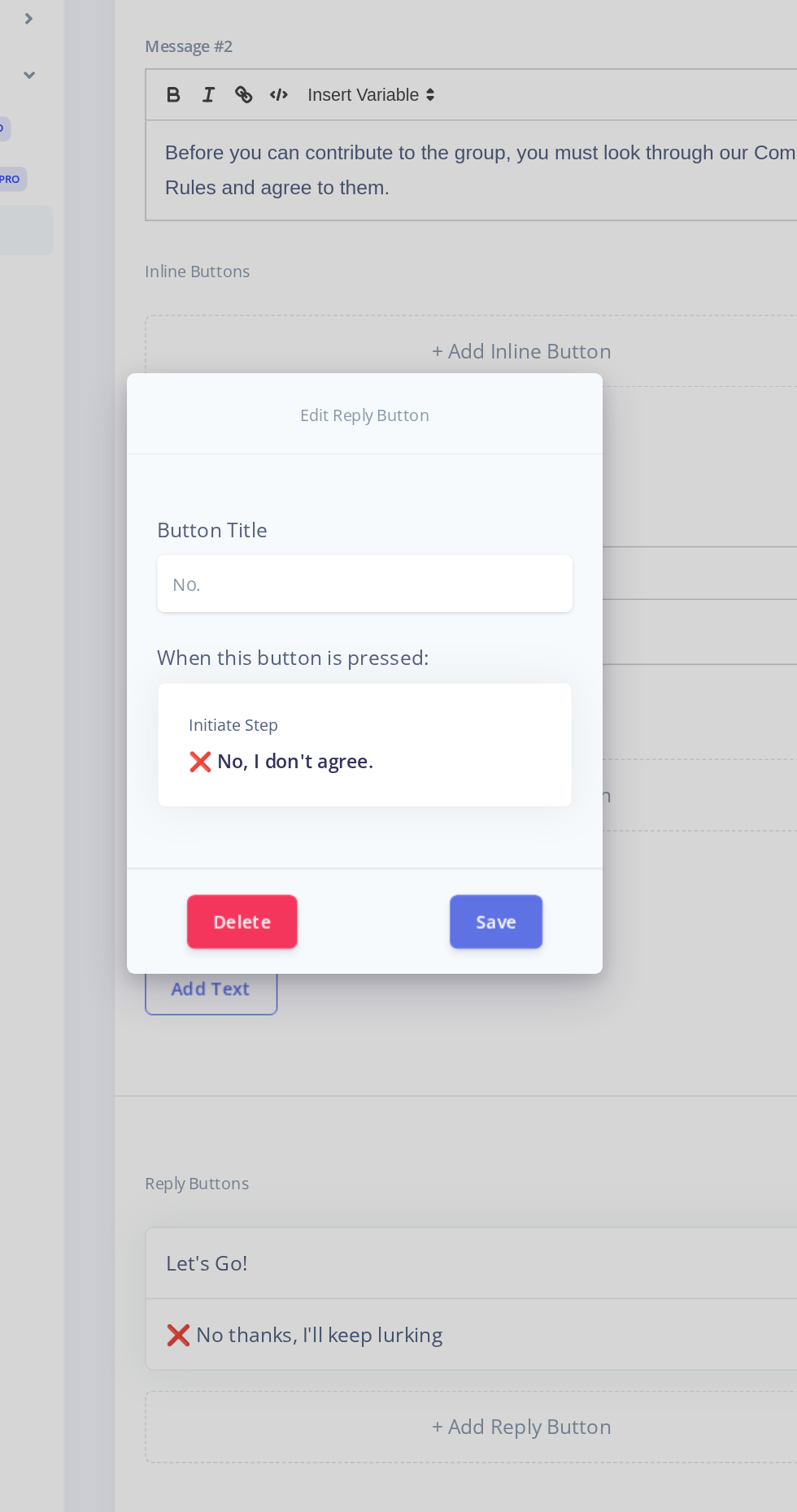
click at [182, 699] on form "Edit Reply Button Button Title No. When this button is pressed: Initiate Step ❌…" at bounding box center [398, 756] width 797 height 1512
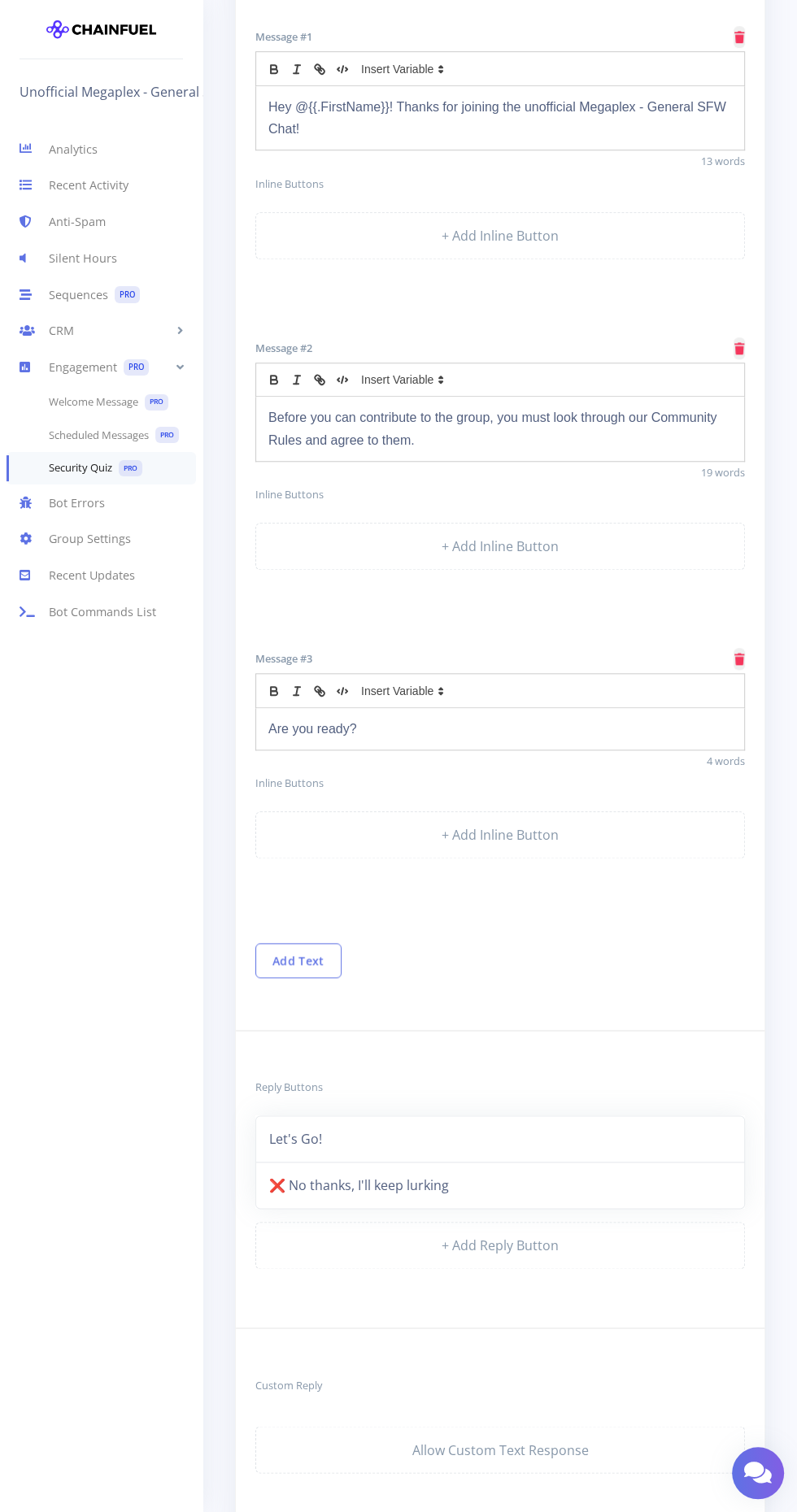
click at [301, 787] on div "Message #3 Are you ready? 4 words Inline Buttons + Add Inline Button" at bounding box center [500, 772] width 528 height 289
click at [311, 1193] on link "❌ No thanks, I'll keep lurking" at bounding box center [500, 1185] width 489 height 47
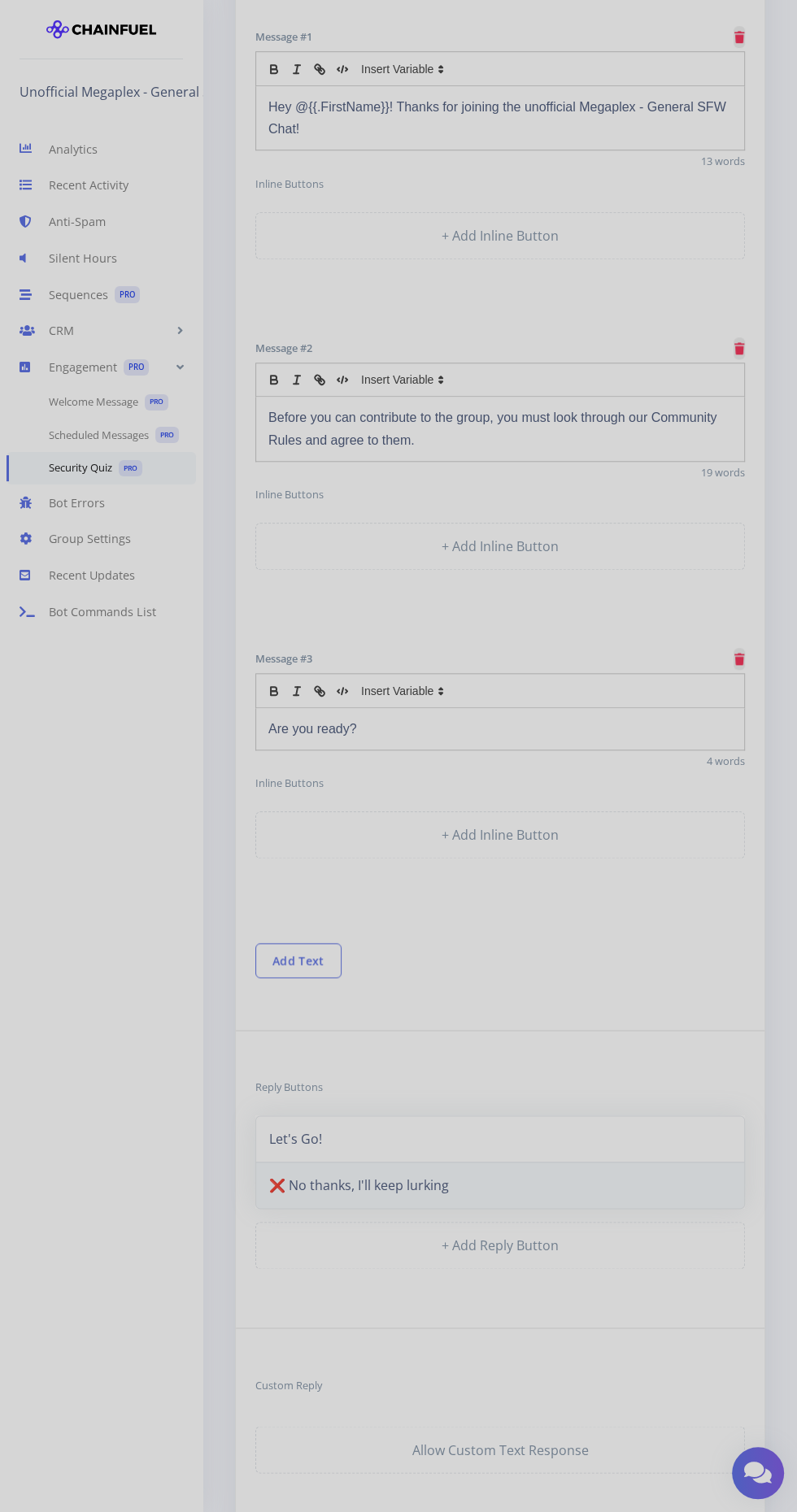
scroll to position [0, 0]
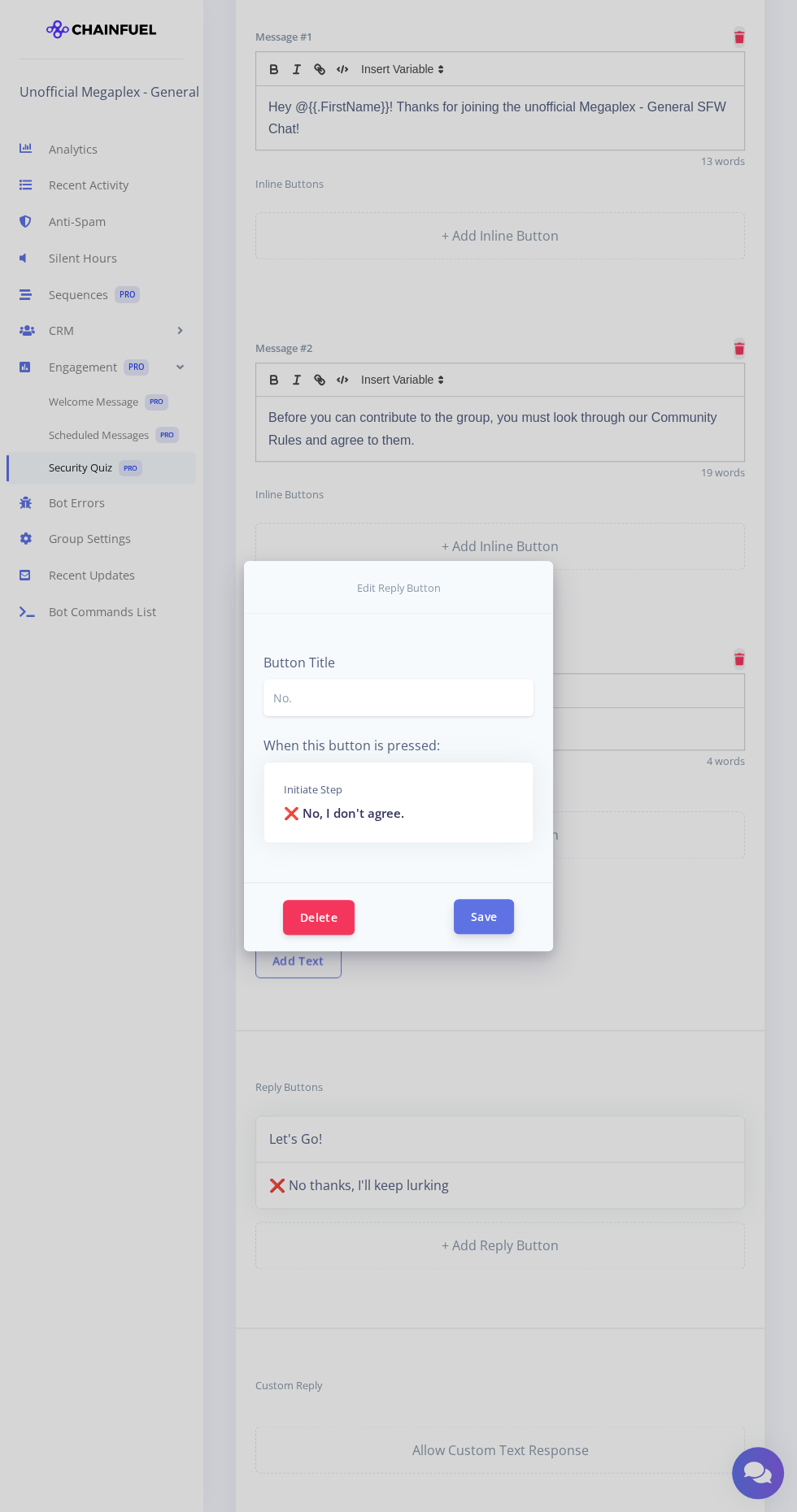
click at [483, 934] on button "Save" at bounding box center [484, 916] width 60 height 35
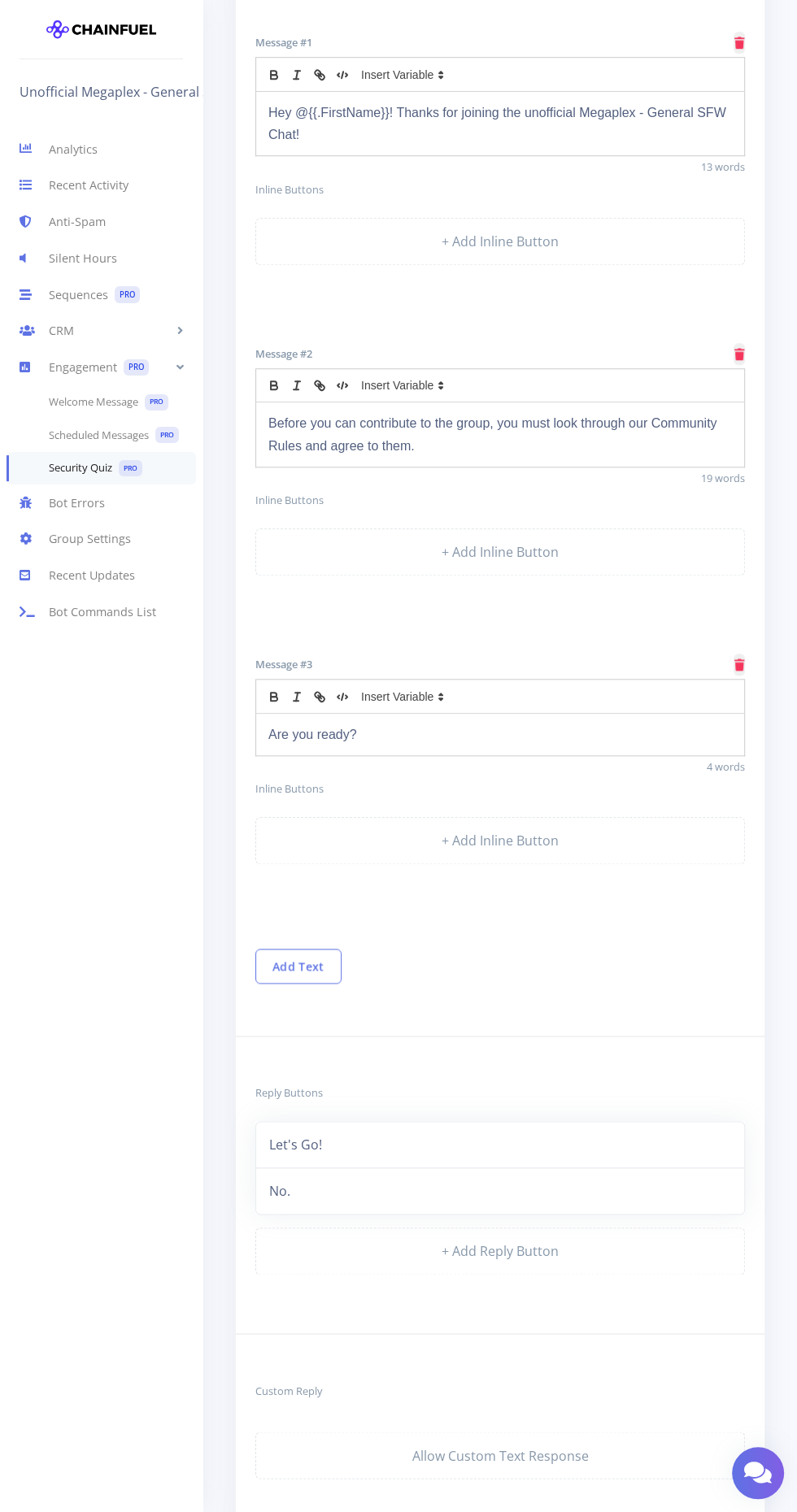
scroll to position [732, 0]
click at [295, 1165] on link "No." at bounding box center [500, 1188] width 489 height 47
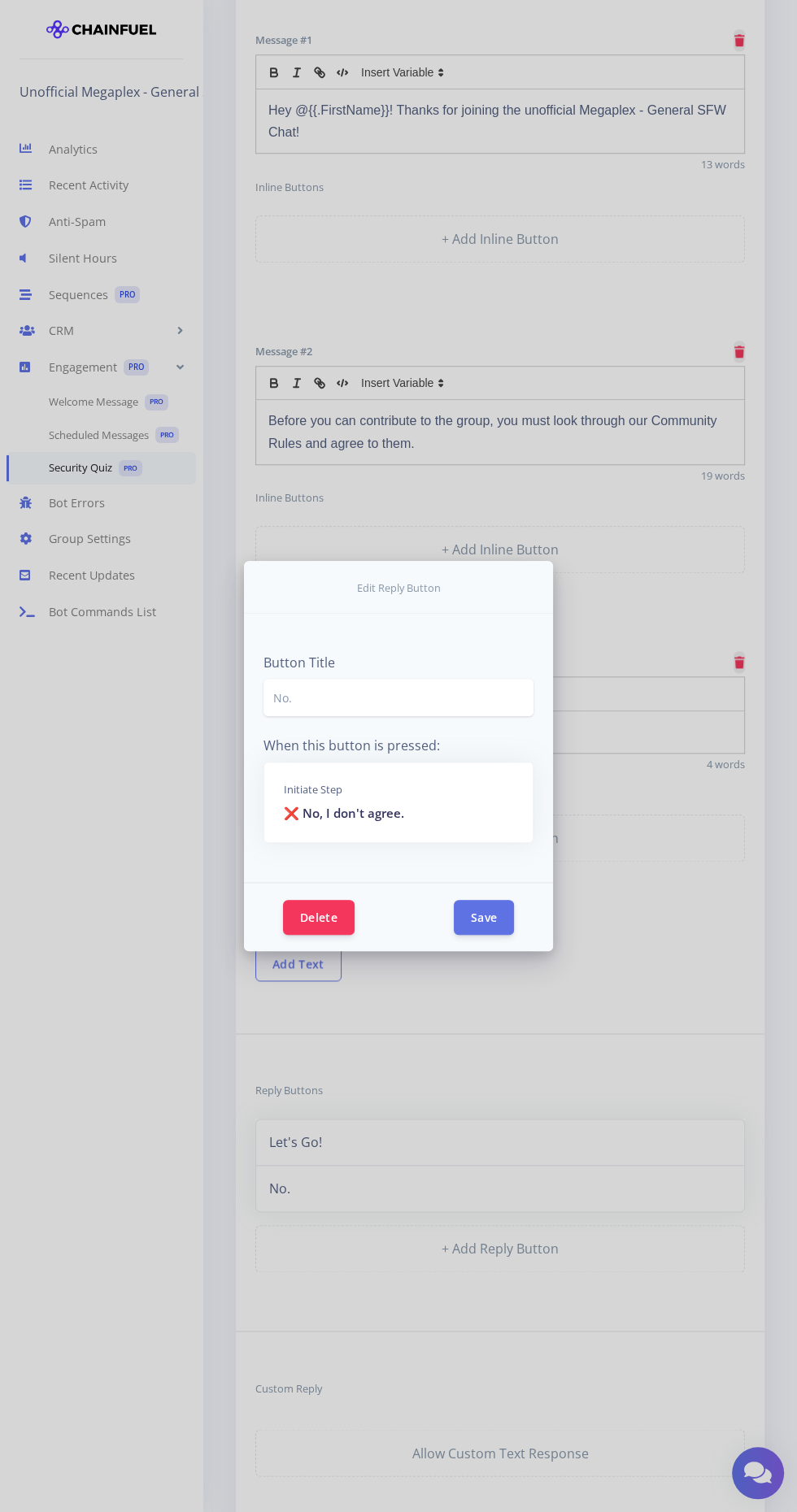
click at [334, 842] on div "Initiate Step ❌ No, I don't agree." at bounding box center [398, 802] width 269 height 80
click at [303, 934] on button "Delete" at bounding box center [318, 916] width 72 height 35
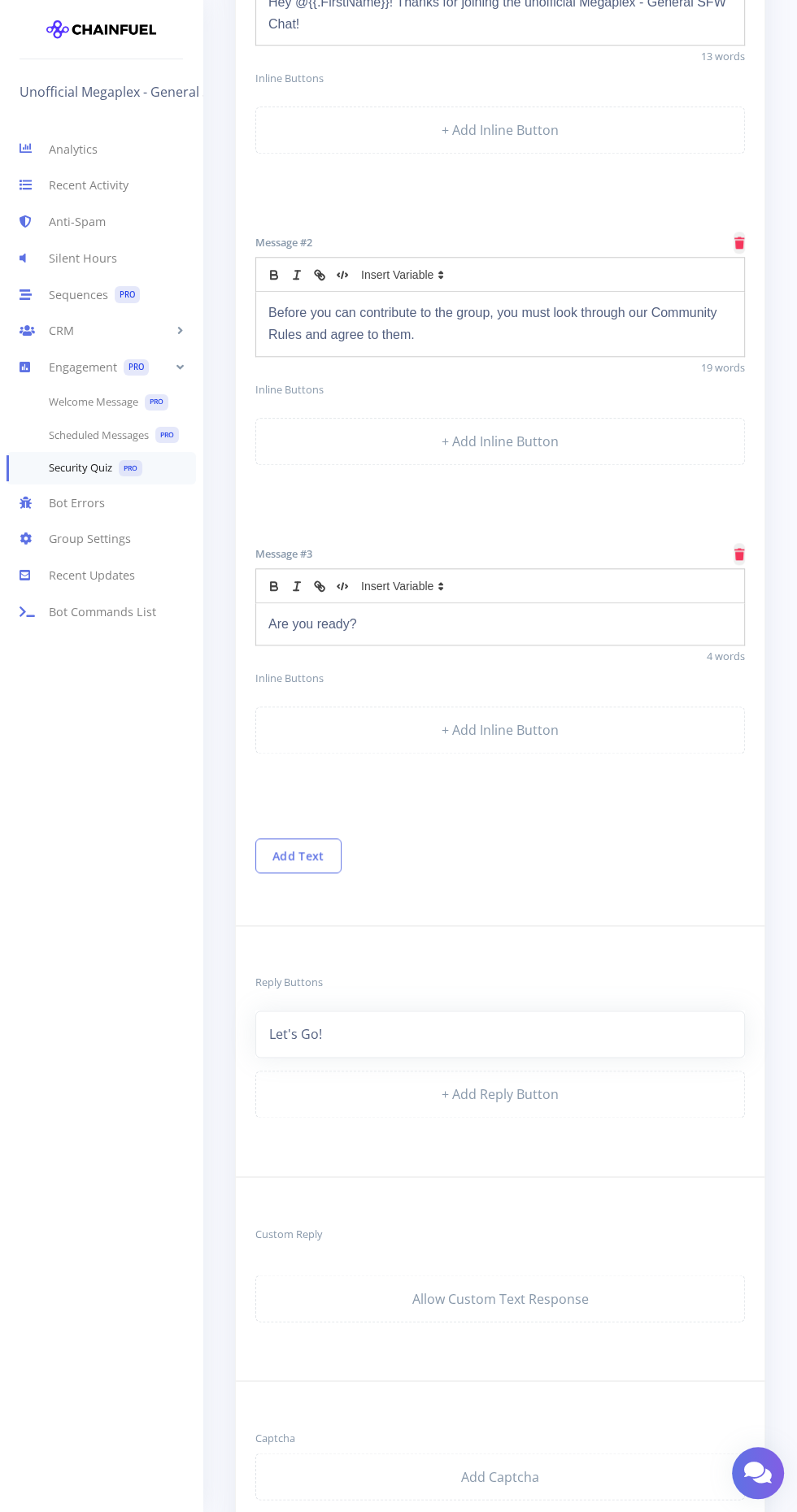
scroll to position [901, 0]
click at [550, 1074] on link "+ Add Reply Button" at bounding box center [500, 1093] width 489 height 47
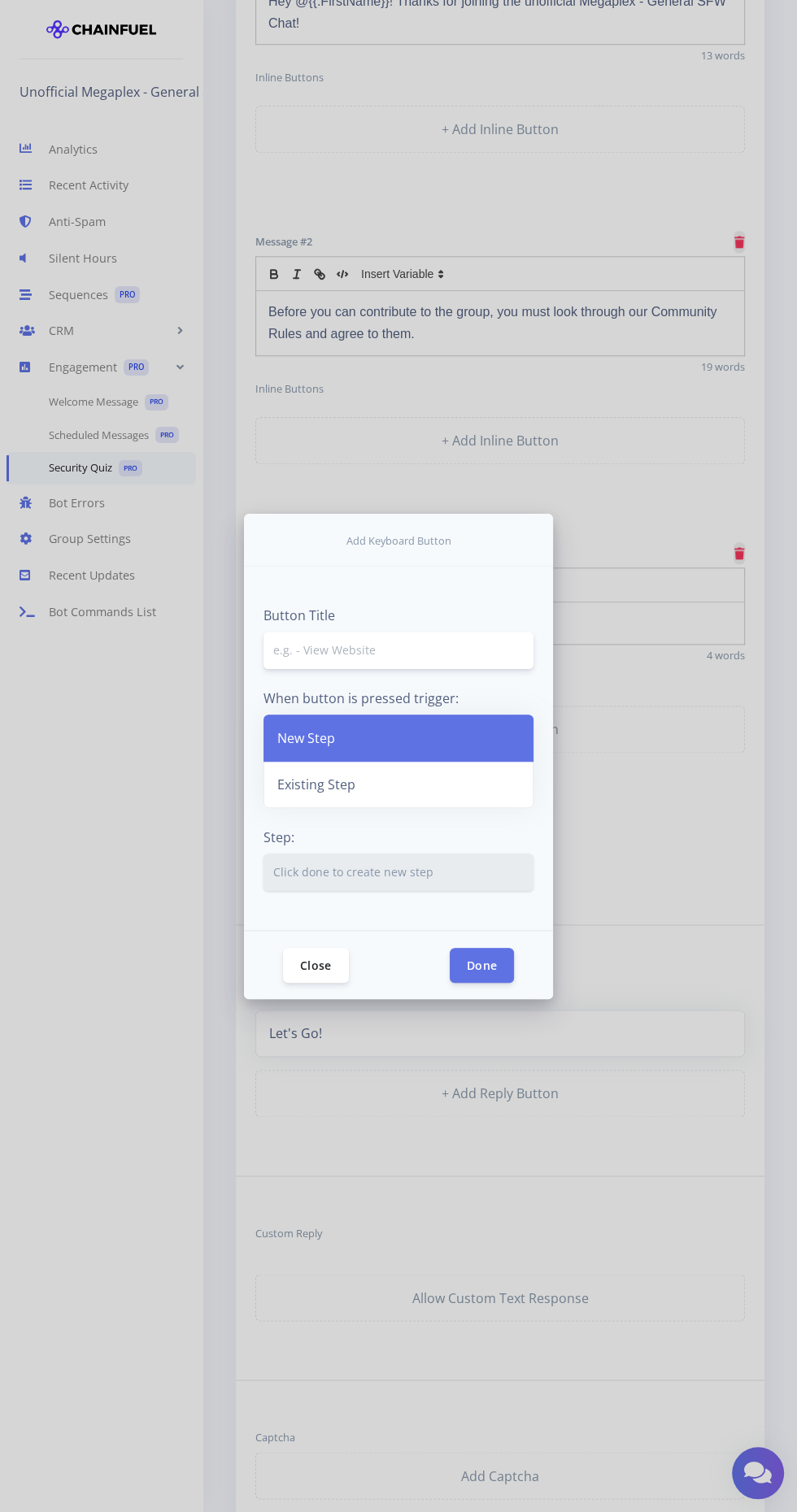
click at [320, 669] on input "text" at bounding box center [398, 650] width 270 height 38
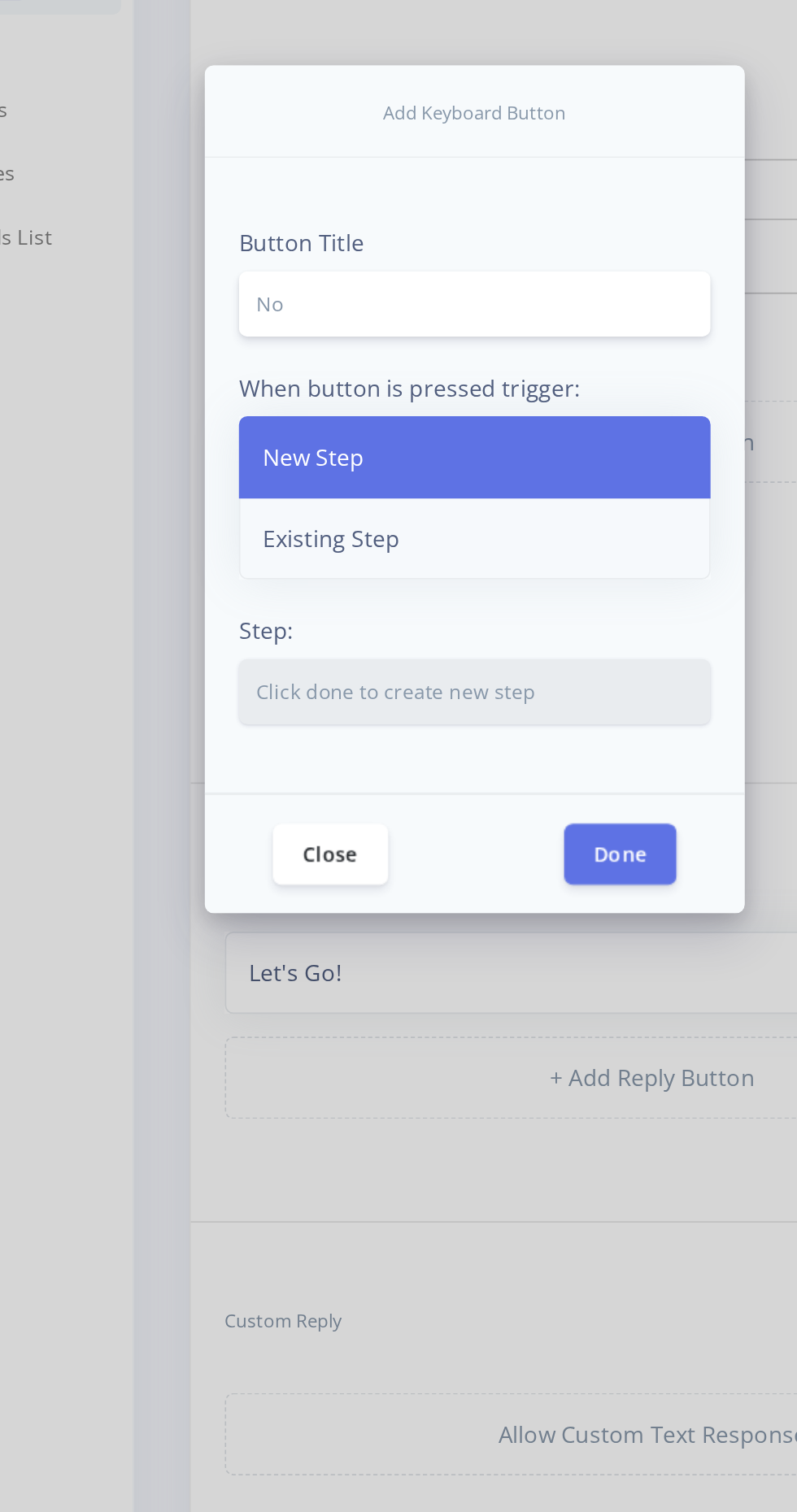
type input "No"
click at [302, 808] on link "Existing Step" at bounding box center [398, 784] width 270 height 47
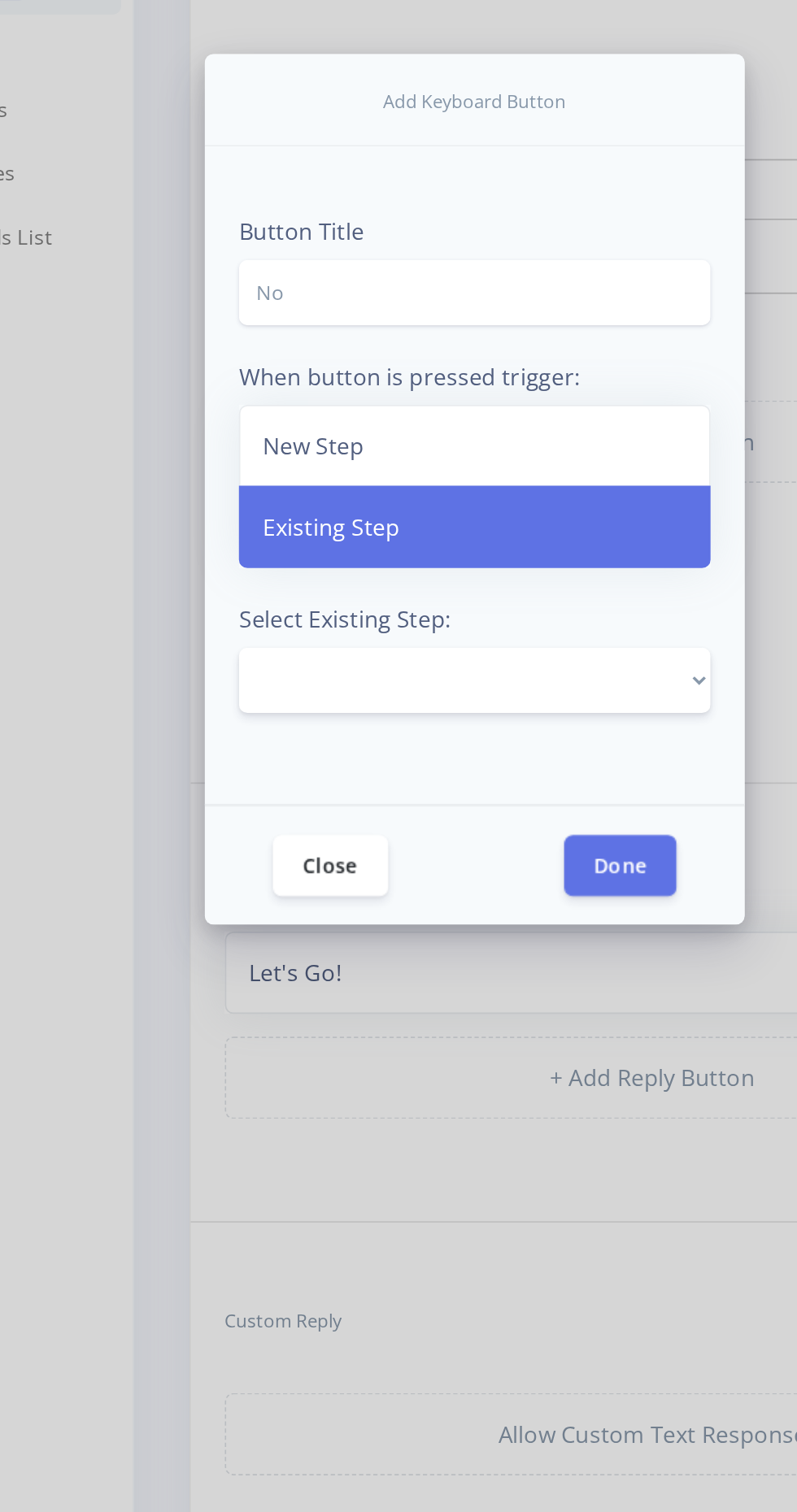
click at [307, 884] on select "Intro to Security Quiz Let's Go! No thanks, I'll keep lurking. ✅ Yes, I agree. …" at bounding box center [398, 865] width 270 height 38
select select "1325027164161037"
click at [263, 884] on select "Intro to Security Quiz Let's Go! No thanks, I'll keep lurking. ✅ Yes, I agree. …" at bounding box center [398, 865] width 270 height 38
click at [490, 988] on button "Done" at bounding box center [481, 971] width 64 height 35
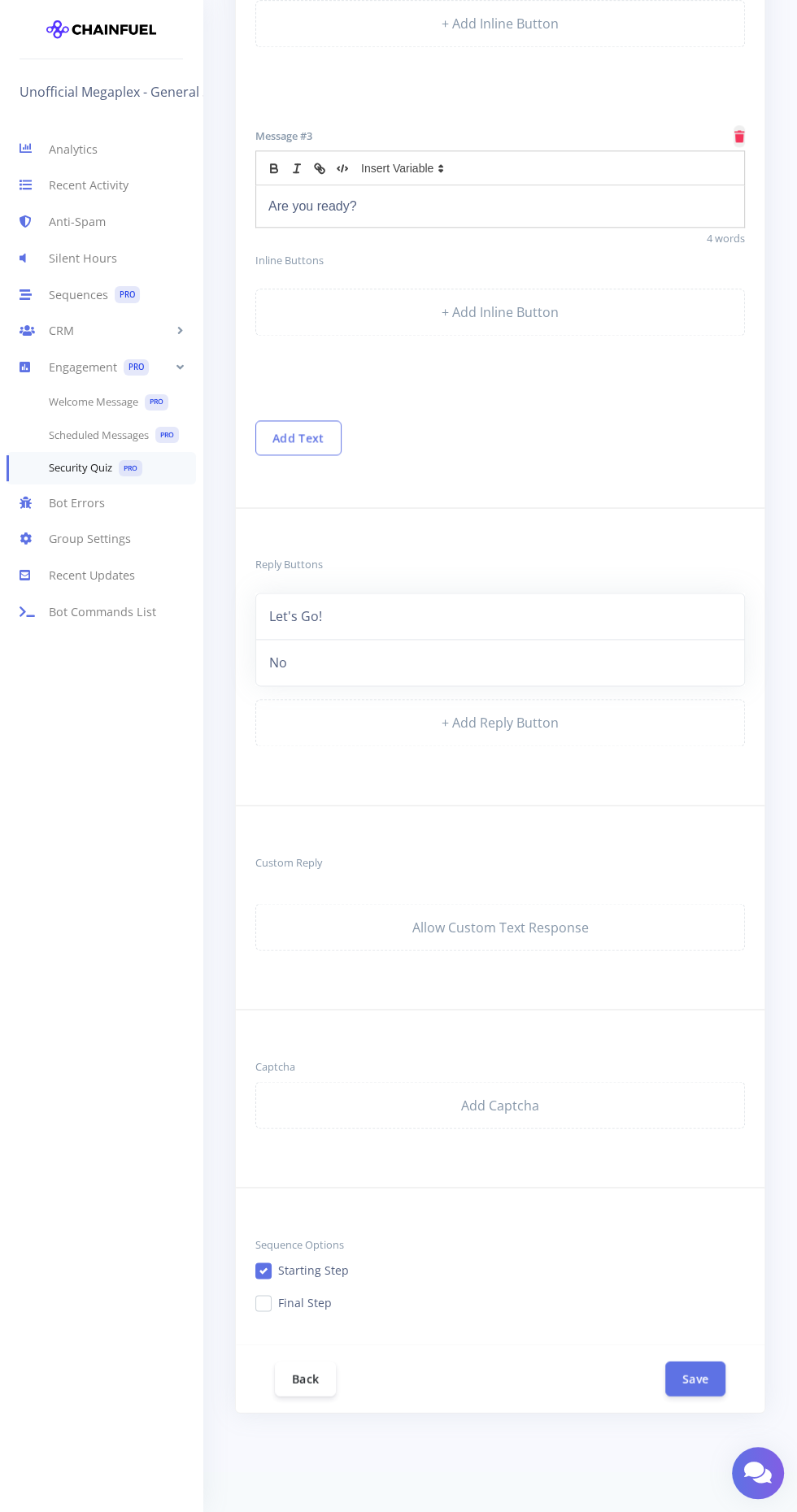
scroll to position [1272, 0]
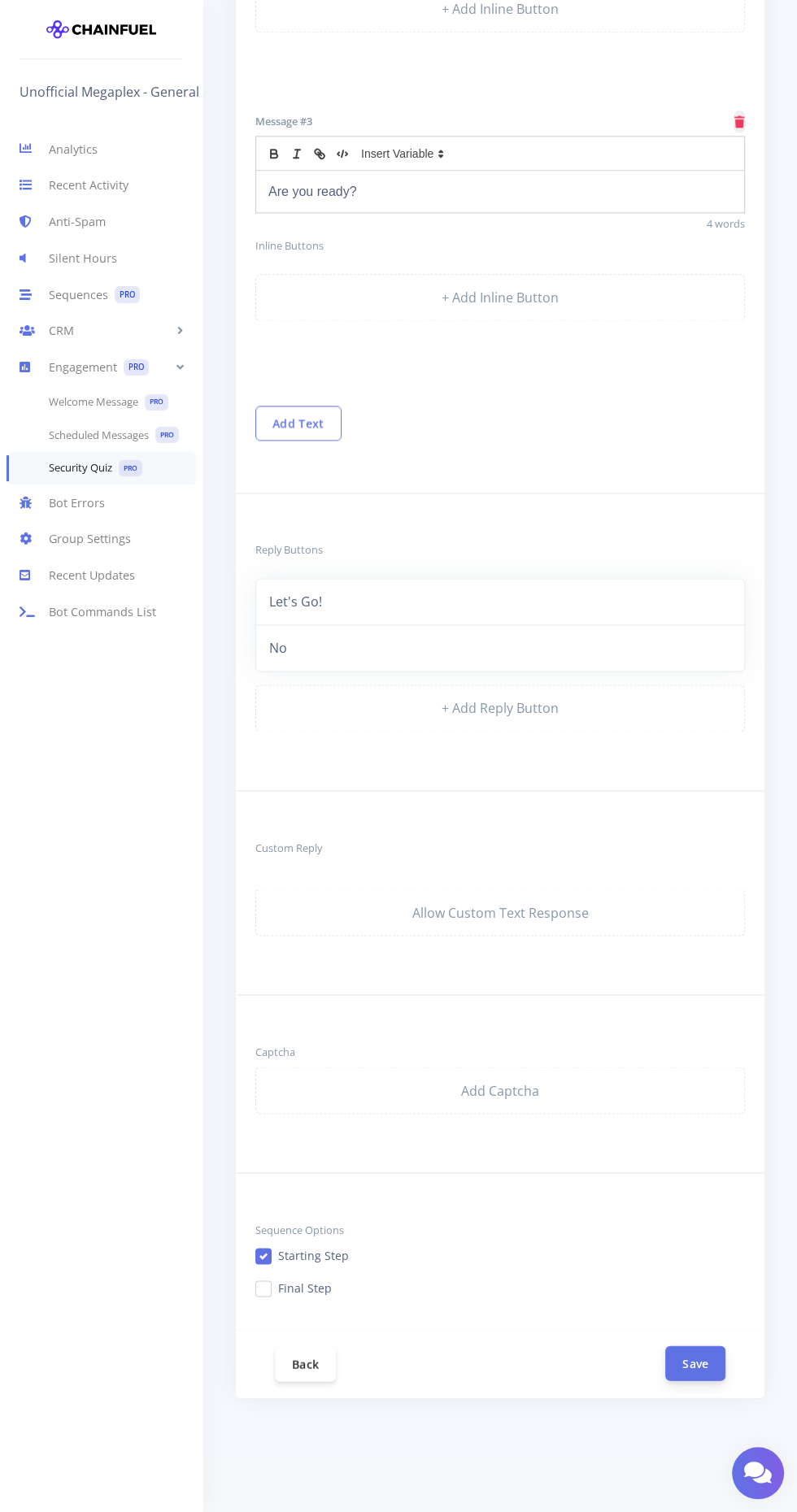
click at [706, 1352] on button "Save" at bounding box center [695, 1362] width 60 height 35
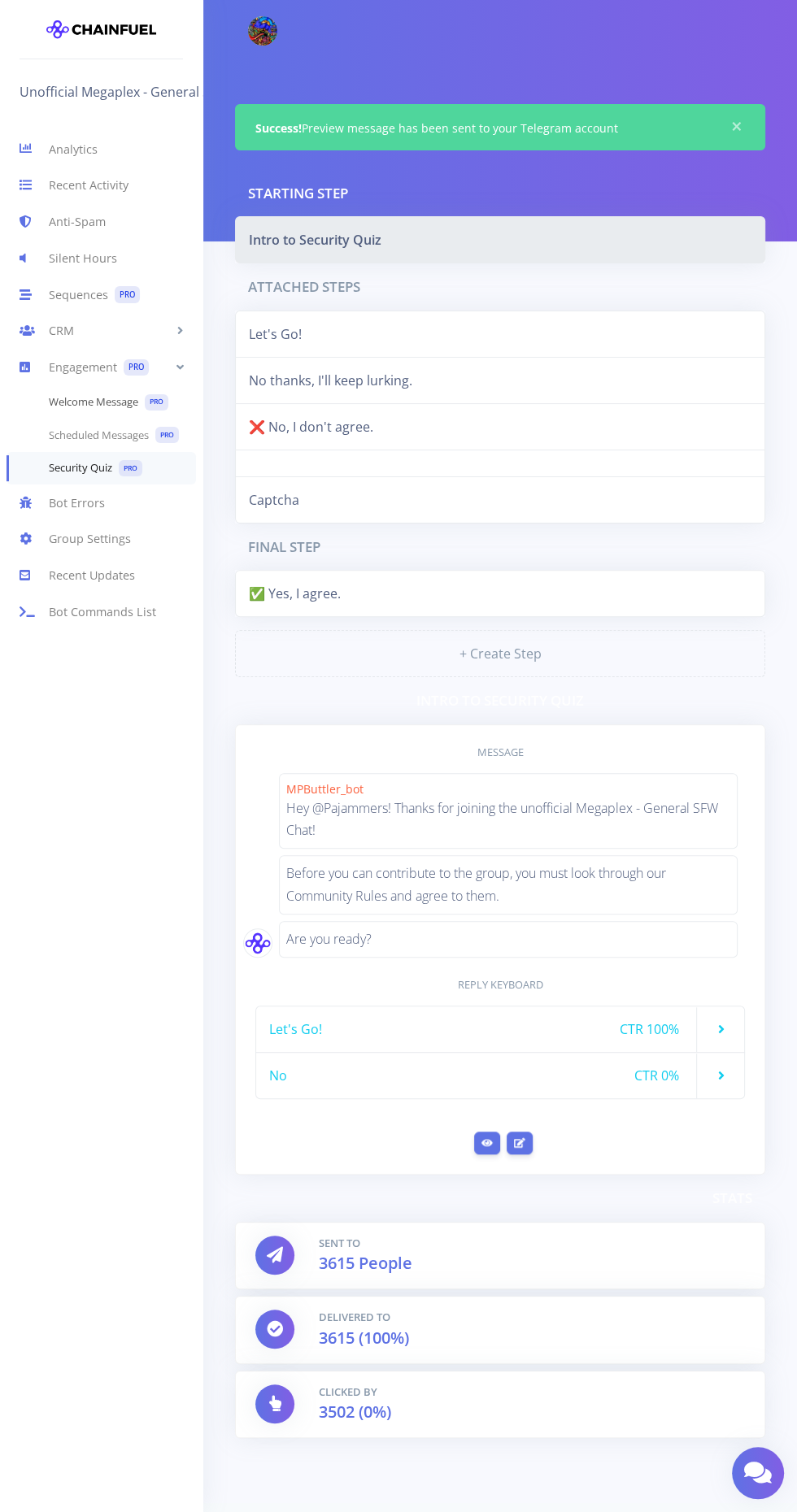
click at [110, 401] on link "Welcome Message PRO" at bounding box center [101, 402] width 202 height 33
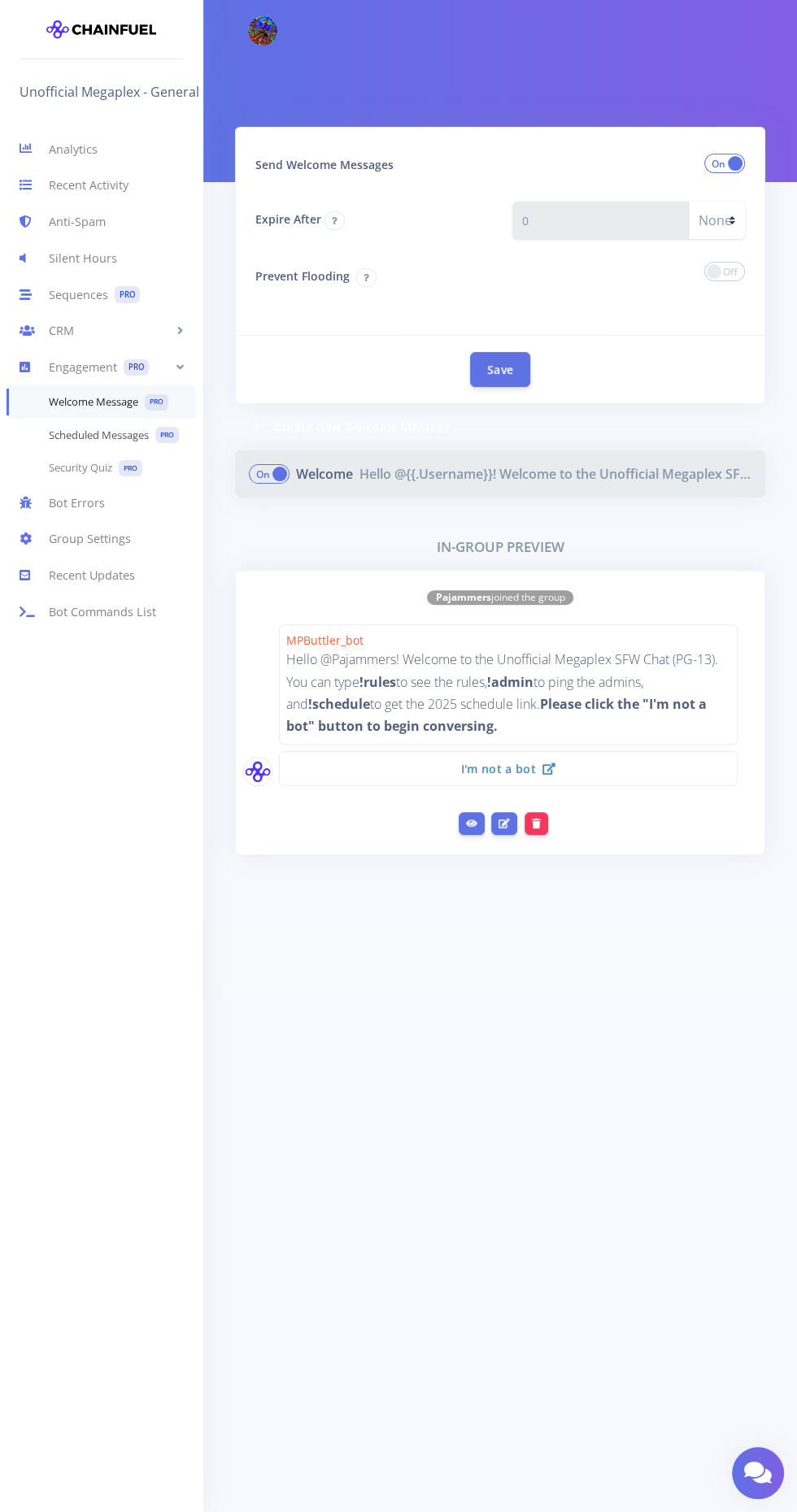
click at [87, 434] on link "Scheduled Messages PRO" at bounding box center [101, 435] width 202 height 33
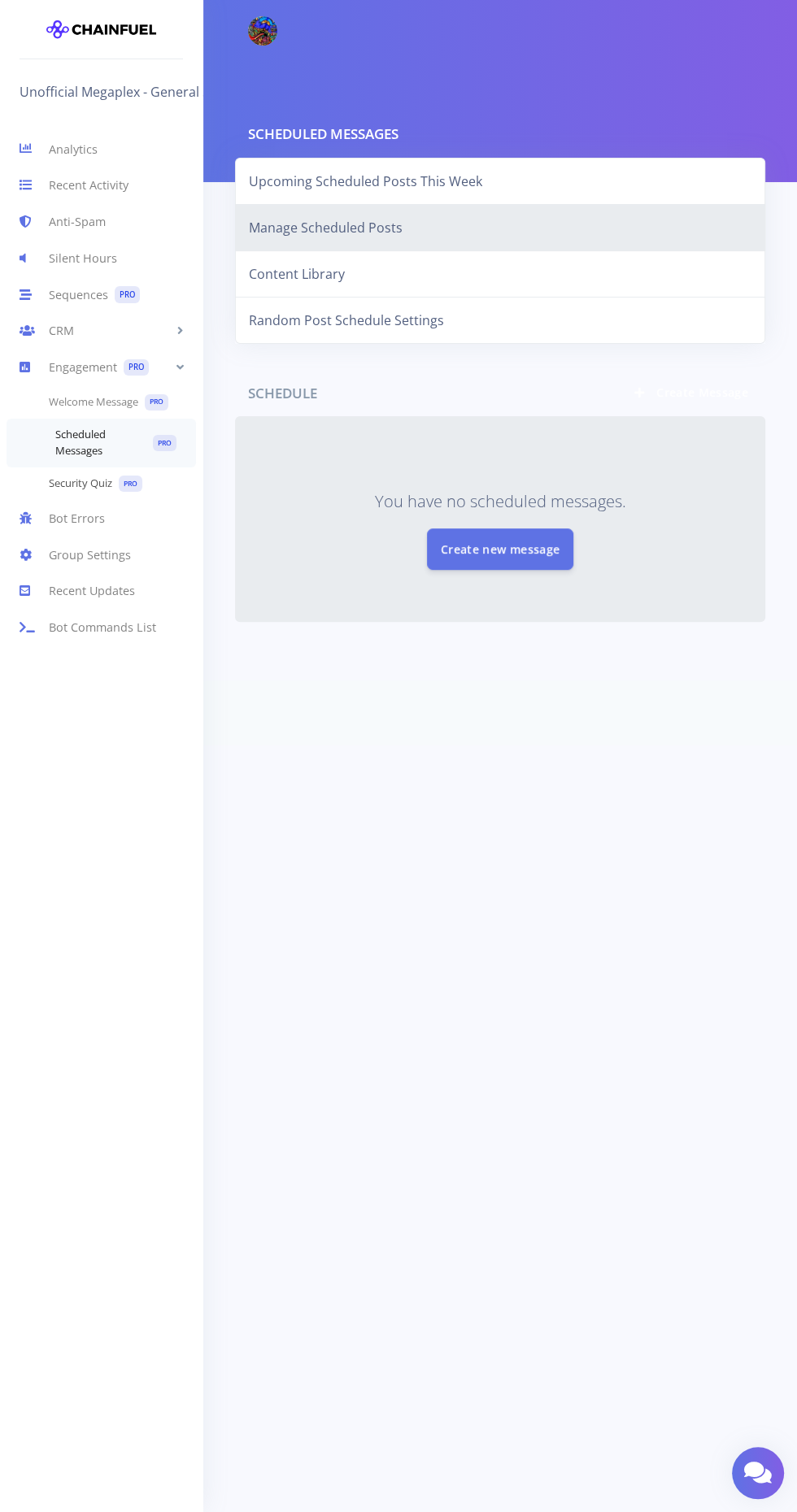
click at [89, 484] on link "Security Quiz PRO" at bounding box center [101, 484] width 202 height 33
click at [299, 274] on link "Content Library" at bounding box center [500, 274] width 530 height 47
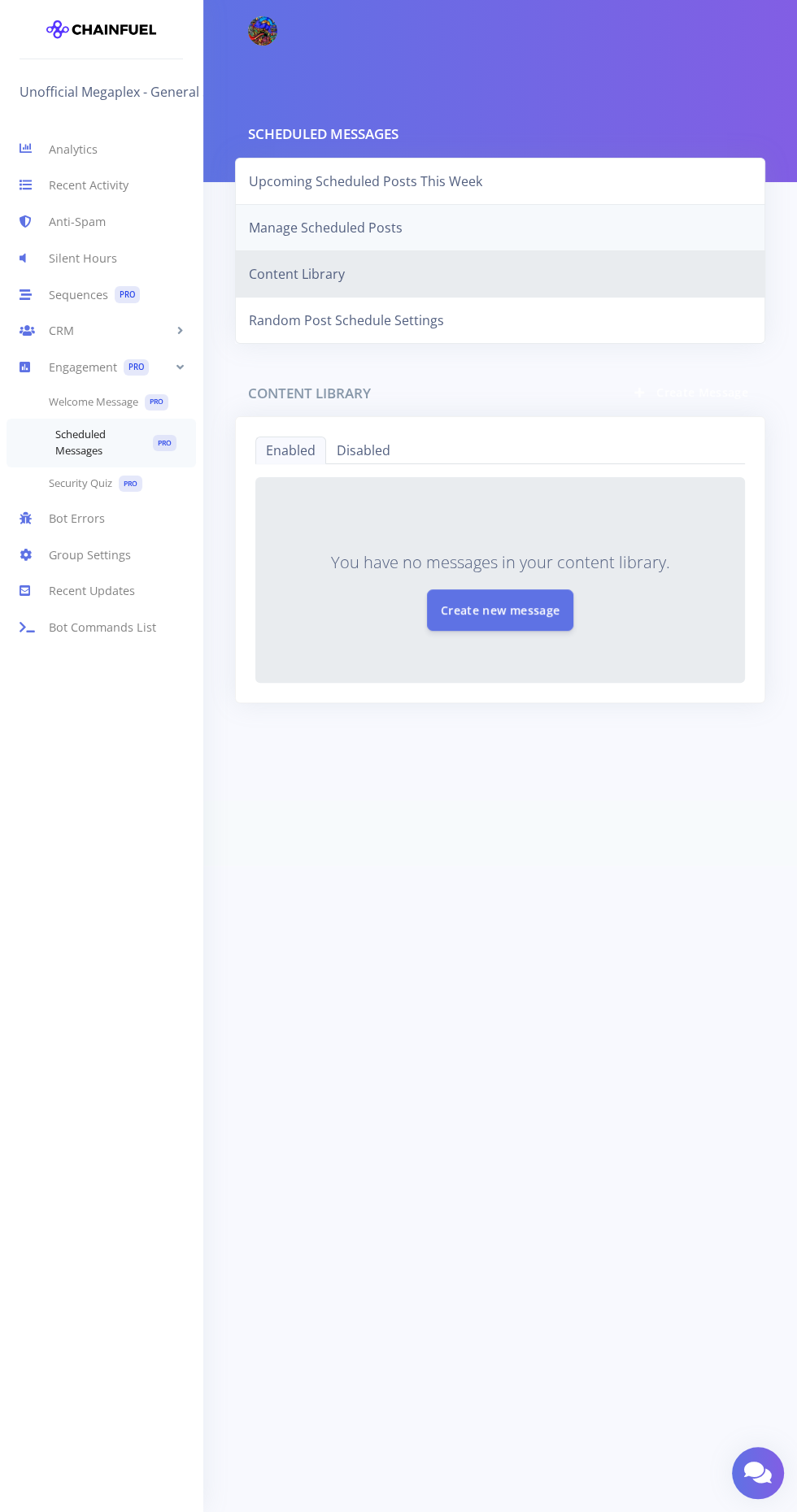
click at [332, 224] on link "Manage Scheduled Posts" at bounding box center [500, 227] width 530 height 47
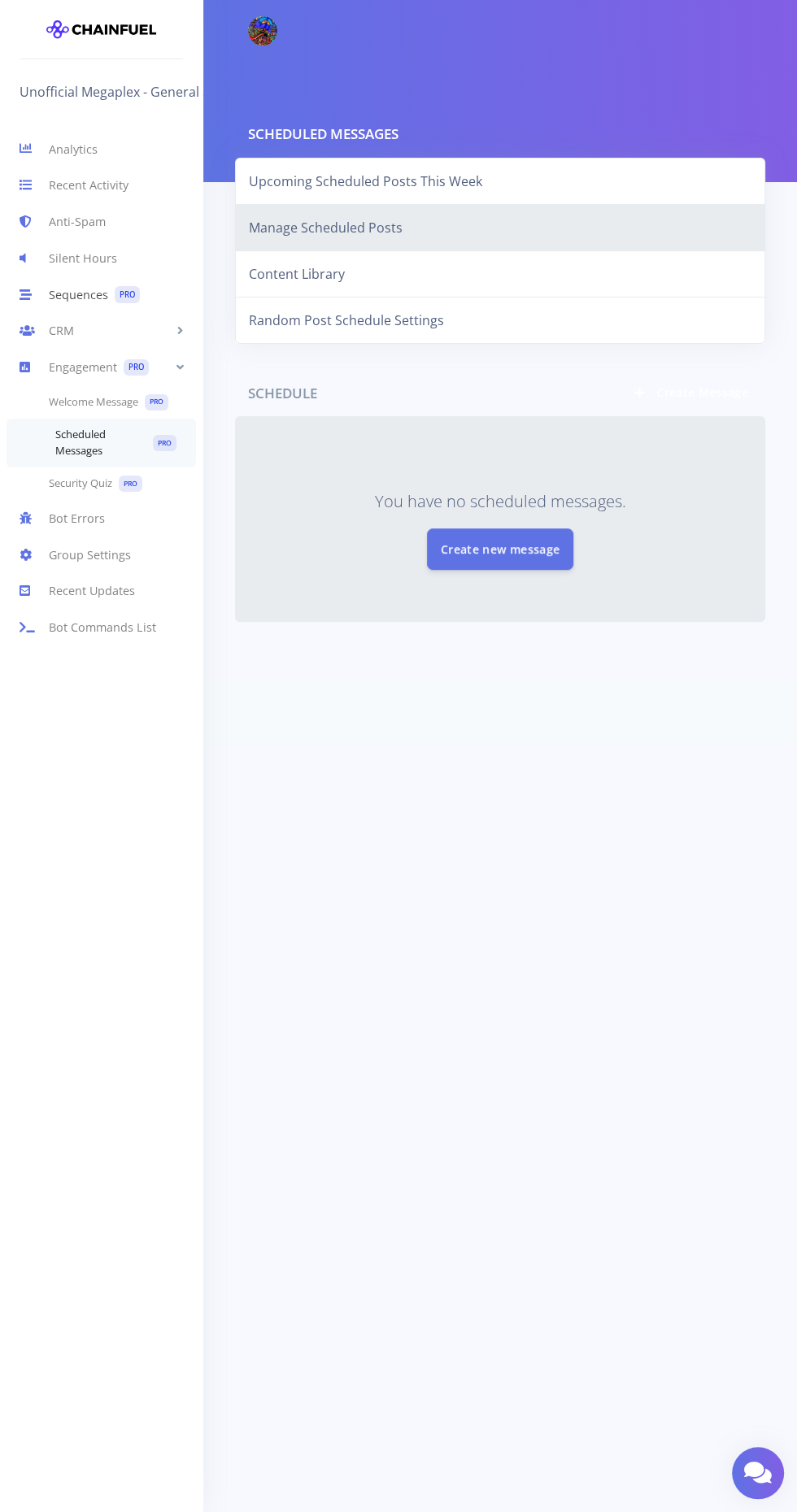
click at [78, 296] on link "Sequences PRO" at bounding box center [101, 295] width 202 height 37
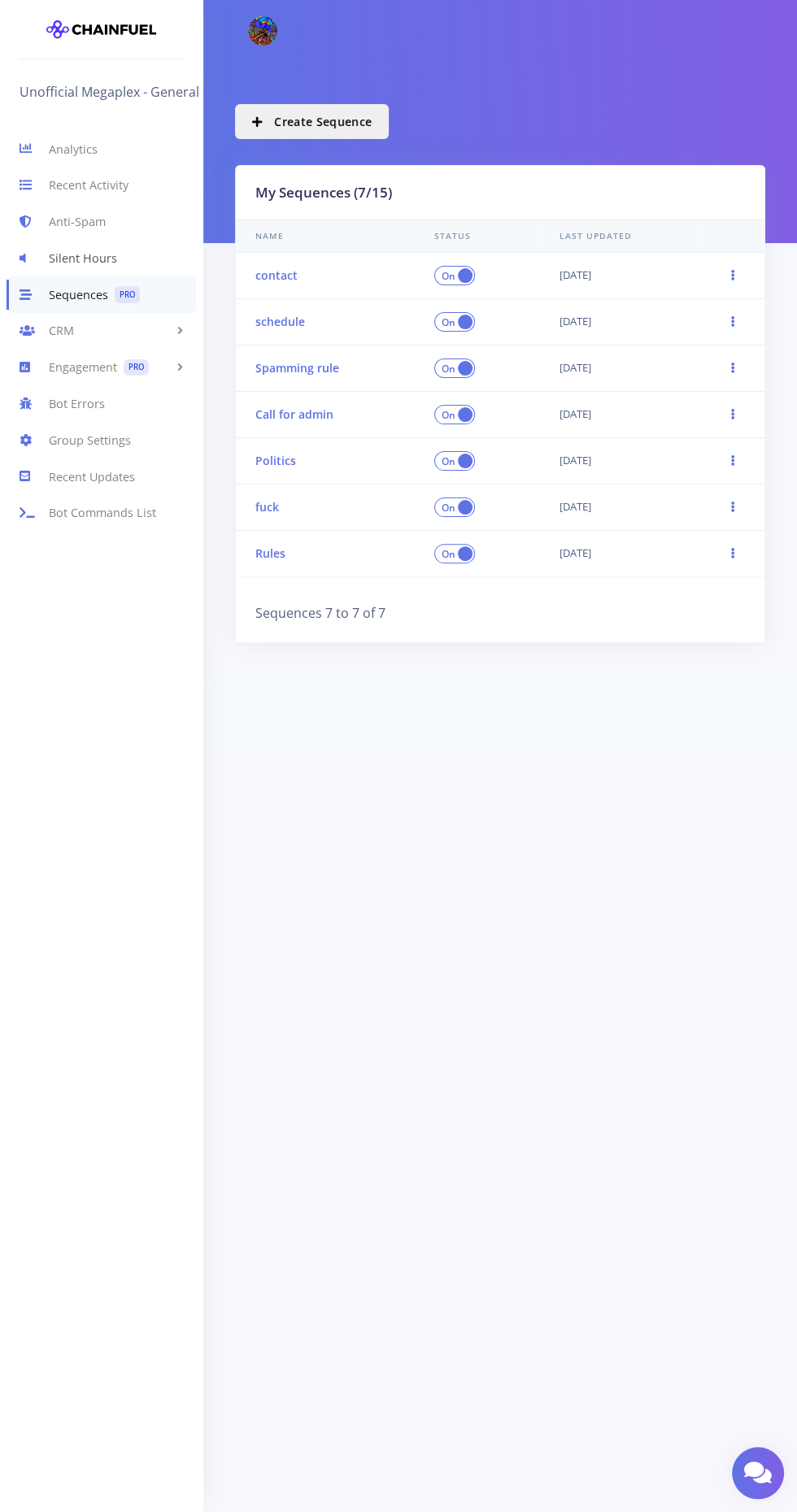
click at [91, 263] on link "Silent Hours" at bounding box center [101, 258] width 202 height 37
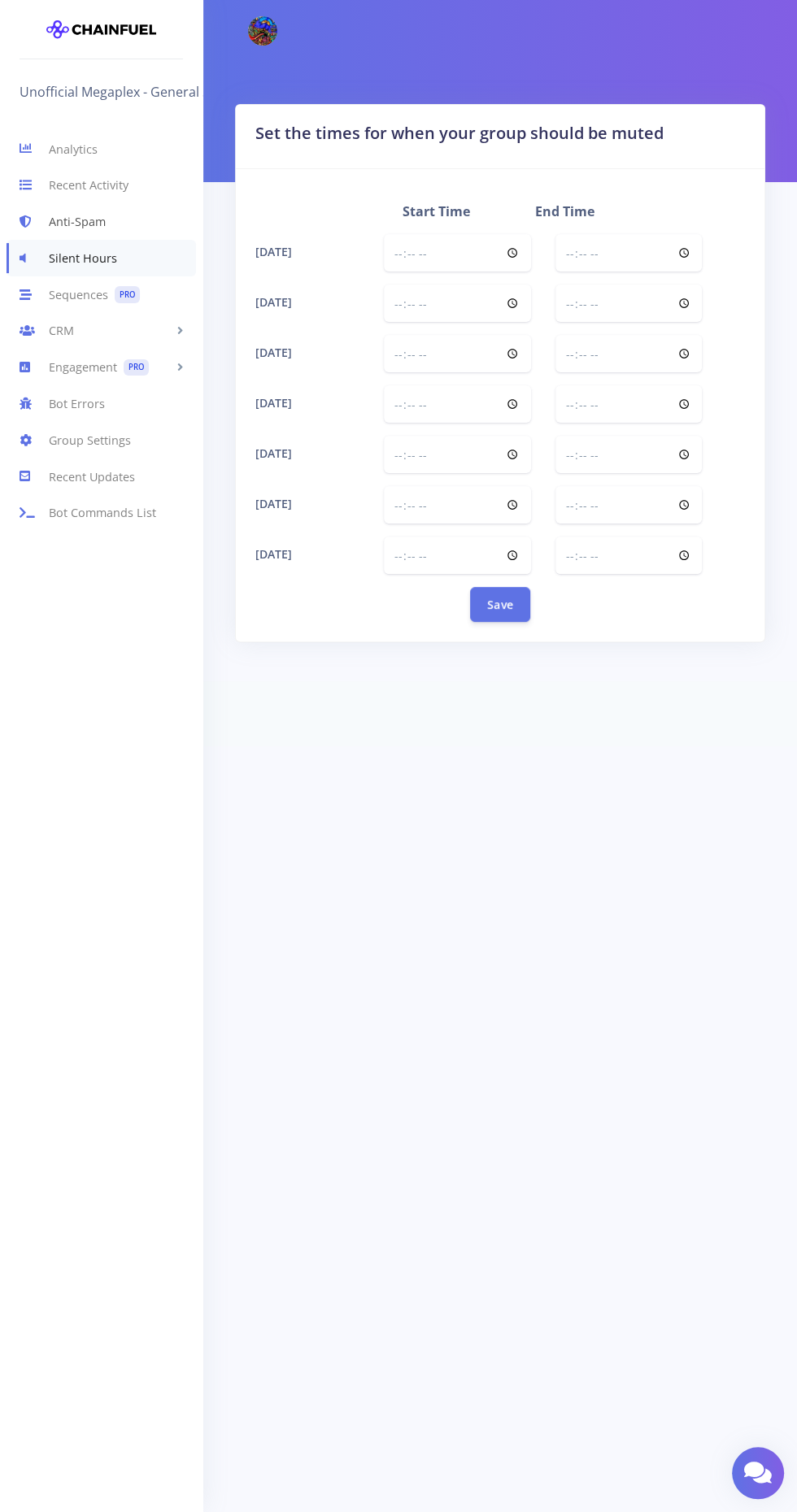
click at [92, 214] on link "Anti-Spam" at bounding box center [101, 222] width 202 height 37
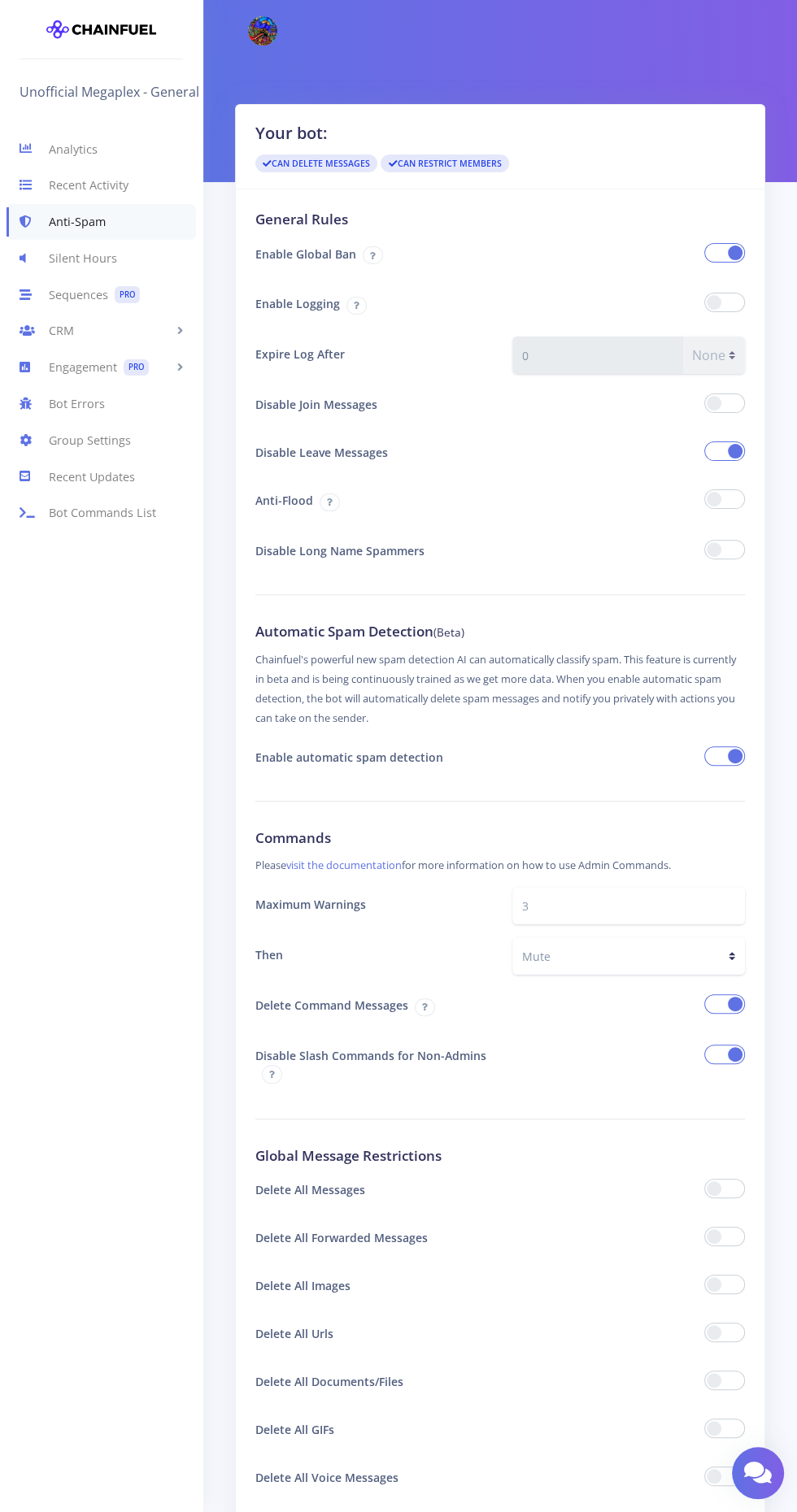
click at [349, 309] on span at bounding box center [356, 305] width 20 height 17
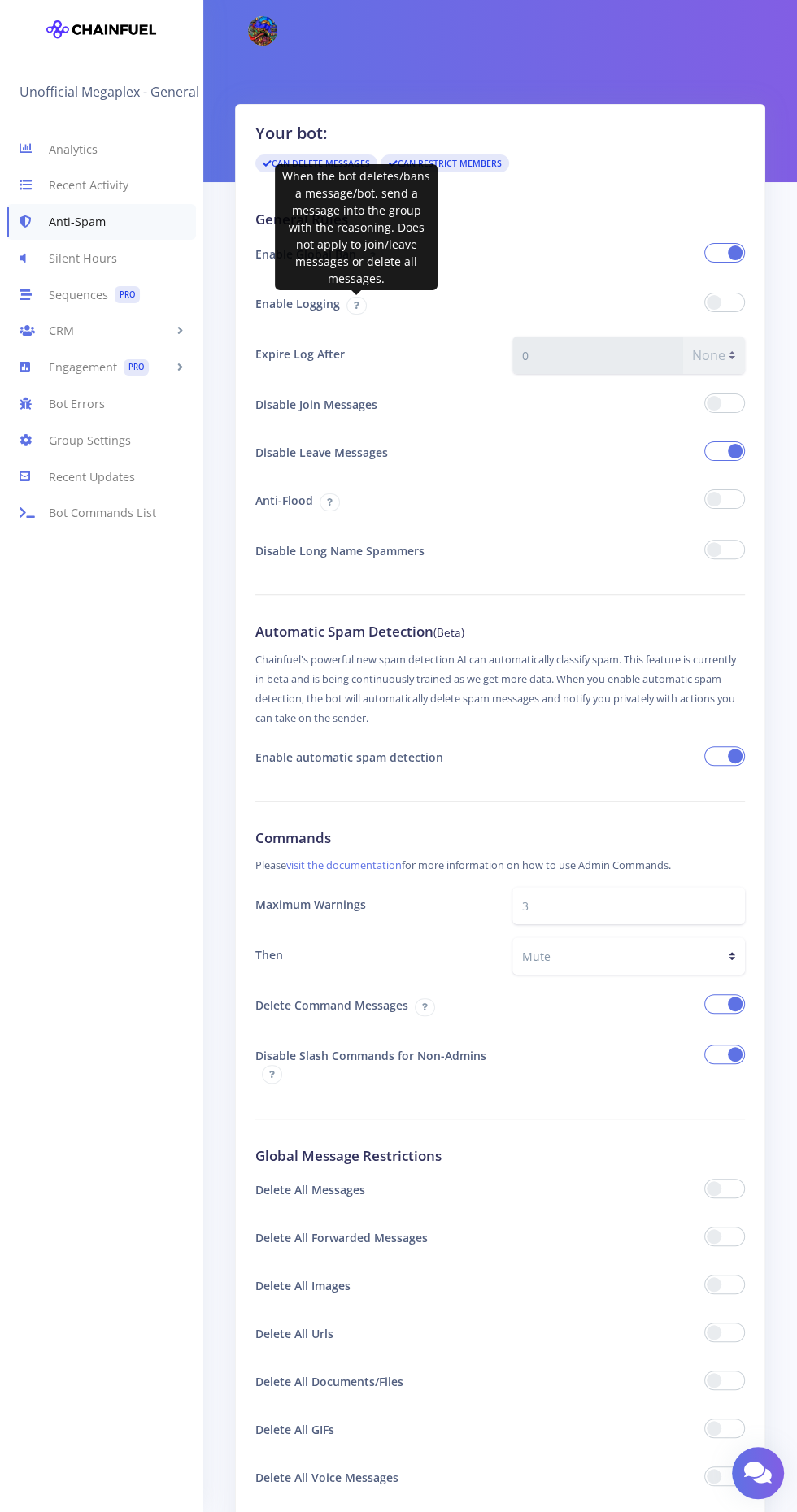
click at [156, 951] on div "Analytics Recent Activity Anti-Spam Silent Hours Sequences PRO CRM People [DATE…" at bounding box center [101, 802] width 202 height 1394
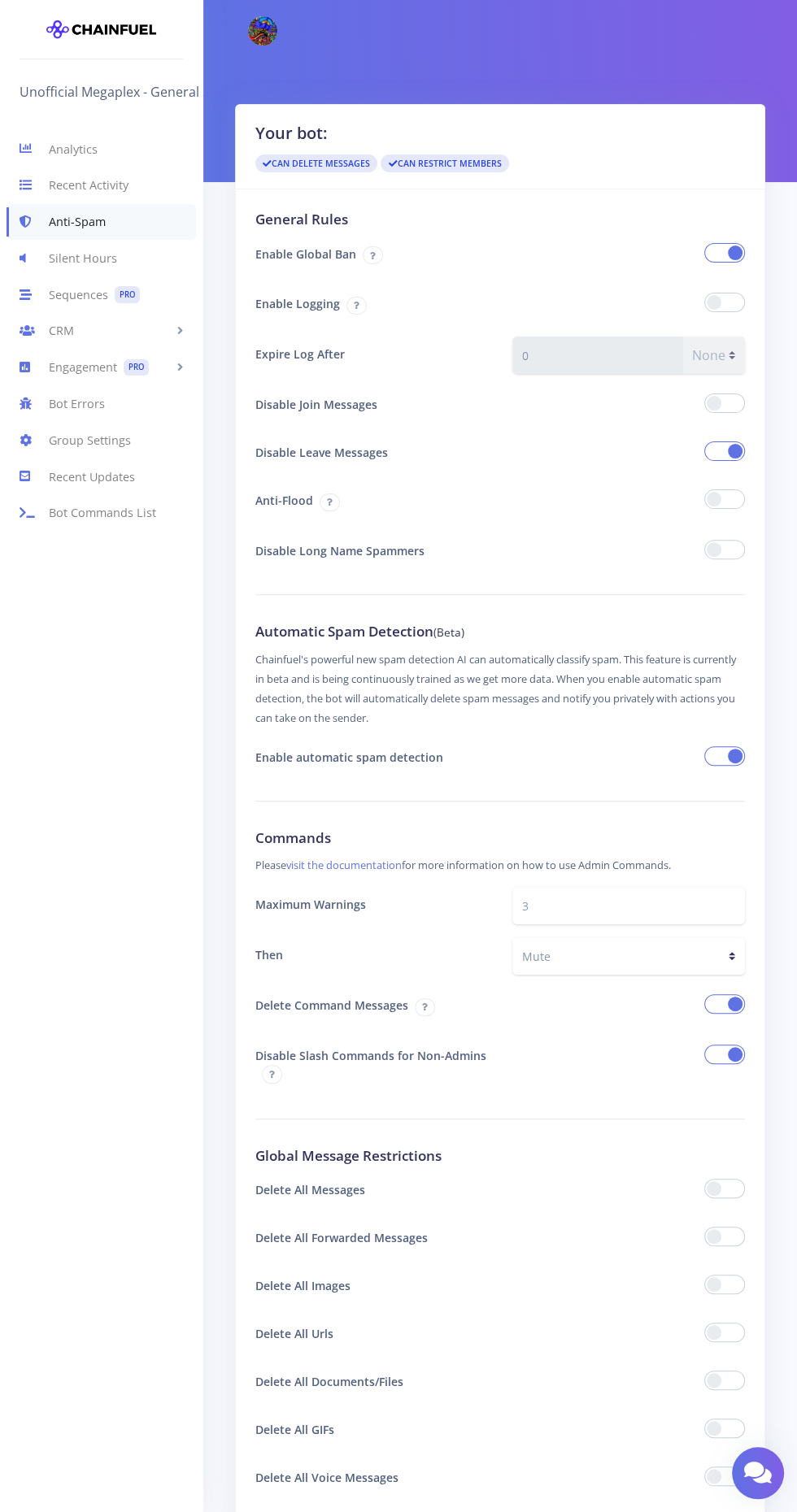
click at [339, 499] on span at bounding box center [329, 502] width 20 height 17
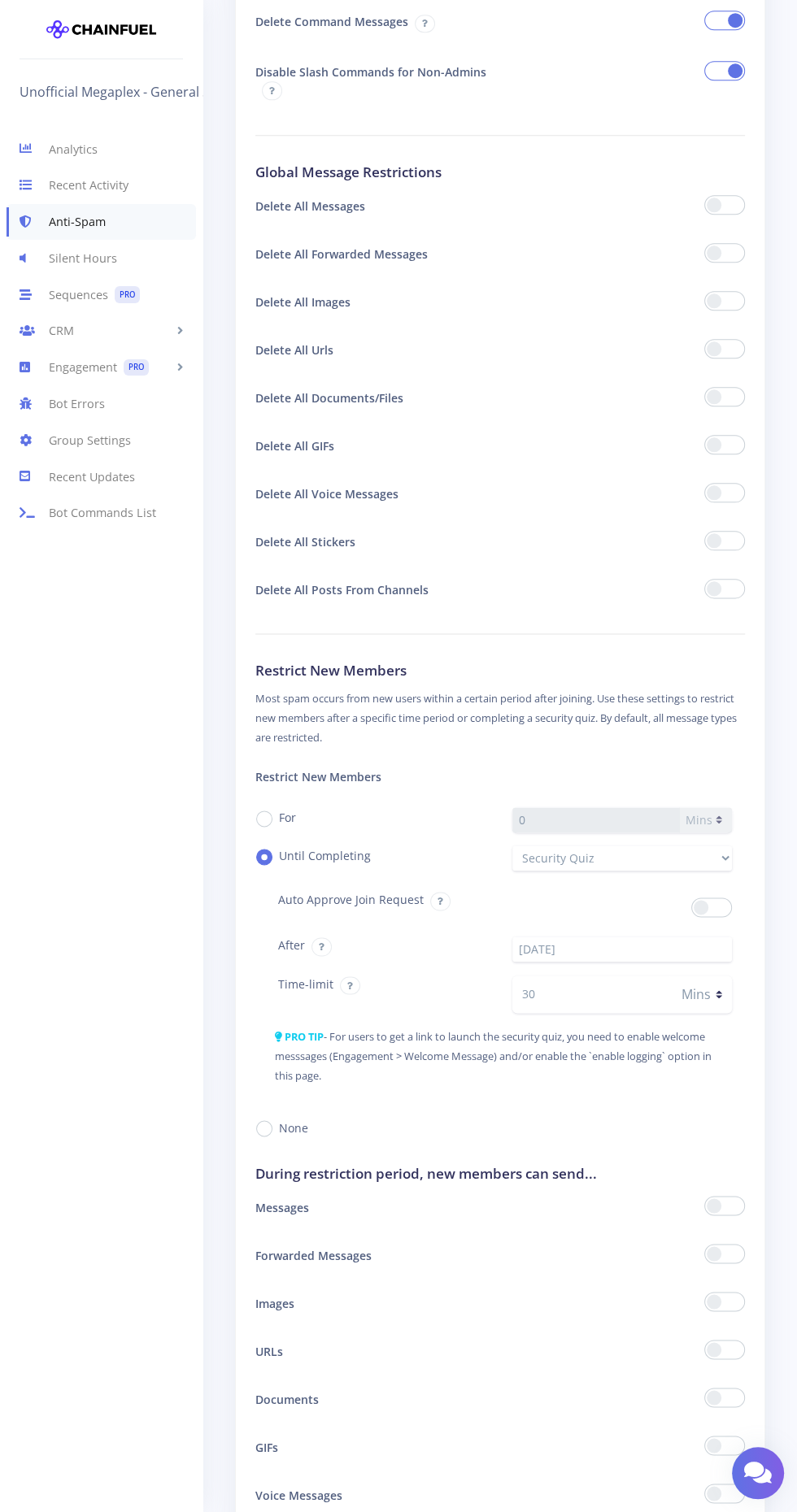
scroll to position [991, 0]
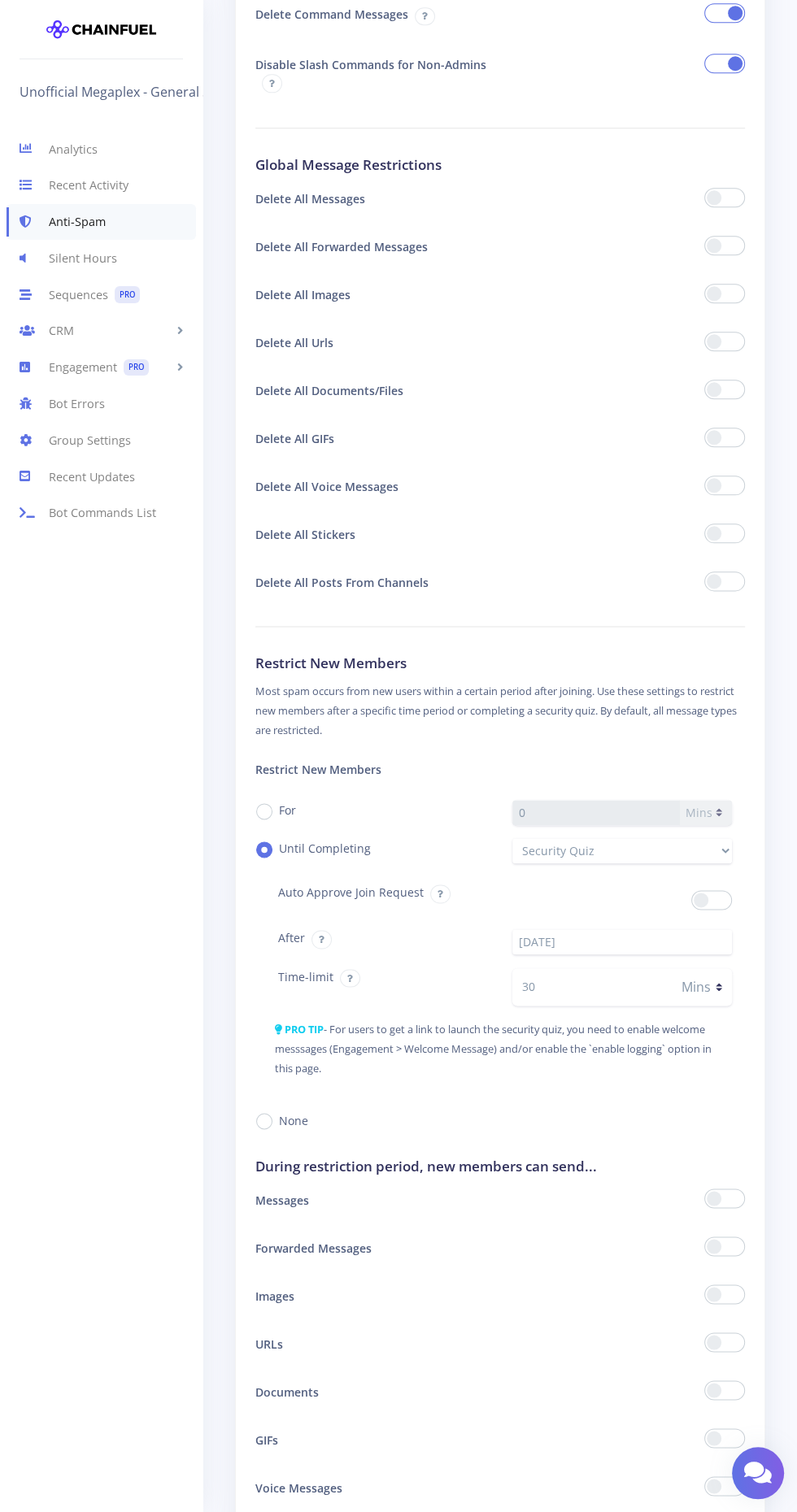
click at [599, 983] on input "30" at bounding box center [591, 986] width 157 height 38
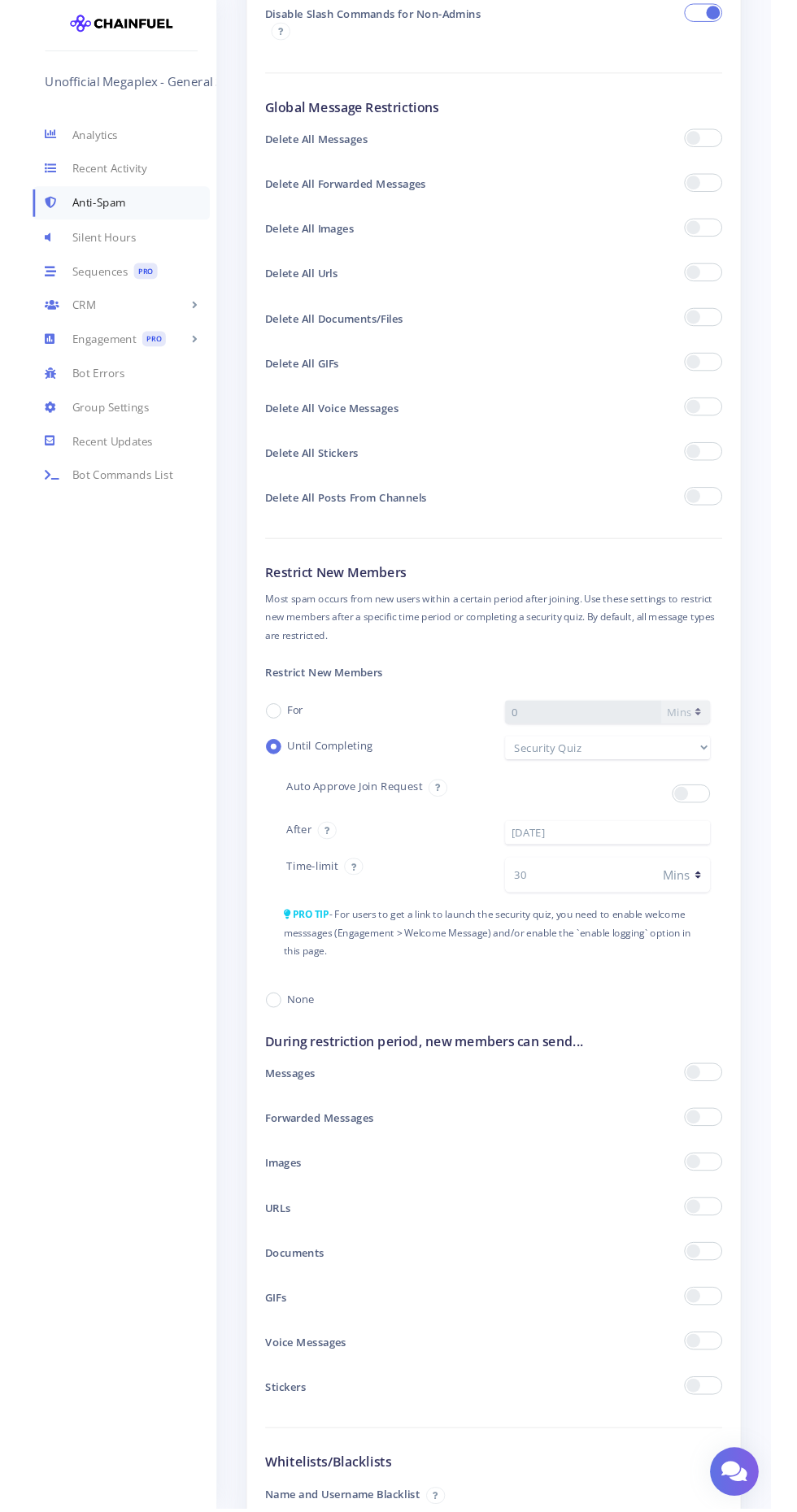
scroll to position [1036, 0]
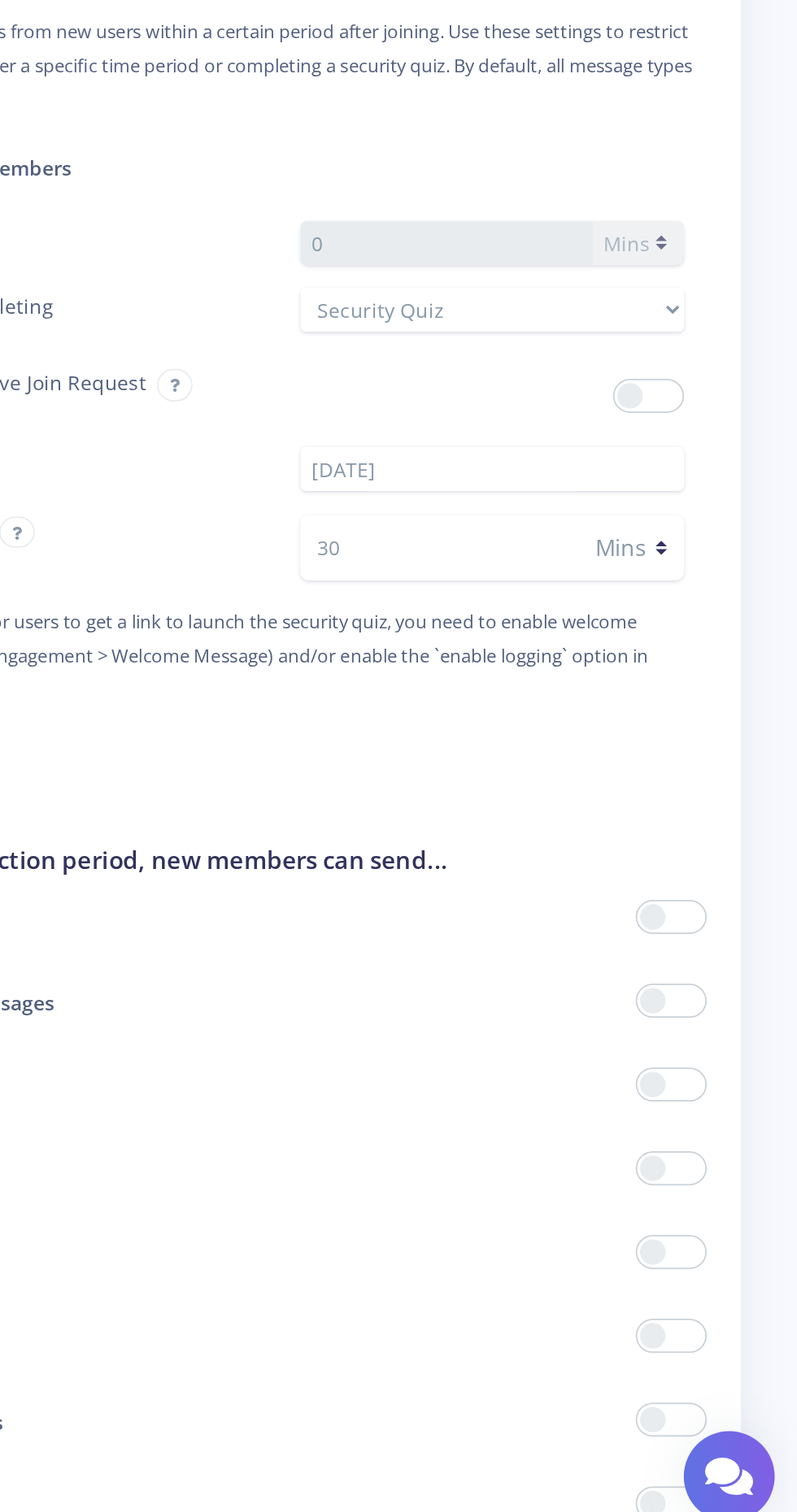
type input "3"
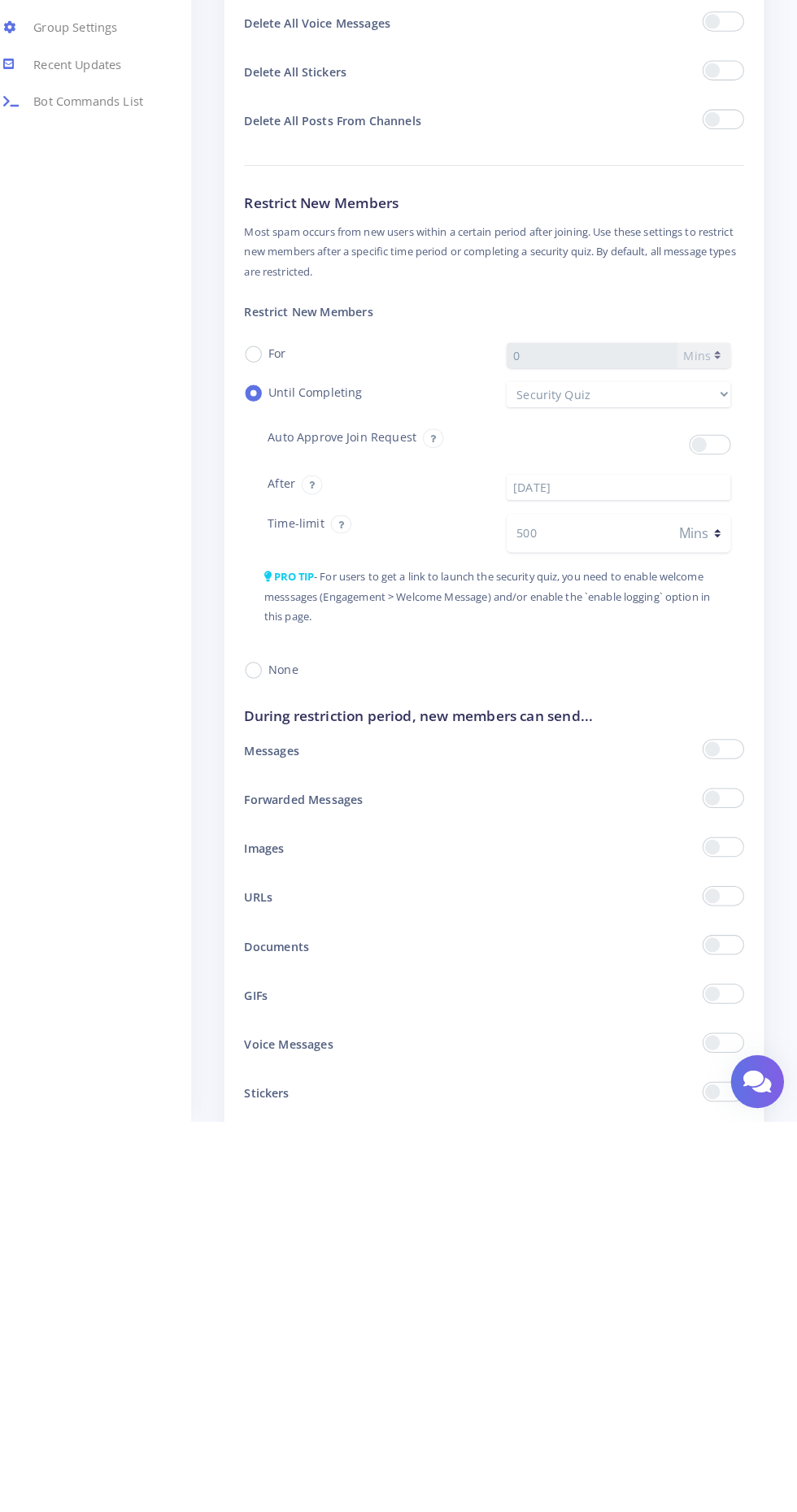
scroll to position [1043, 0]
type input "500"
click at [137, 1138] on div "Analytics Recent Activity Anti-Spam Silent Hours Sequences PRO CRM People [DATE…" at bounding box center [101, 802] width 202 height 1394
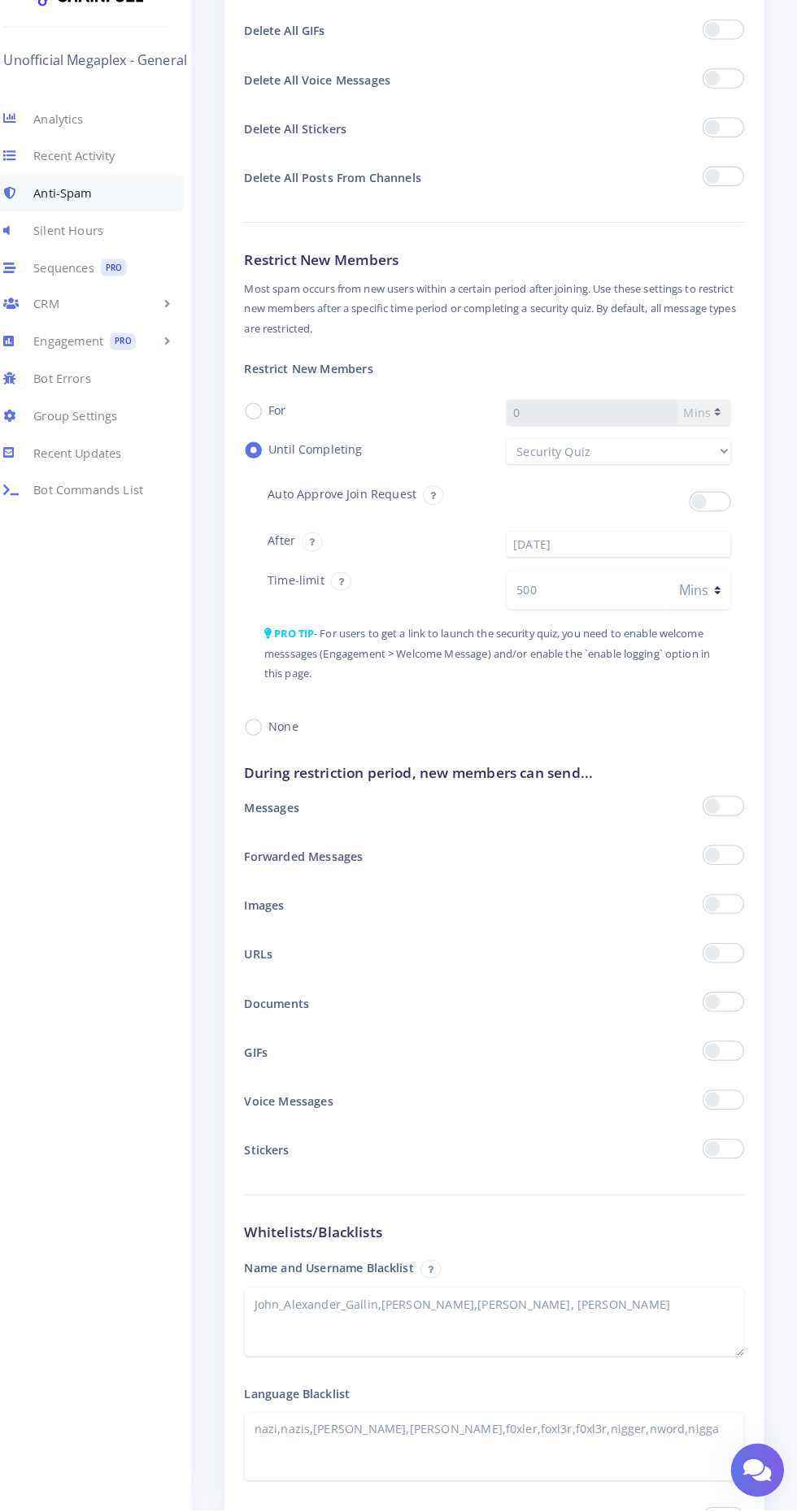
scroll to position [1655, 0]
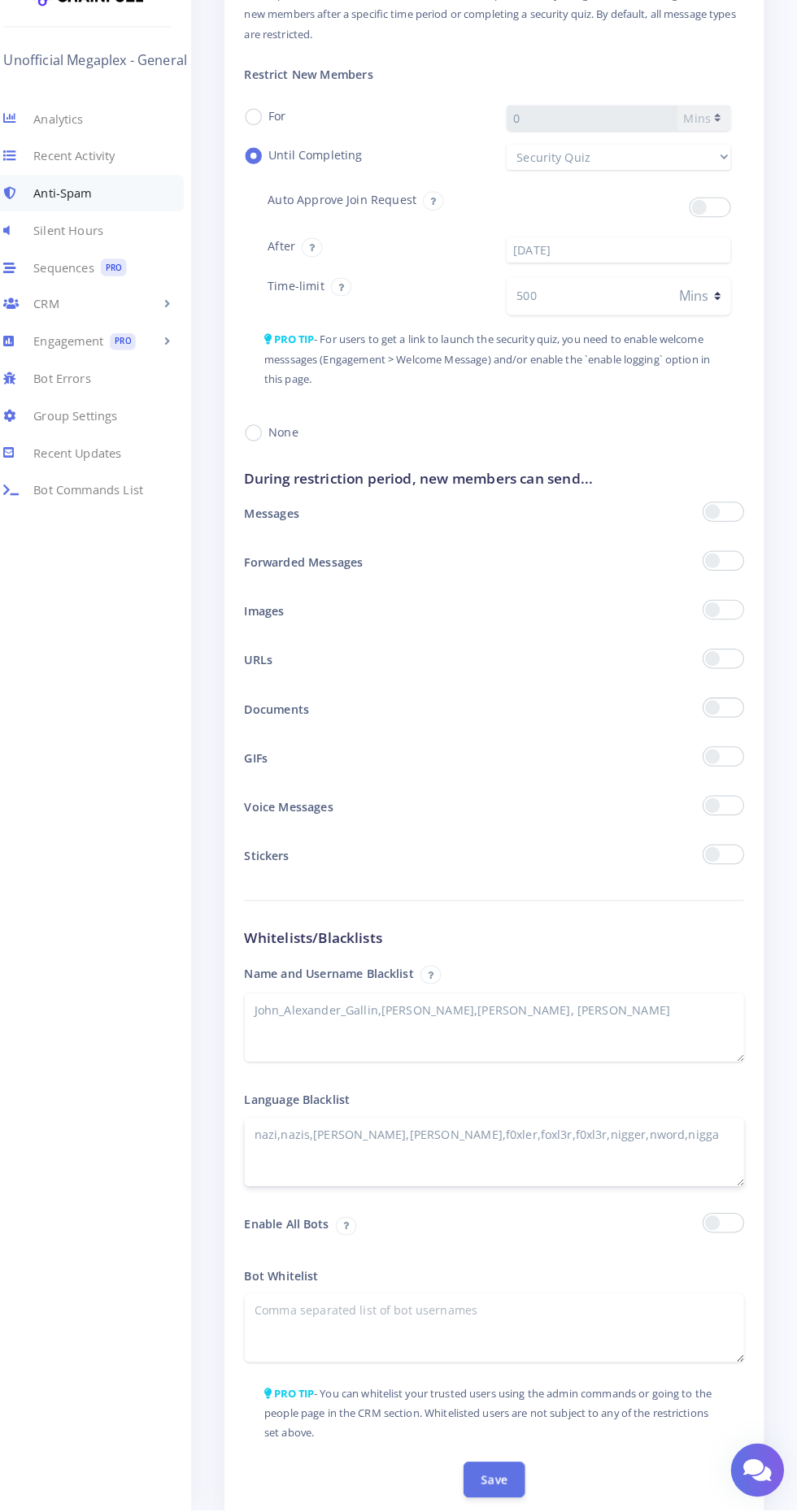
click at [643, 1141] on textarea "nazi,nazis,[PERSON_NAME],[PERSON_NAME],f0xler,foxl3r,f0xl3r,nigger,nword,nigga" at bounding box center [500, 1160] width 489 height 67
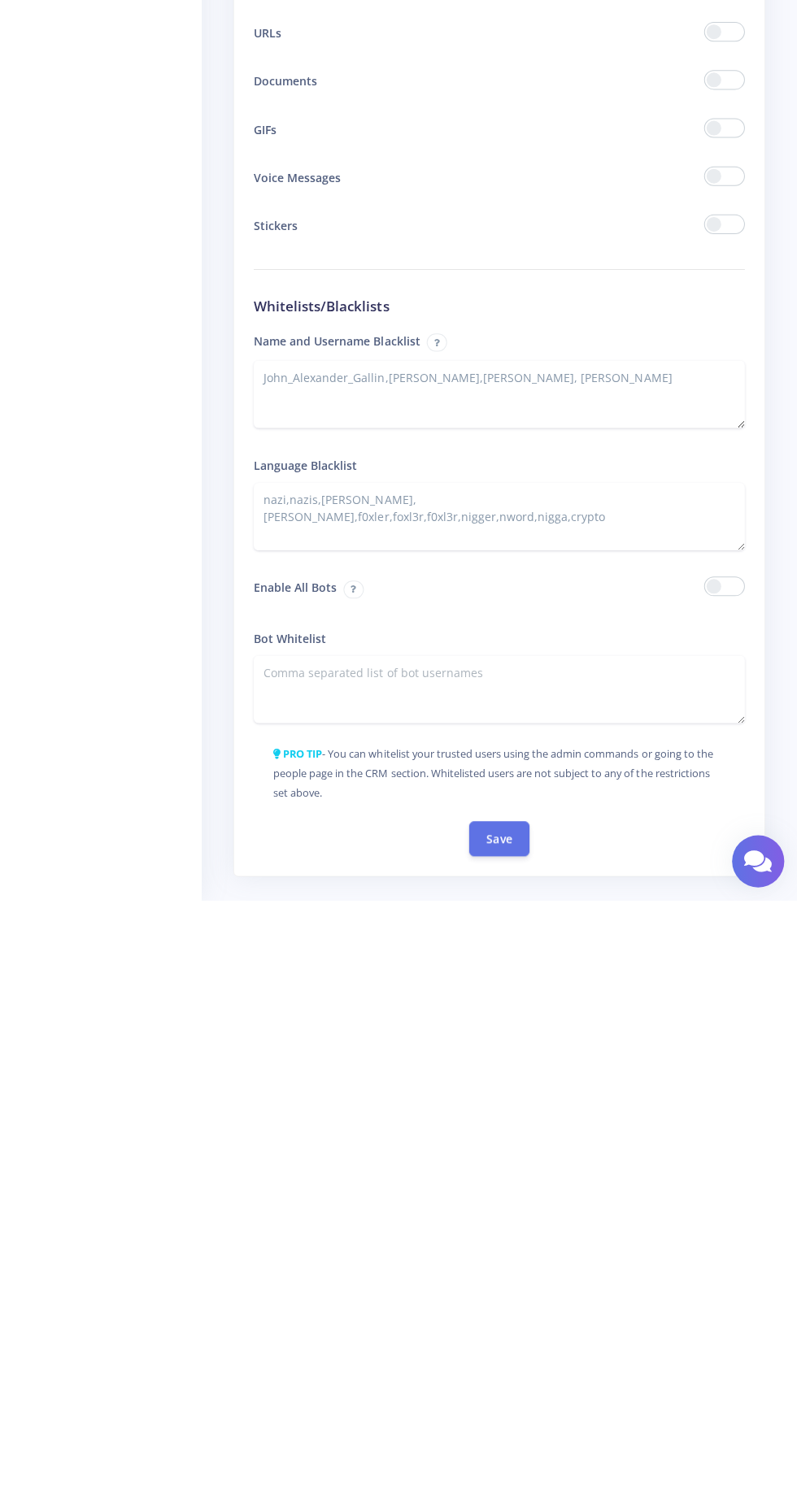
scroll to position [1687, 0]
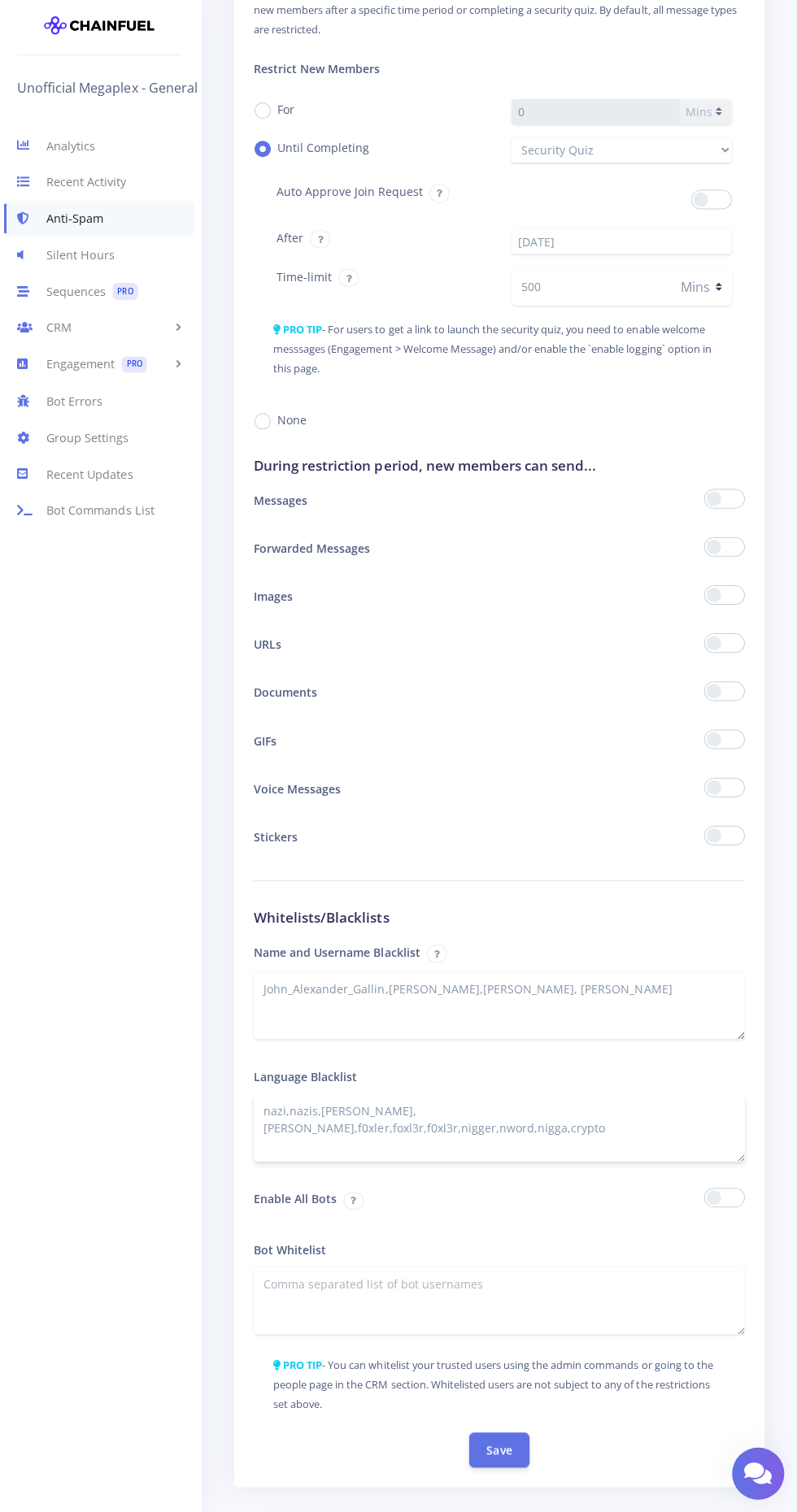
click at [660, 1104] on textarea "nazi,nazis,[PERSON_NAME],[PERSON_NAME],f0xler,foxl3r,f0xl3r,nigger,nword,nigga" at bounding box center [500, 1128] width 489 height 67
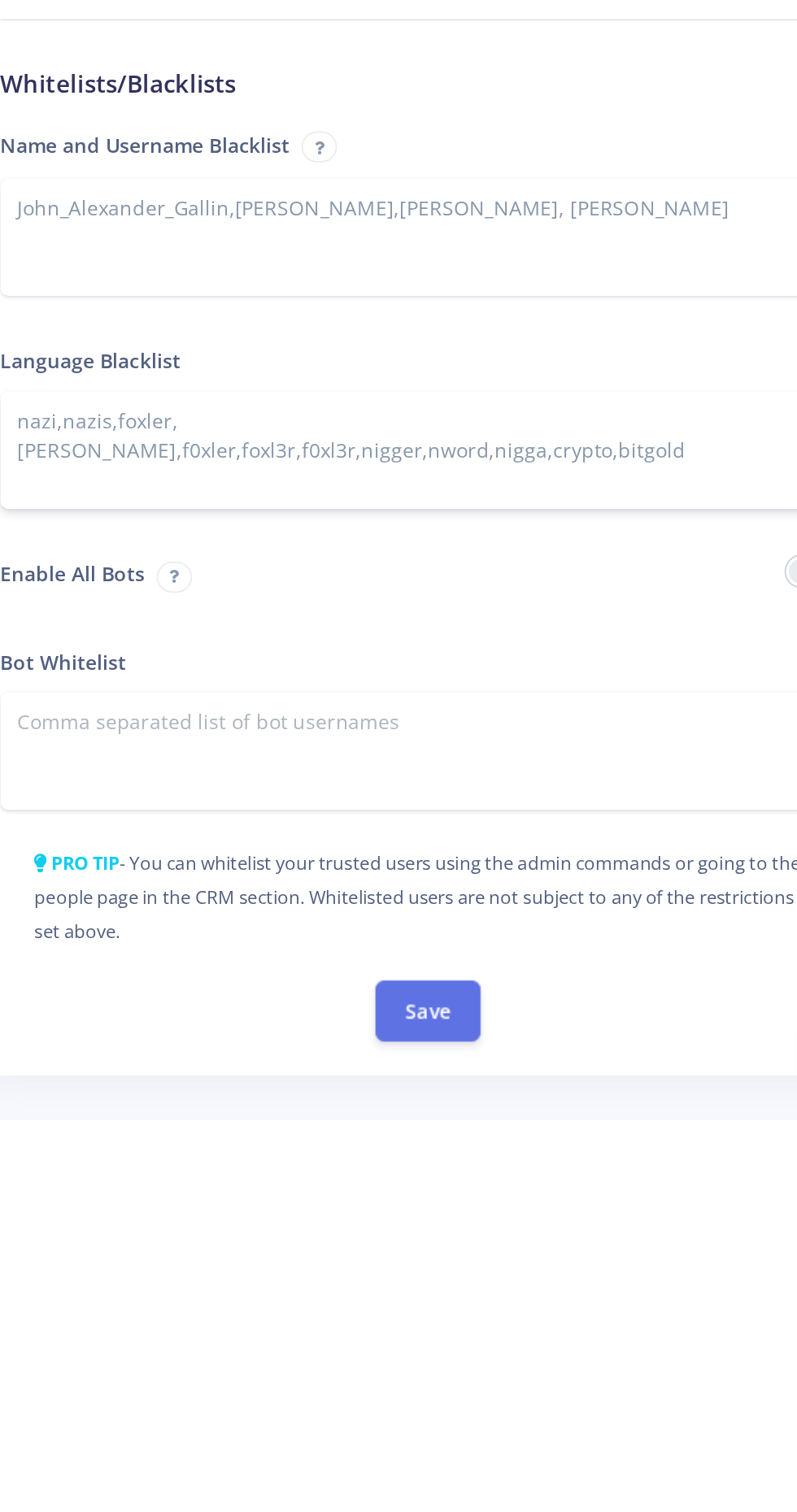
click at [612, 1105] on textarea "nazi,nazis,[PERSON_NAME],[PERSON_NAME],f0xler,foxl3r,f0xl3r,nigger,nword,nigga" at bounding box center [500, 1128] width 489 height 67
click at [614, 1111] on textarea "nazi,nazis,[PERSON_NAME],[PERSON_NAME],f0xler,foxl3r,f0xl3r,nigger,nword,nigga" at bounding box center [500, 1128] width 489 height 67
click at [619, 1115] on textarea "nazi,nazis,[PERSON_NAME],[PERSON_NAME],f0xler,foxl3r,f0xl3r,nigger,nword,nigga" at bounding box center [500, 1128] width 489 height 67
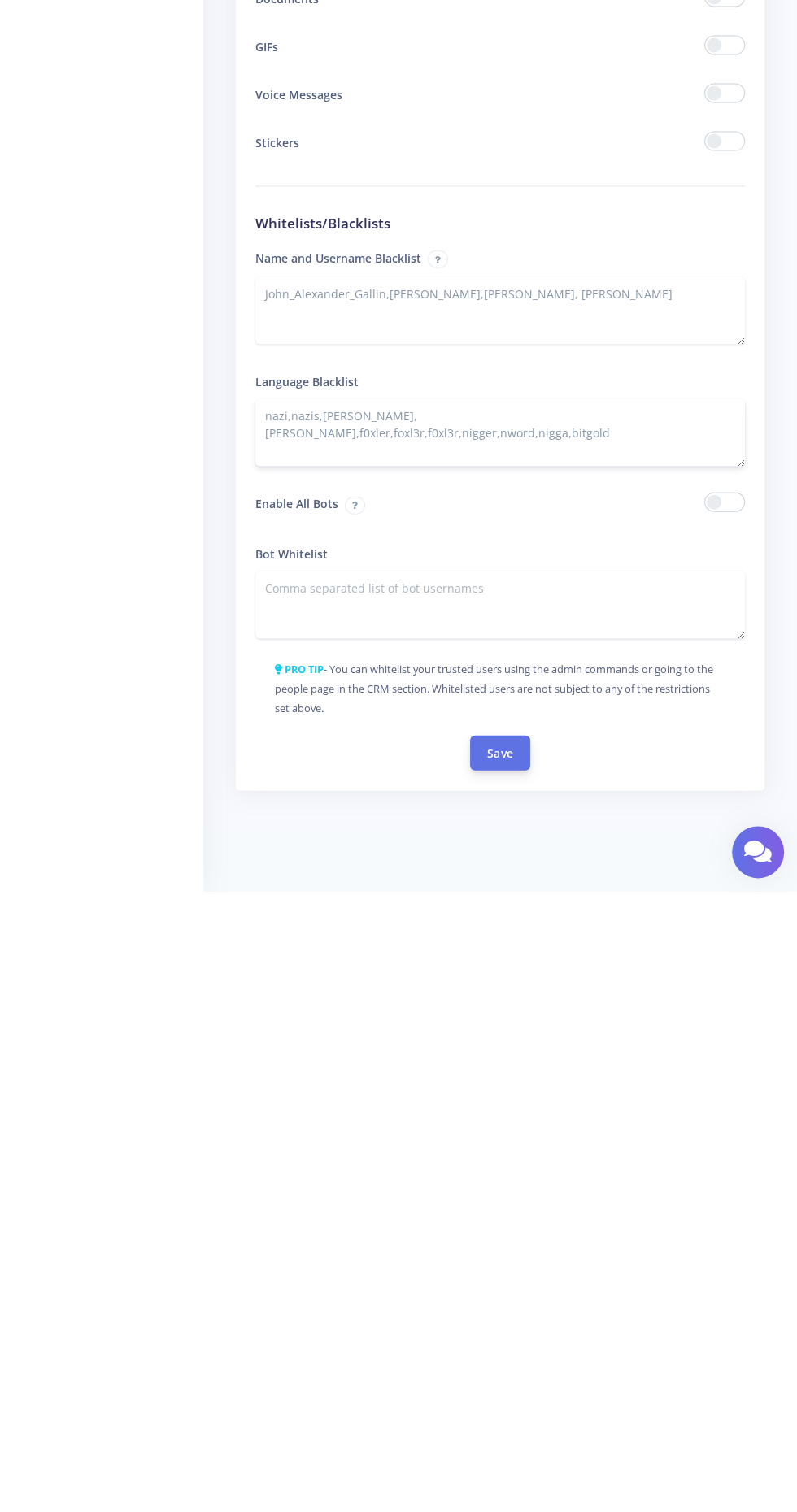
type textarea "nazi,nazis,[PERSON_NAME],[PERSON_NAME],f0xler,foxl3r,f0xl3r,nigger,nword,nigga,…"
click at [490, 1376] on button "Save" at bounding box center [500, 1373] width 60 height 35
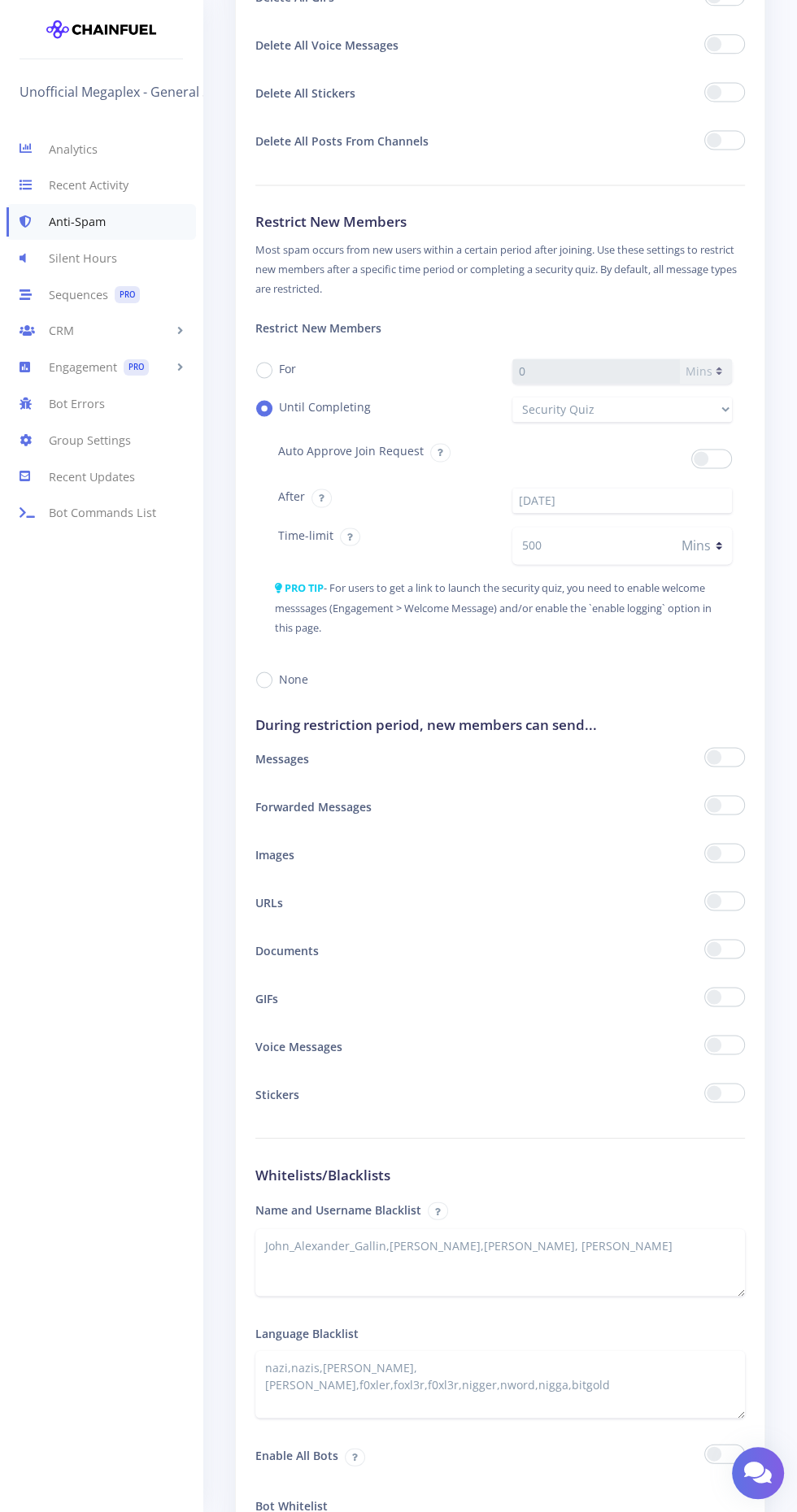
scroll to position [1491, 0]
click at [657, 1362] on textarea "nazi,nazis,[PERSON_NAME],[PERSON_NAME],f0xler,foxl3r,f0xl3r,nigger,nword,nigga,…" at bounding box center [500, 1382] width 489 height 67
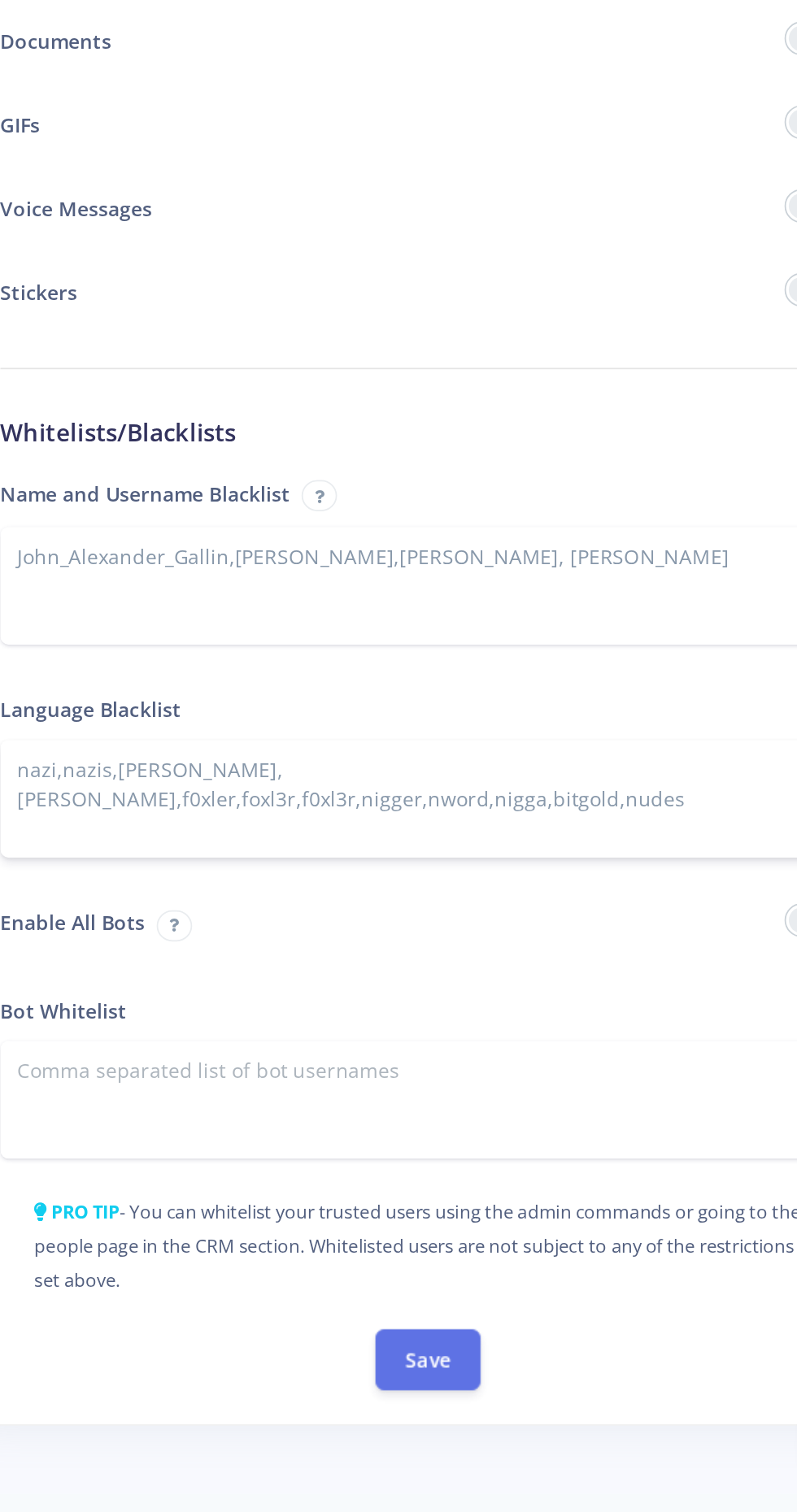
scroll to position [1821, 0]
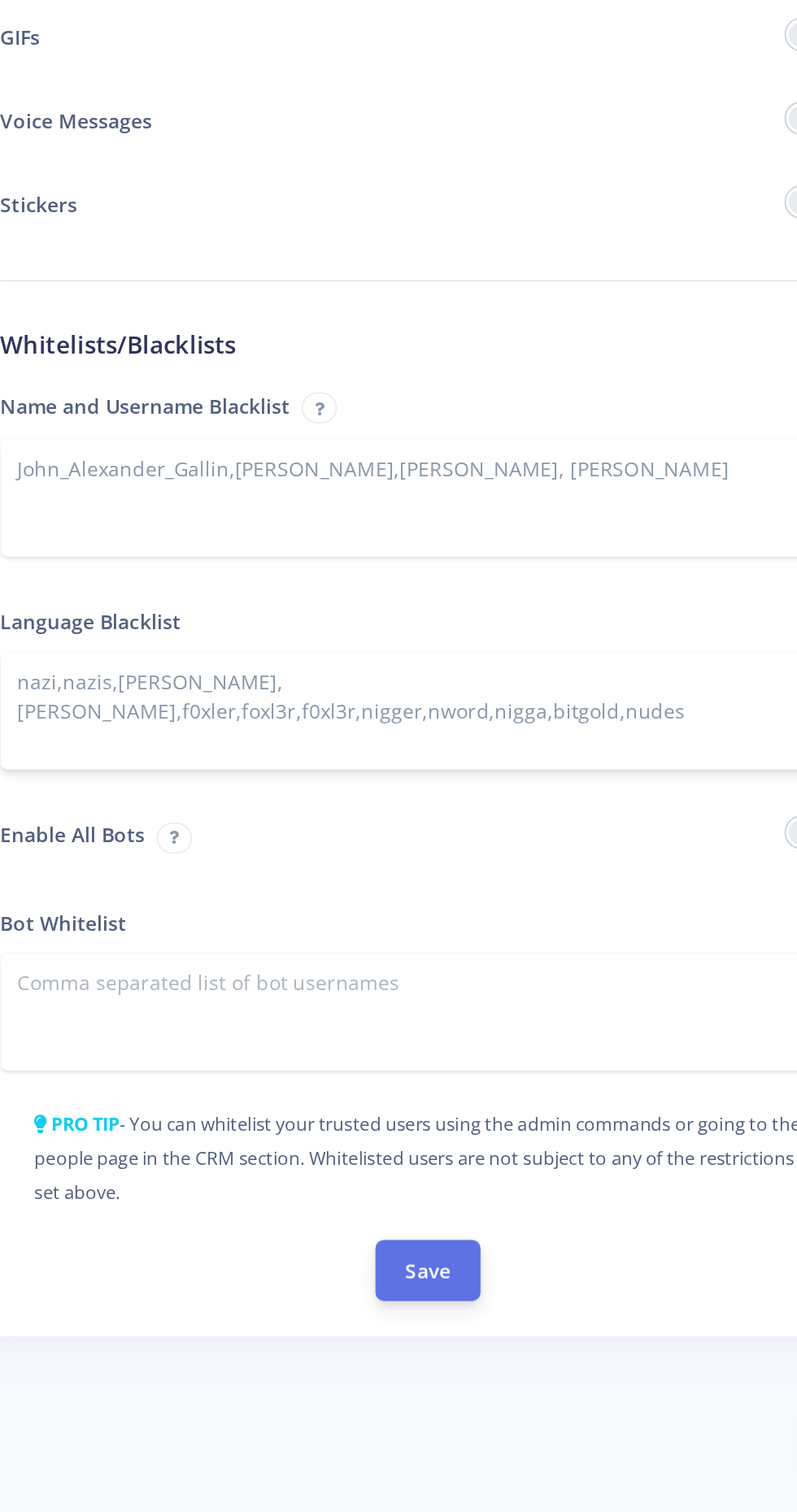
type textarea "nazi,nazis,[PERSON_NAME],[PERSON_NAME],f0xler,foxl3r,f0xl3r,nigger,nword,nigga,…"
click at [490, 1373] on button "Save" at bounding box center [500, 1373] width 60 height 35
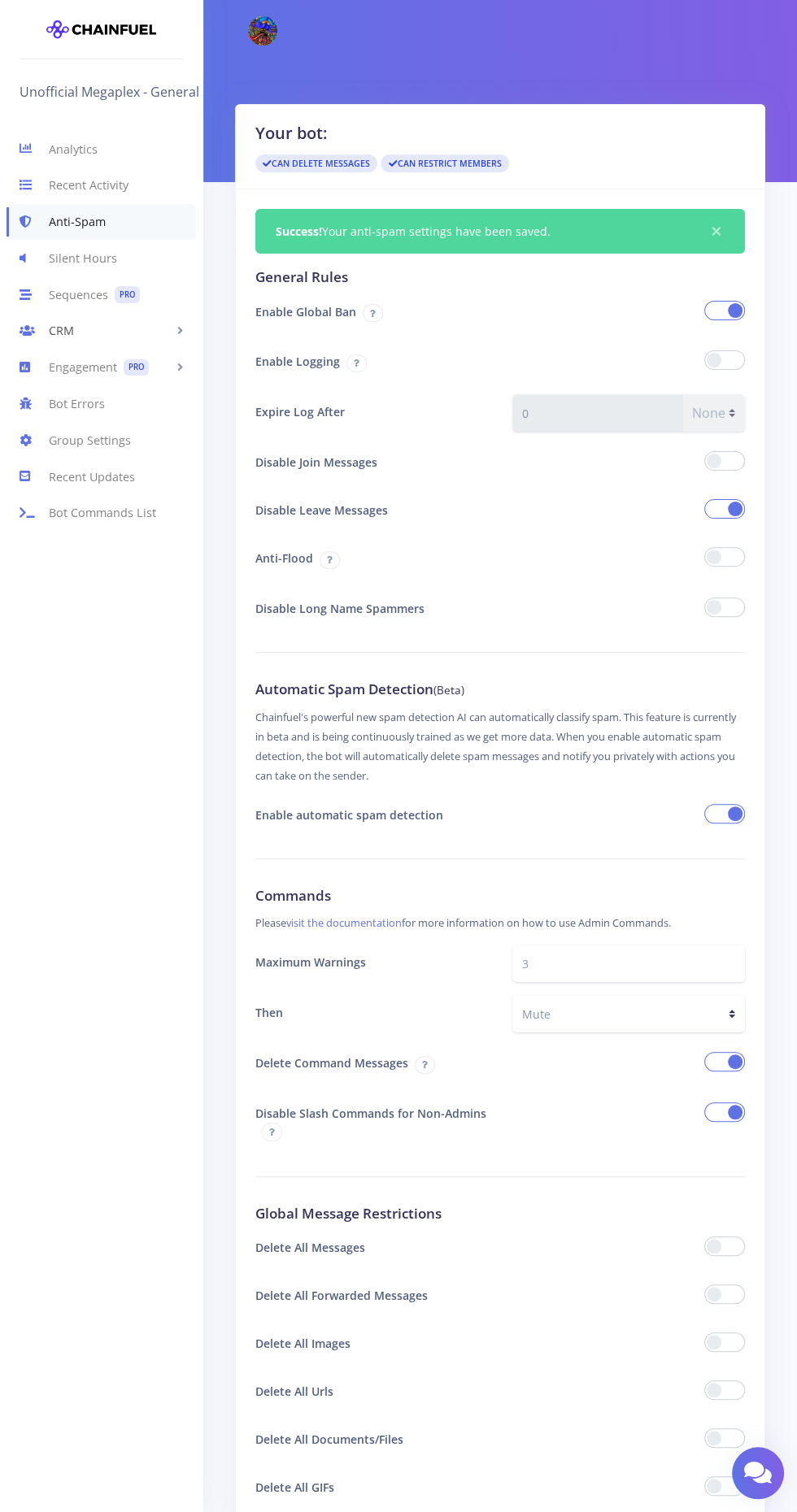
click at [80, 327] on link "CRM" at bounding box center [101, 331] width 202 height 37
click at [91, 431] on link "Bot Subscribers PRO" at bounding box center [101, 431] width 202 height 33
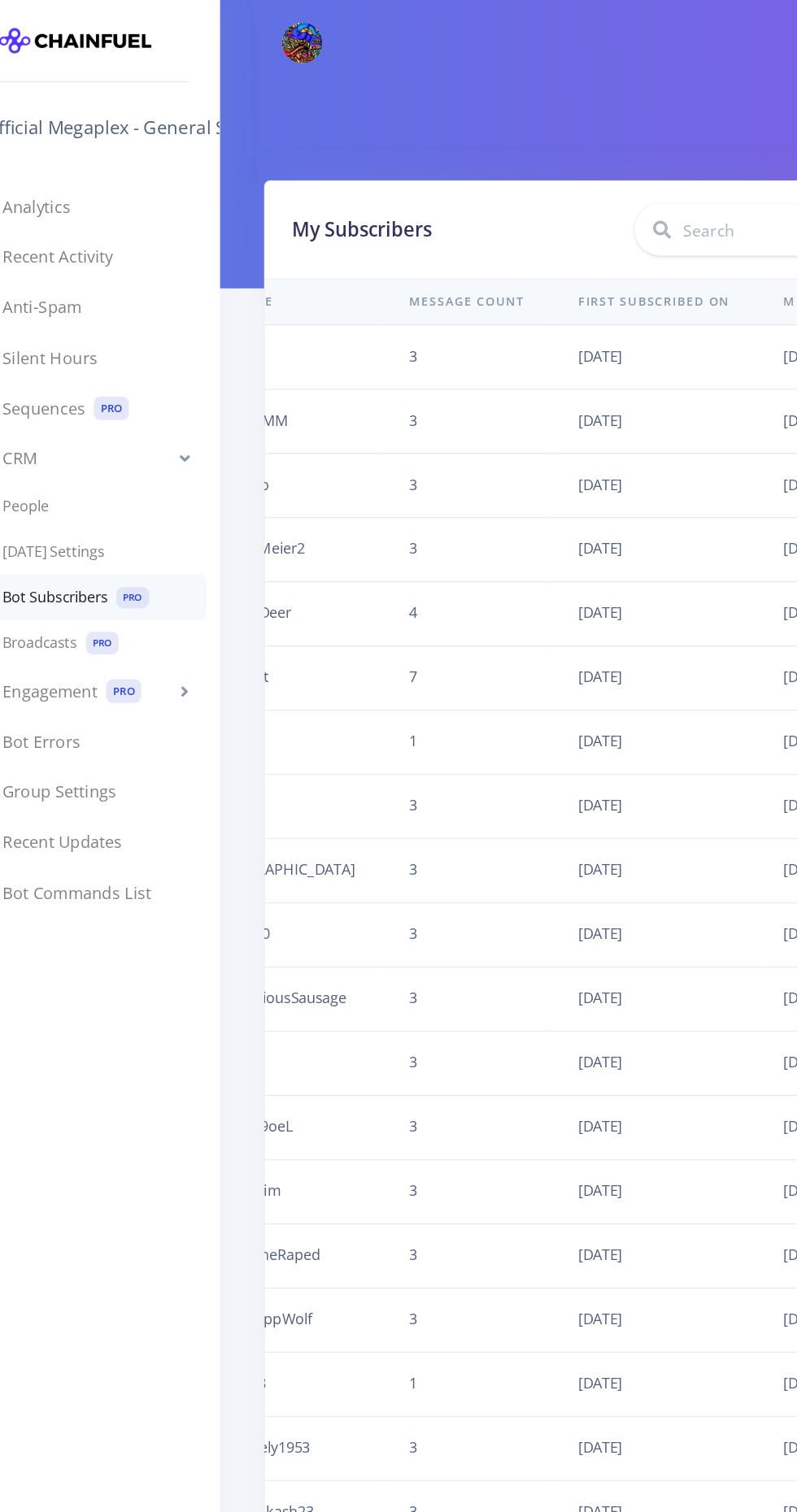
scroll to position [0, 356]
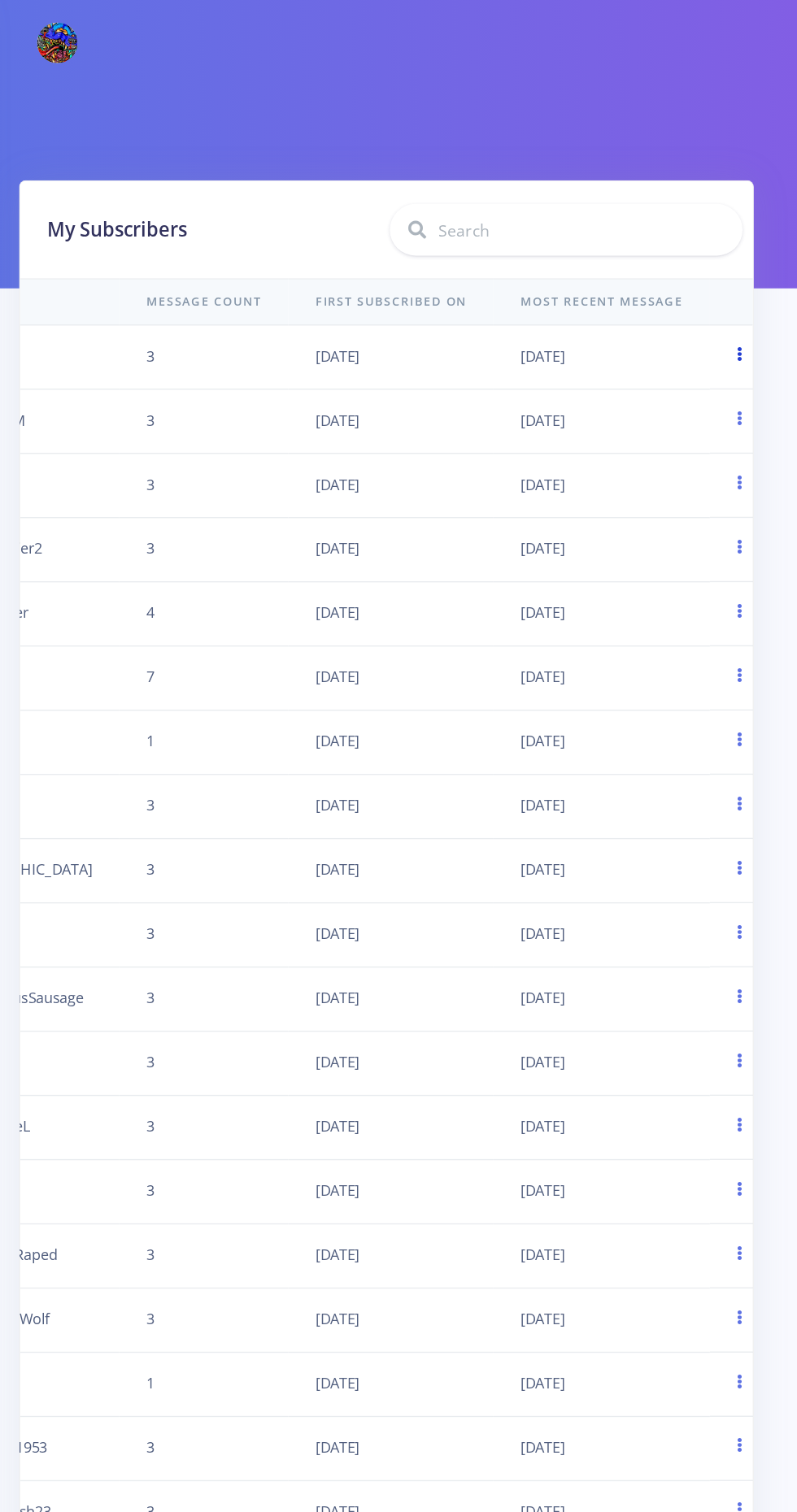
click at [753, 250] on icon at bounding box center [755, 255] width 4 height 10
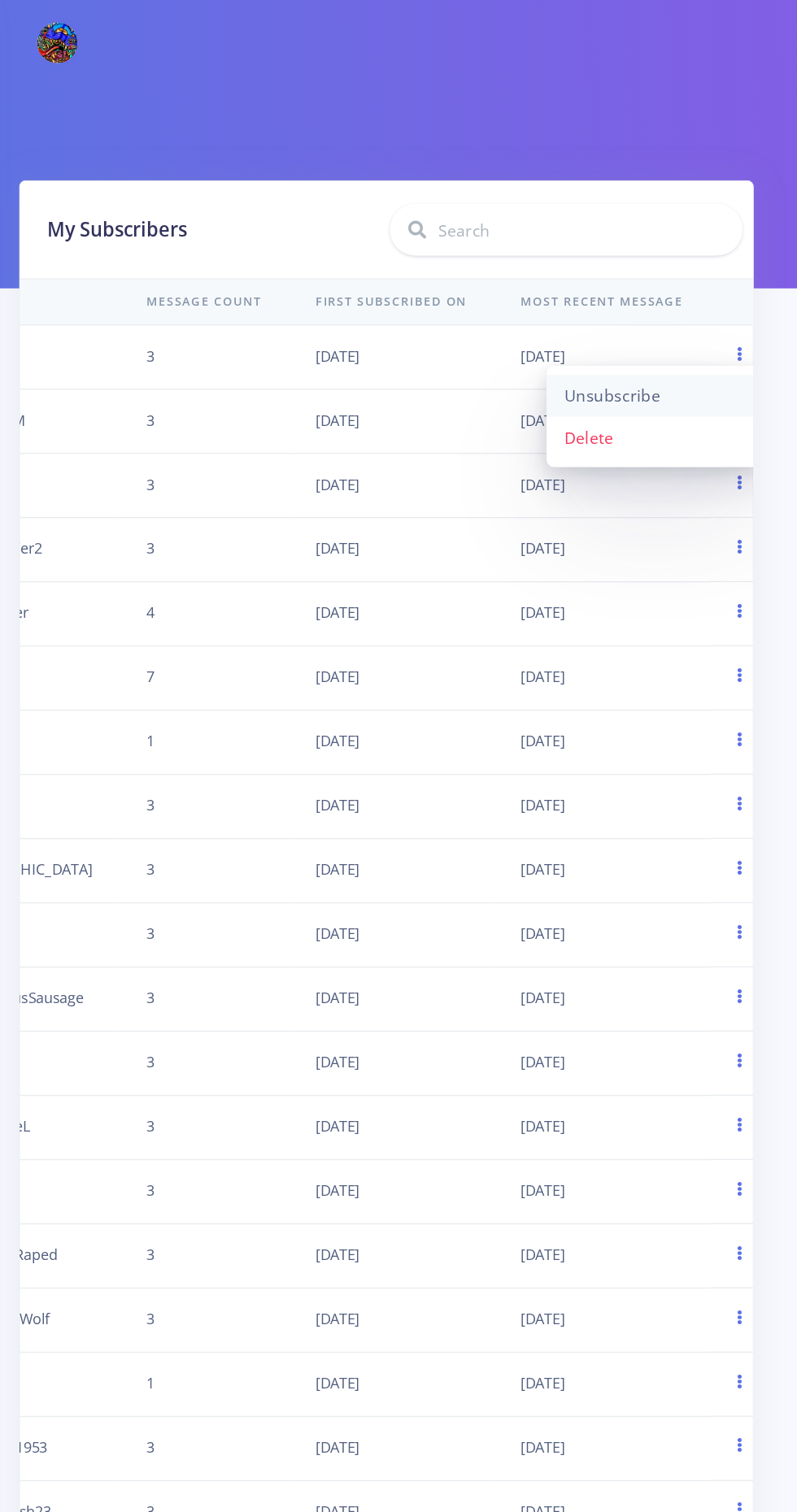
click at [692, 286] on link "Unsubscribe" at bounding box center [694, 285] width 156 height 30
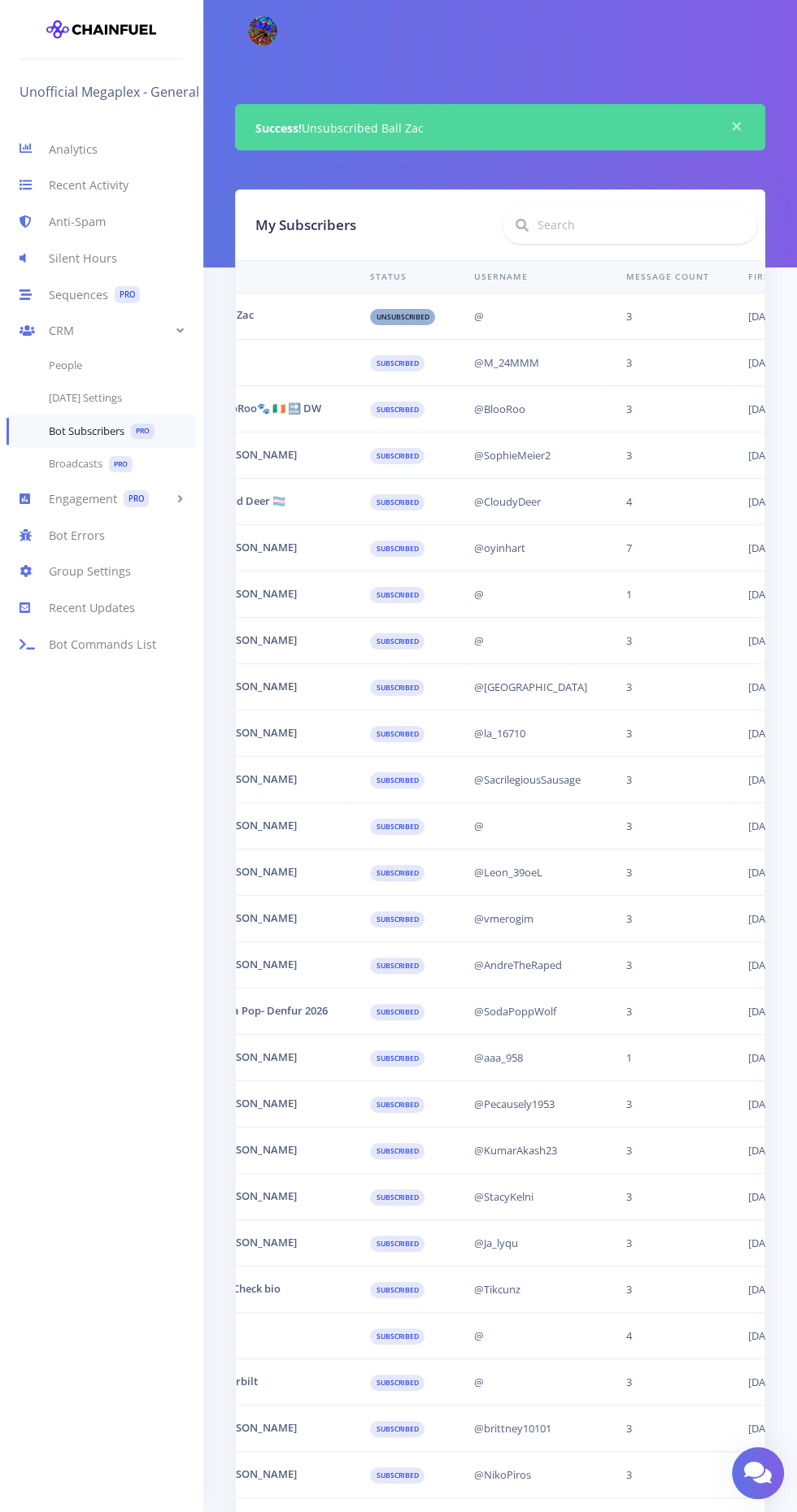
scroll to position [0, 367]
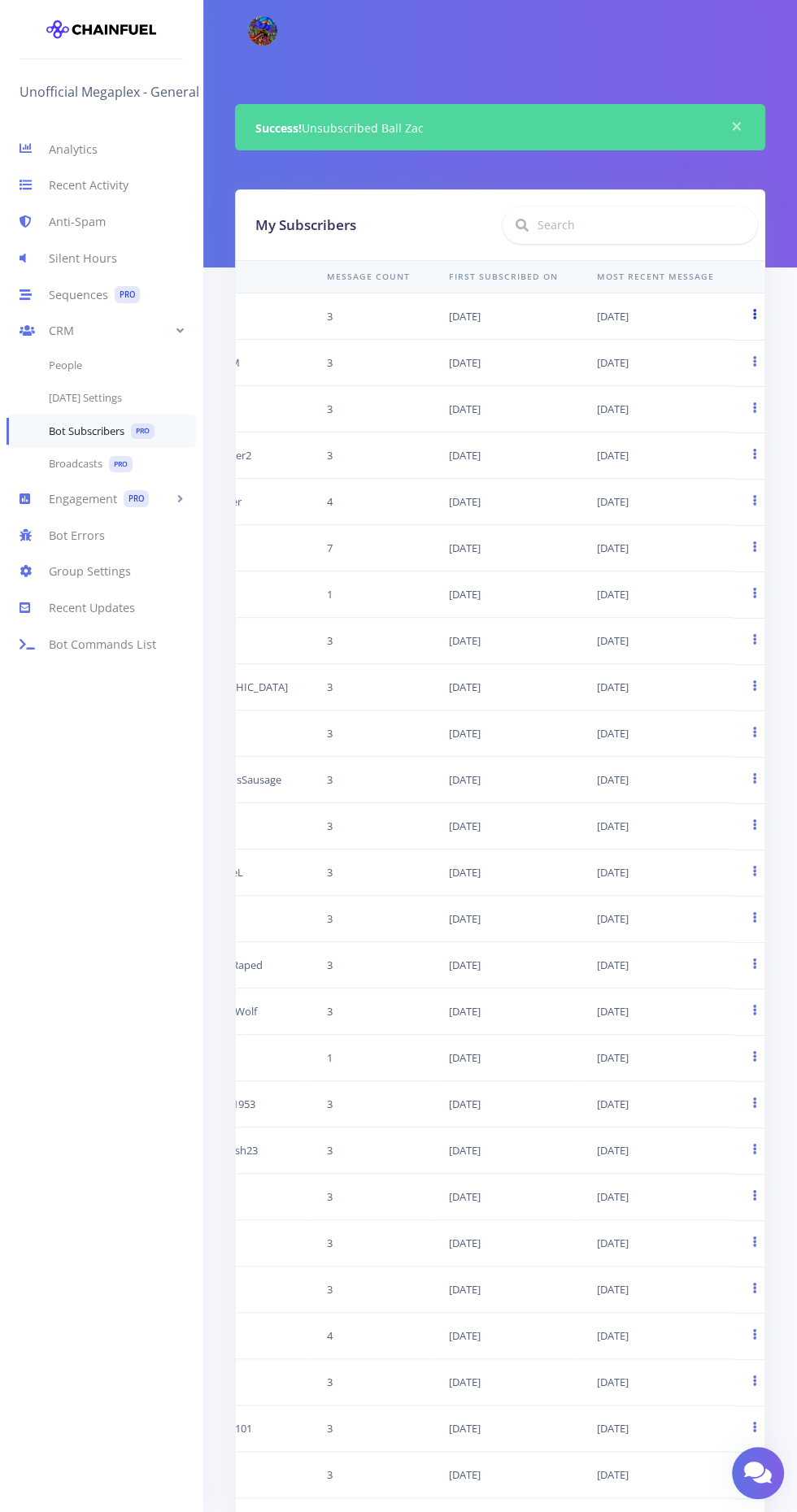
click at [753, 313] on icon at bounding box center [755, 314] width 4 height 10
click at [673, 375] on link "Delete" at bounding box center [694, 374] width 156 height 30
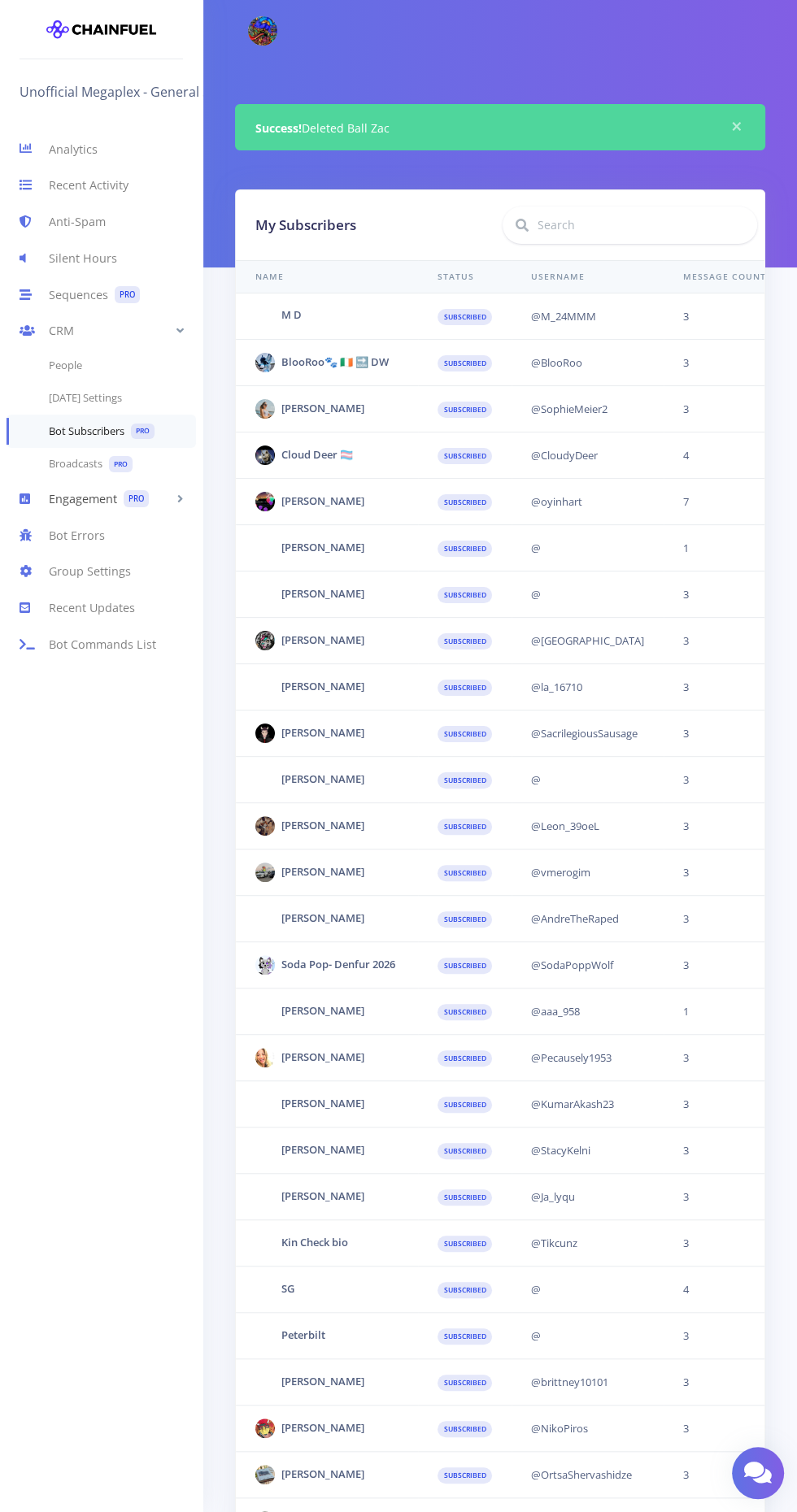
click at [86, 497] on link "Engagement PRO" at bounding box center [101, 498] width 202 height 37
click at [80, 577] on link "Recent Updates" at bounding box center [101, 576] width 202 height 37
click at [73, 144] on link "Analytics" at bounding box center [101, 150] width 202 height 37
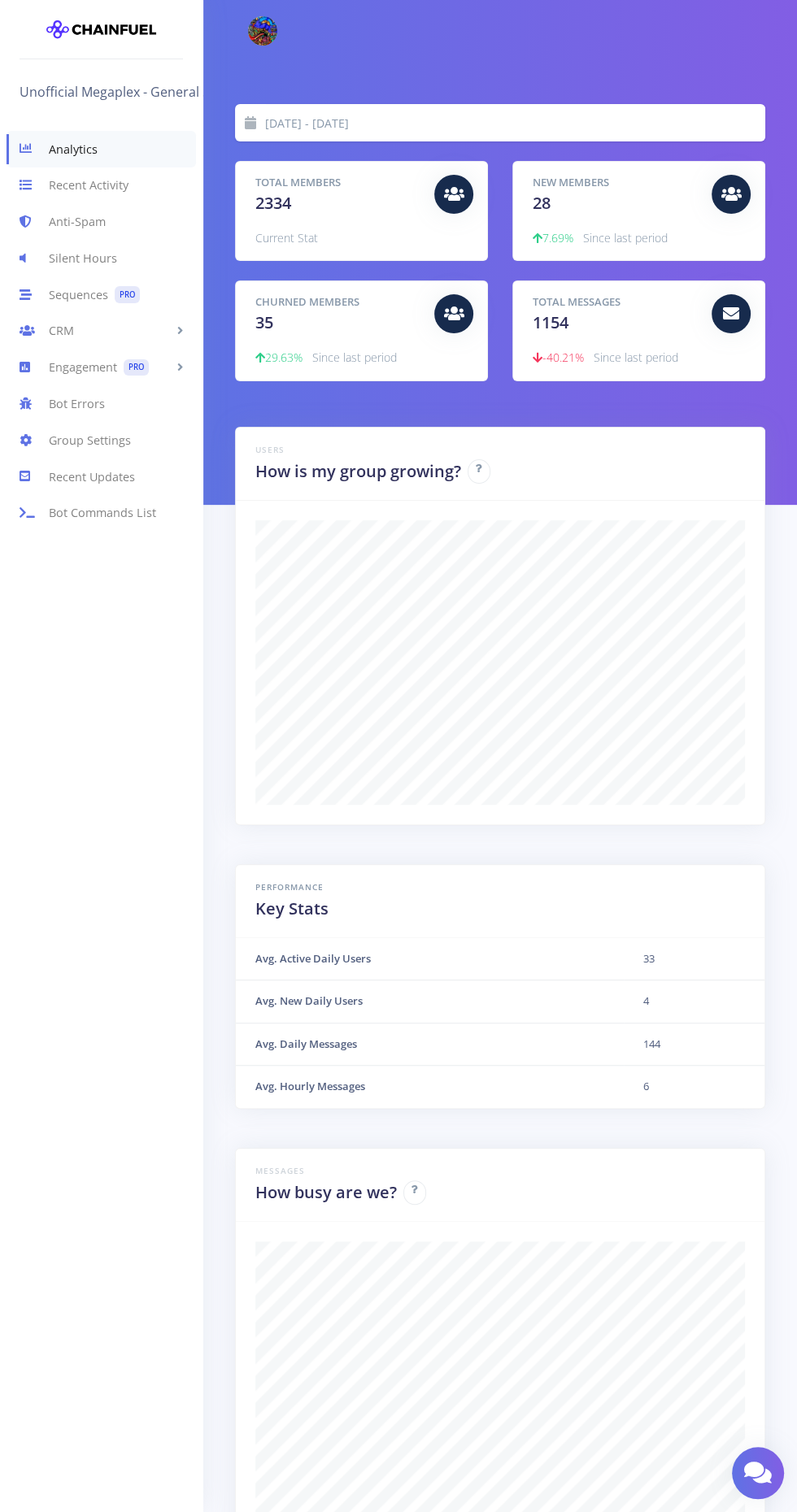
scroll to position [134, 0]
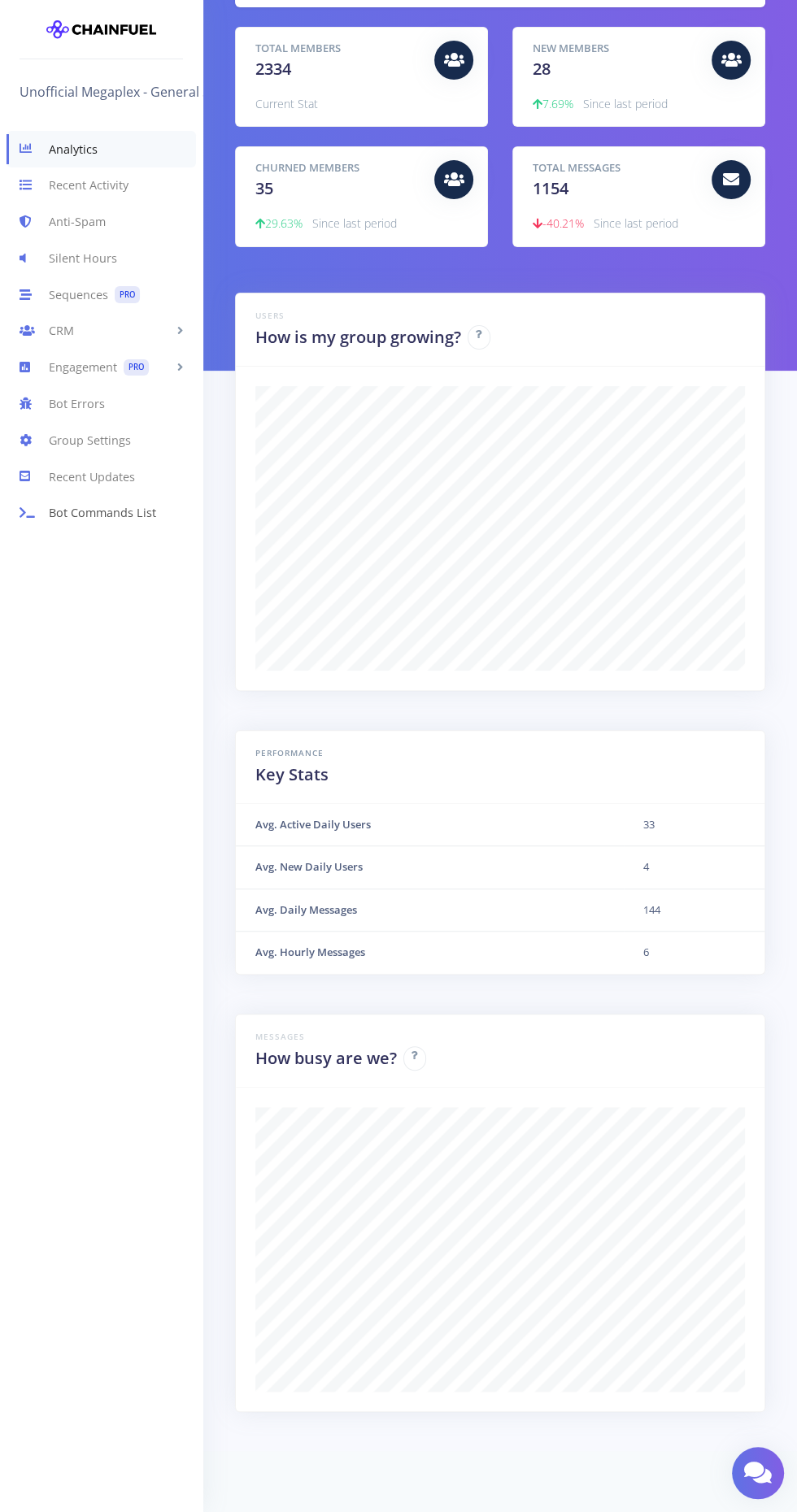
click at [132, 512] on link "Bot Commands List" at bounding box center [101, 513] width 202 height 37
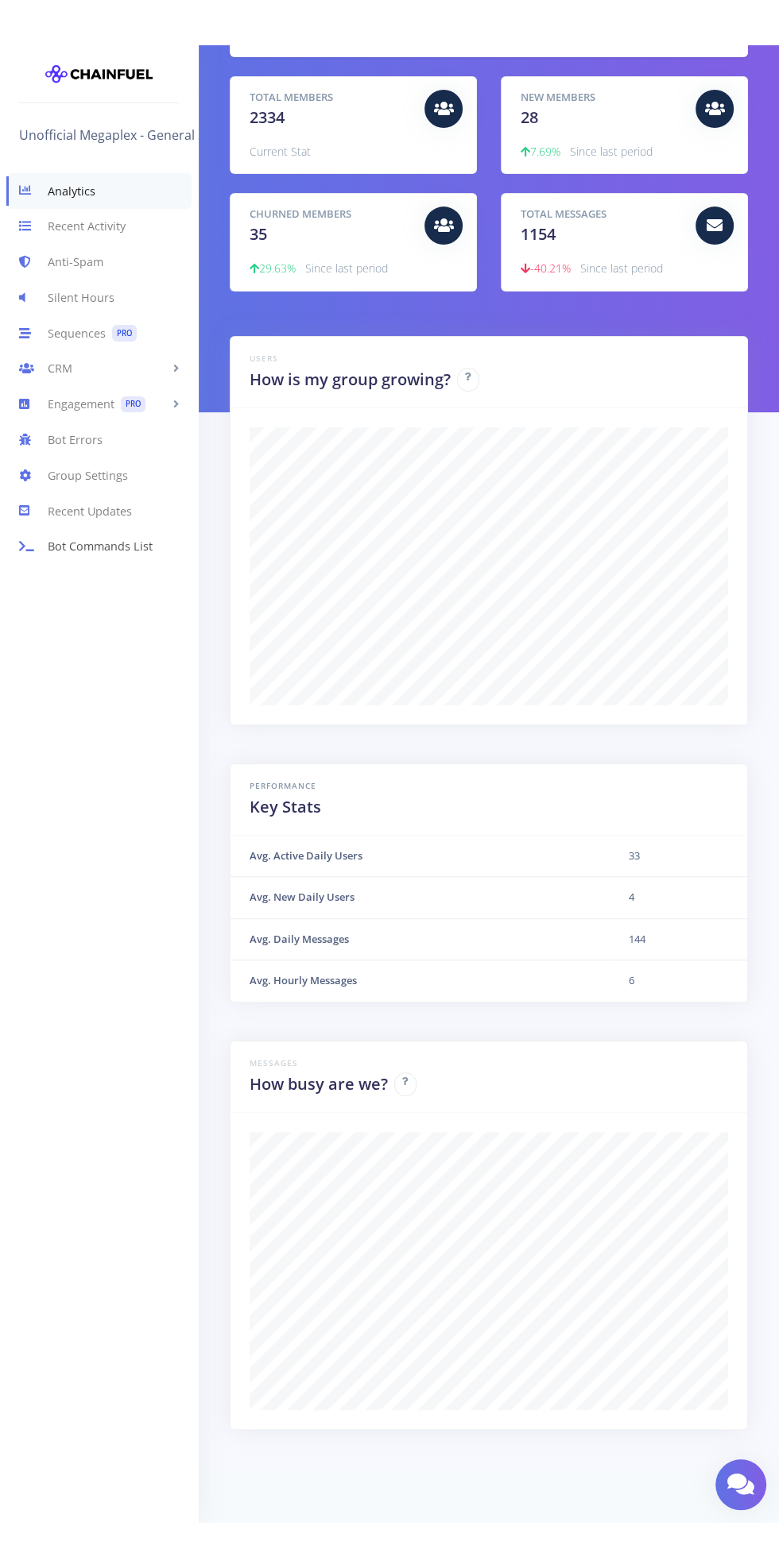
scroll to position [40, 0]
